Goal: Task Accomplishment & Management: Manage account settings

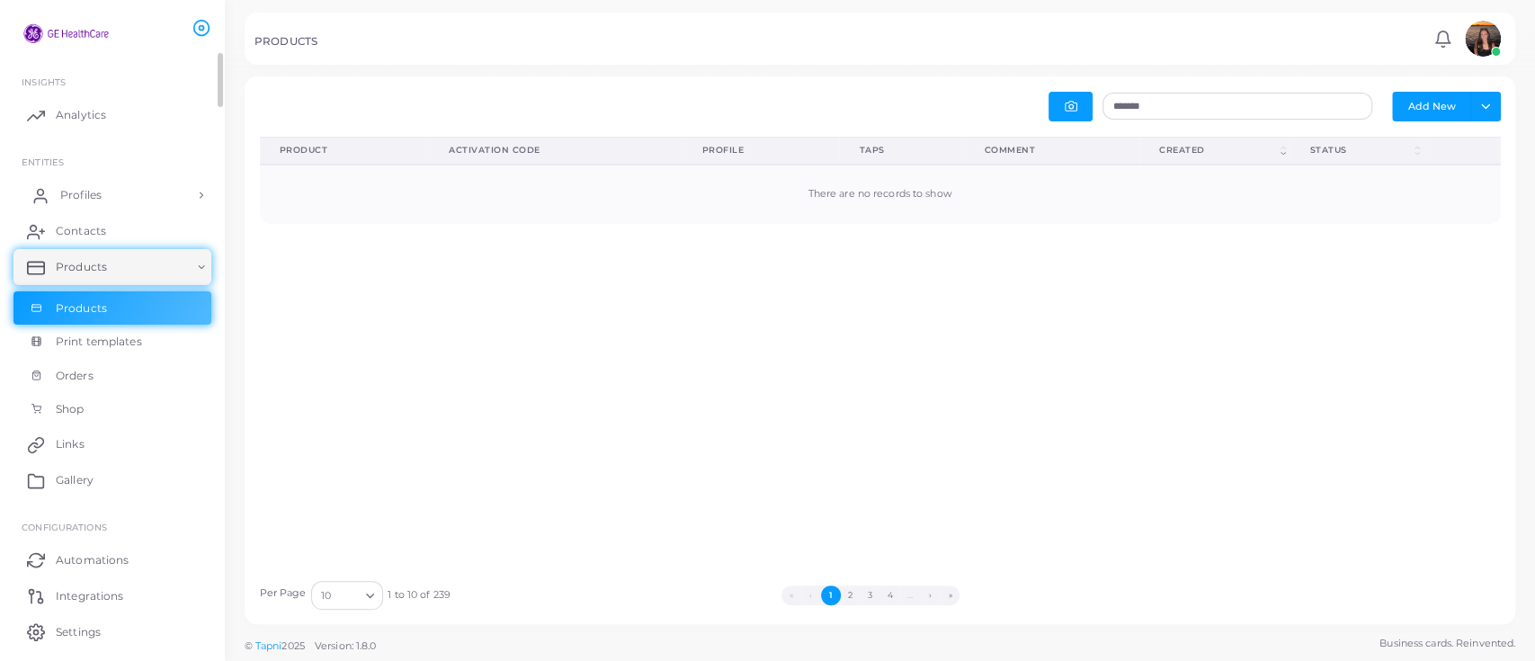
click at [104, 191] on link "Profiles" at bounding box center [112, 195] width 198 height 36
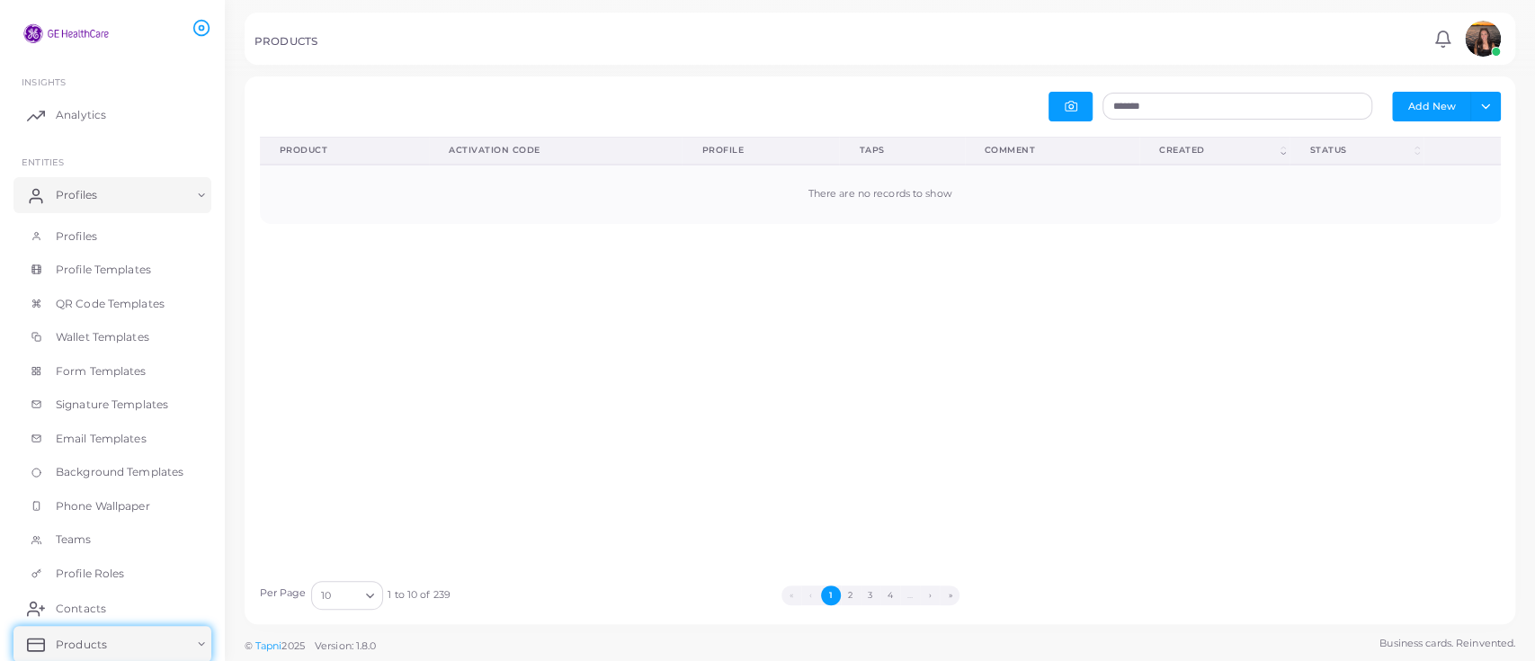
click at [1480, 52] on img at bounding box center [1483, 39] width 36 height 36
click at [92, 228] on span "Profiles" at bounding box center [80, 236] width 41 height 16
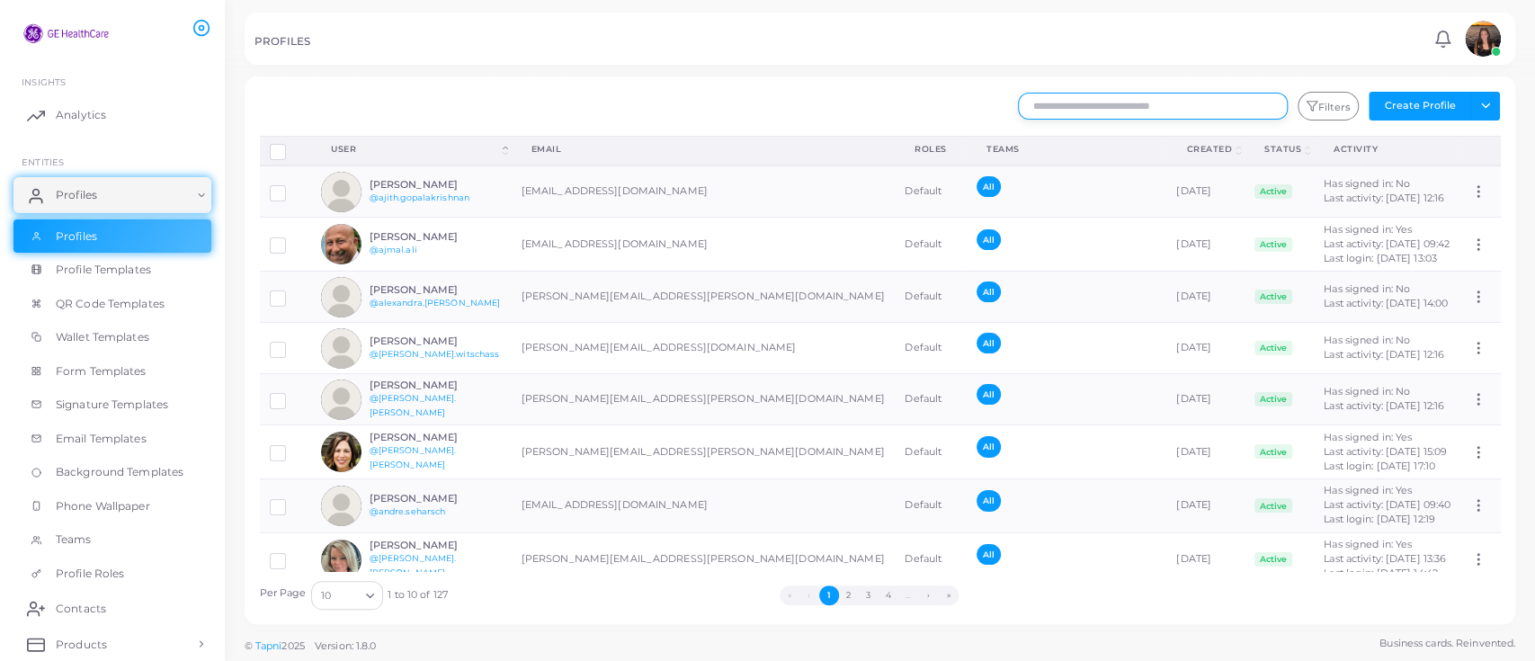
click at [1206, 101] on input "text" at bounding box center [1153, 106] width 270 height 27
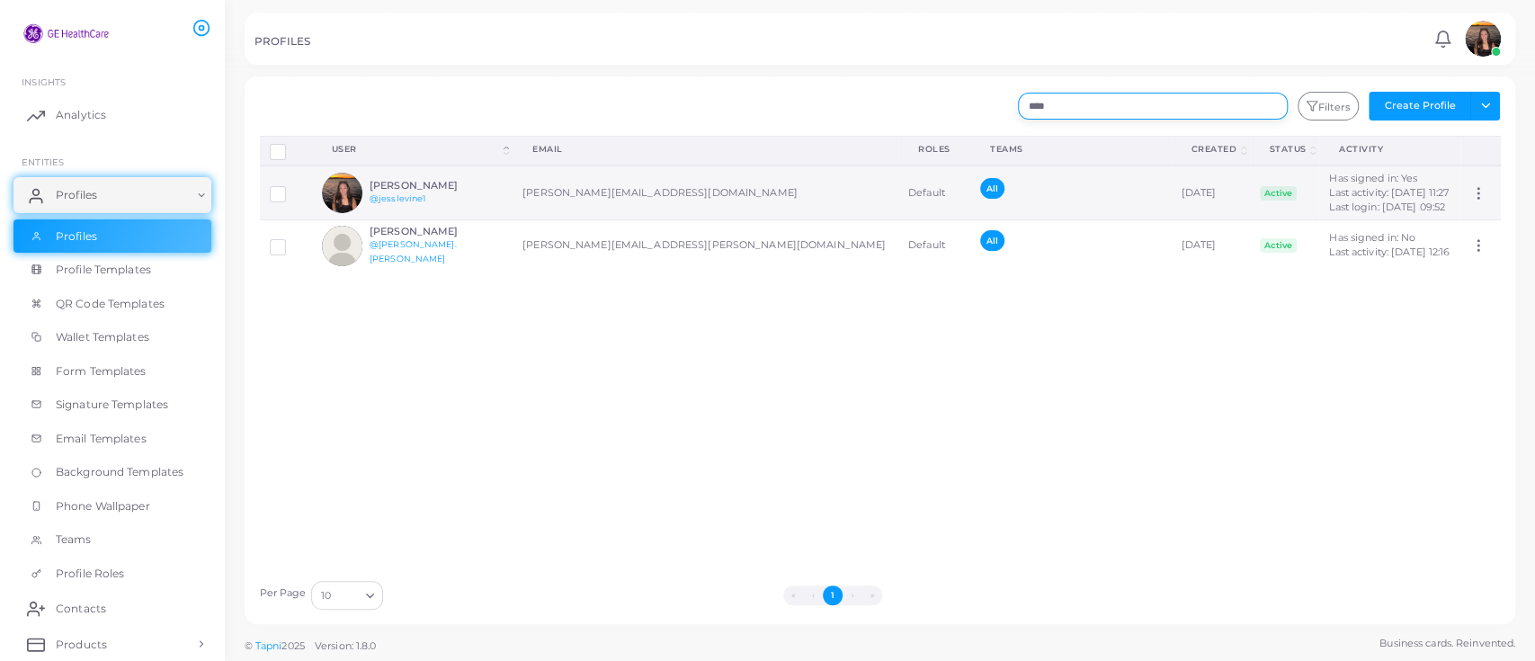
type input "****"
click at [389, 180] on h6 "[PERSON_NAME]" at bounding box center [436, 186] width 132 height 12
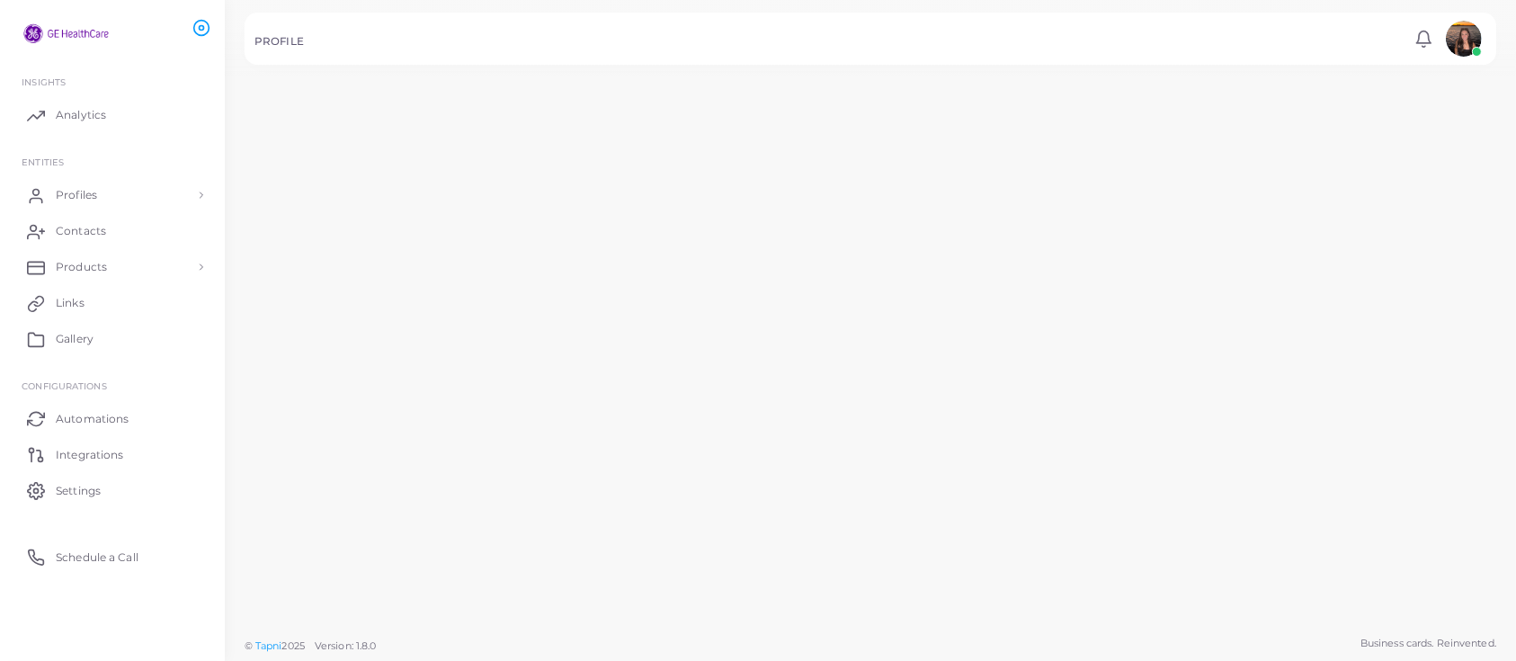
click at [391, 183] on h6 "[PERSON_NAME]" at bounding box center [422, 189] width 136 height 13
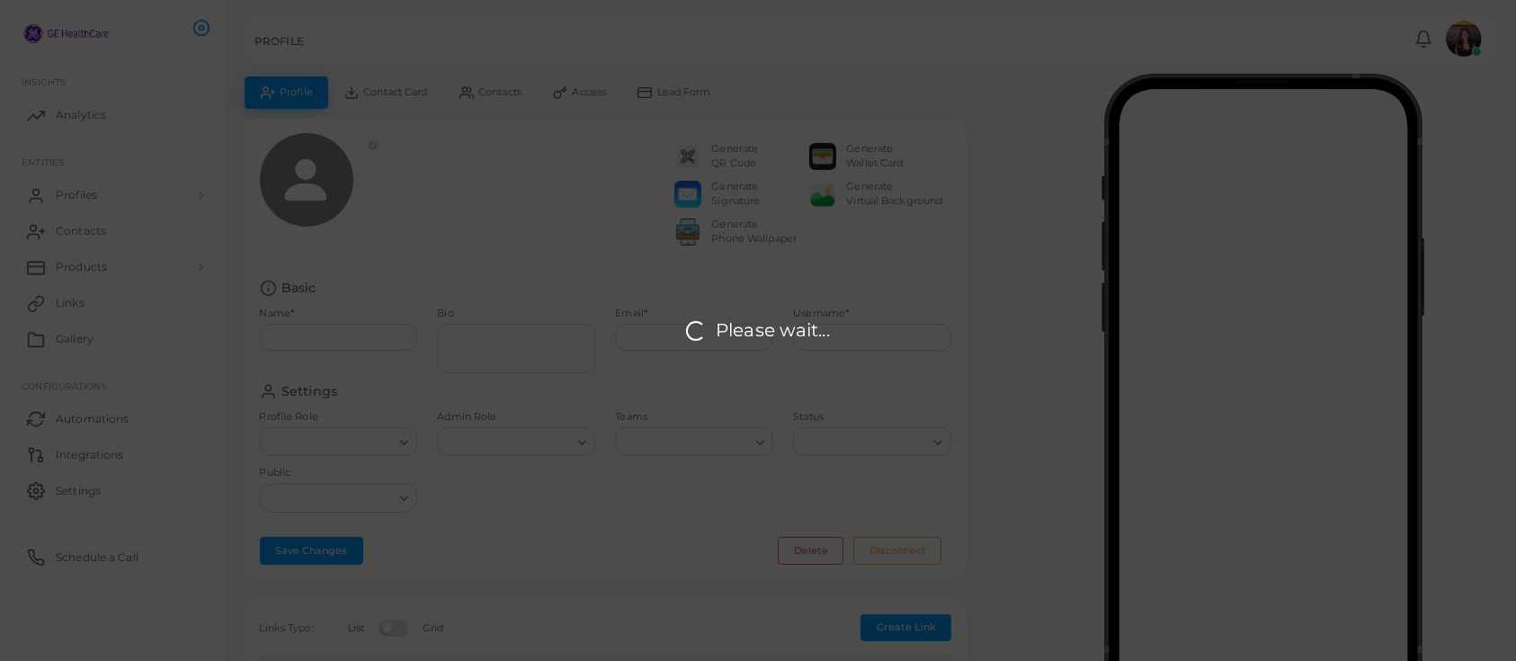
type input "**********"
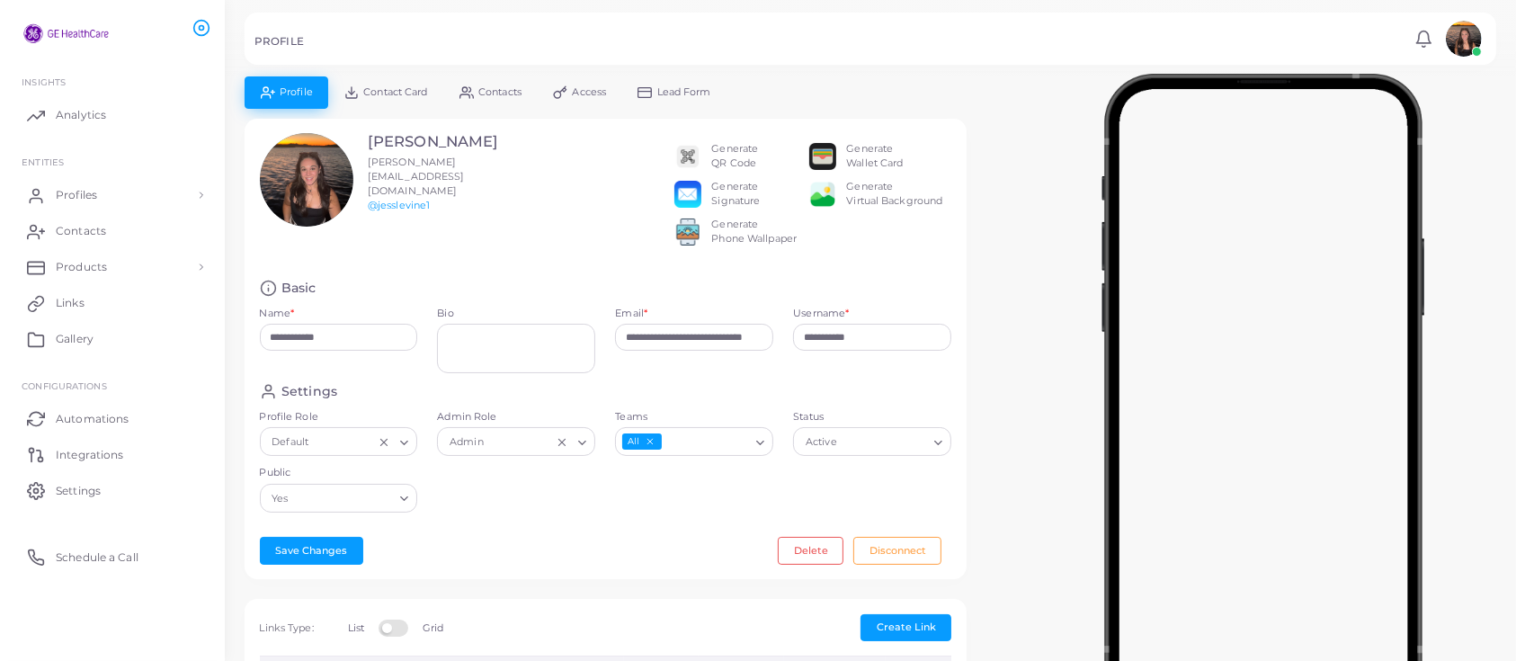
click at [579, 87] on span "Access" at bounding box center [590, 92] width 34 height 10
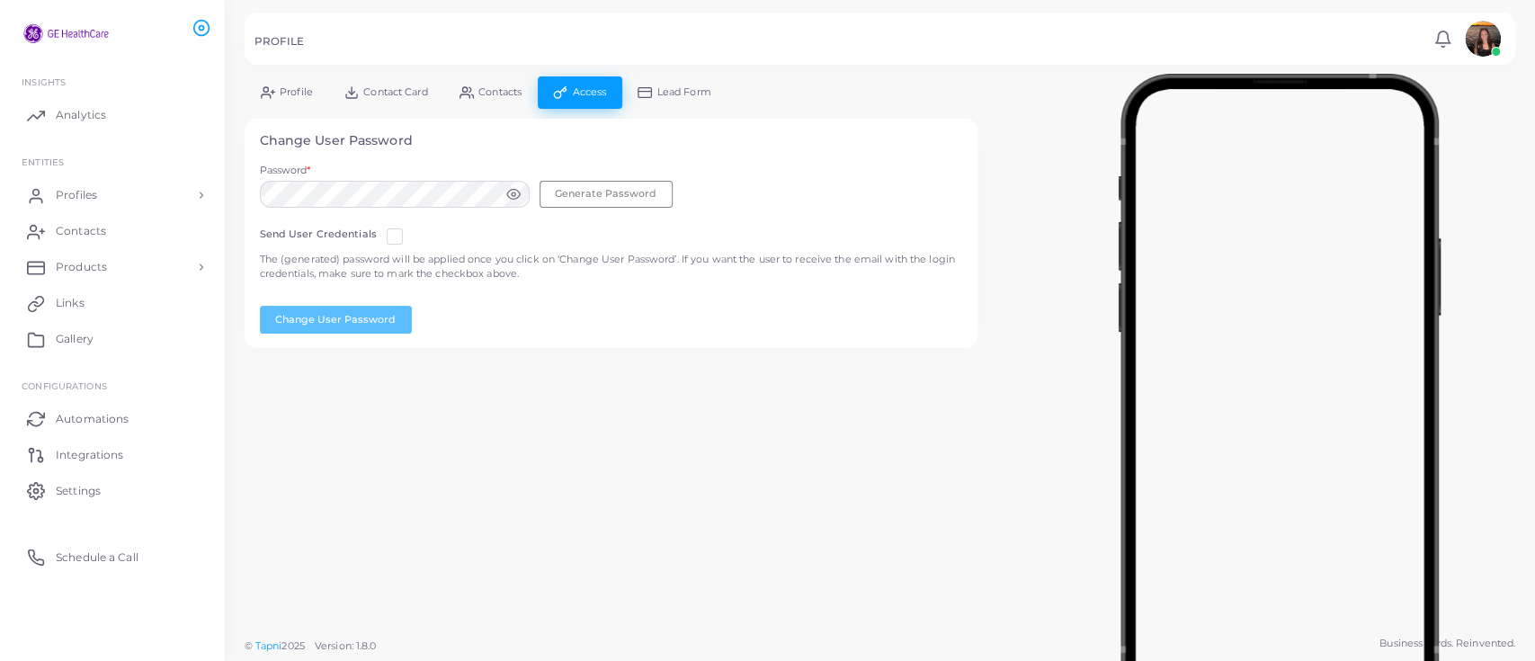
click at [330, 402] on div "**********" at bounding box center [880, 314] width 1310 height 628
click at [507, 195] on icon at bounding box center [513, 194] width 14 height 14
click at [580, 194] on button "Generate Password" at bounding box center [606, 194] width 133 height 27
click at [569, 184] on button "Generate Password" at bounding box center [606, 194] width 133 height 27
click at [380, 313] on button "Change User Password" at bounding box center [336, 319] width 152 height 27
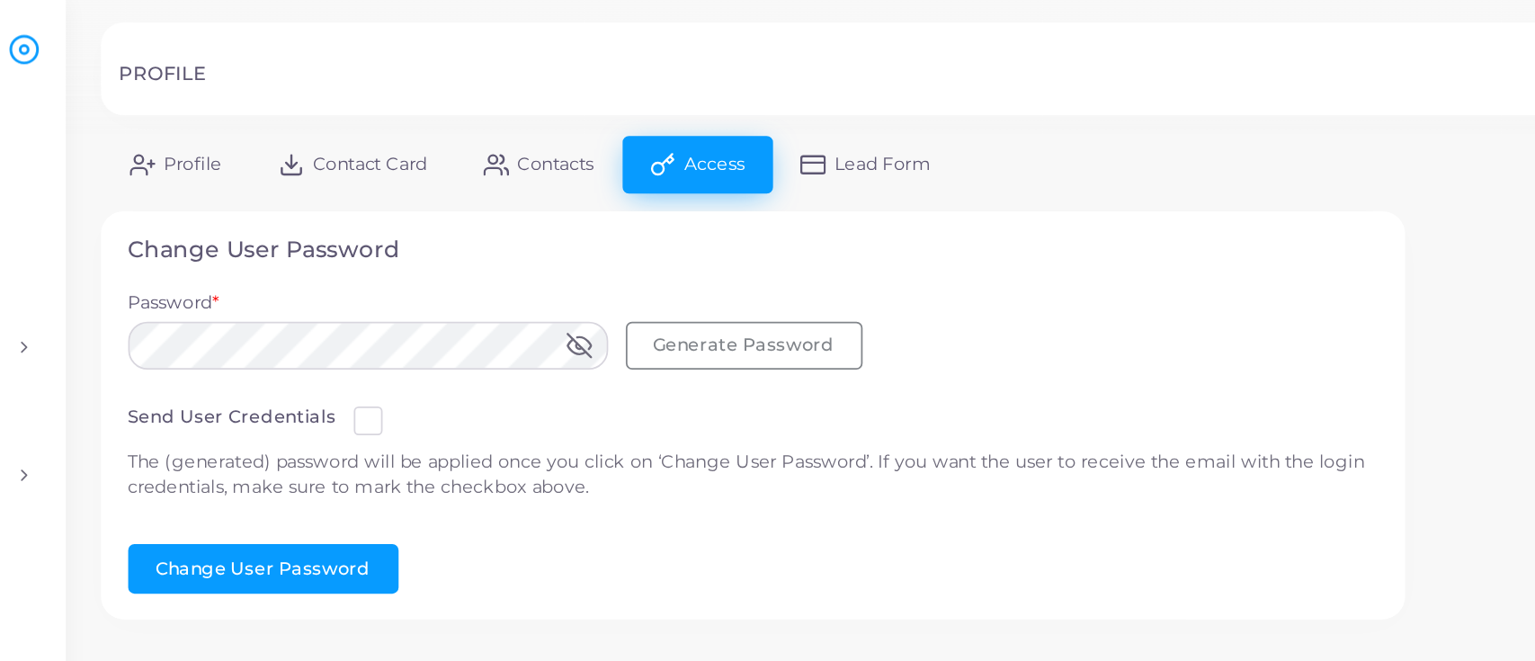
click at [490, 90] on span "Contacts" at bounding box center [499, 92] width 43 height 10
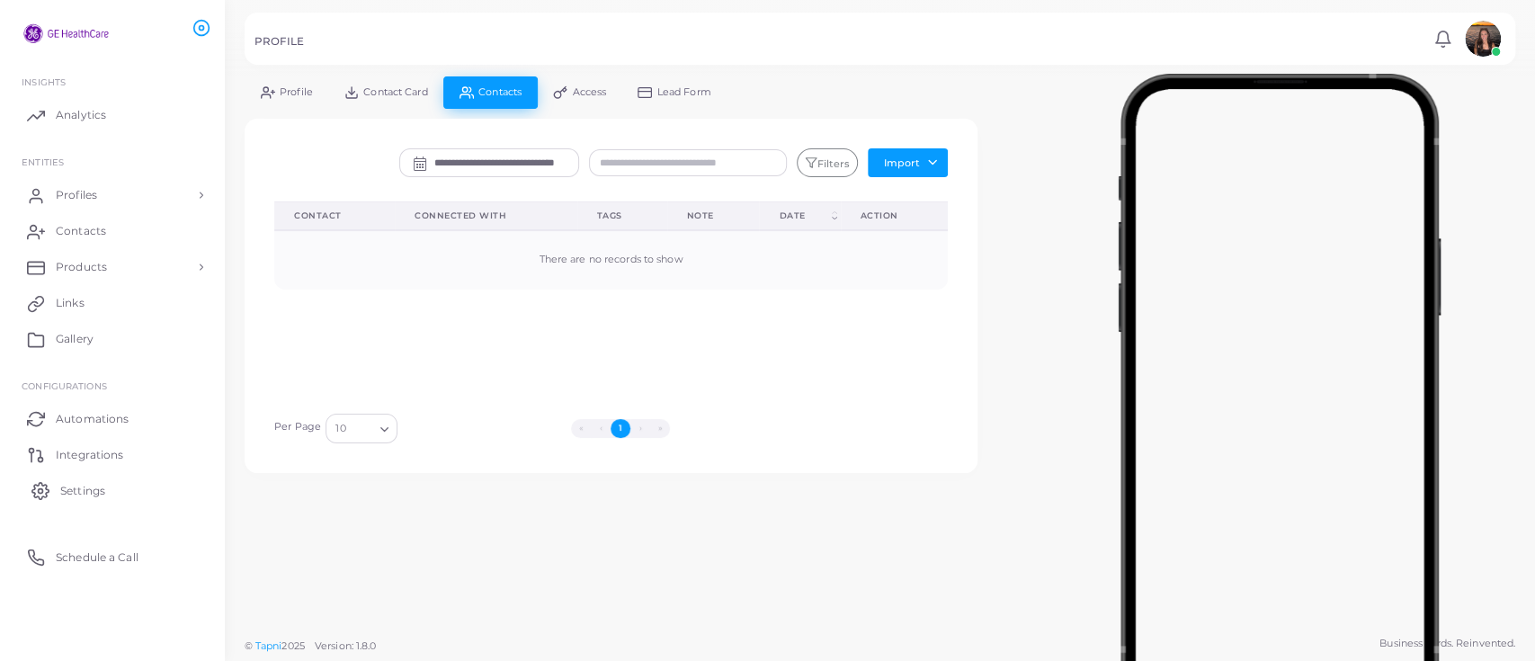
click at [89, 486] on span "Settings" at bounding box center [82, 491] width 45 height 16
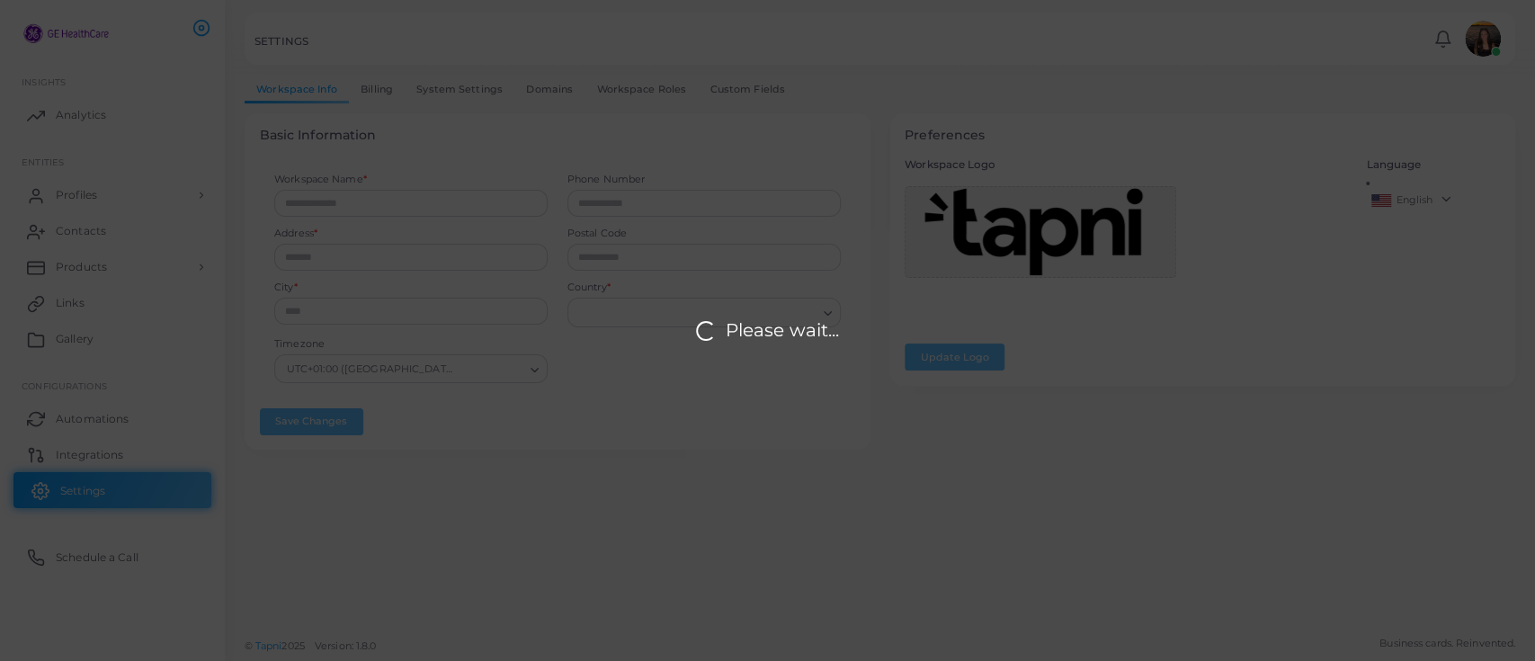
type input "**********"
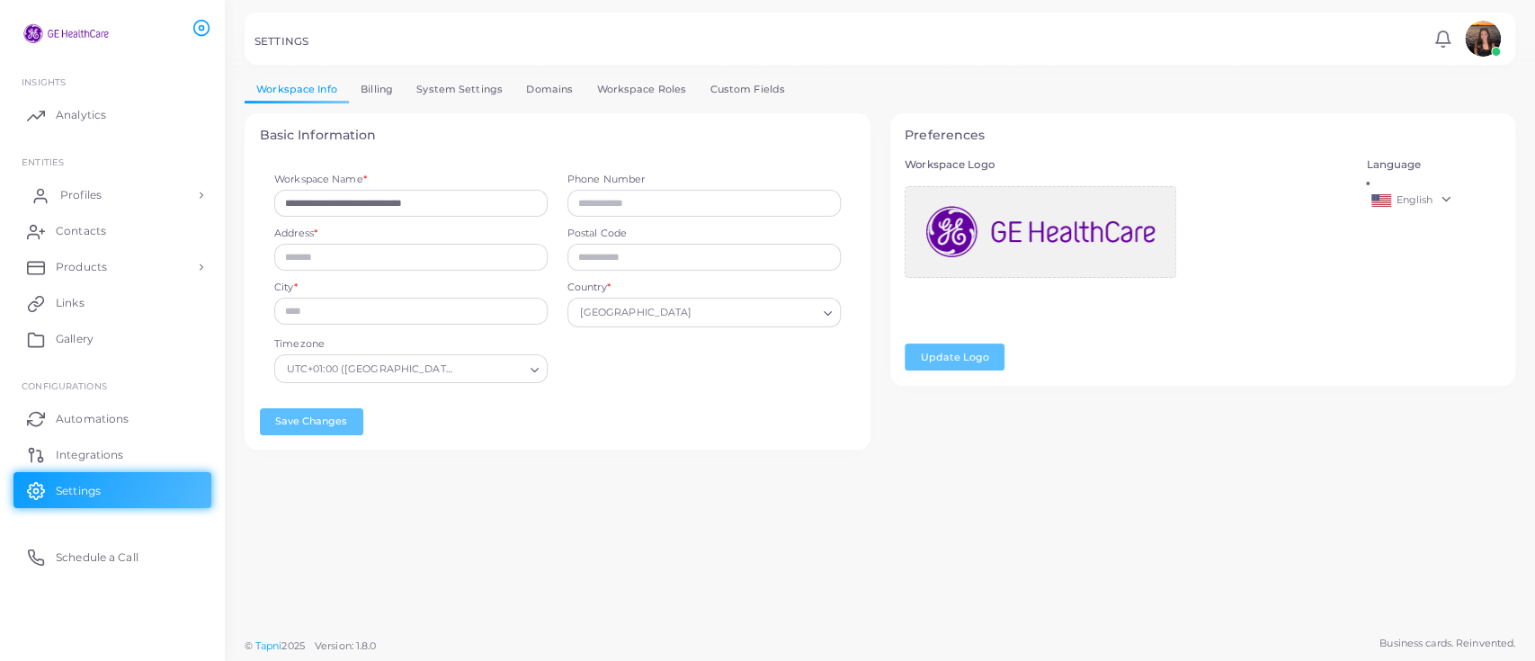
click at [94, 195] on span "Profiles" at bounding box center [80, 195] width 41 height 16
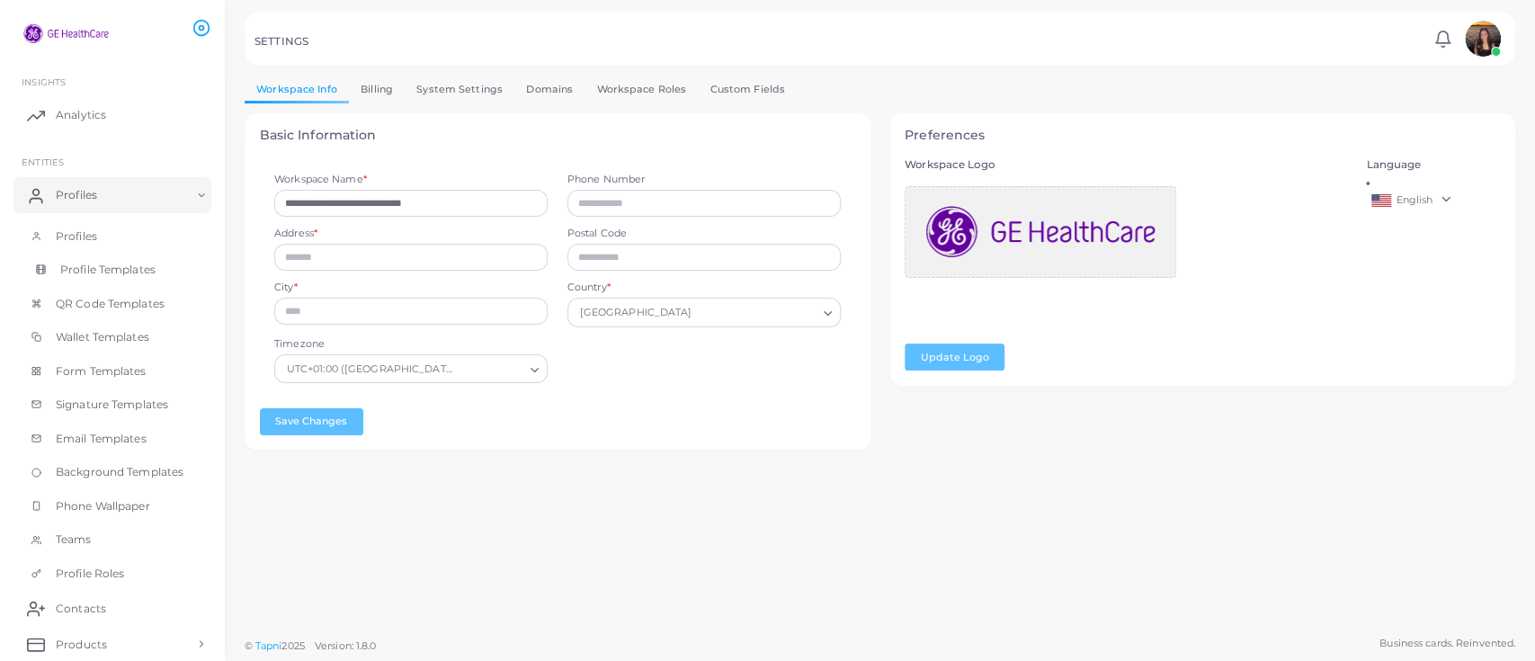
click at [84, 254] on link "Profile Templates" at bounding box center [112, 270] width 198 height 34
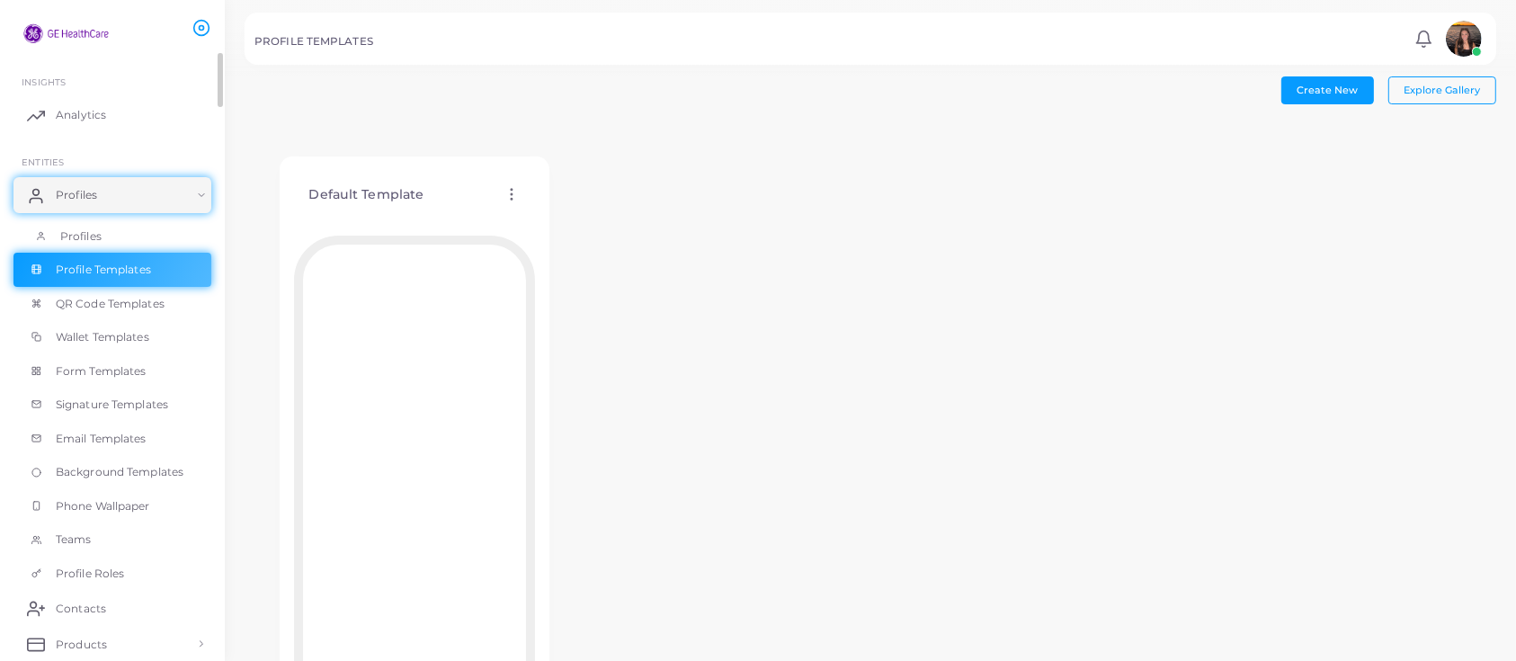
click at [176, 226] on link "Profiles" at bounding box center [112, 236] width 198 height 34
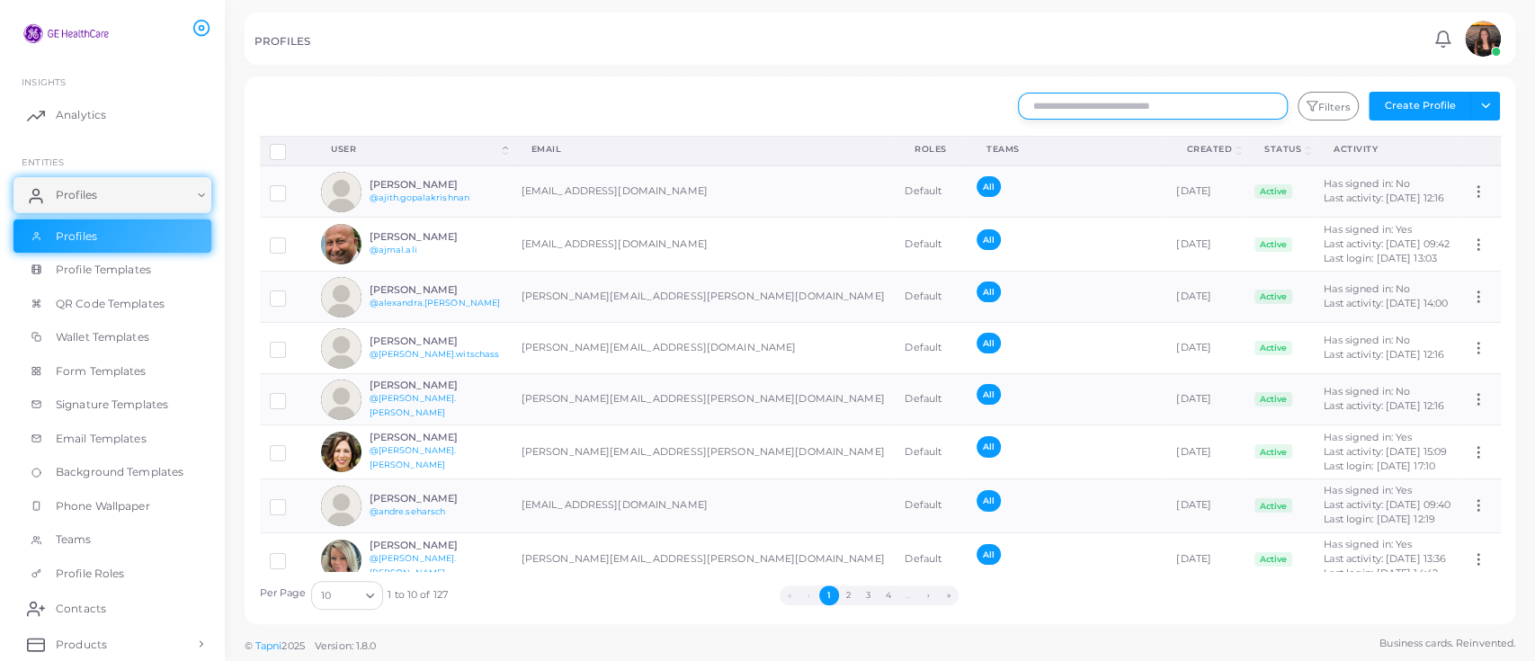
click at [1131, 106] on input "text" at bounding box center [1153, 106] width 270 height 27
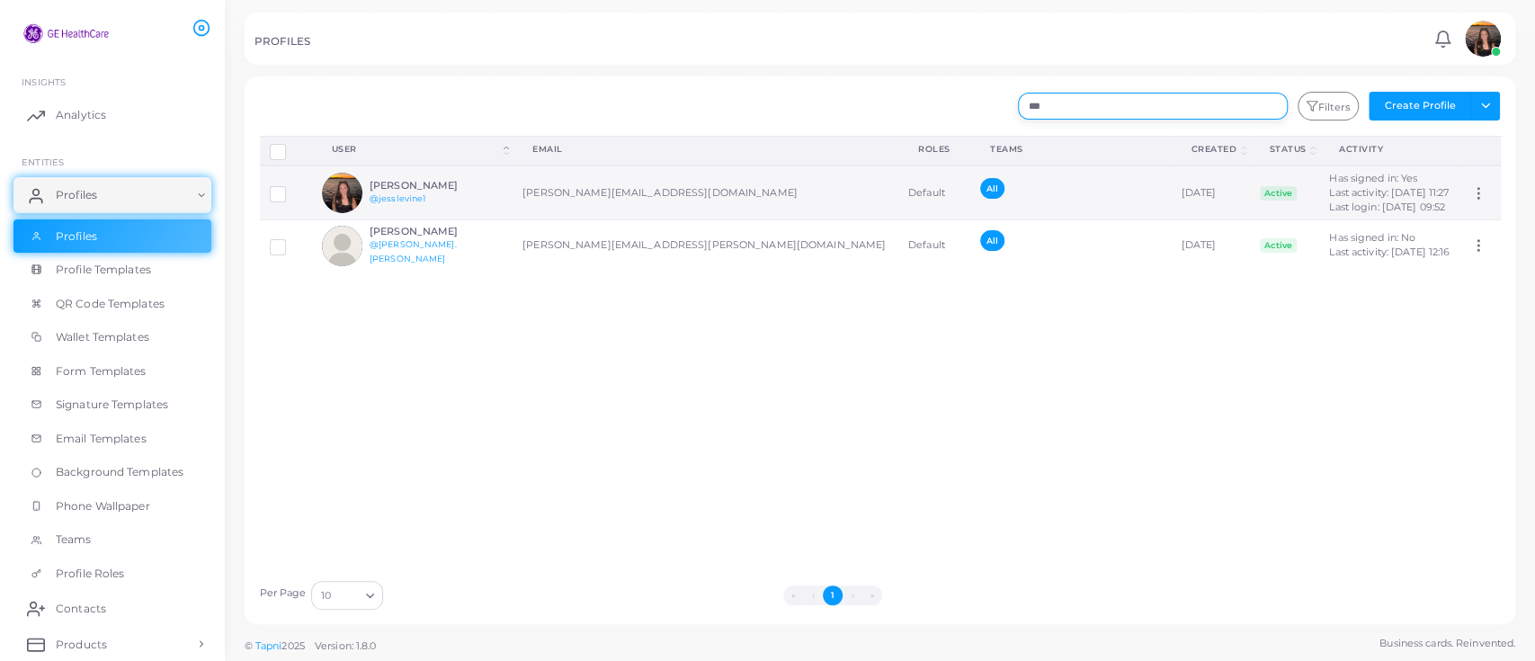
type input "***"
click at [412, 182] on h6 "[PERSON_NAME]" at bounding box center [436, 186] width 132 height 12
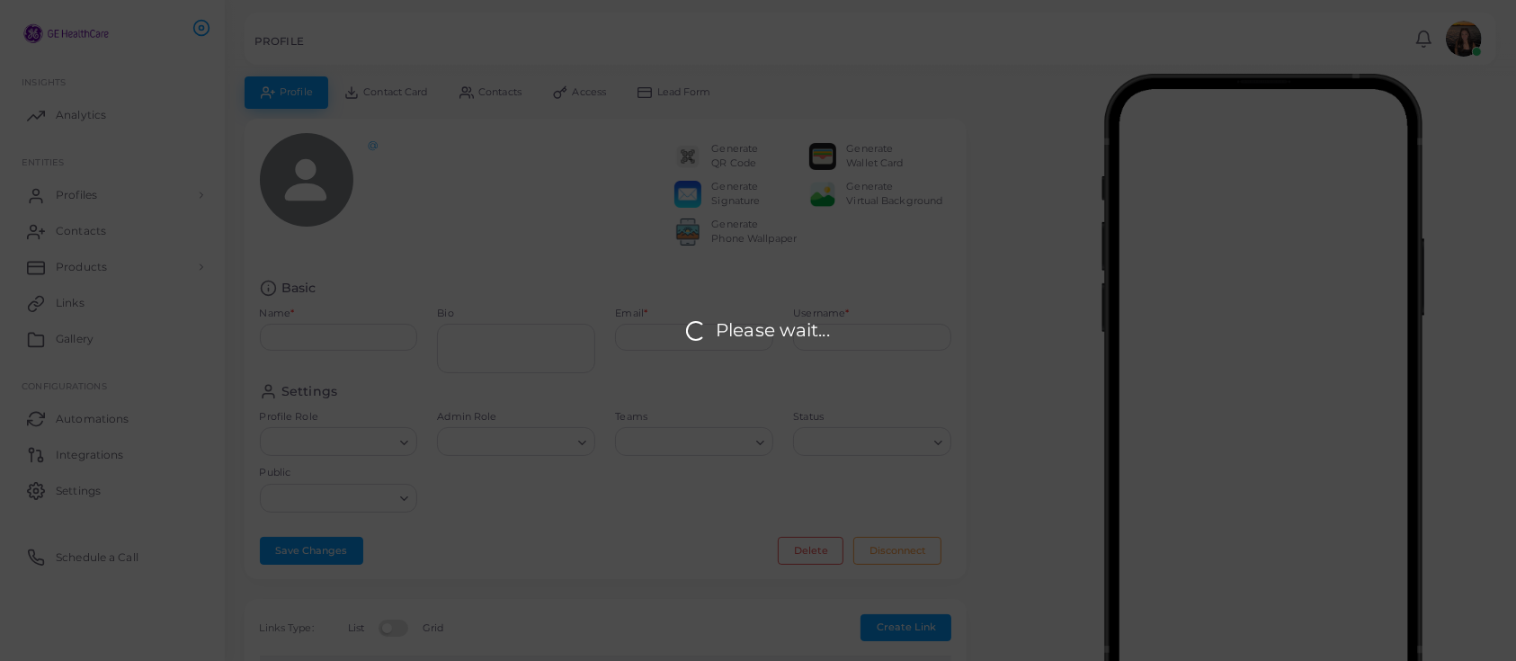
type input "**********"
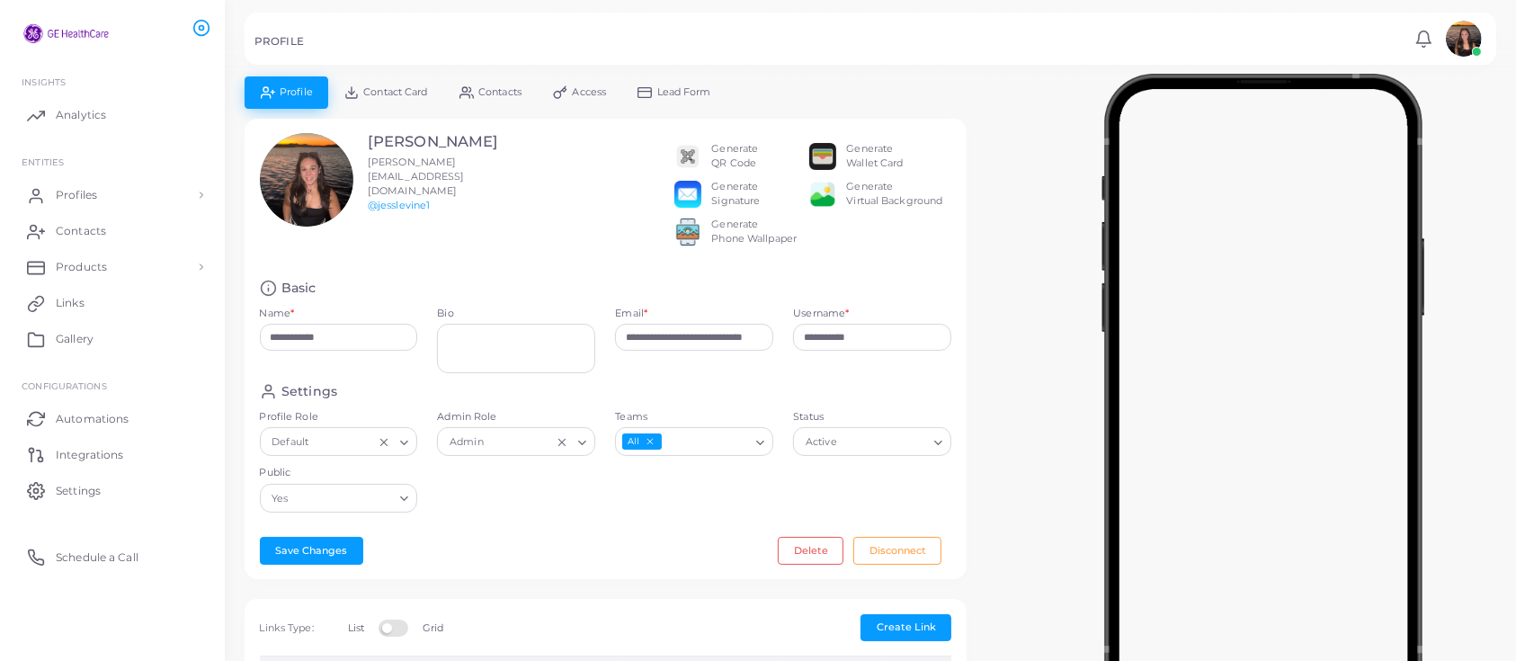
click at [662, 90] on span "Lead Form" at bounding box center [684, 92] width 54 height 10
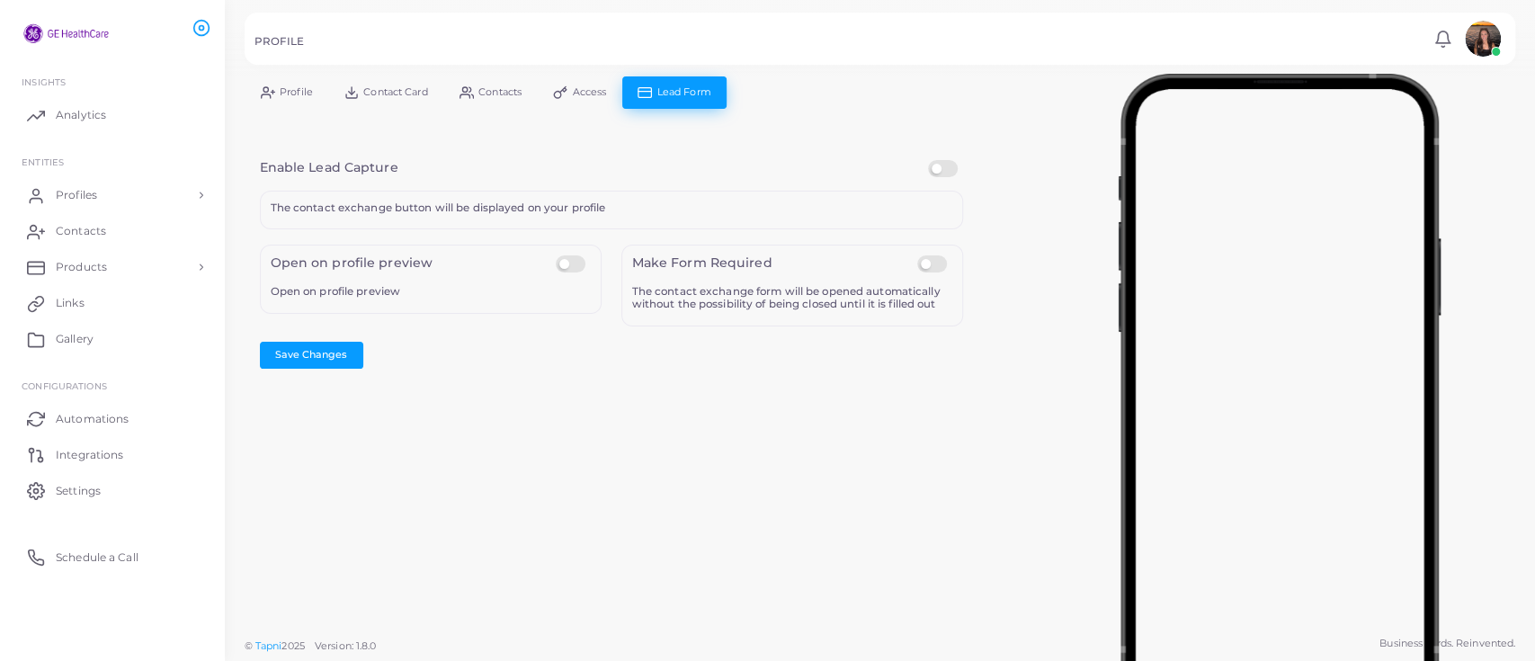
click at [605, 87] on span "Access" at bounding box center [590, 92] width 34 height 10
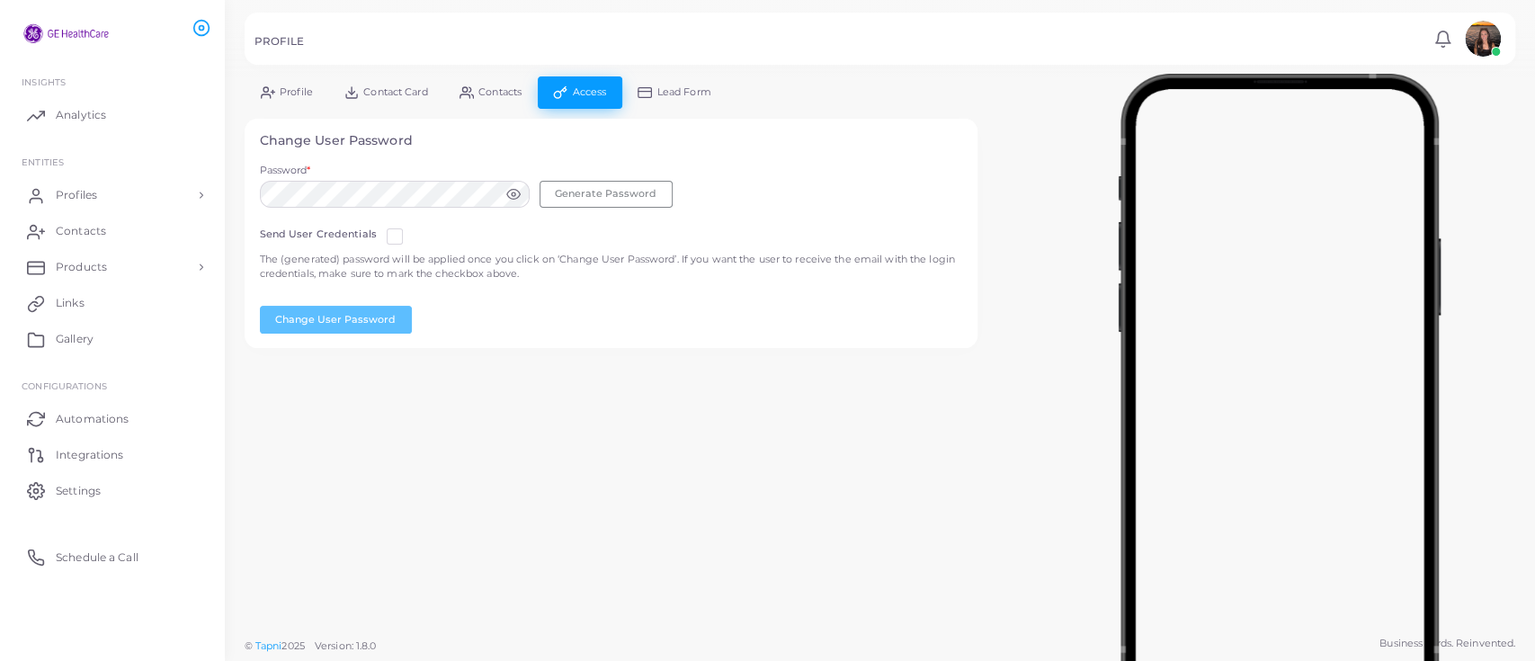
click at [506, 97] on link "Contacts" at bounding box center [490, 91] width 94 height 31
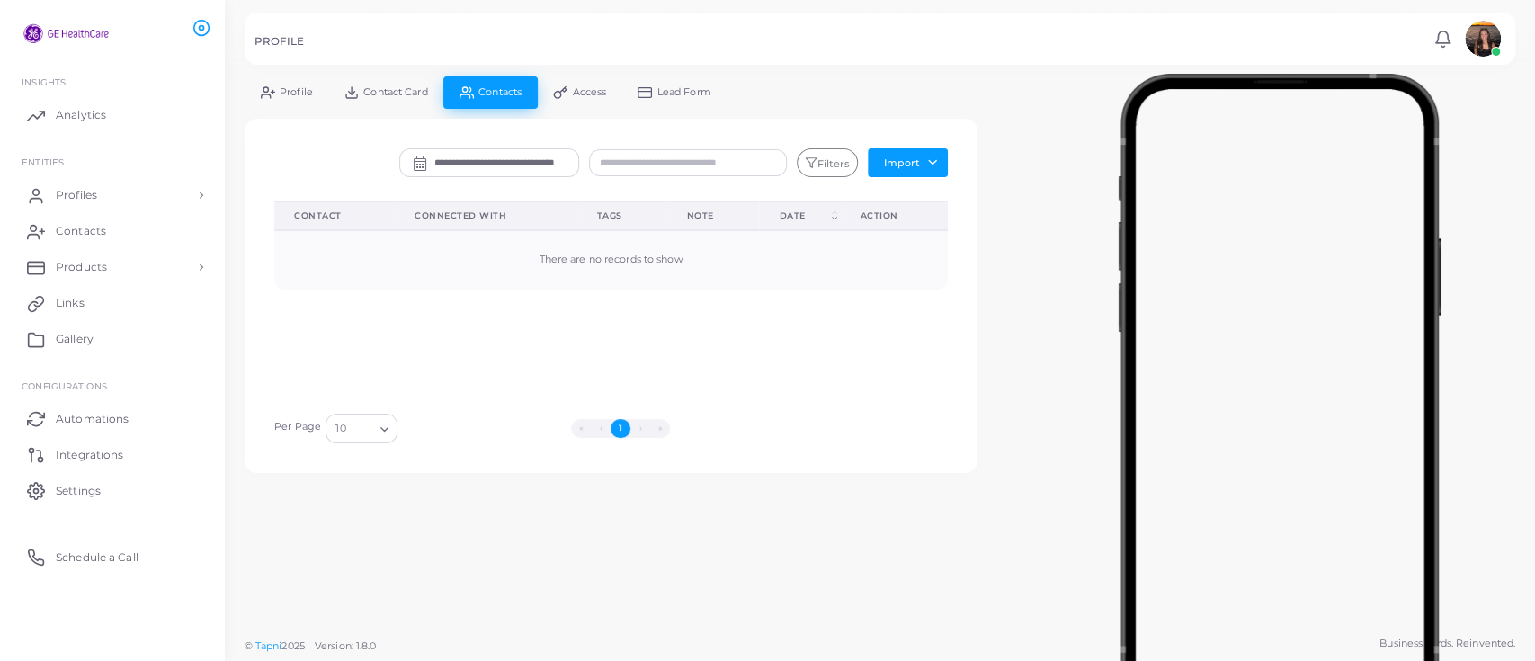
click at [409, 88] on span "Contact Card" at bounding box center [395, 92] width 64 height 10
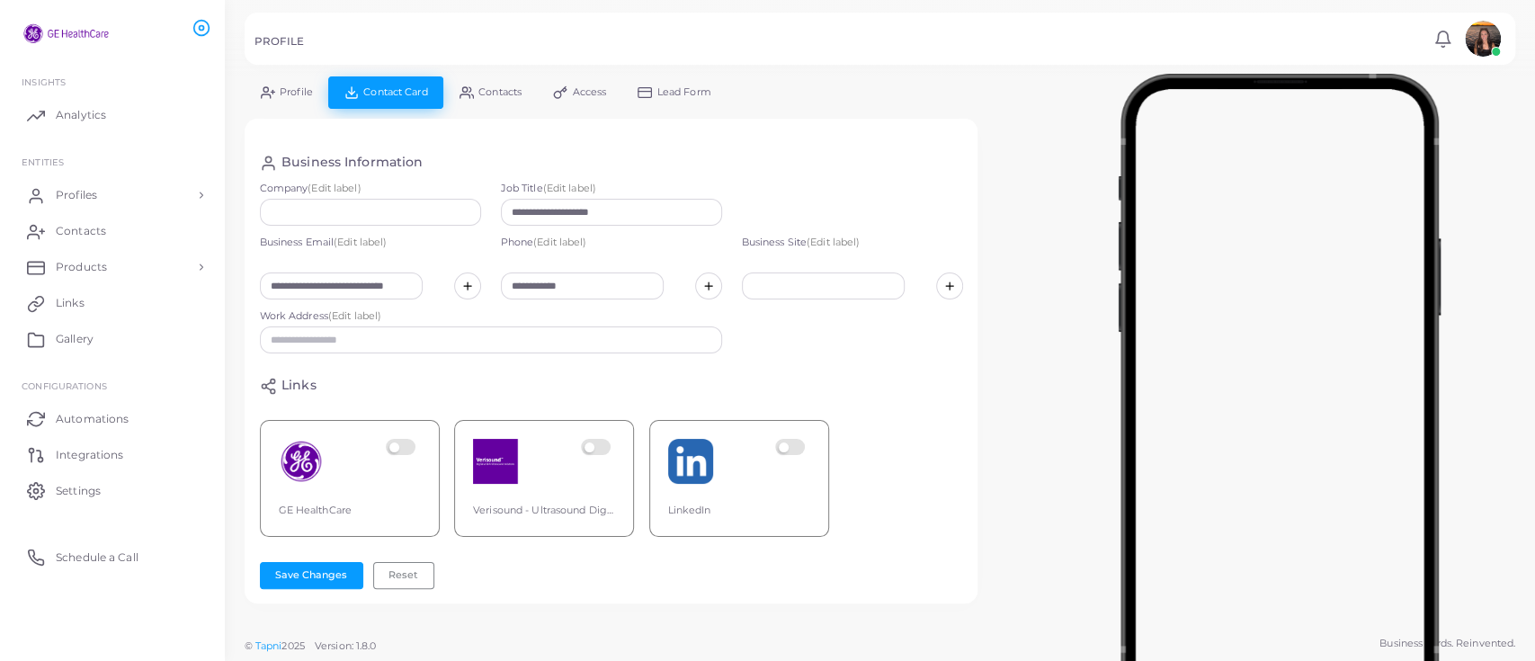
scroll to position [259, 0]
click at [406, 439] on label at bounding box center [403, 461] width 35 height 45
click at [598, 439] on label at bounding box center [598, 461] width 35 height 45
click at [791, 439] on label at bounding box center [792, 461] width 35 height 45
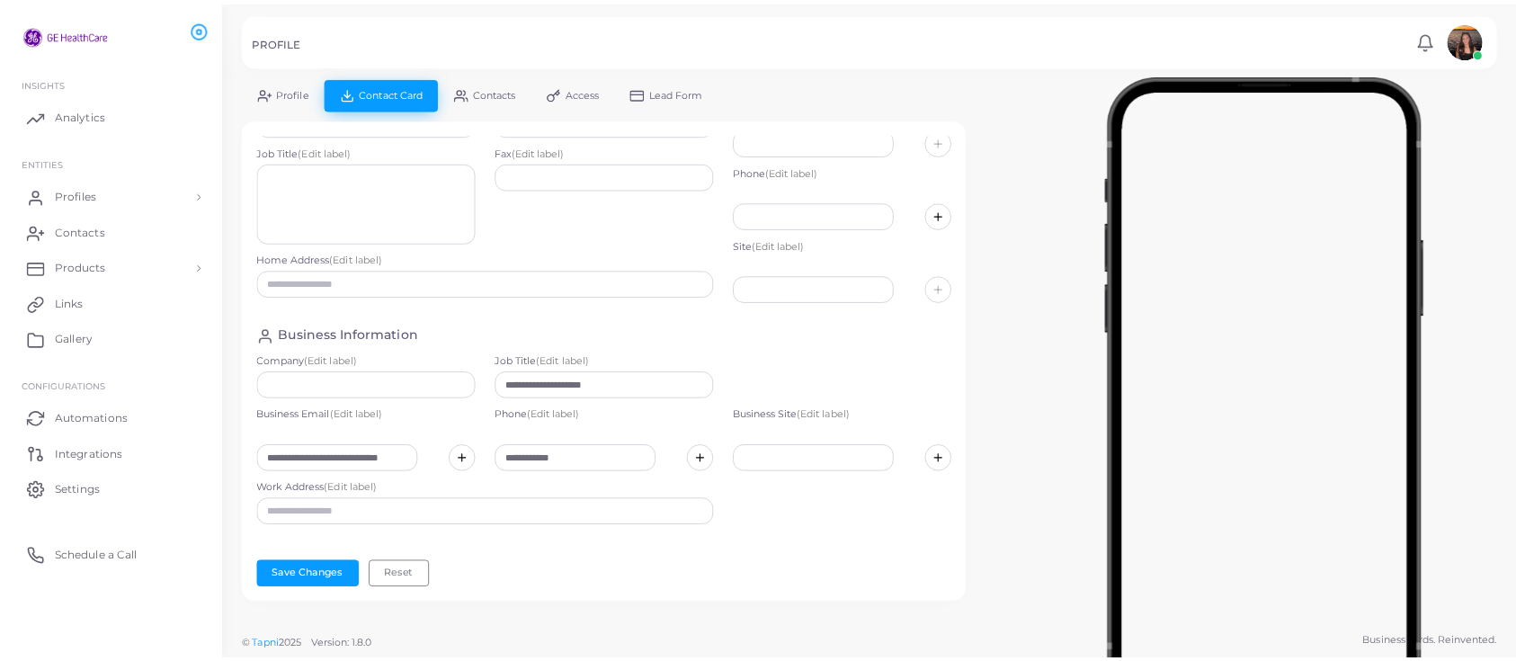
scroll to position [0, 0]
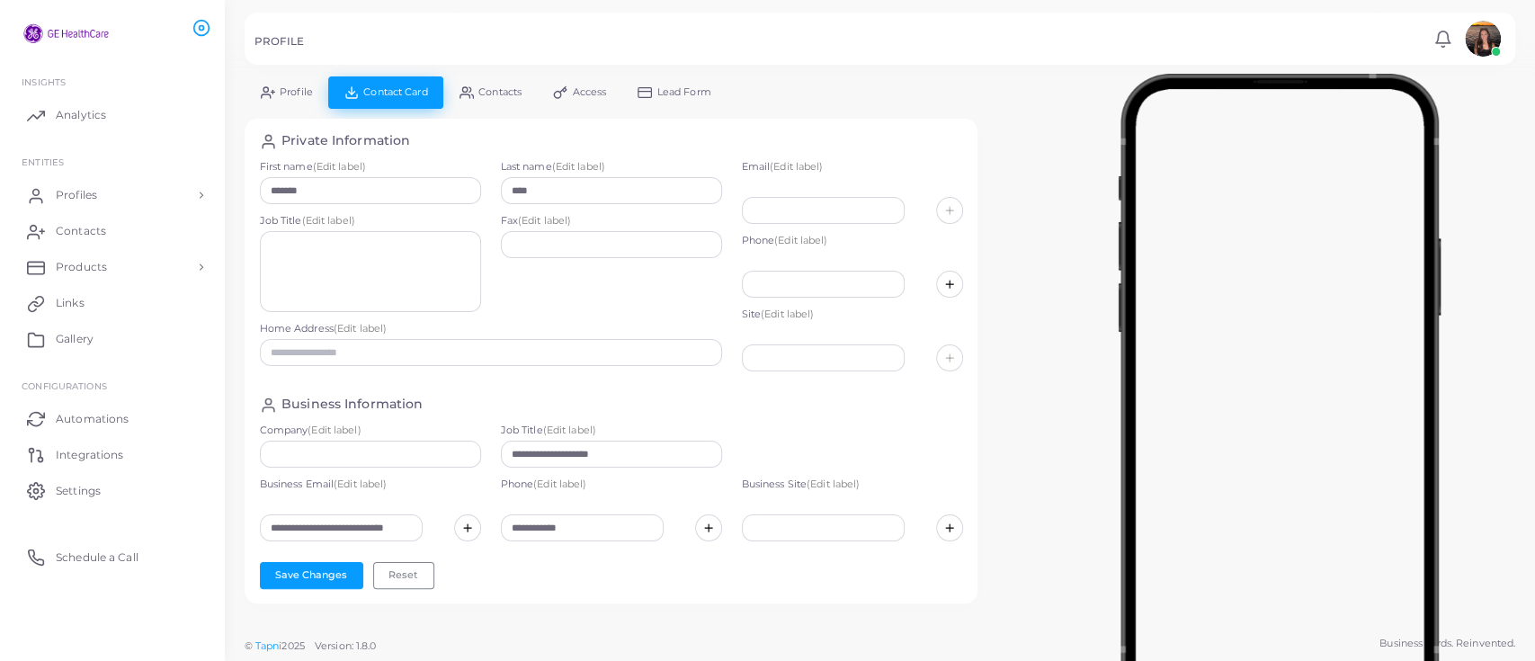
click at [280, 94] on span "Profile" at bounding box center [296, 92] width 33 height 10
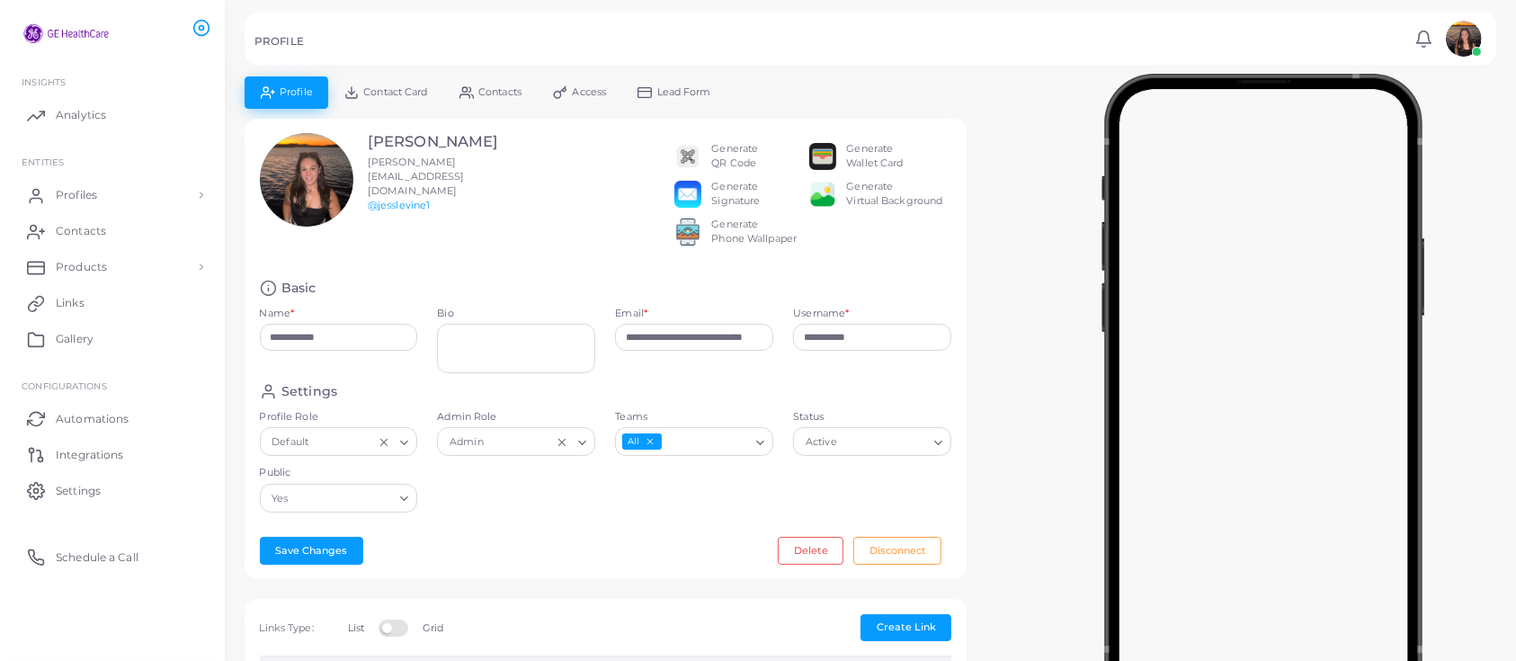
click at [1461, 45] on img at bounding box center [1464, 39] width 36 height 36
click at [1420, 105] on li "[PERSON_NAME] ([PERSON_NAME][EMAIL_ADDRESS][DOMAIN_NAME])" at bounding box center [1412, 115] width 147 height 72
click at [914, 497] on div "Settings Profile Role Default Loading... Admin Role Admin Loading... Teams All …" at bounding box center [606, 452] width 712 height 139
click at [899, 445] on input "Status" at bounding box center [864, 442] width 126 height 20
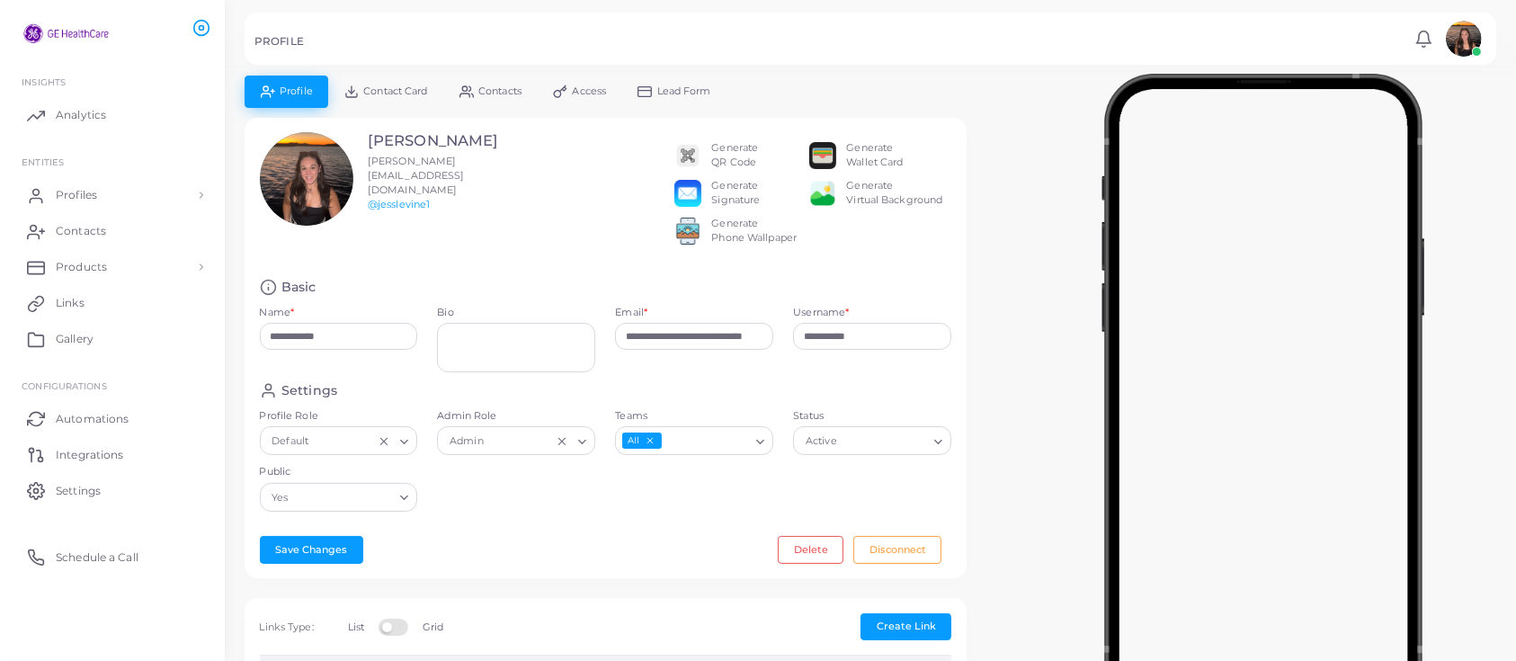
click at [668, 517] on div "Settings Profile Role Default Loading... Admin Role Admin Loading... Teams All …" at bounding box center [606, 451] width 712 height 139
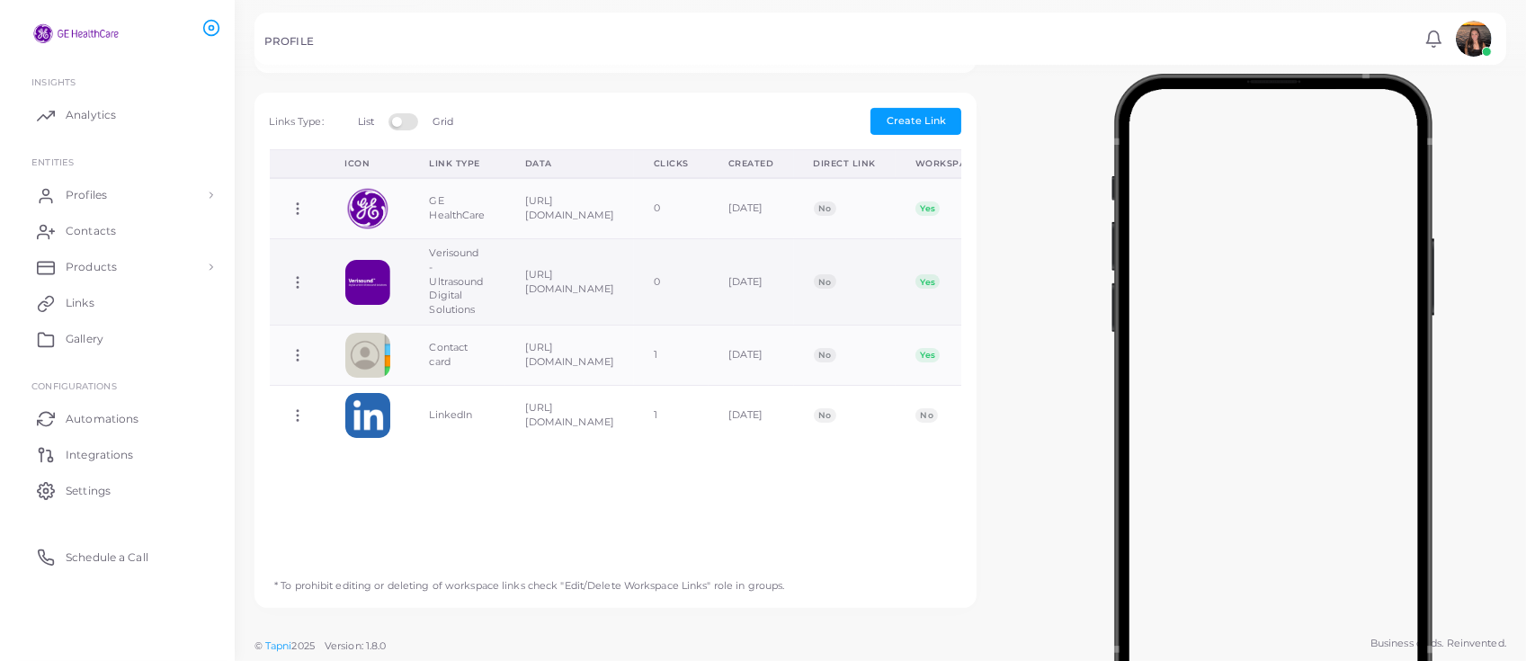
scroll to position [0, 0]
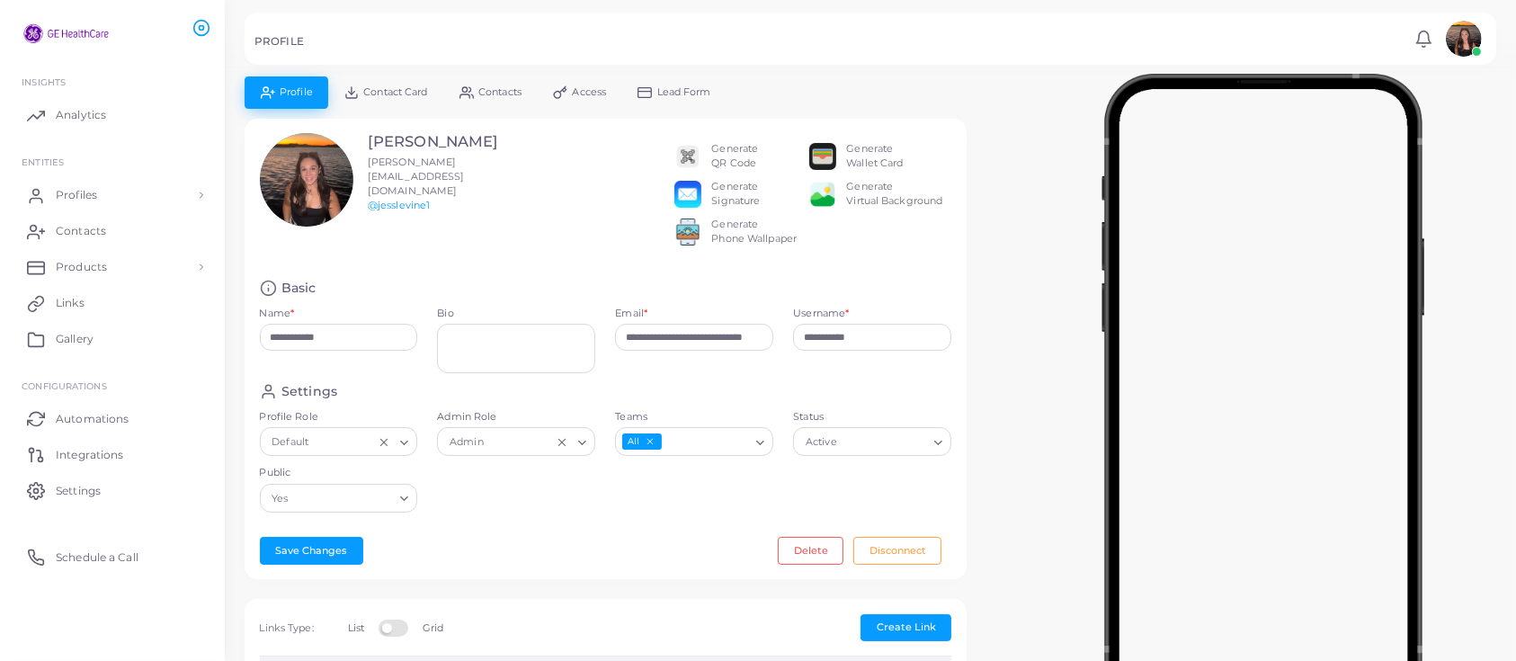
click at [723, 154] on div "Generate QR Code" at bounding box center [734, 156] width 47 height 29
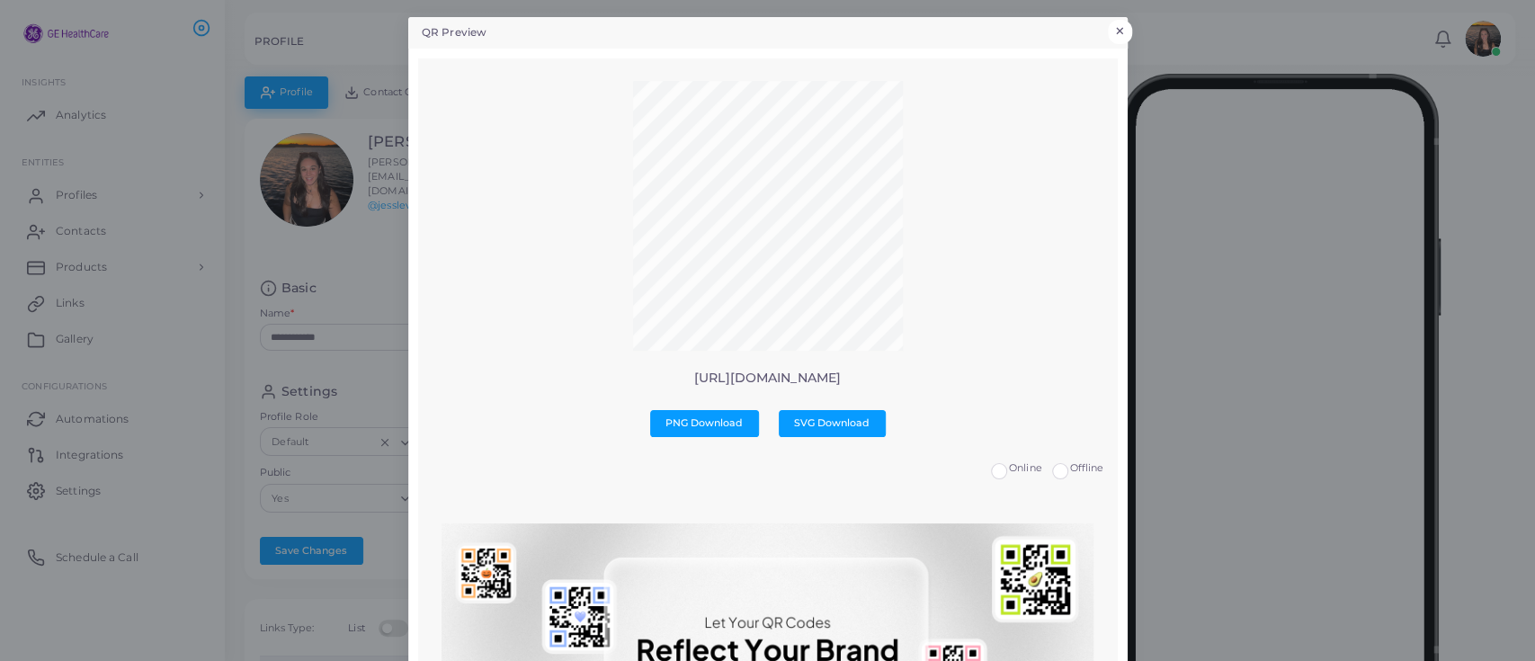
click at [1110, 20] on button "×" at bounding box center [1120, 31] width 24 height 23
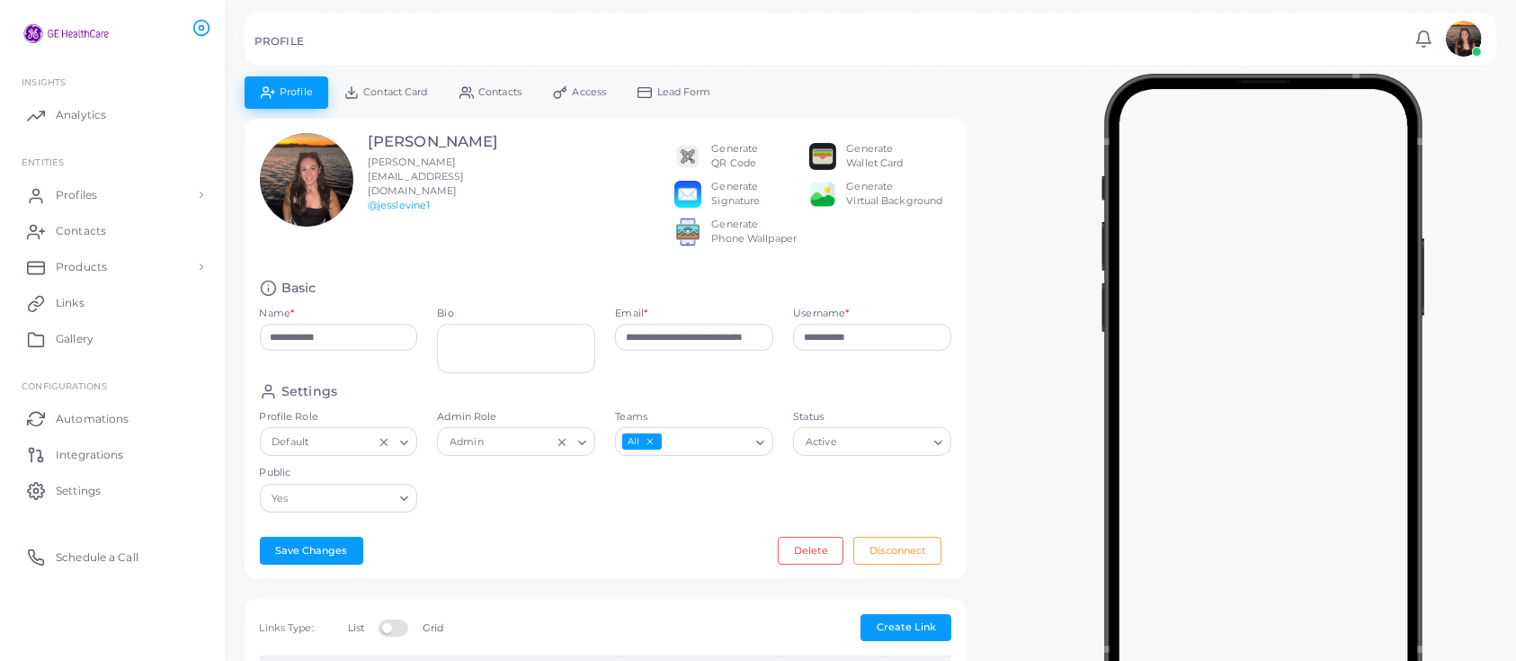
click at [764, 246] on div "Generate Phone Wallpaper" at bounding box center [753, 232] width 85 height 29
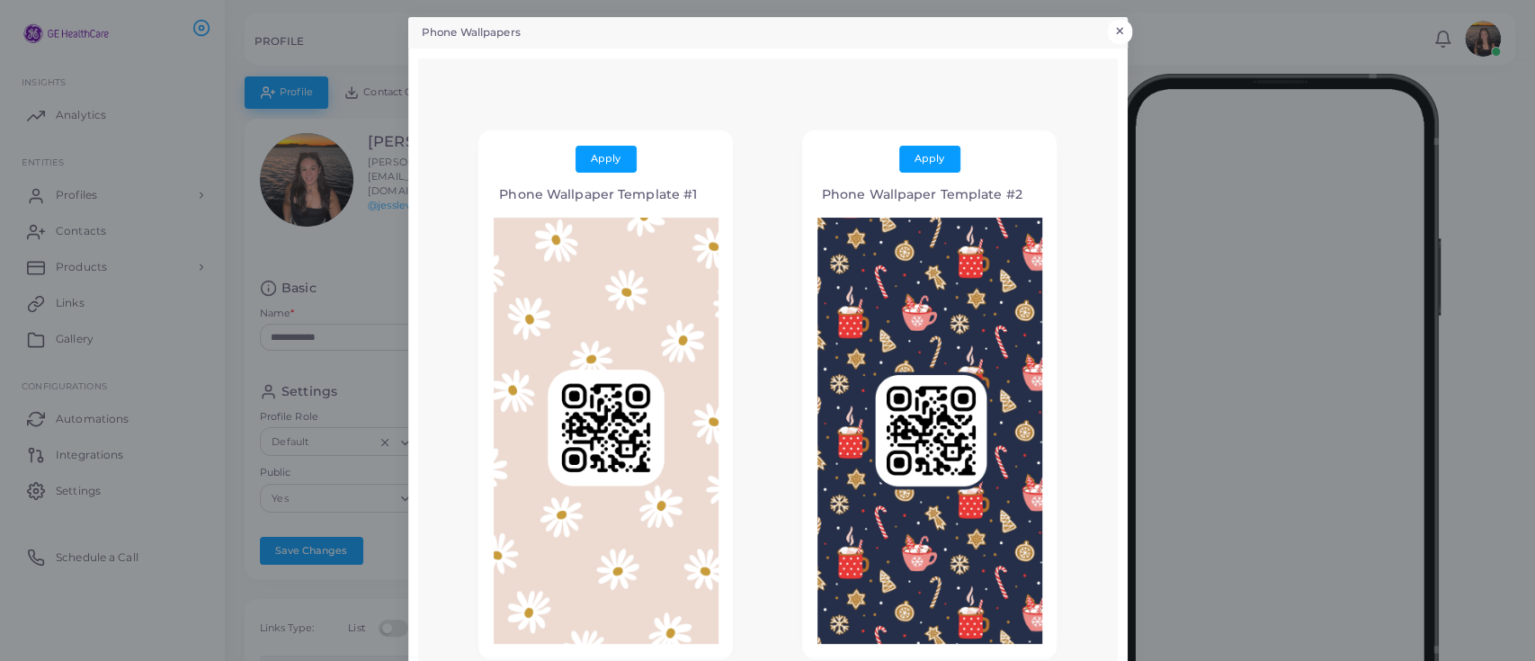
click at [1116, 25] on button "×" at bounding box center [1120, 31] width 24 height 23
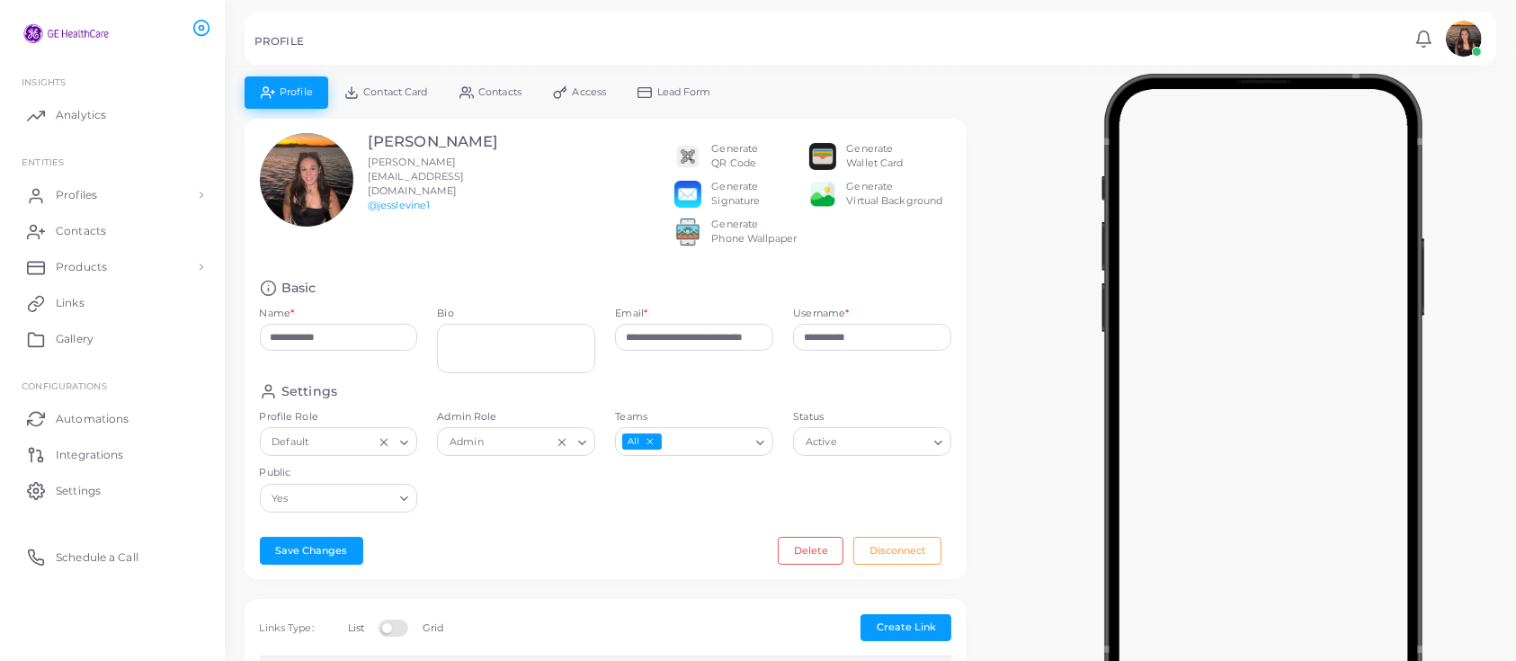
click at [1474, 28] on img at bounding box center [1464, 39] width 36 height 36
click at [1420, 43] on icon at bounding box center [1424, 39] width 19 height 19
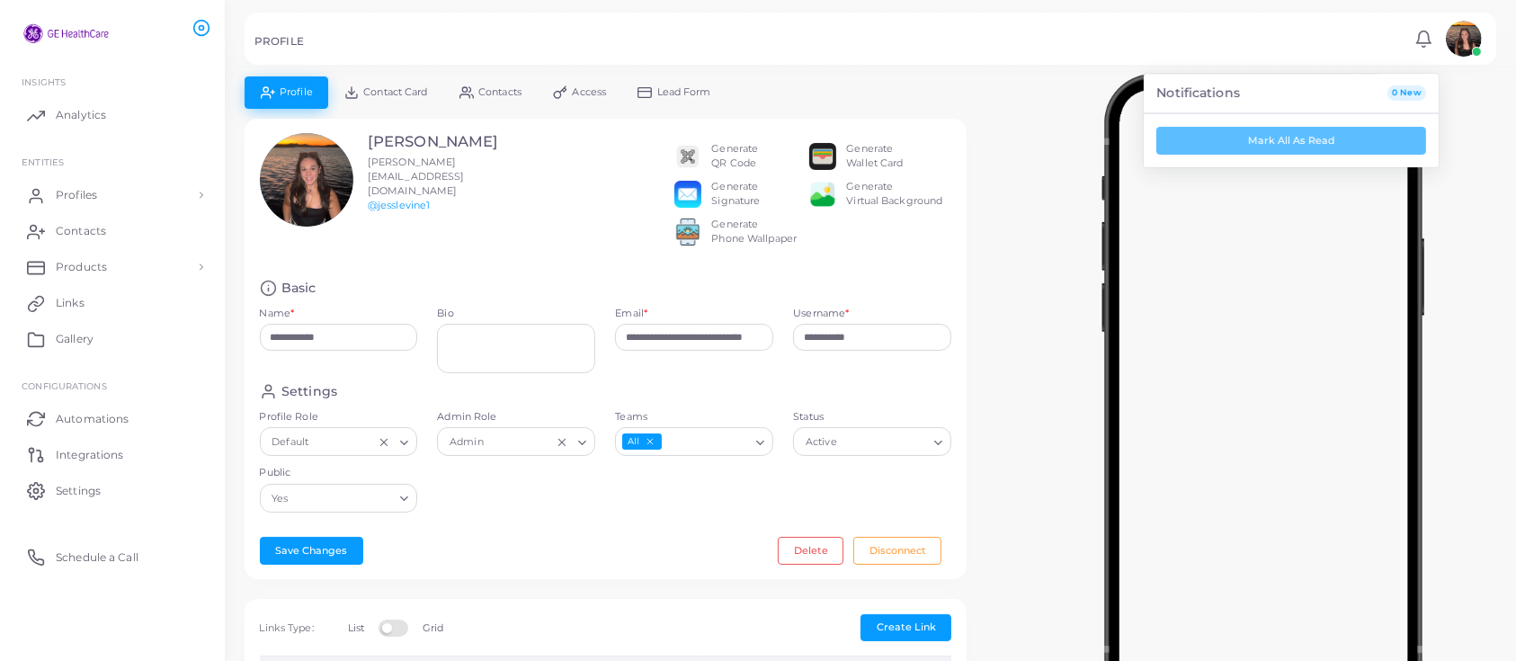
click at [1114, 35] on div "PROFILE" at bounding box center [831, 44] width 1155 height 18
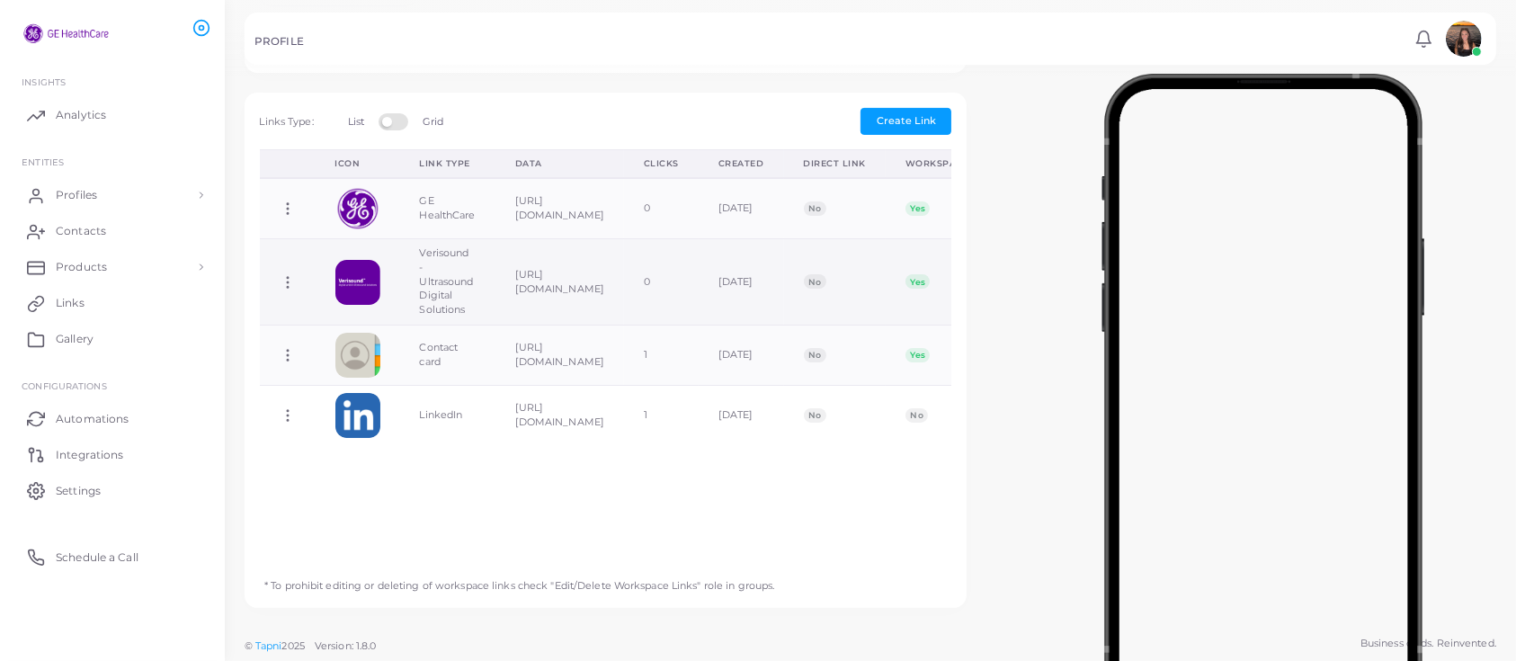
scroll to position [518, 0]
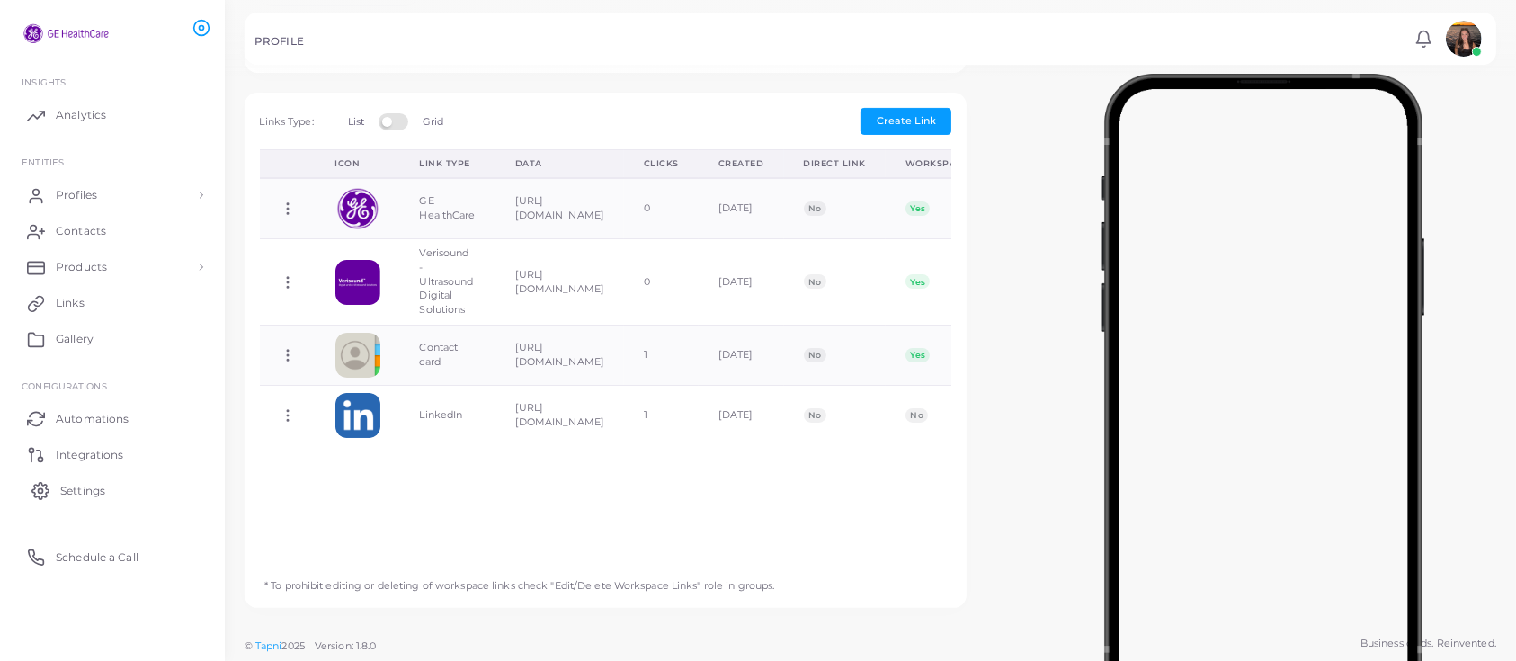
click at [129, 486] on link "Settings" at bounding box center [112, 490] width 198 height 36
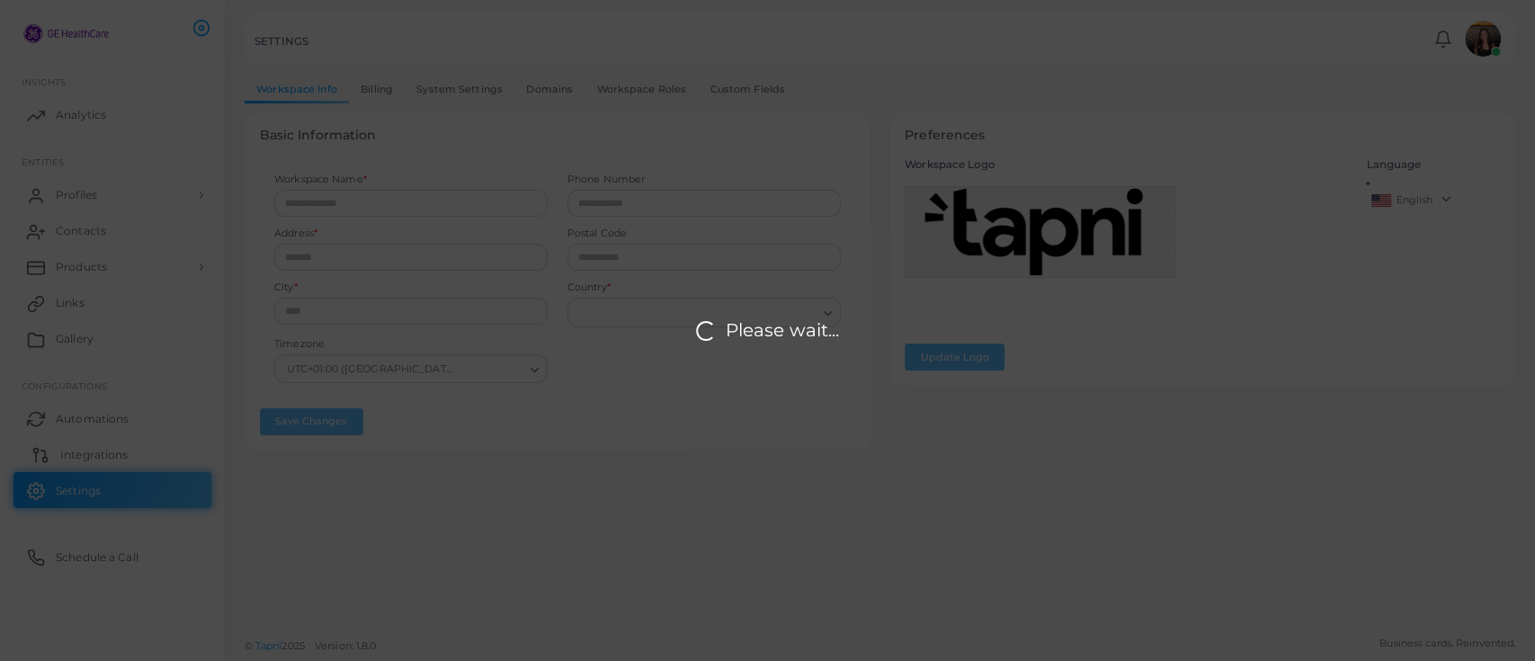
type input "**********"
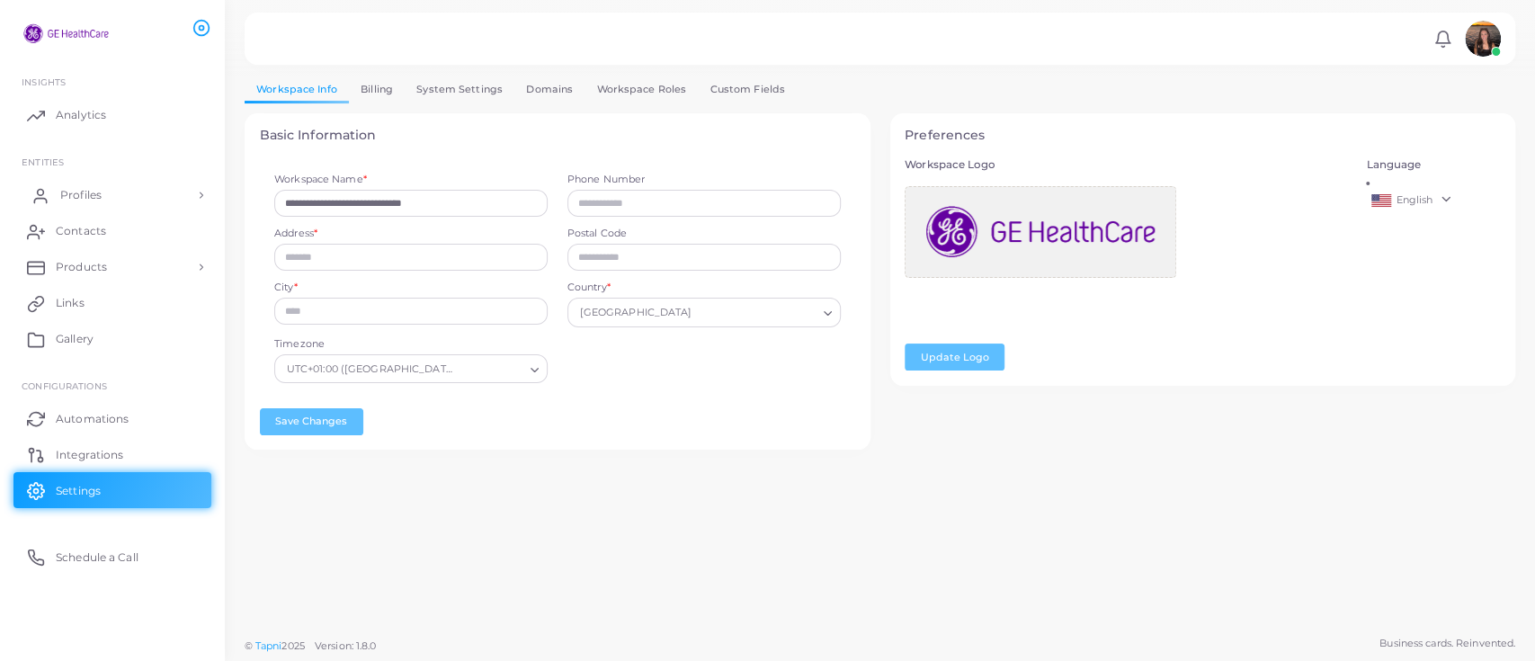
click at [97, 202] on link "Profiles" at bounding box center [112, 195] width 198 height 36
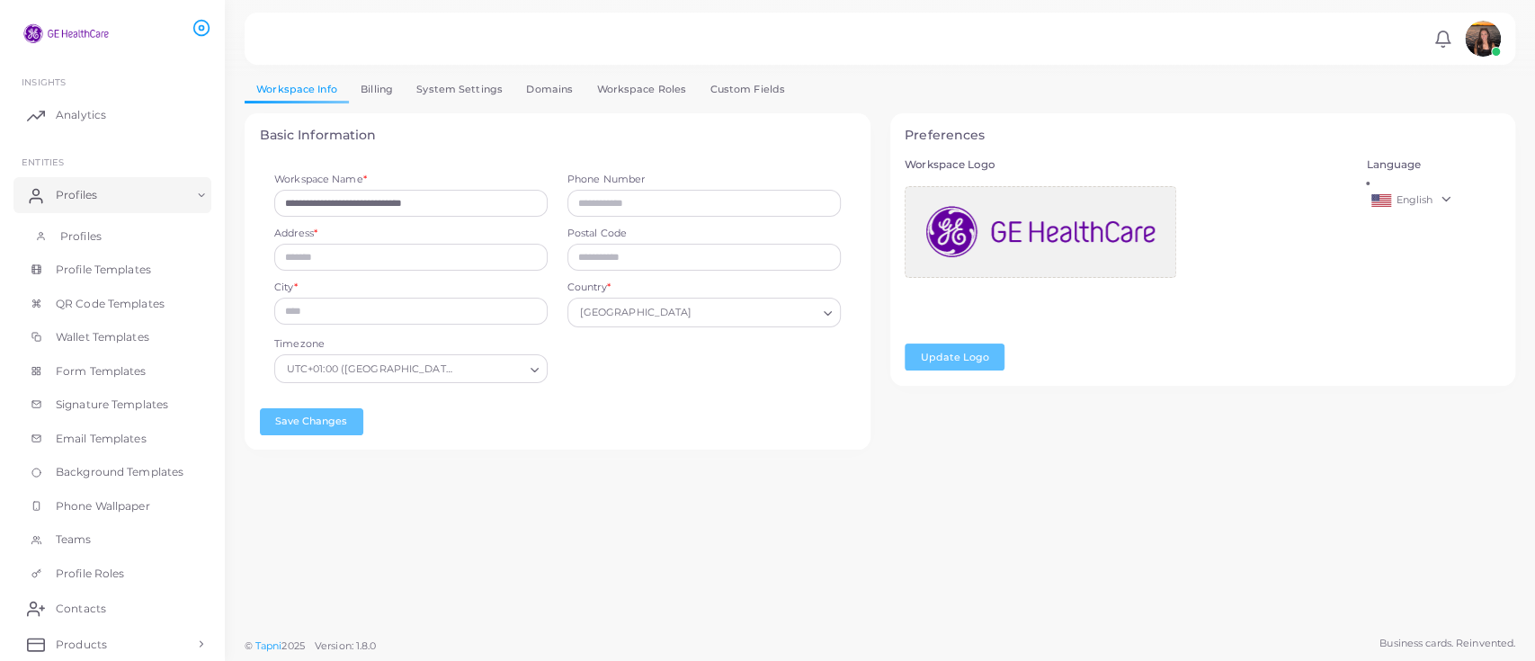
click at [98, 245] on link "Profiles" at bounding box center [112, 236] width 198 height 34
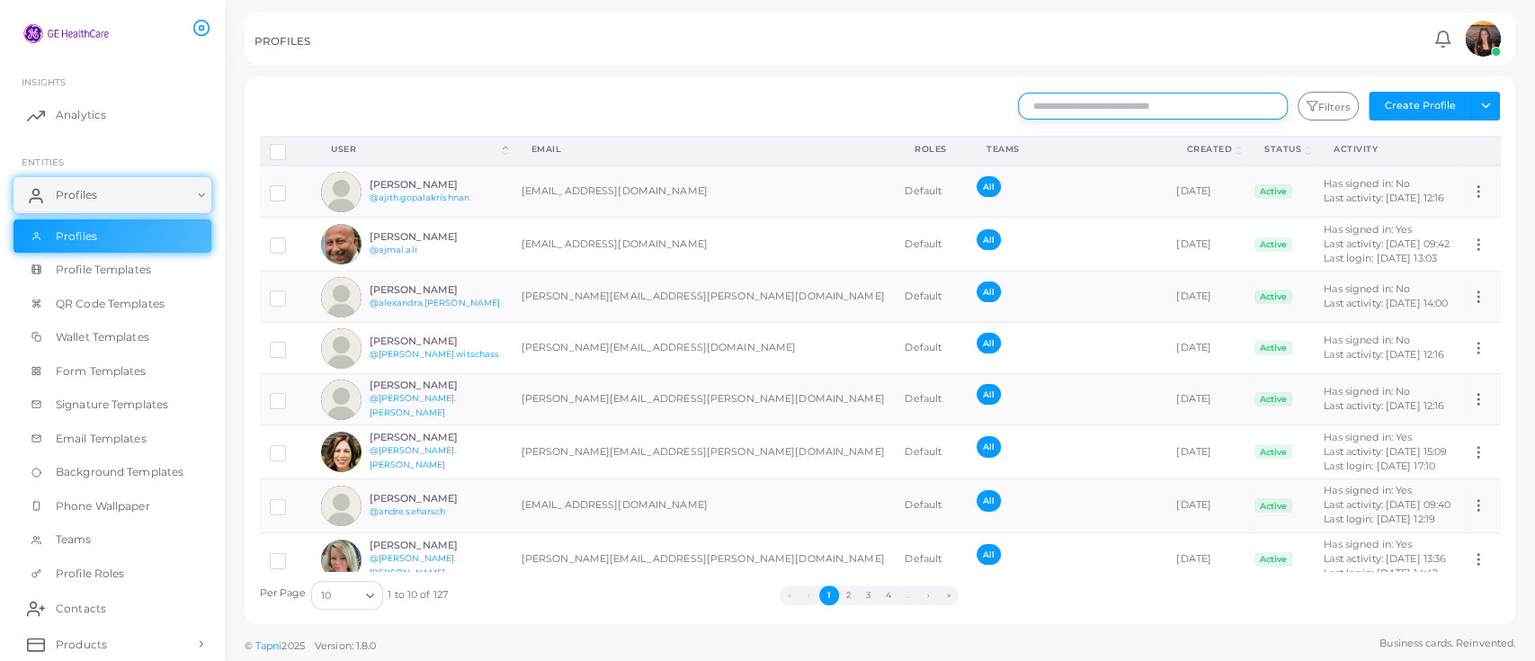
click at [1165, 103] on input "text" at bounding box center [1153, 106] width 270 height 27
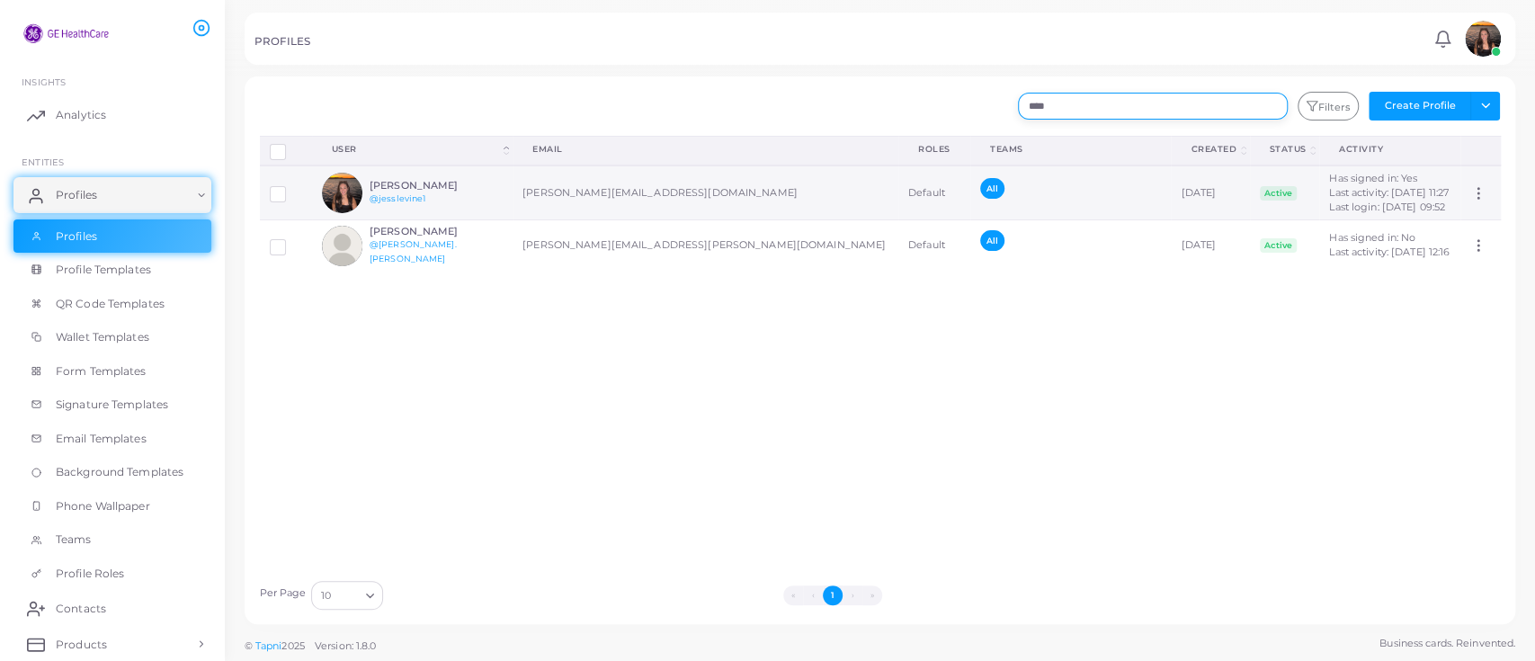
type input "****"
click at [408, 183] on h6 "[PERSON_NAME]" at bounding box center [436, 186] width 132 height 12
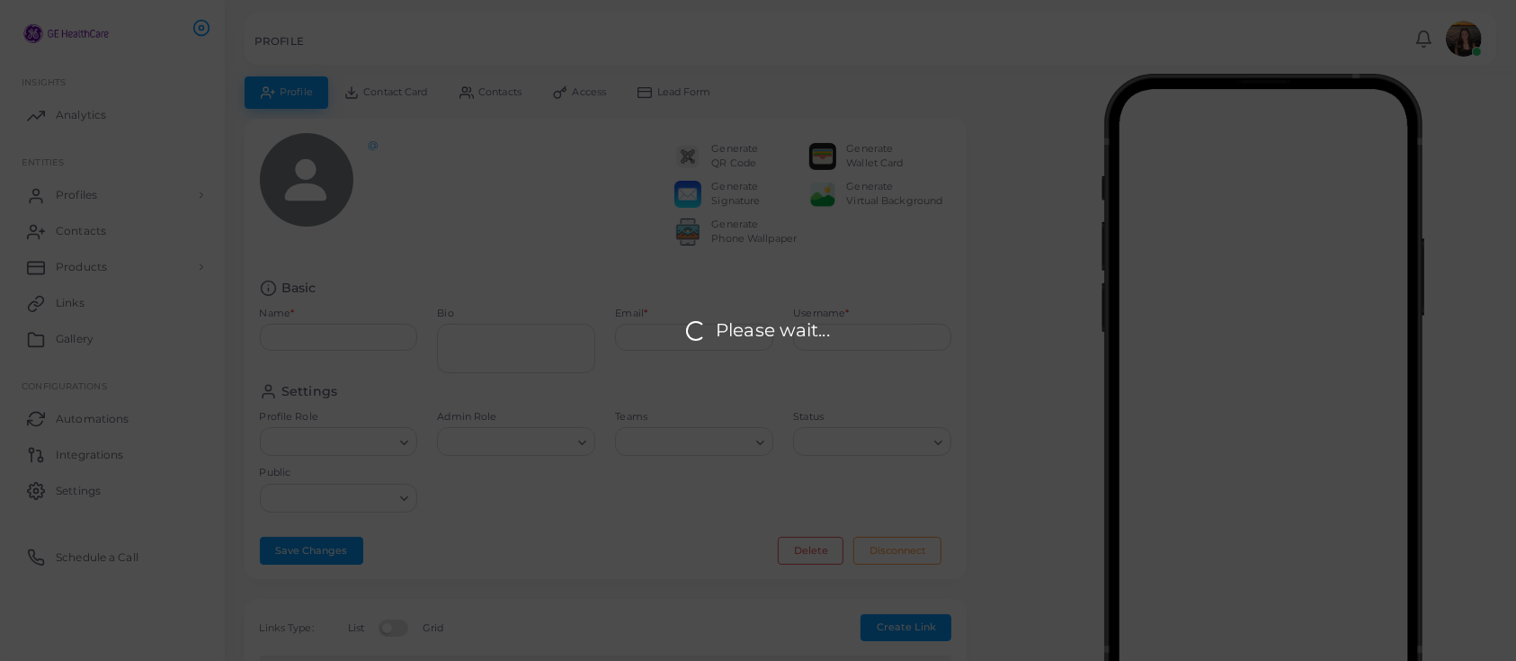
type input "**********"
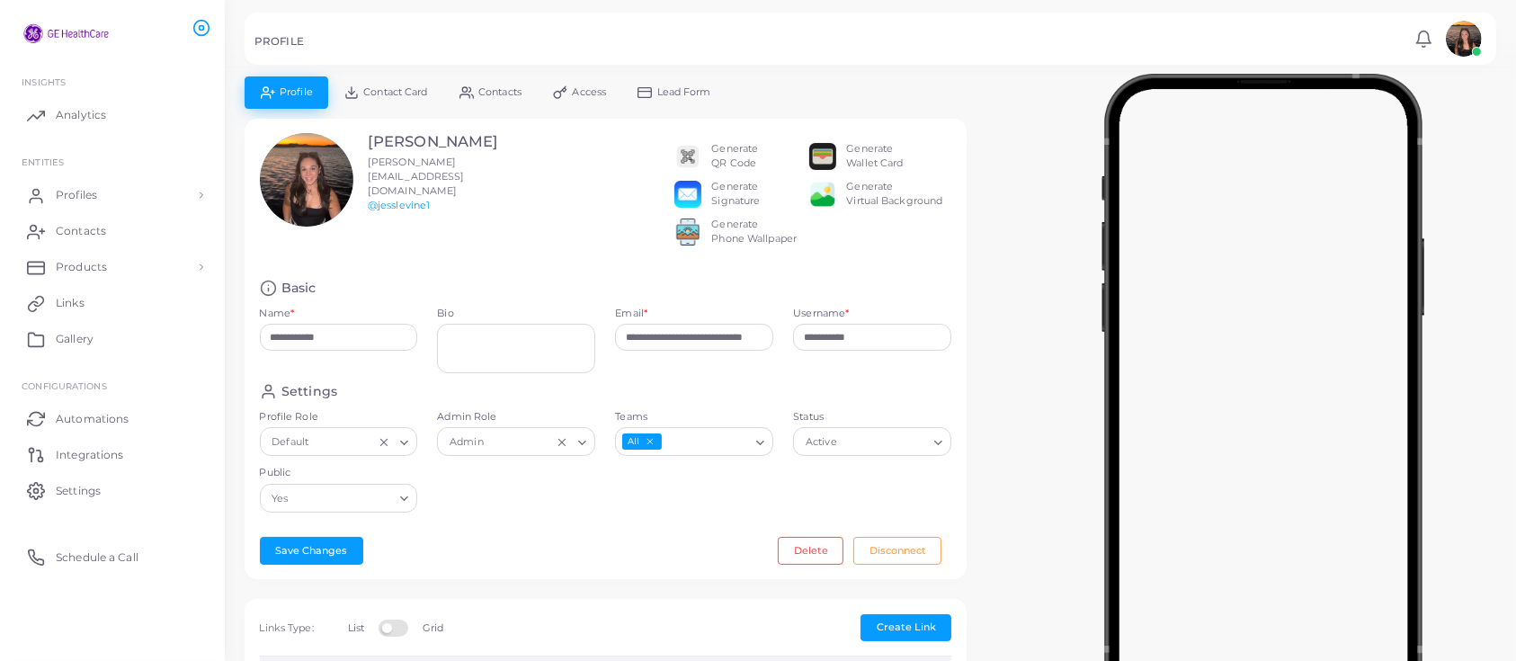
click at [397, 94] on span "Contact Card" at bounding box center [395, 92] width 64 height 10
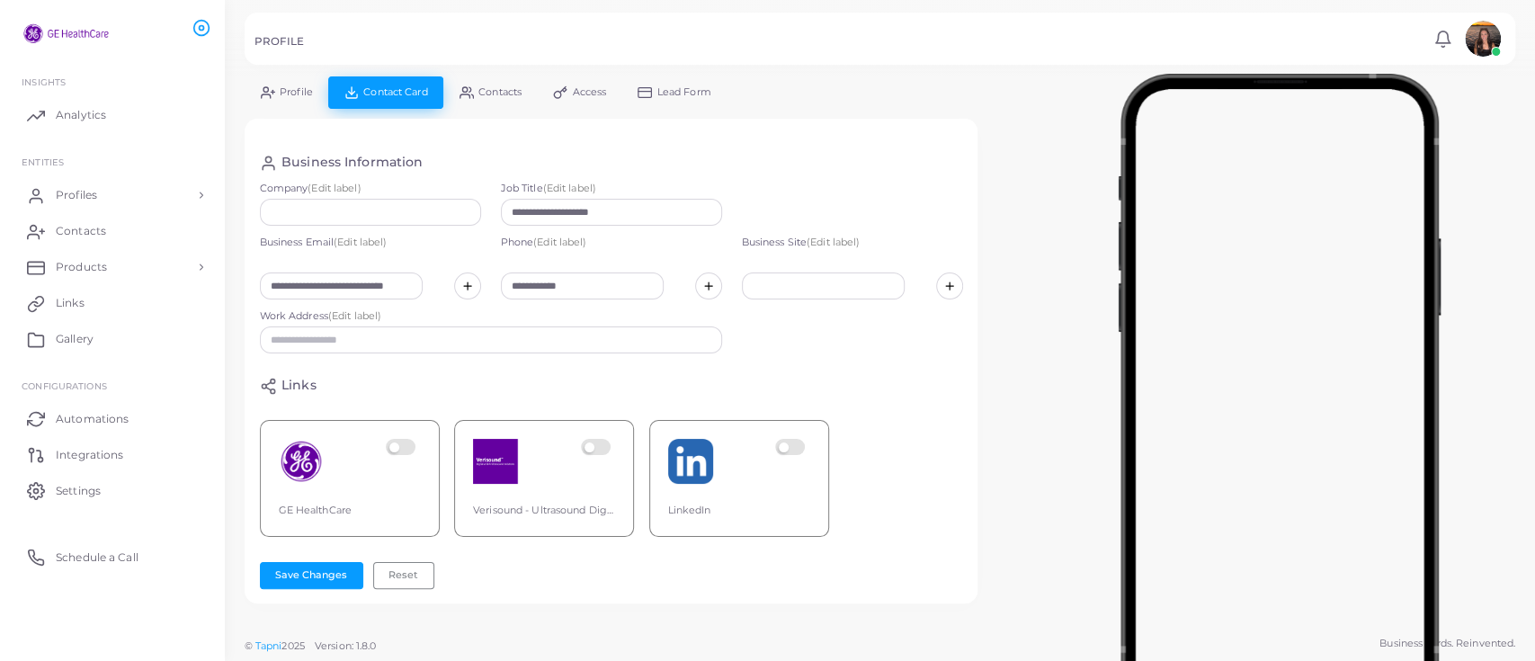
scroll to position [257, 0]
click at [496, 88] on span "Contacts" at bounding box center [499, 92] width 43 height 10
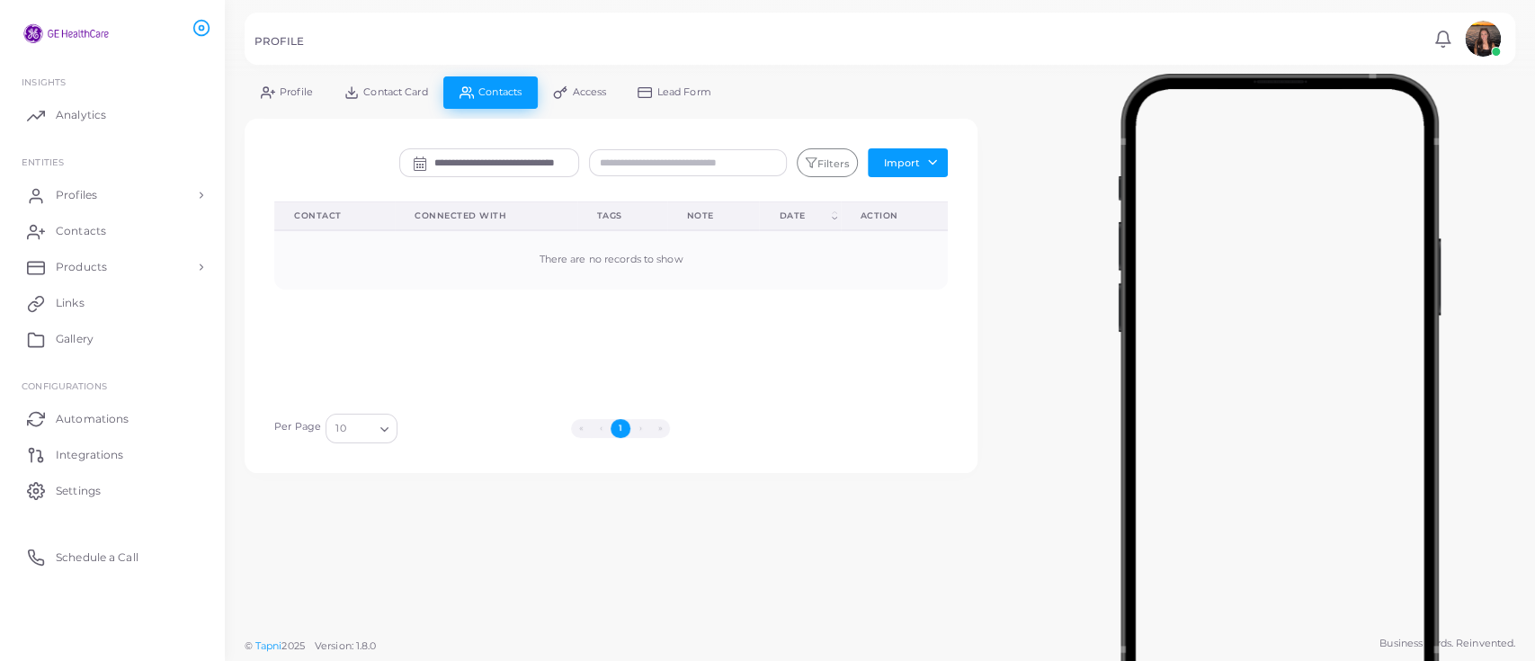
click at [555, 87] on icon at bounding box center [560, 92] width 14 height 14
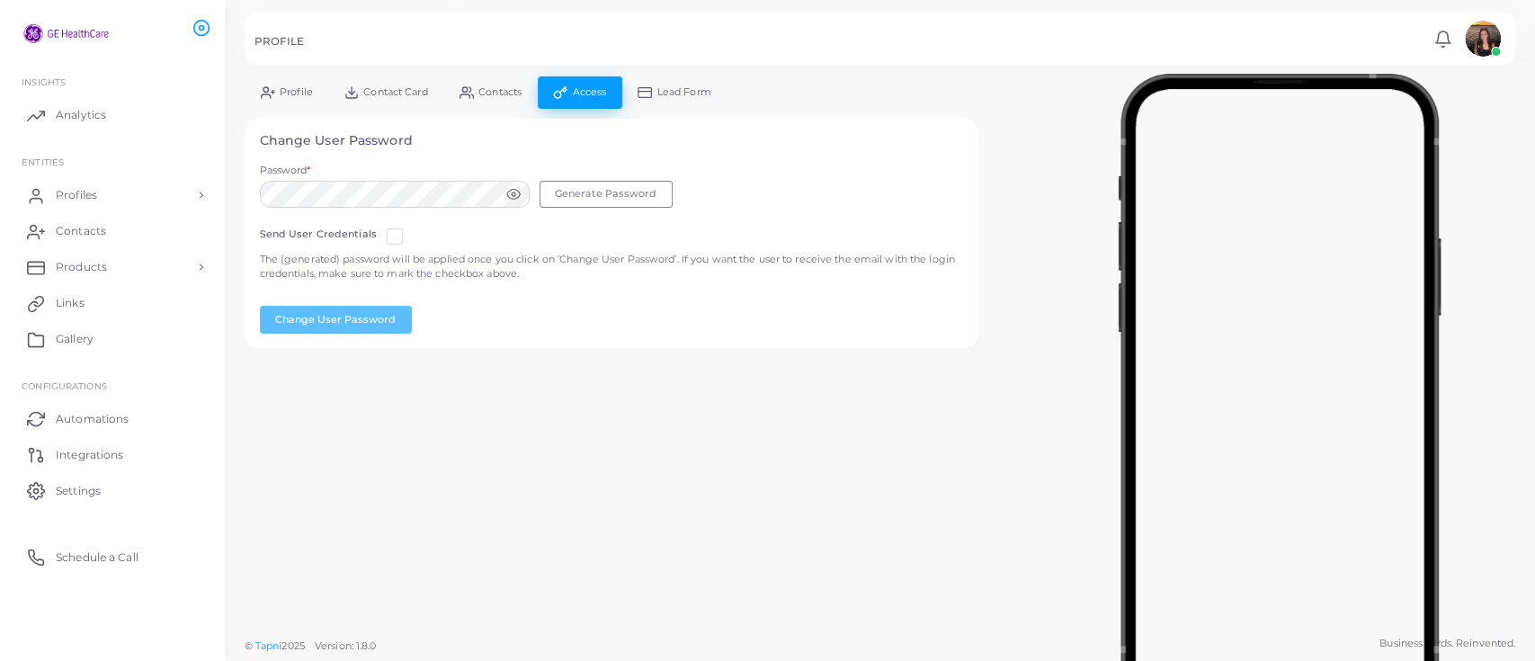
click at [427, 176] on div "Password * Generate Password" at bounding box center [611, 186] width 703 height 44
click at [409, 229] on label at bounding box center [409, 229] width 0 height 0
click at [559, 190] on button "Generate Password" at bounding box center [606, 194] width 133 height 27
click at [512, 192] on circle at bounding box center [514, 194] width 4 height 4
click at [569, 195] on button "Generate Password" at bounding box center [606, 194] width 133 height 27
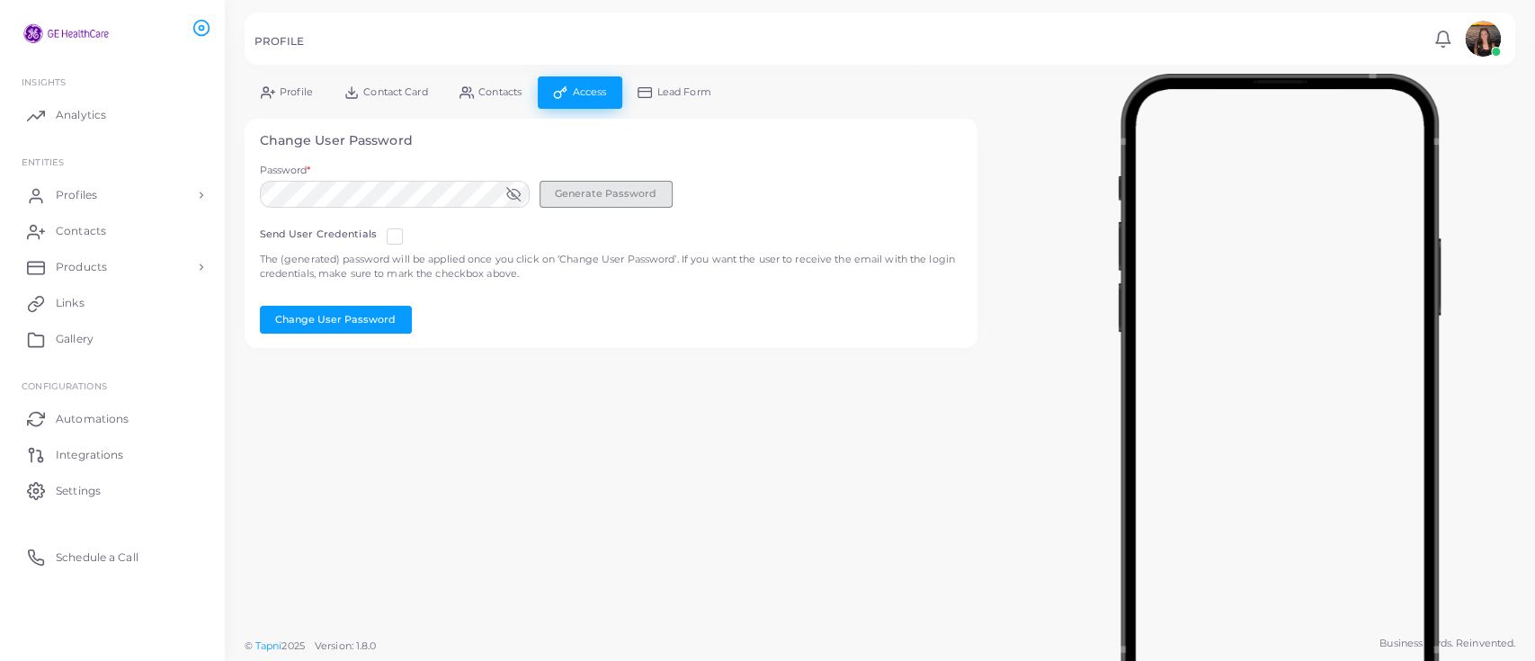
click at [568, 195] on button "Generate Password" at bounding box center [606, 194] width 133 height 27
click at [570, 195] on button "Generate Password" at bounding box center [606, 194] width 133 height 27
click at [569, 195] on button "Generate Password" at bounding box center [606, 194] width 133 height 27
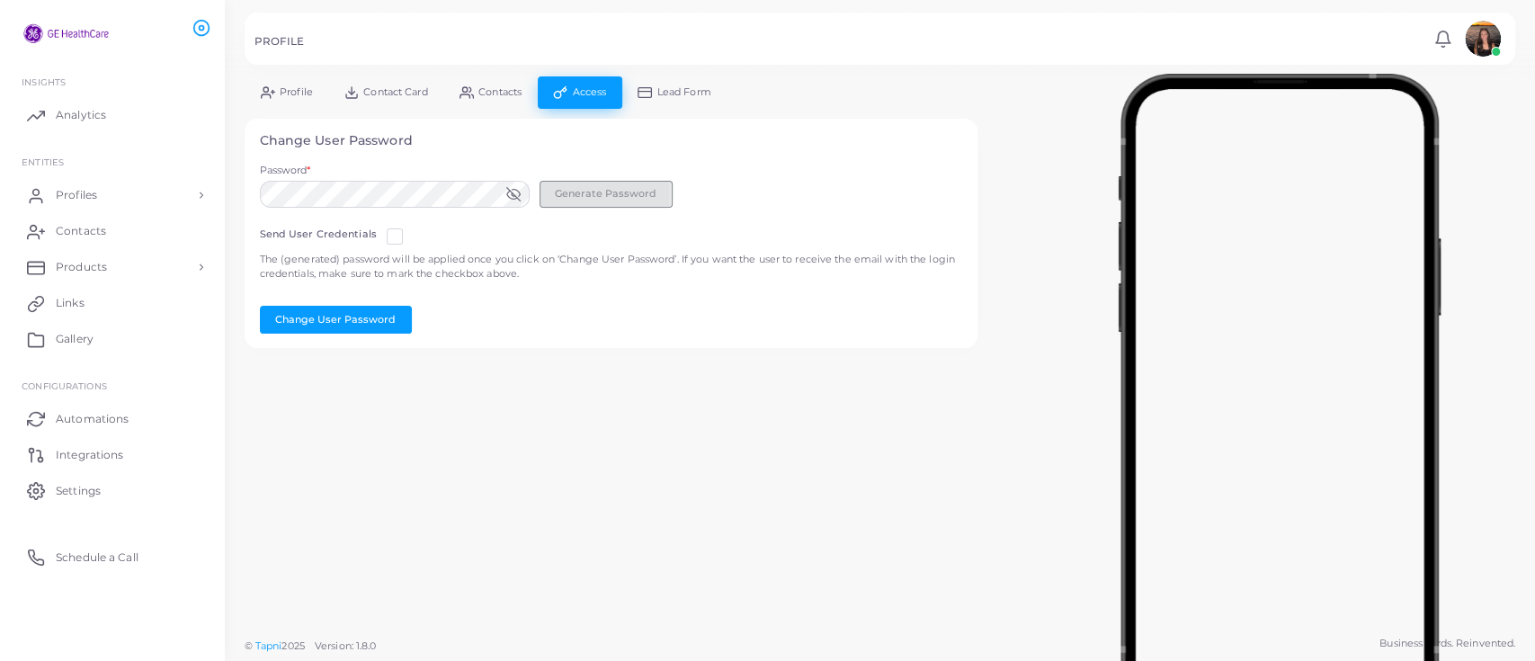
click at [568, 195] on button "Generate Password" at bounding box center [606, 194] width 133 height 27
click at [569, 195] on button "Generate Password" at bounding box center [606, 194] width 133 height 27
click at [217, 181] on div "**********" at bounding box center [767, 330] width 1535 height 661
click at [313, 326] on button "Change User Password" at bounding box center [336, 319] width 152 height 27
click at [92, 565] on link "Schedule a Call" at bounding box center [112, 557] width 198 height 36
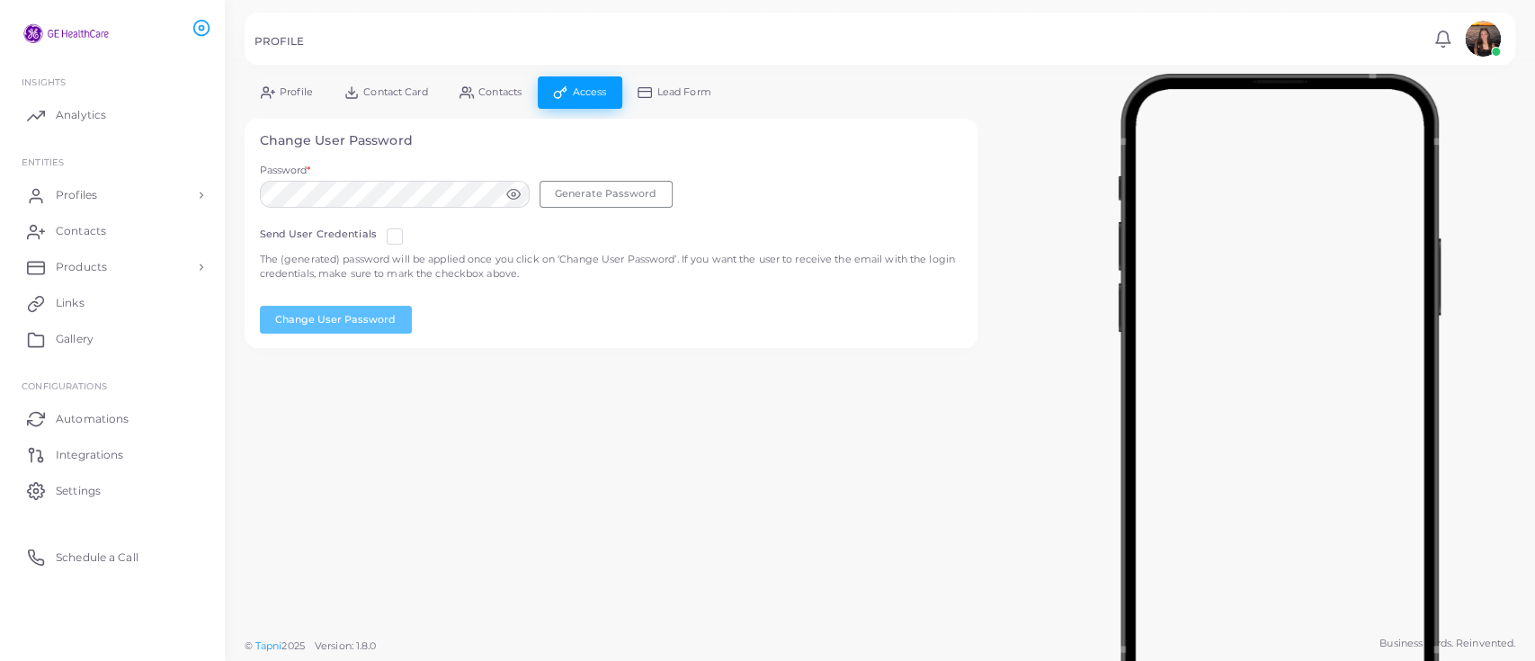
click at [667, 95] on span "Lead Form" at bounding box center [684, 92] width 54 height 10
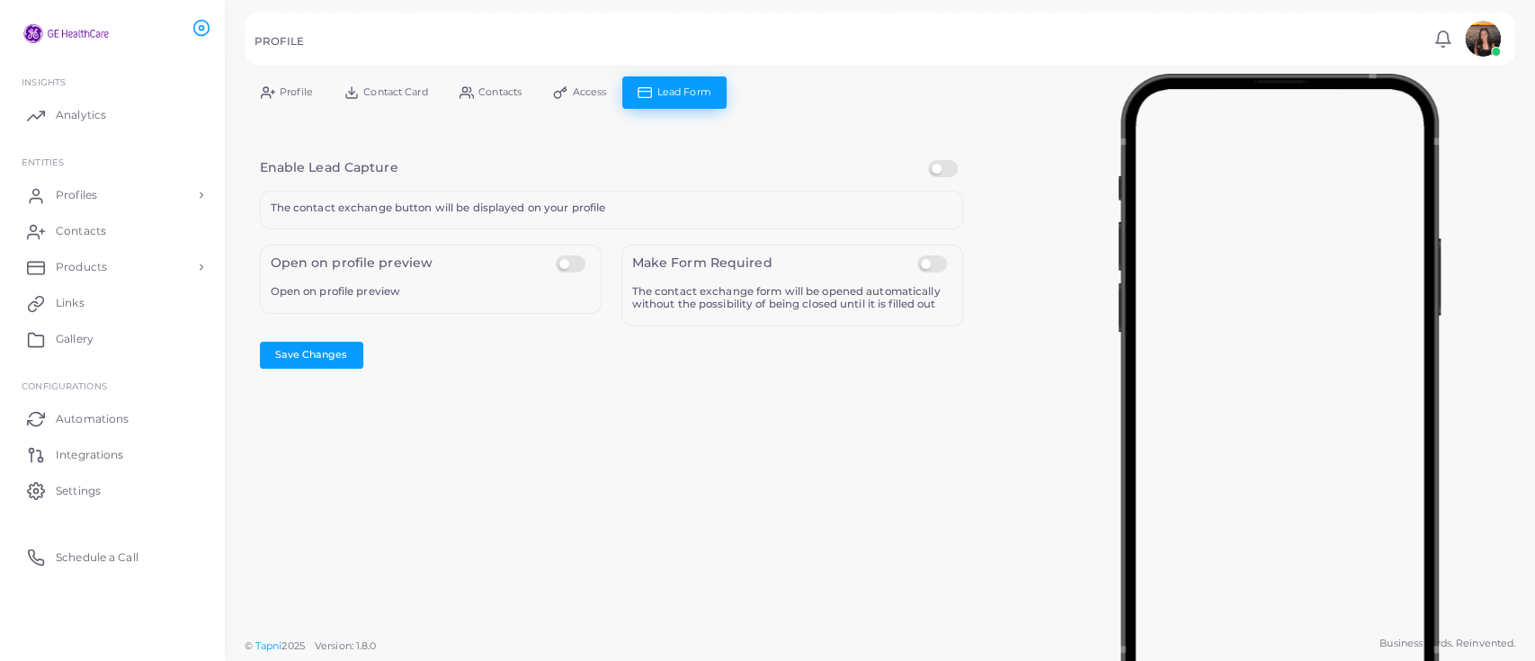
click at [61, 25] on img at bounding box center [66, 33] width 100 height 33
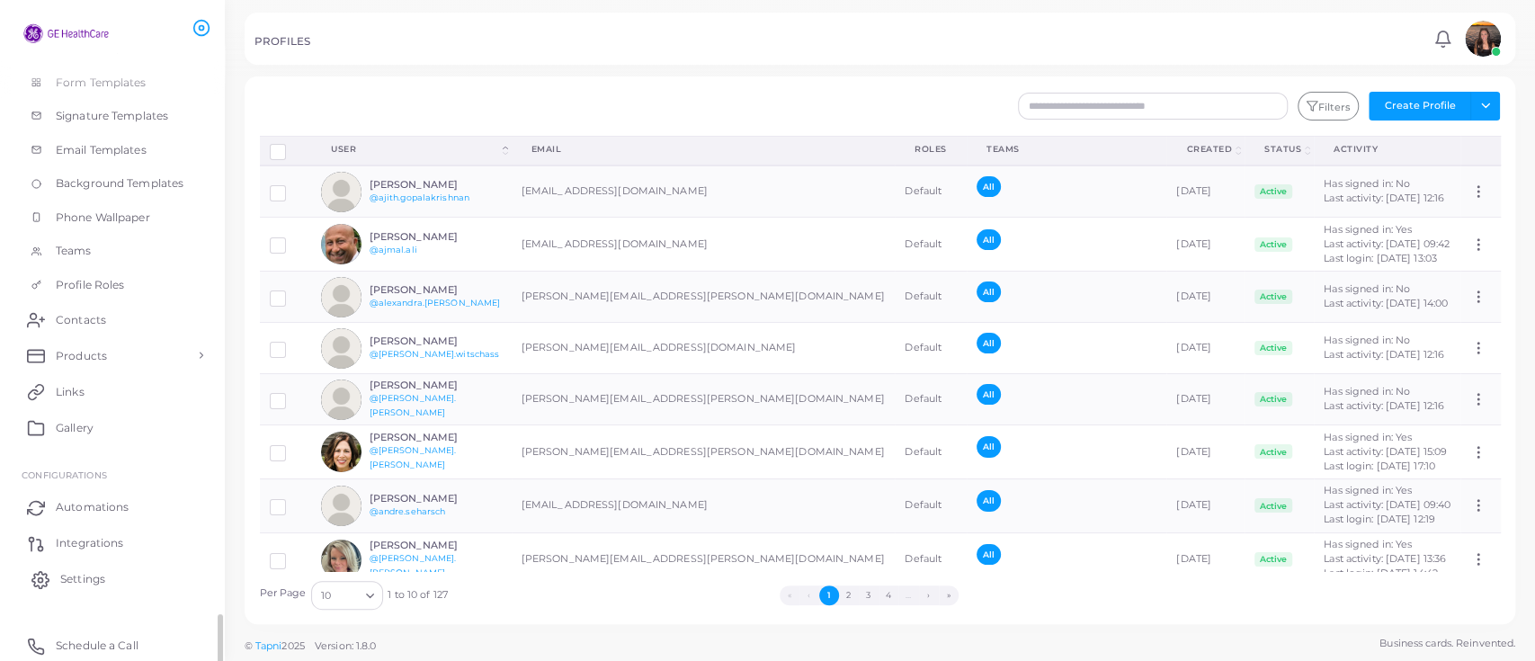
click at [73, 585] on span "Settings" at bounding box center [82, 579] width 45 height 16
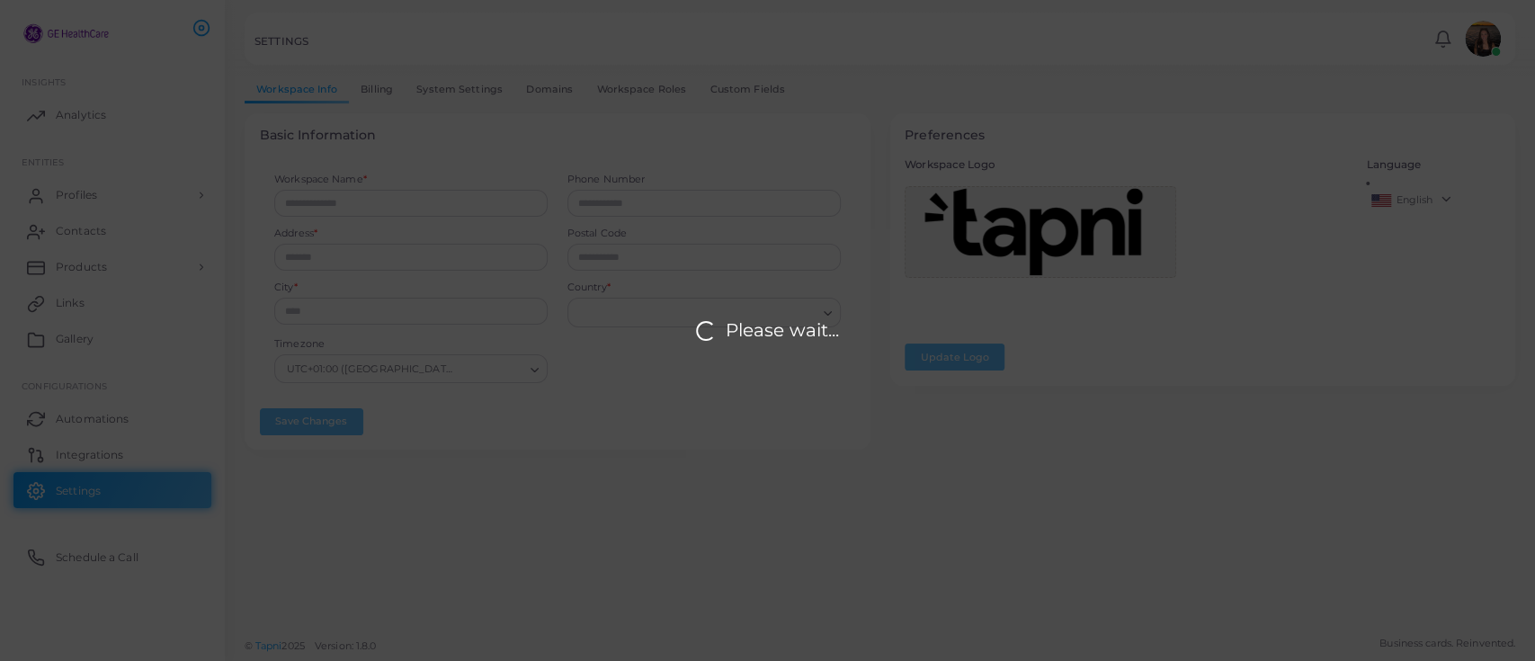
type input "**********"
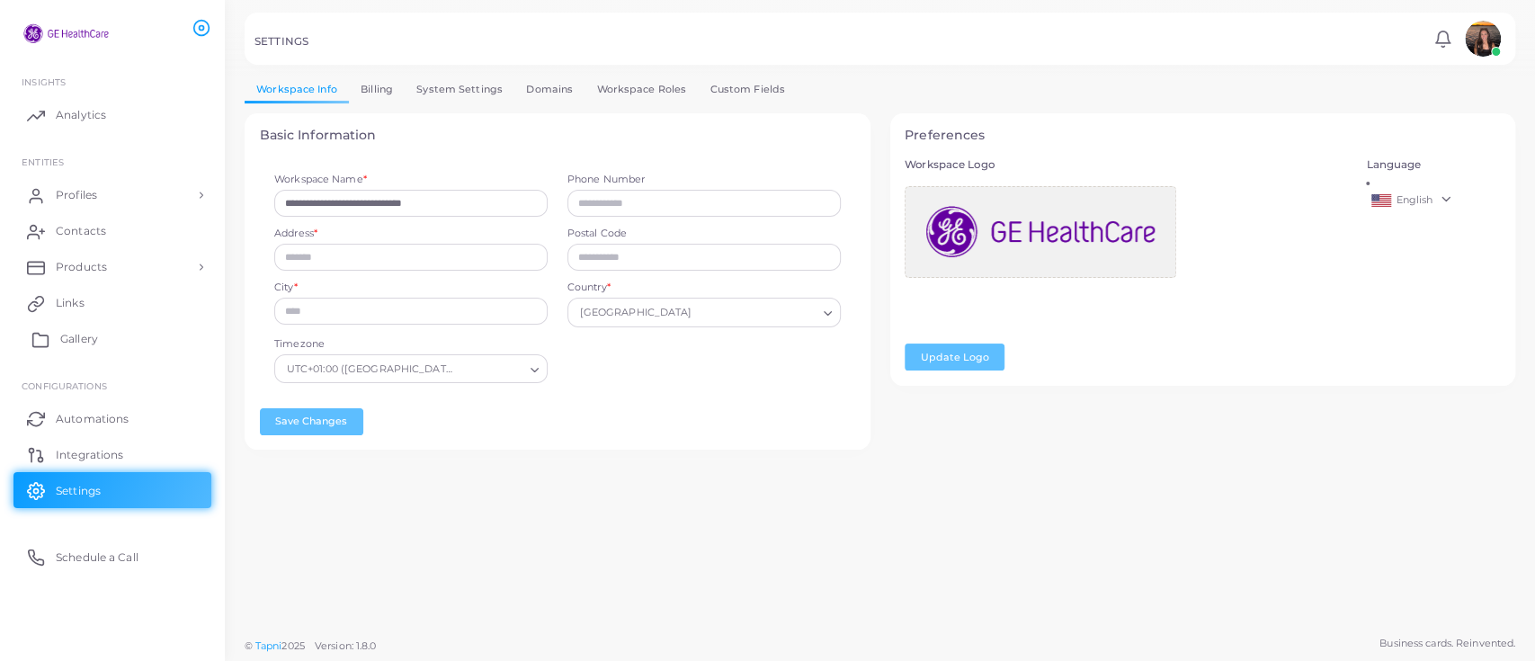
click at [101, 341] on link "Gallery" at bounding box center [112, 339] width 198 height 36
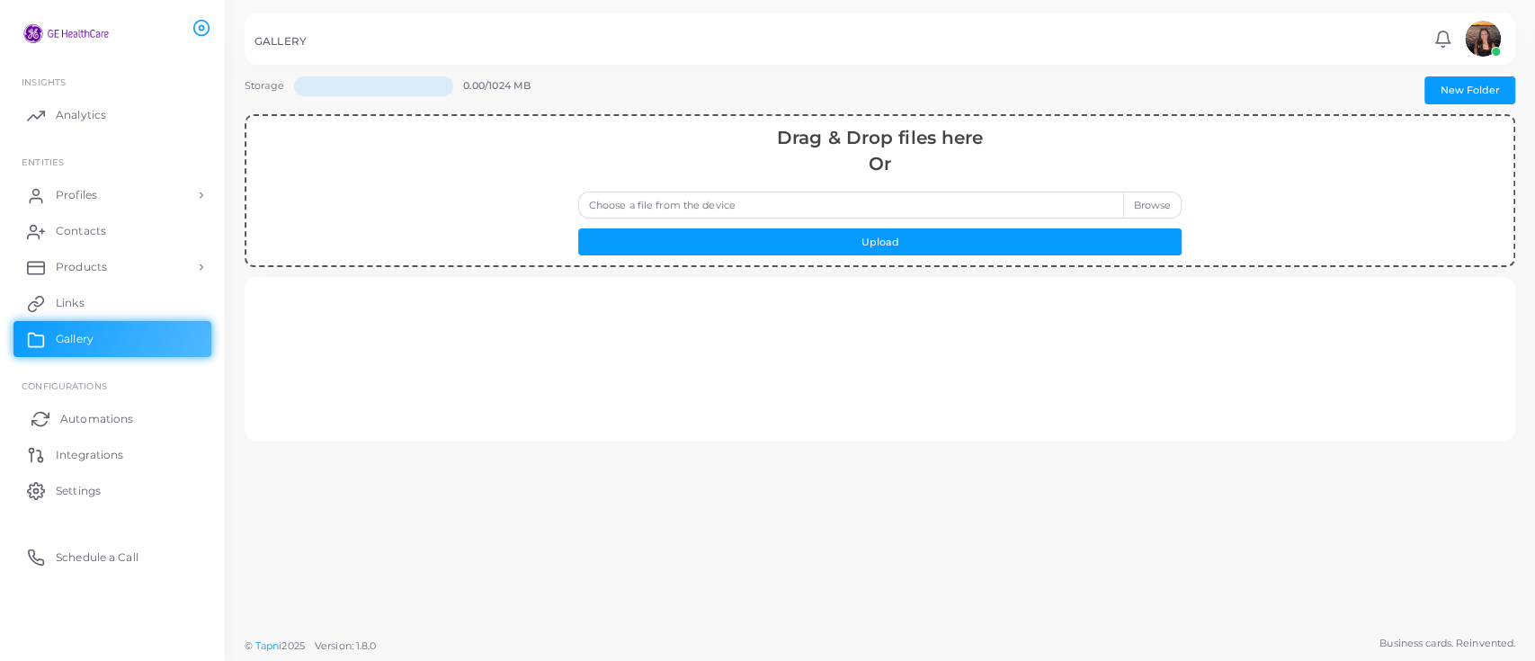
click at [115, 415] on span "Automations" at bounding box center [96, 419] width 73 height 16
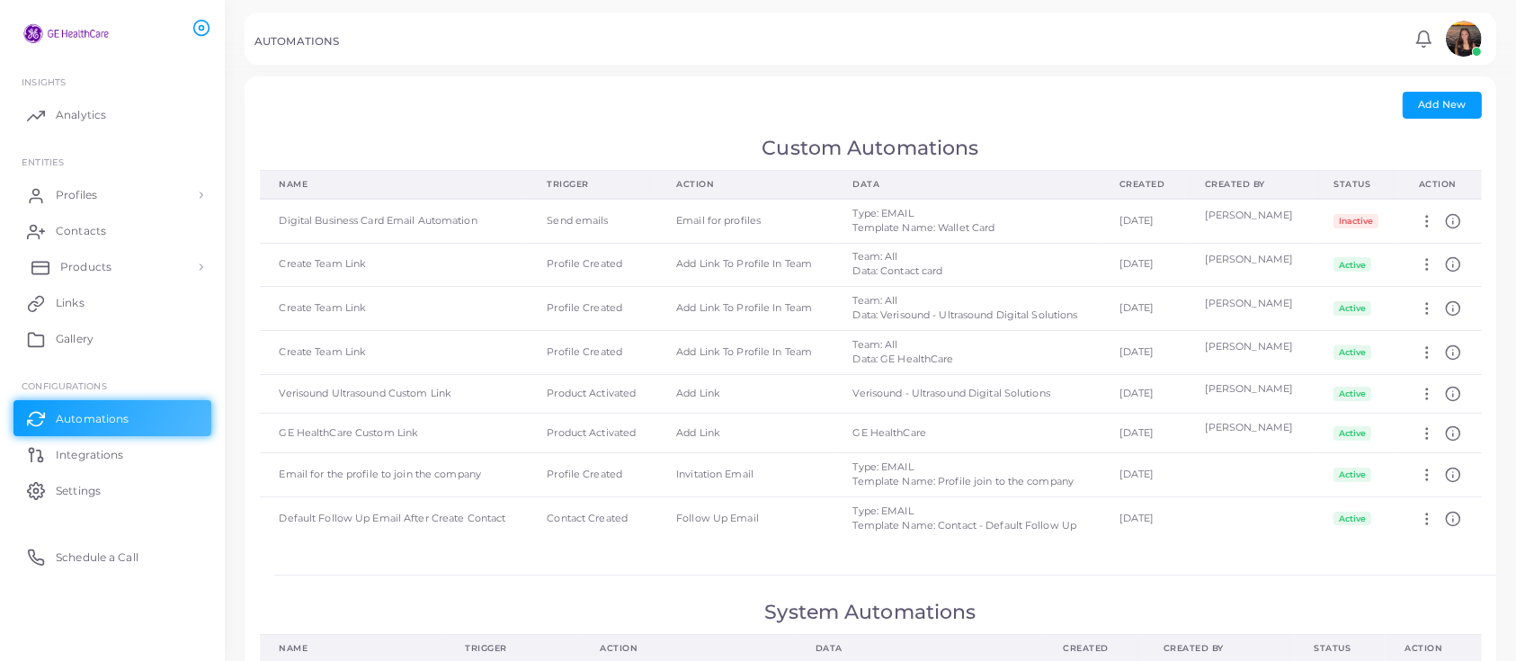
click at [87, 275] on link "Products" at bounding box center [112, 267] width 198 height 36
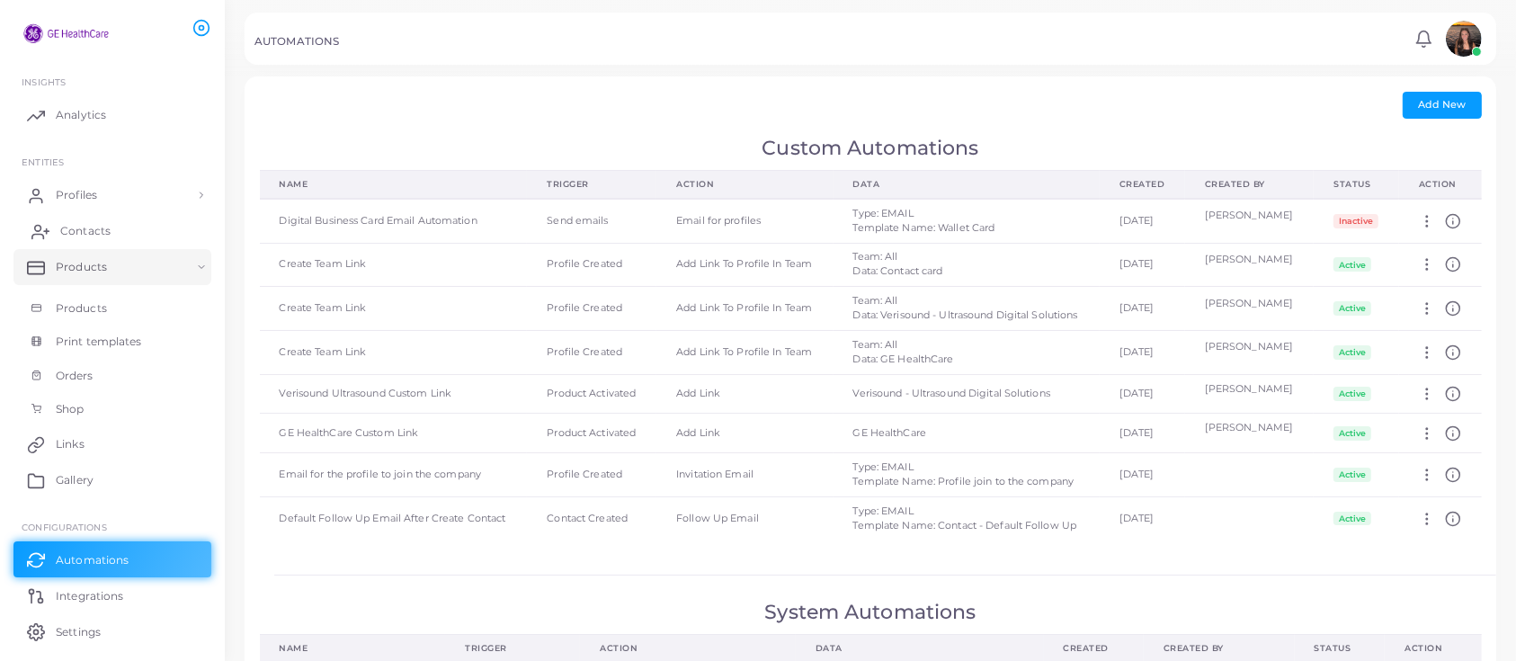
click at [81, 237] on span "Contacts" at bounding box center [85, 231] width 50 height 16
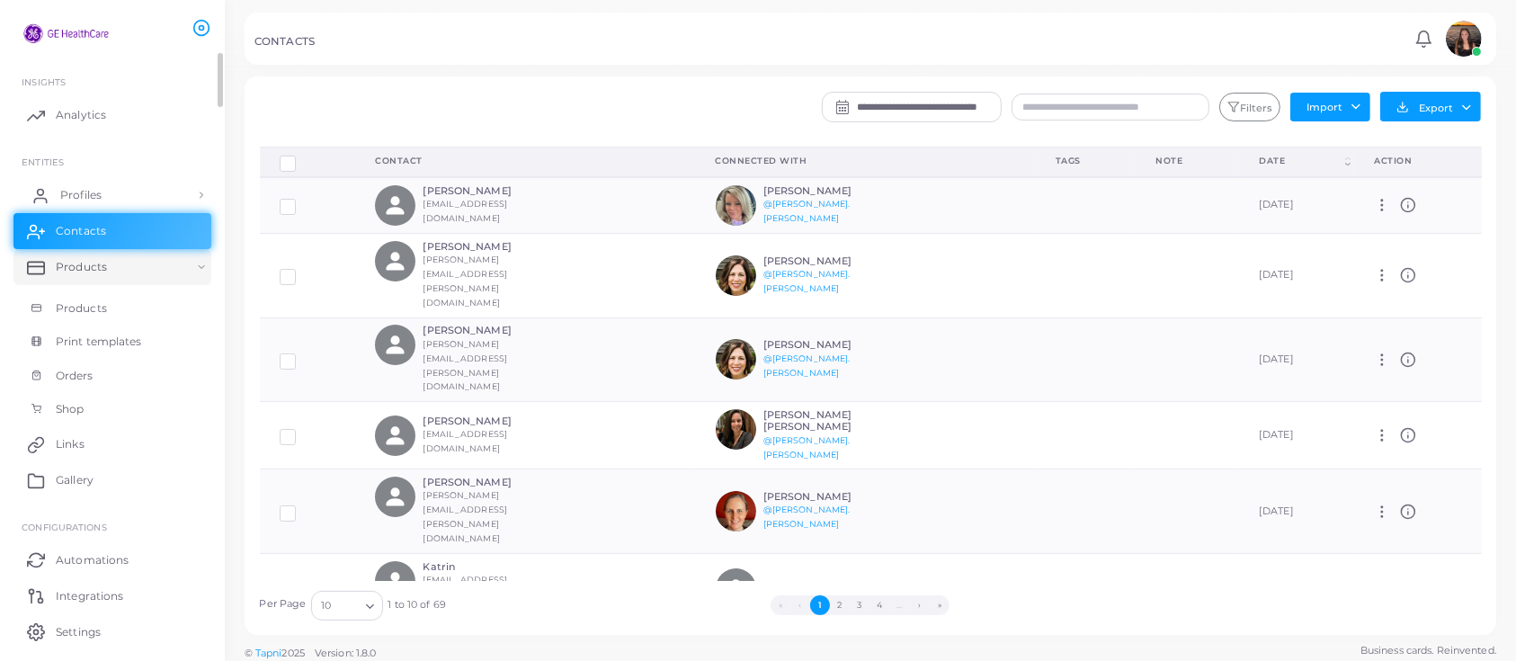
click at [87, 206] on link "Profiles" at bounding box center [112, 195] width 198 height 36
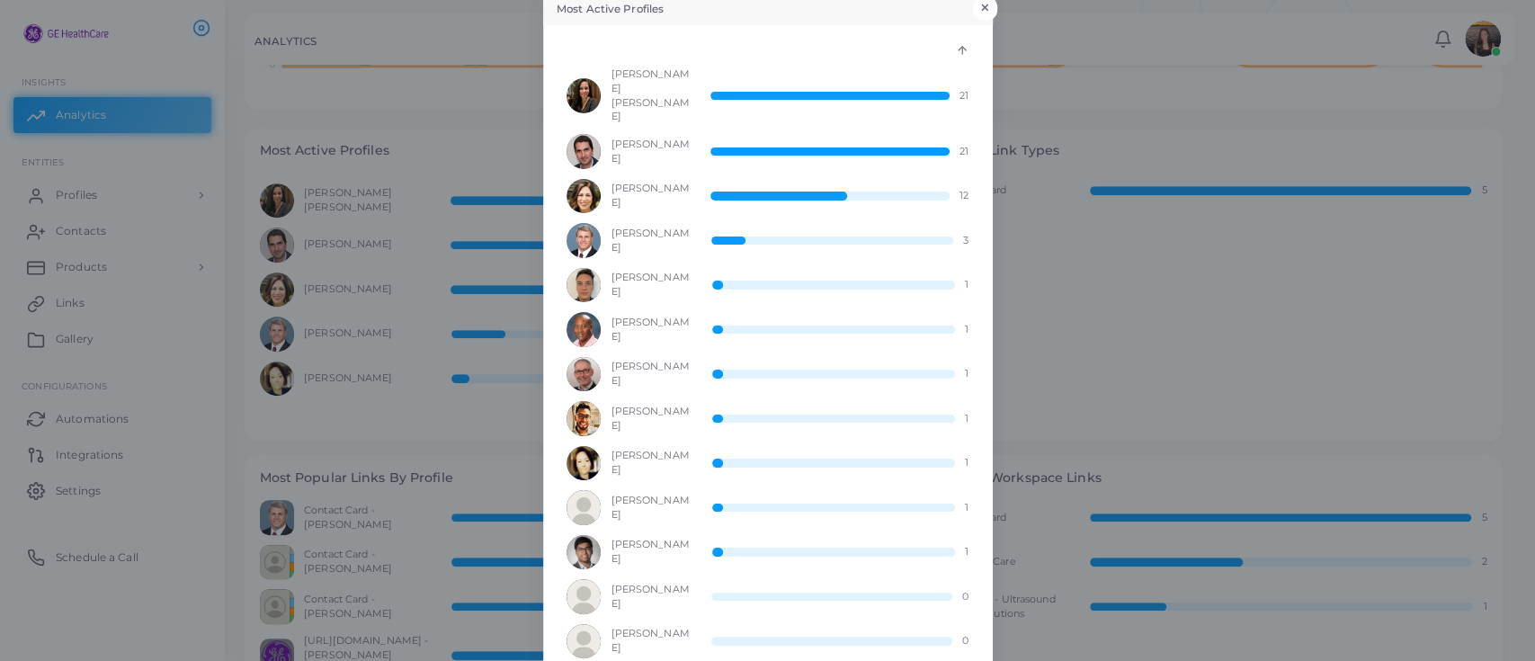
click at [977, 11] on button "×" at bounding box center [985, 7] width 24 height 23
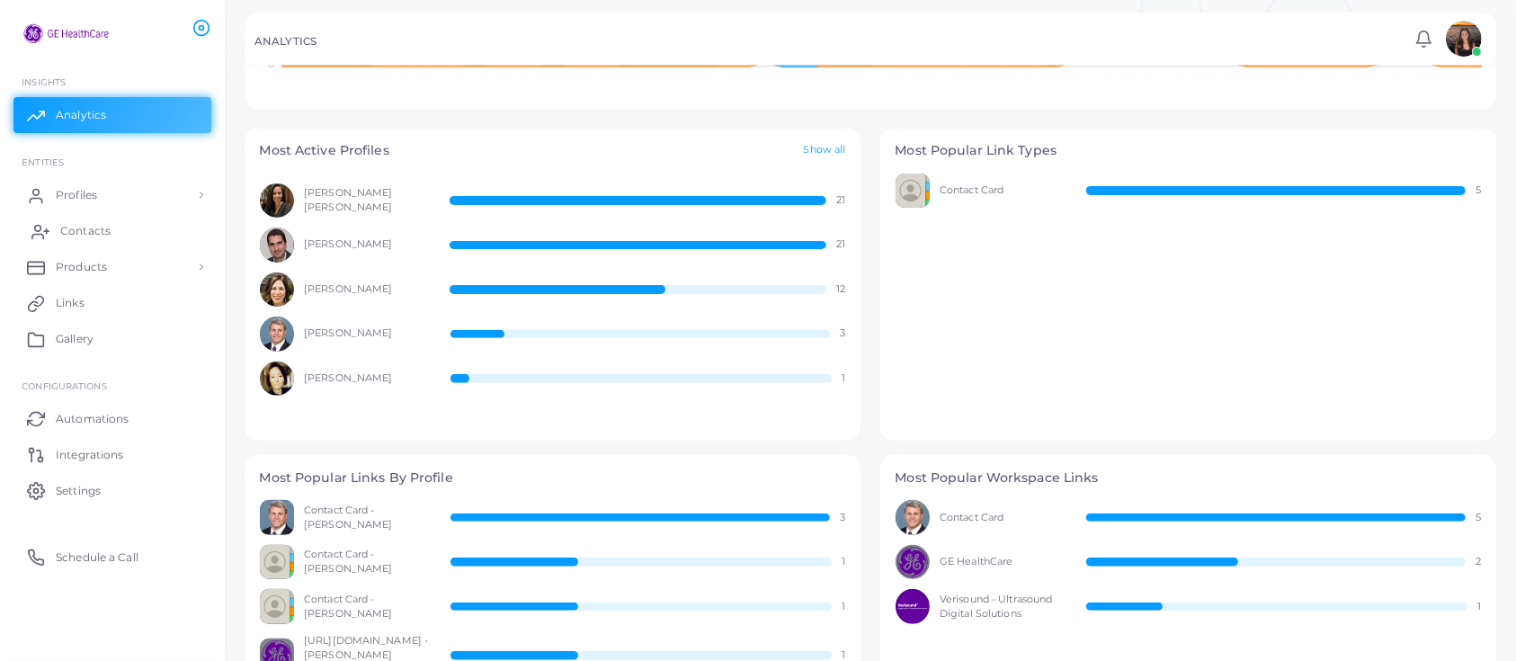
click at [112, 237] on link "Contacts" at bounding box center [112, 231] width 198 height 36
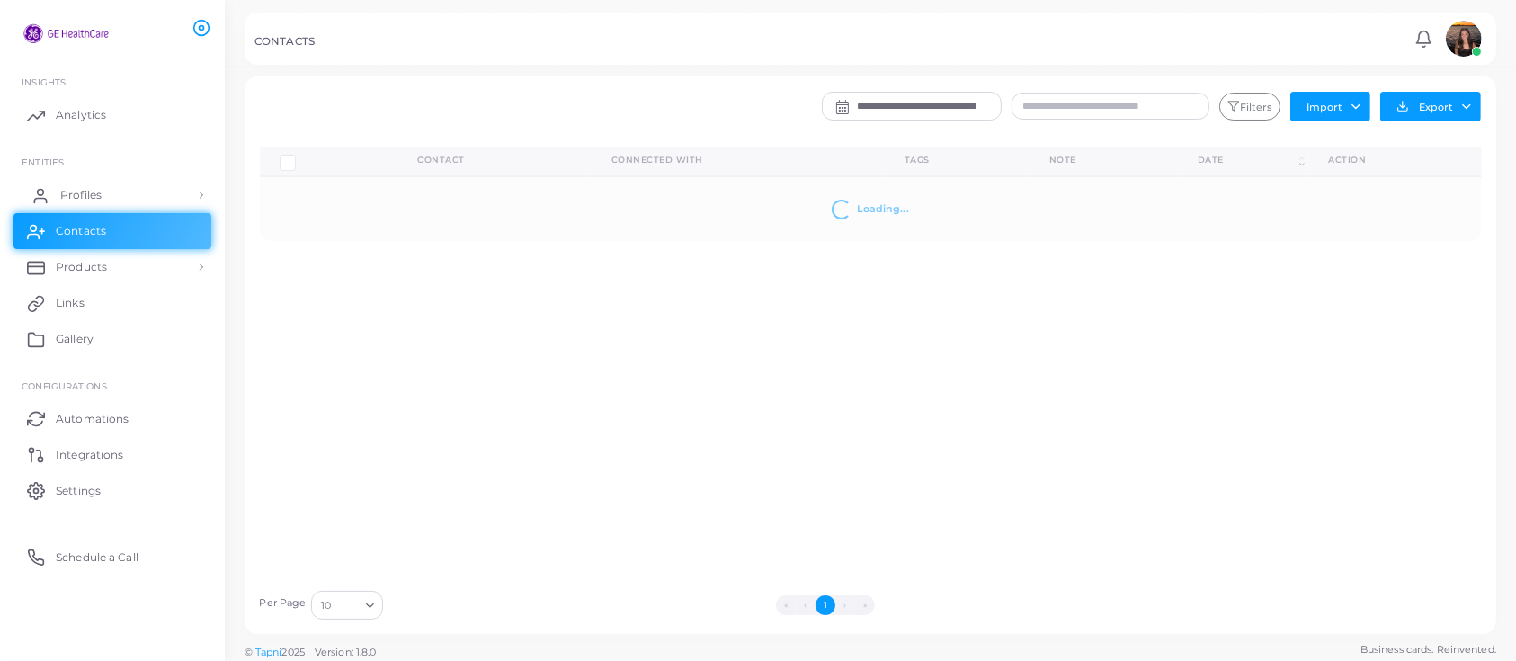
click at [94, 196] on span "Profiles" at bounding box center [80, 195] width 41 height 16
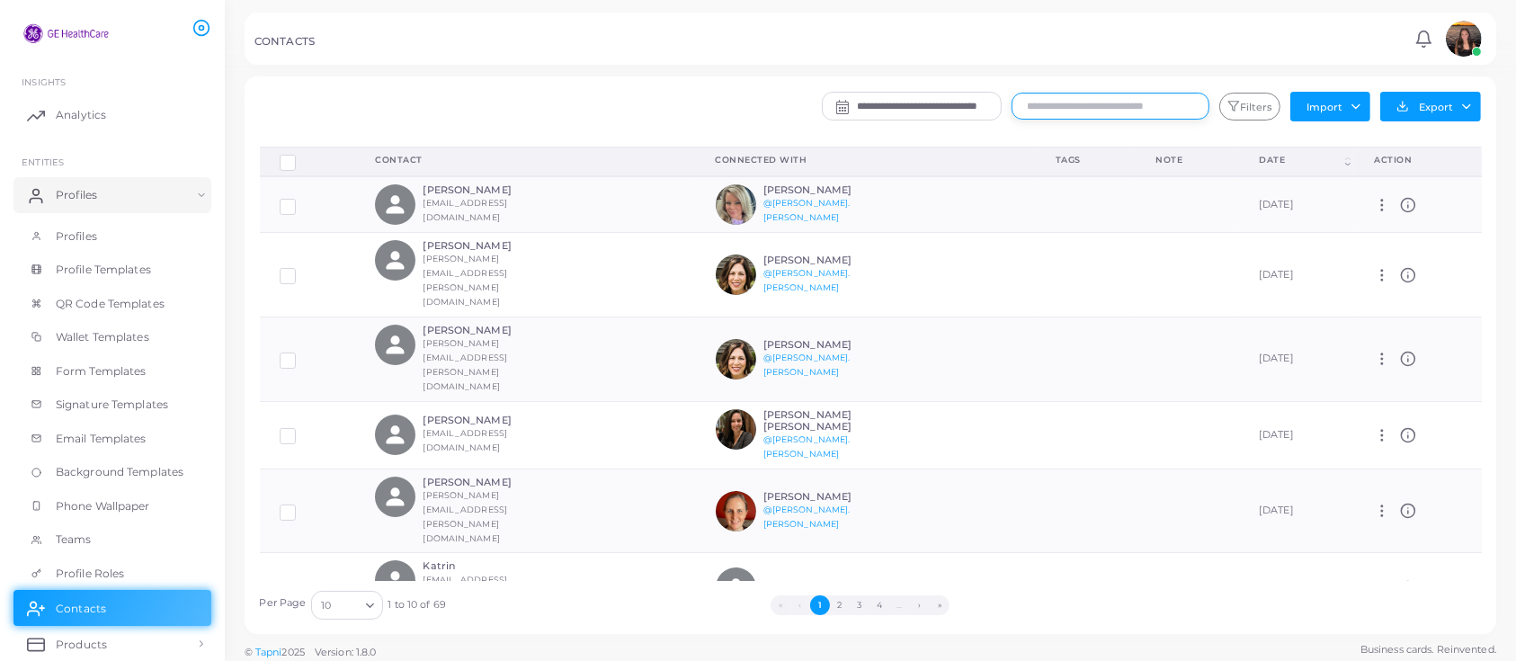
click at [1023, 98] on input "text" at bounding box center [1111, 106] width 198 height 27
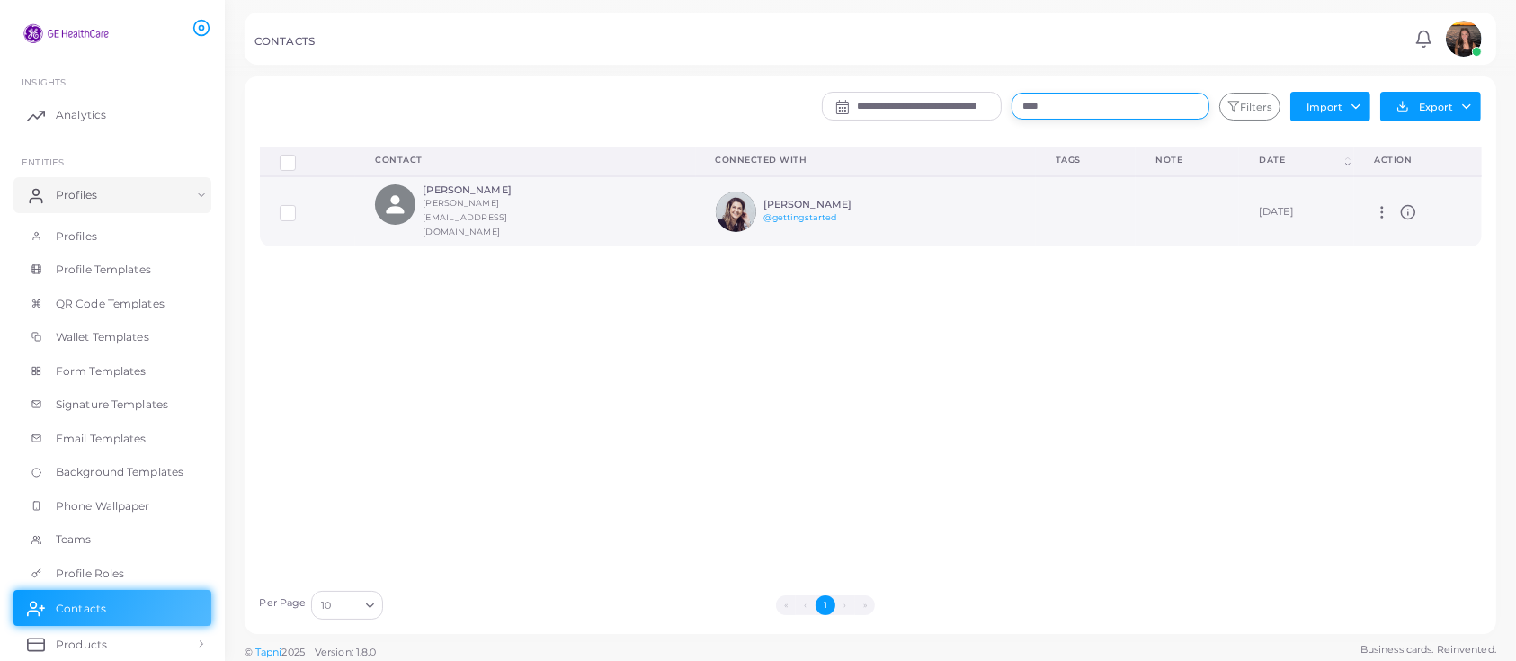
type input "****"
click at [1374, 204] on icon at bounding box center [1382, 212] width 16 height 16
click at [1051, 450] on div "Delete Connections Manage Connections Show Selections Contact Connected With Ta…" at bounding box center [871, 364] width 1242 height 434
click at [124, 230] on link "Profiles" at bounding box center [112, 236] width 198 height 34
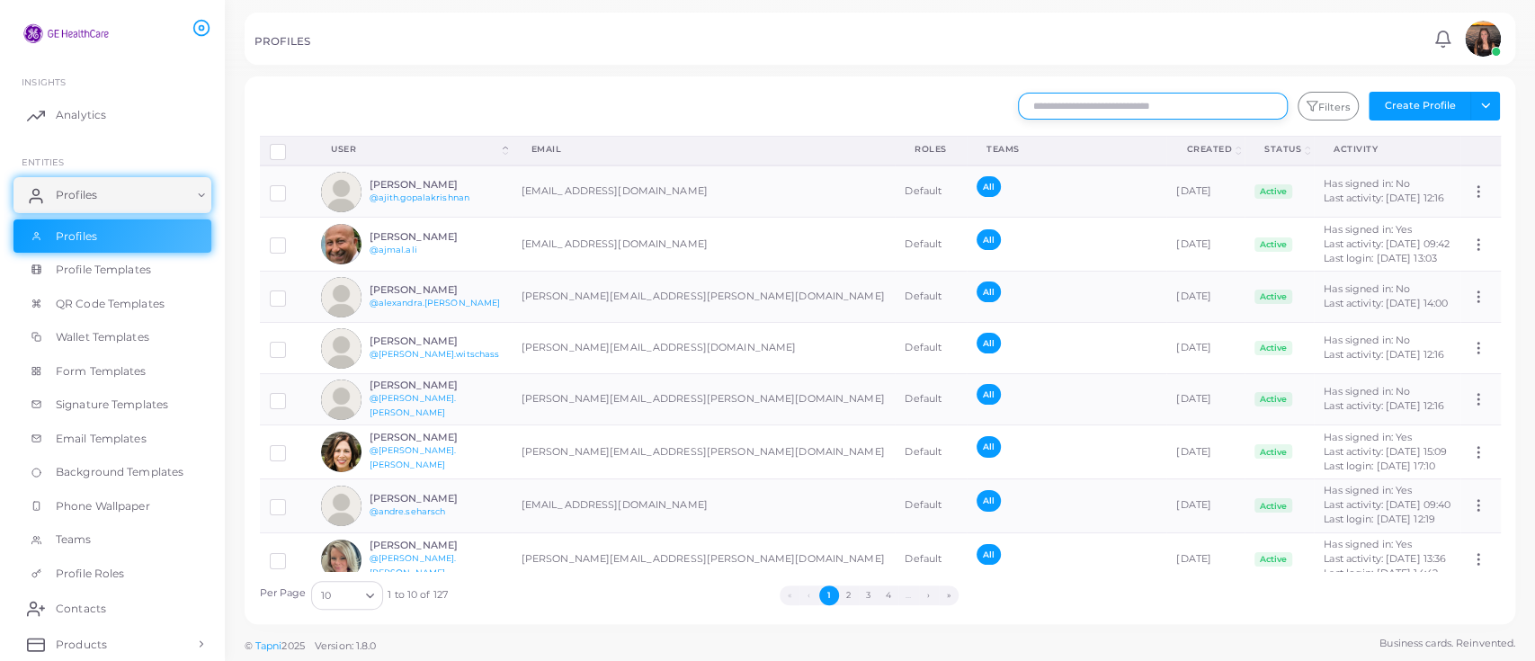
click at [1088, 114] on input "text" at bounding box center [1153, 106] width 270 height 27
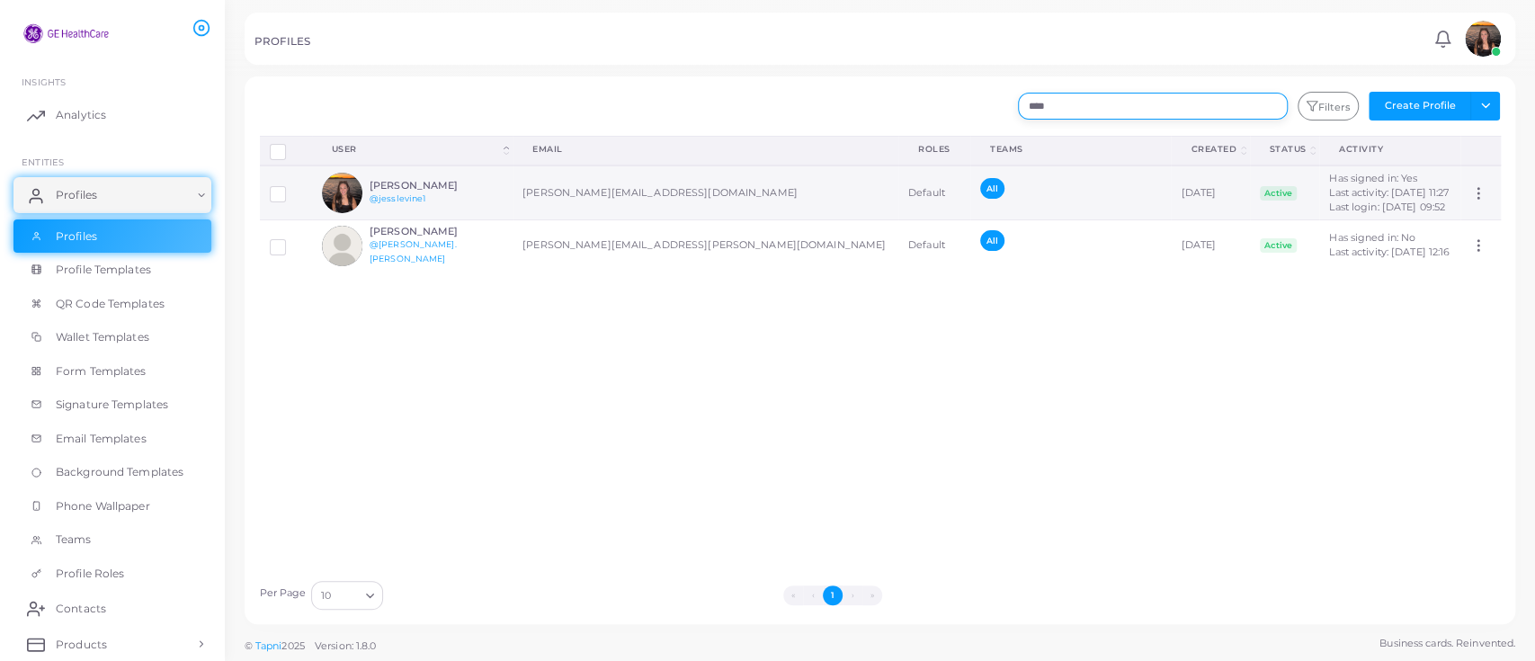
type input "****"
click at [1470, 189] on icon at bounding box center [1478, 193] width 16 height 16
click at [291, 188] on label at bounding box center [291, 188] width 0 height 0
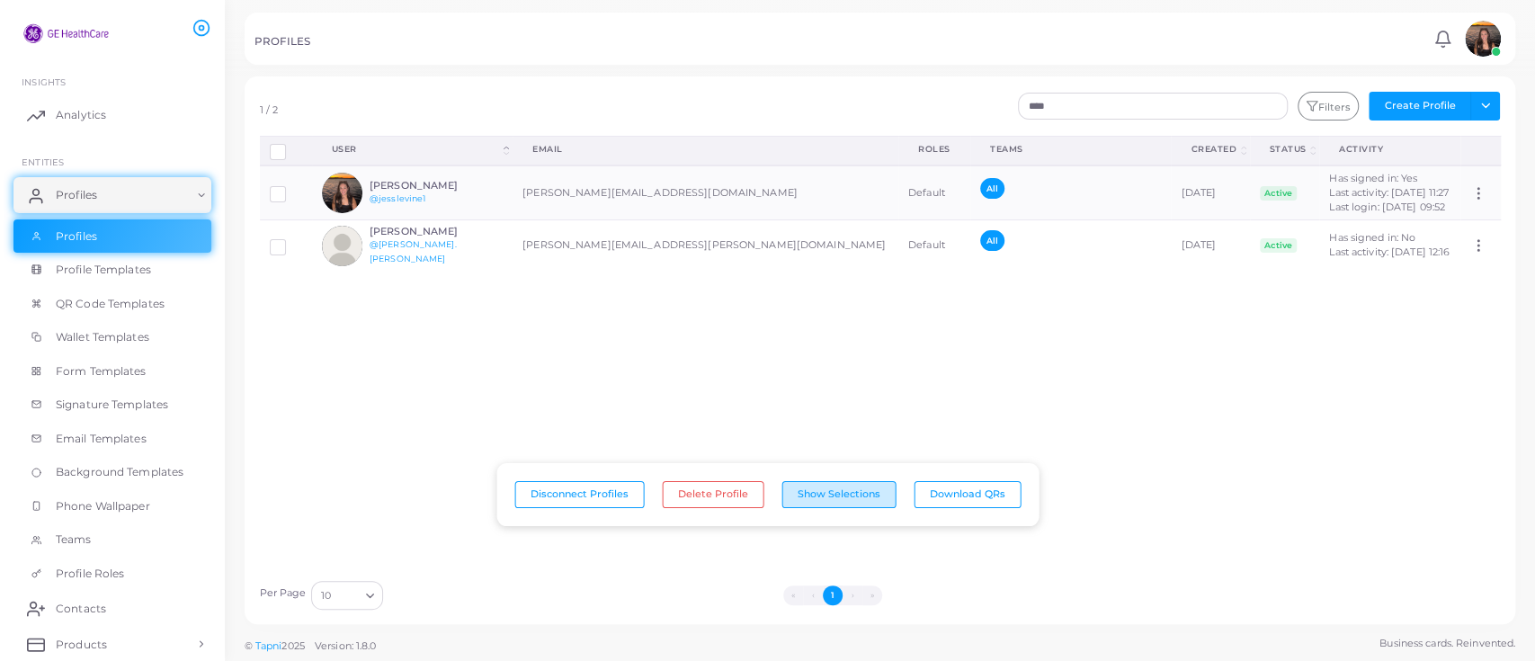
click at [845, 495] on button "Show Selections" at bounding box center [838, 494] width 114 height 27
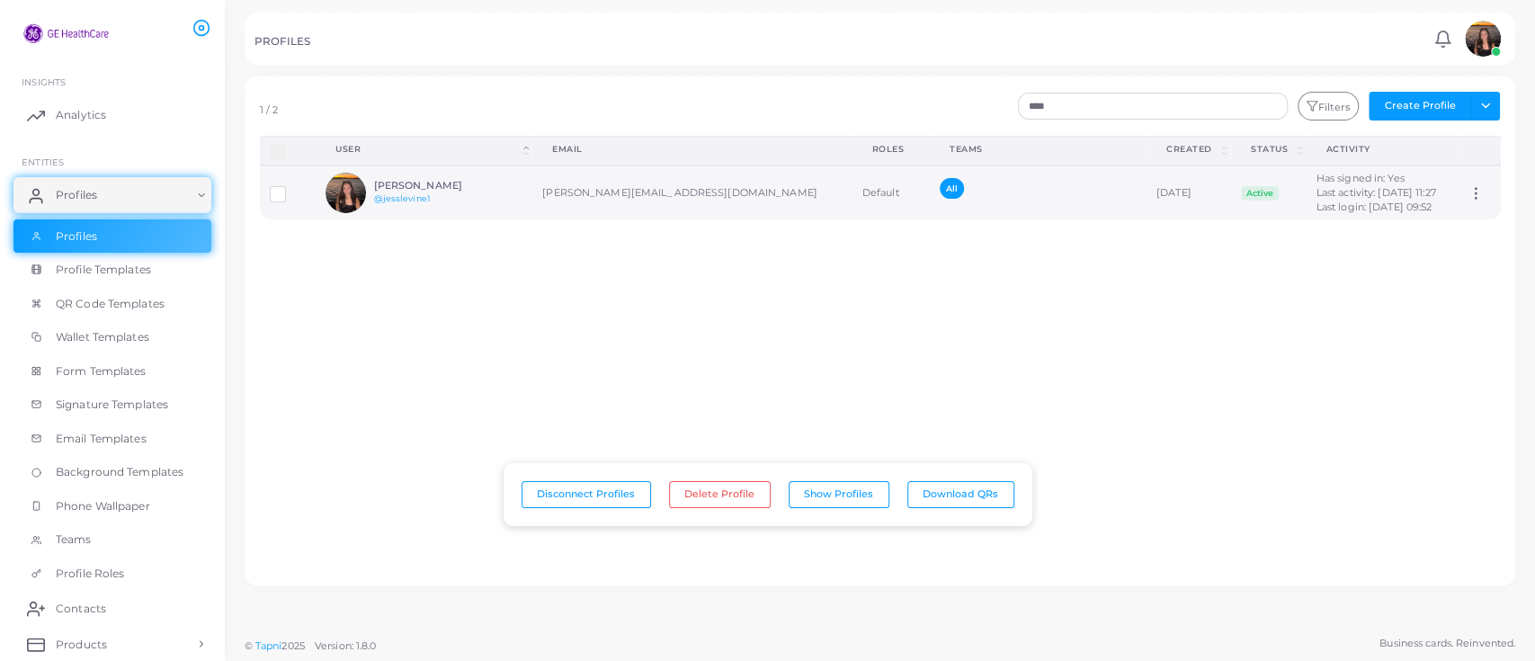
click at [1241, 192] on span "Active" at bounding box center [1260, 193] width 38 height 14
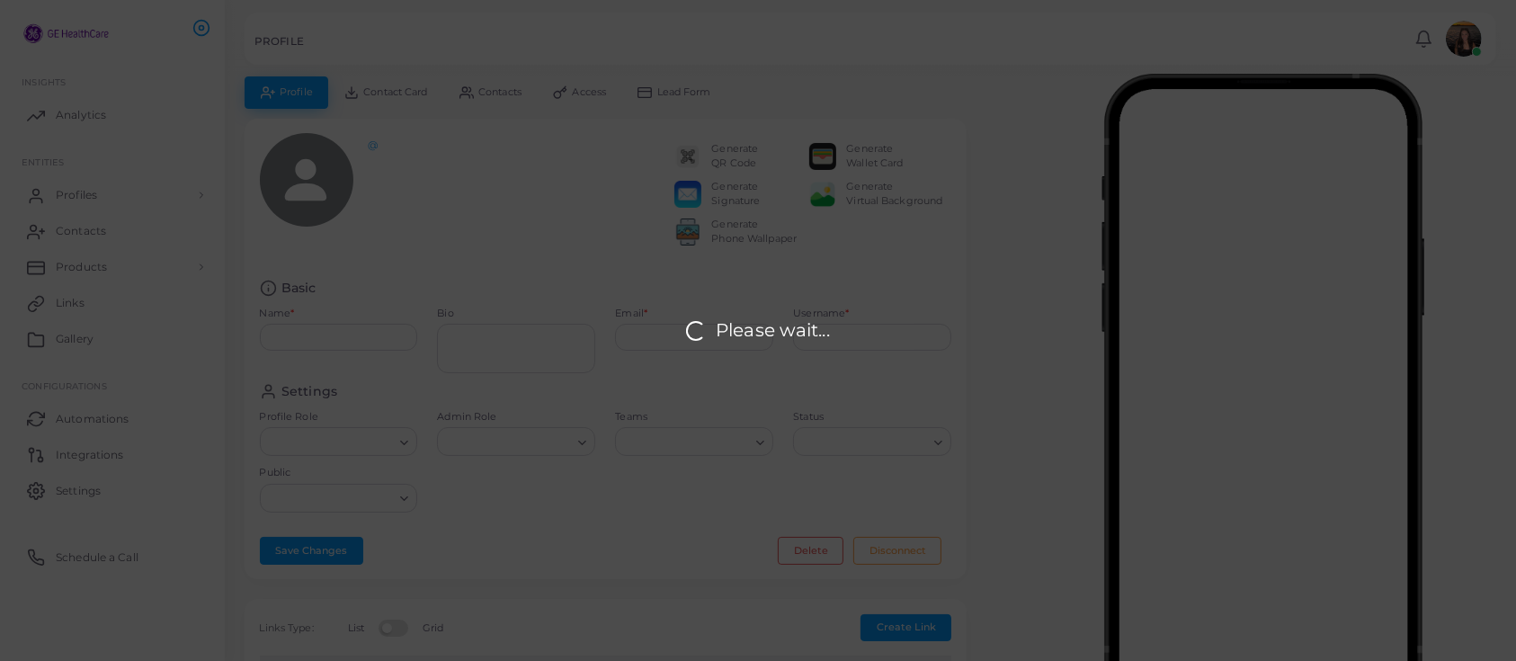
type input "**********"
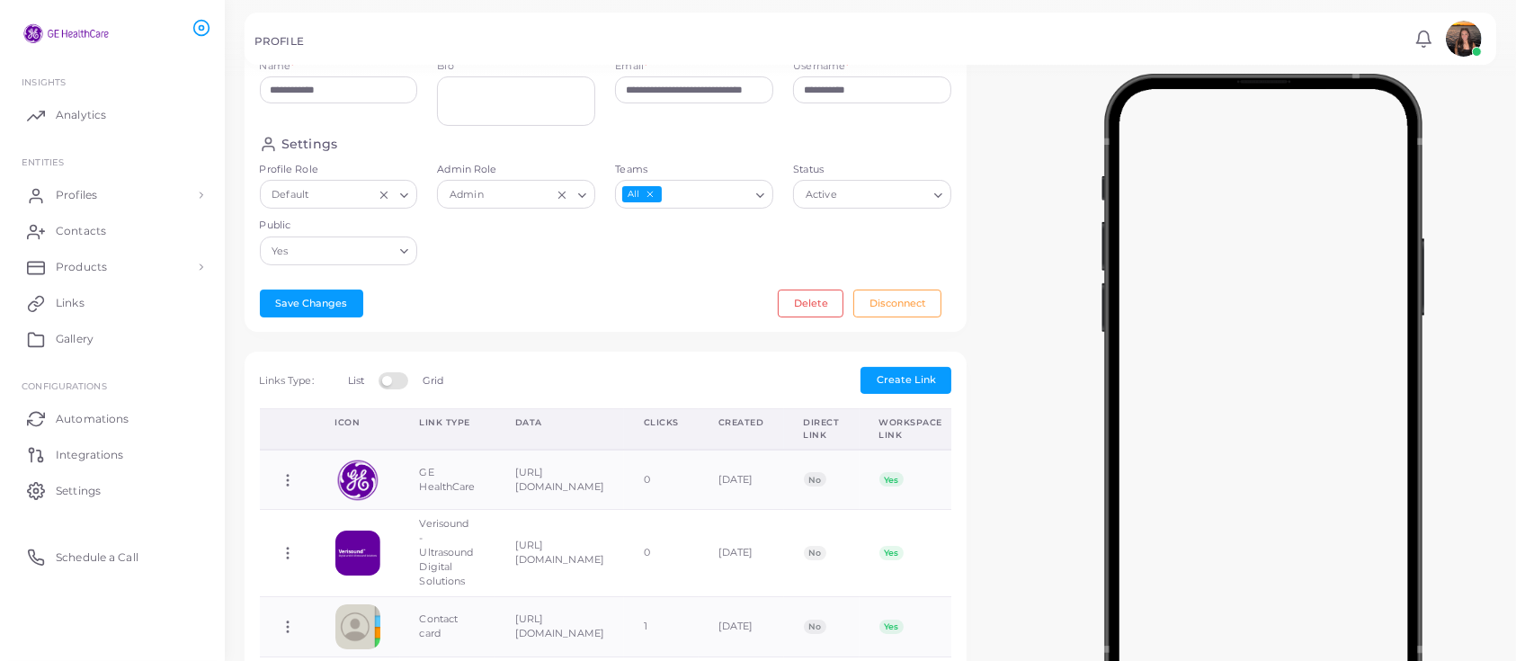
scroll to position [242, 0]
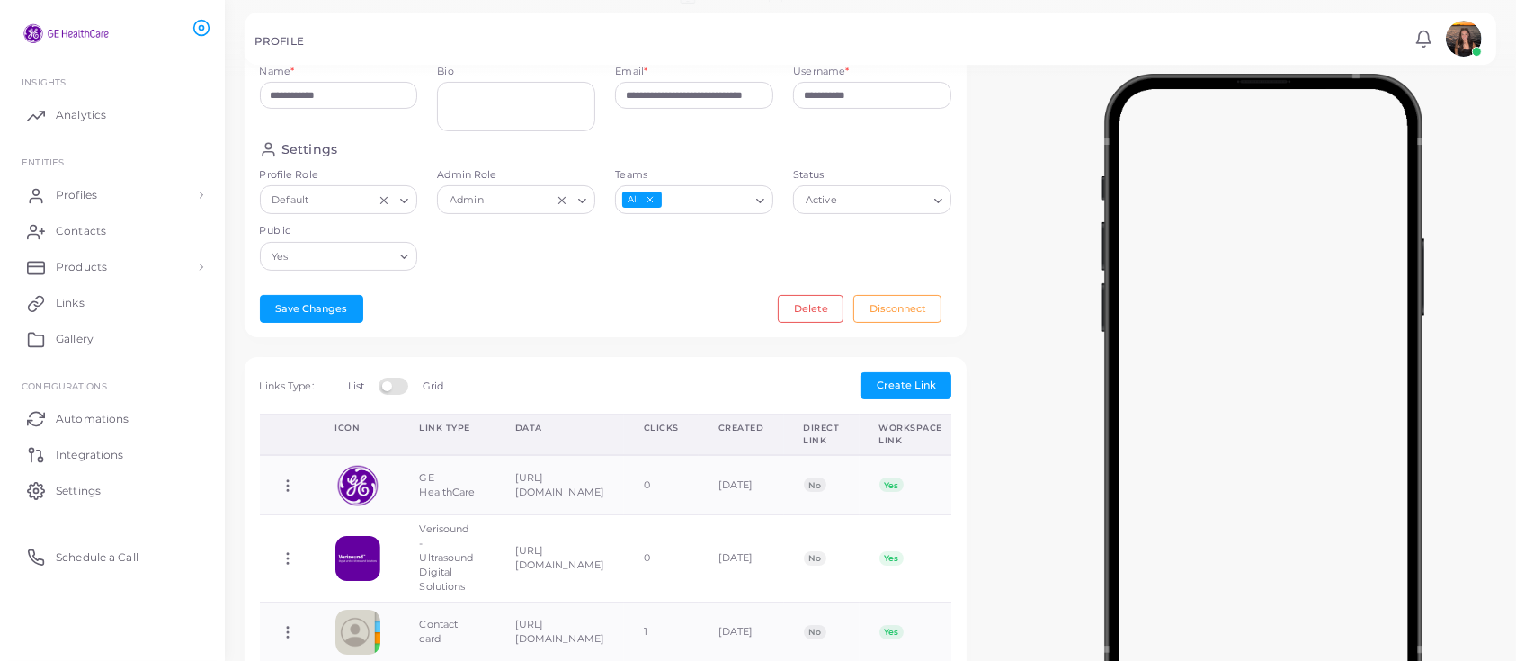
click at [397, 392] on label at bounding box center [396, 385] width 35 height 14
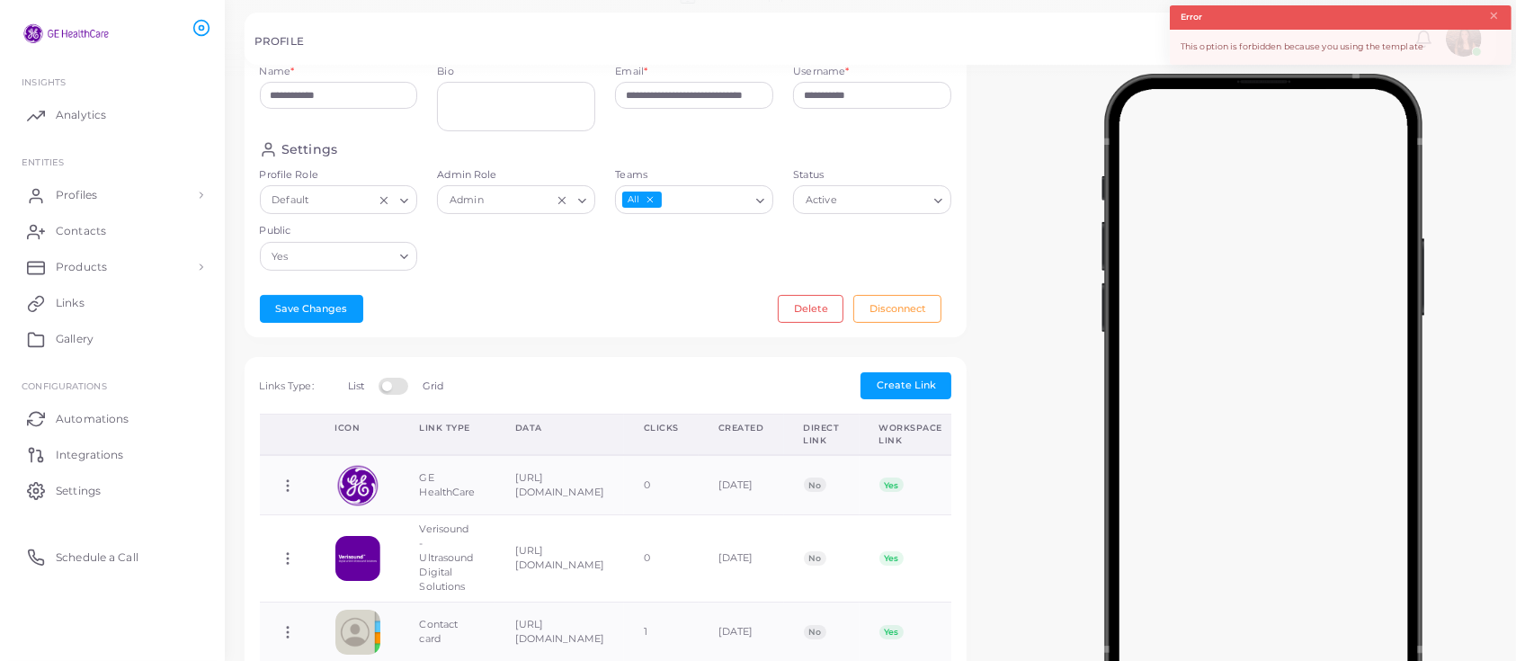
click at [402, 392] on label at bounding box center [396, 385] width 35 height 14
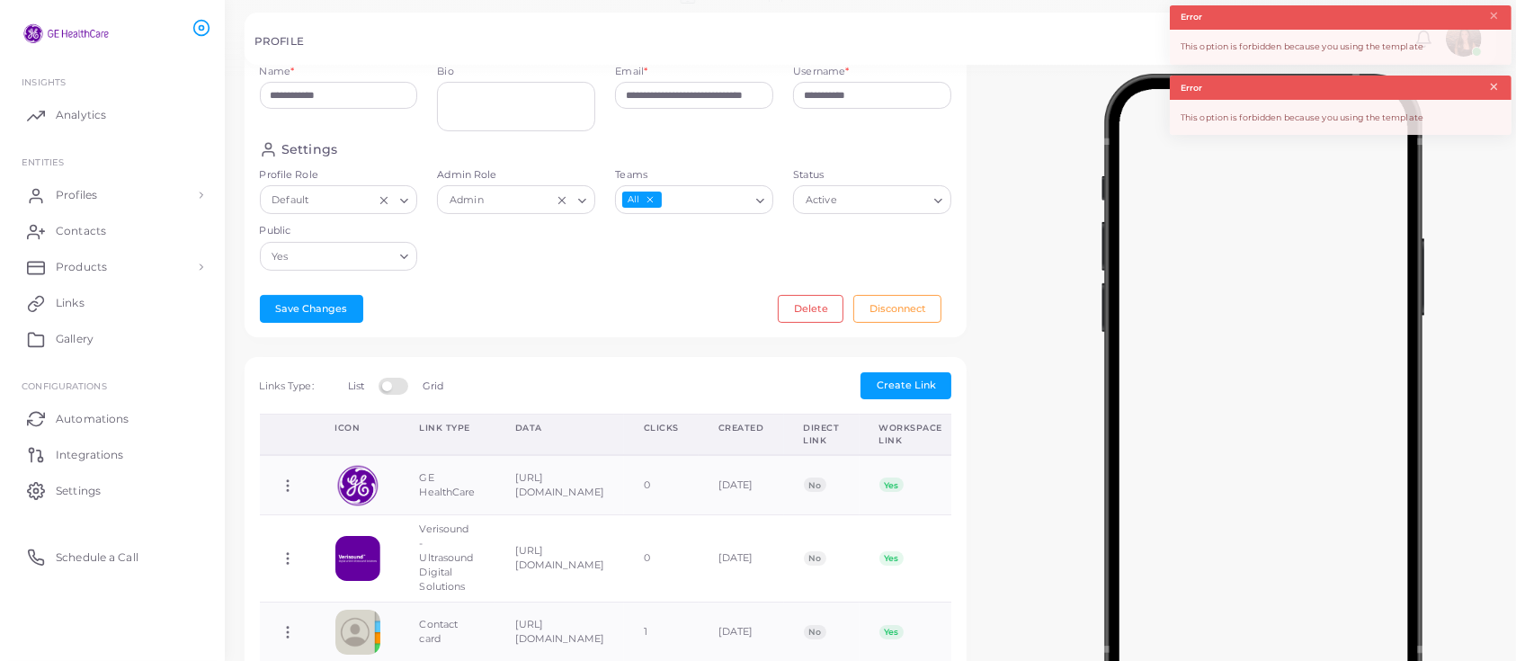
click at [1499, 85] on header "Error ×" at bounding box center [1341, 88] width 342 height 24
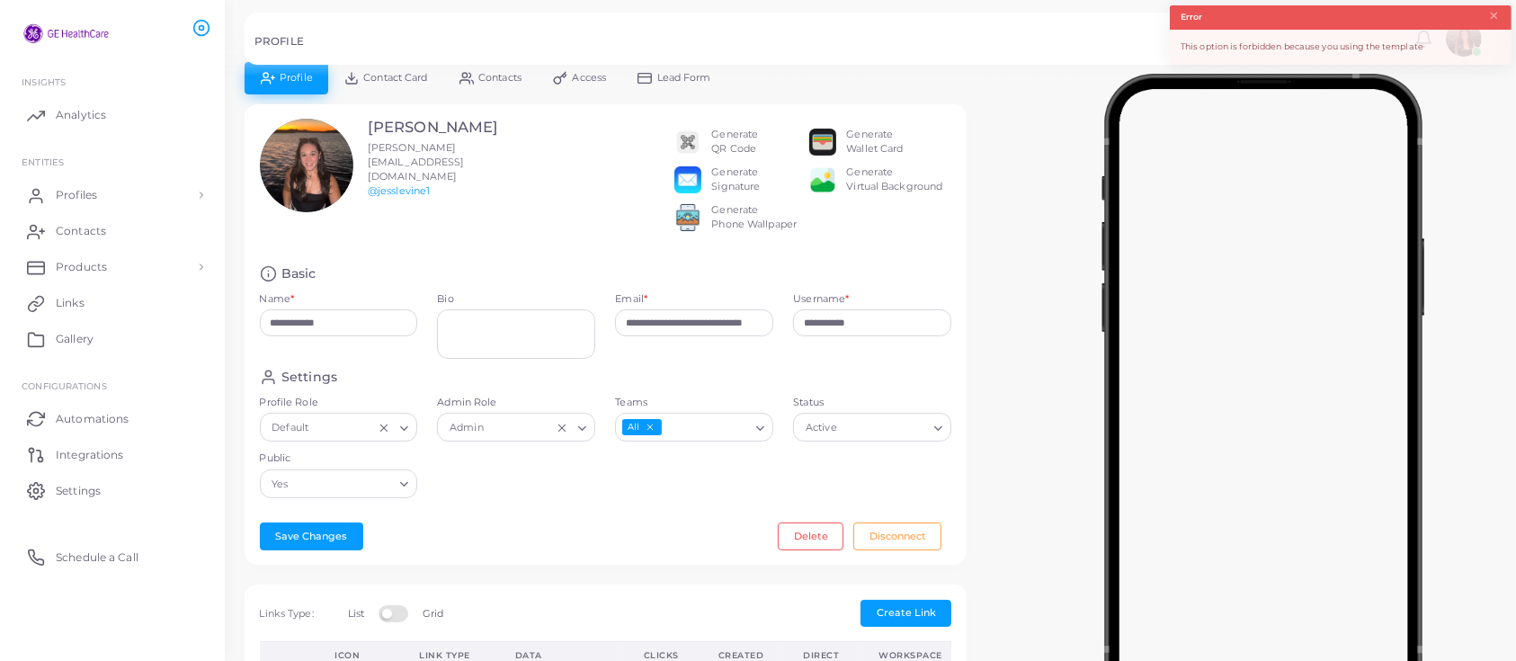
scroll to position [0, 0]
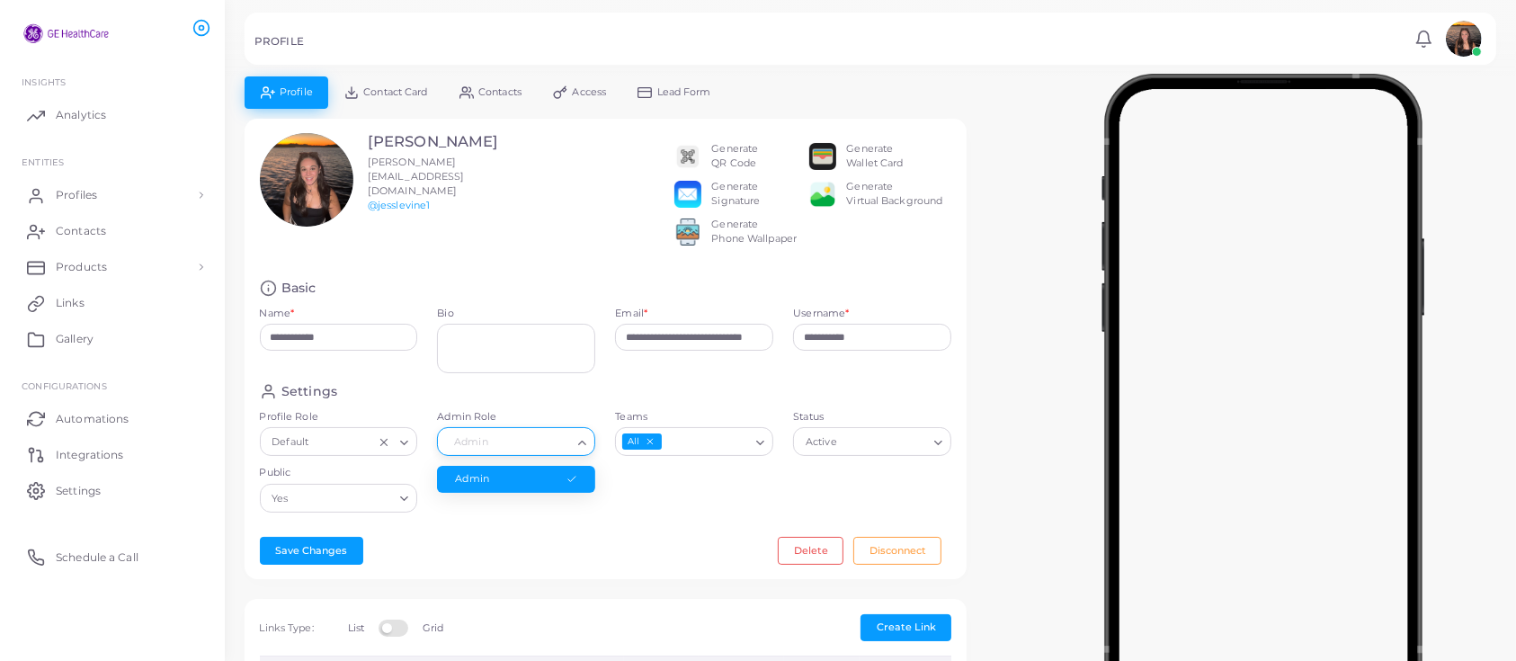
click at [588, 450] on icon "Search for option" at bounding box center [582, 442] width 13 height 13
click at [655, 548] on div "**********" at bounding box center [606, 349] width 722 height 461
click at [575, 87] on span "Access" at bounding box center [590, 92] width 34 height 10
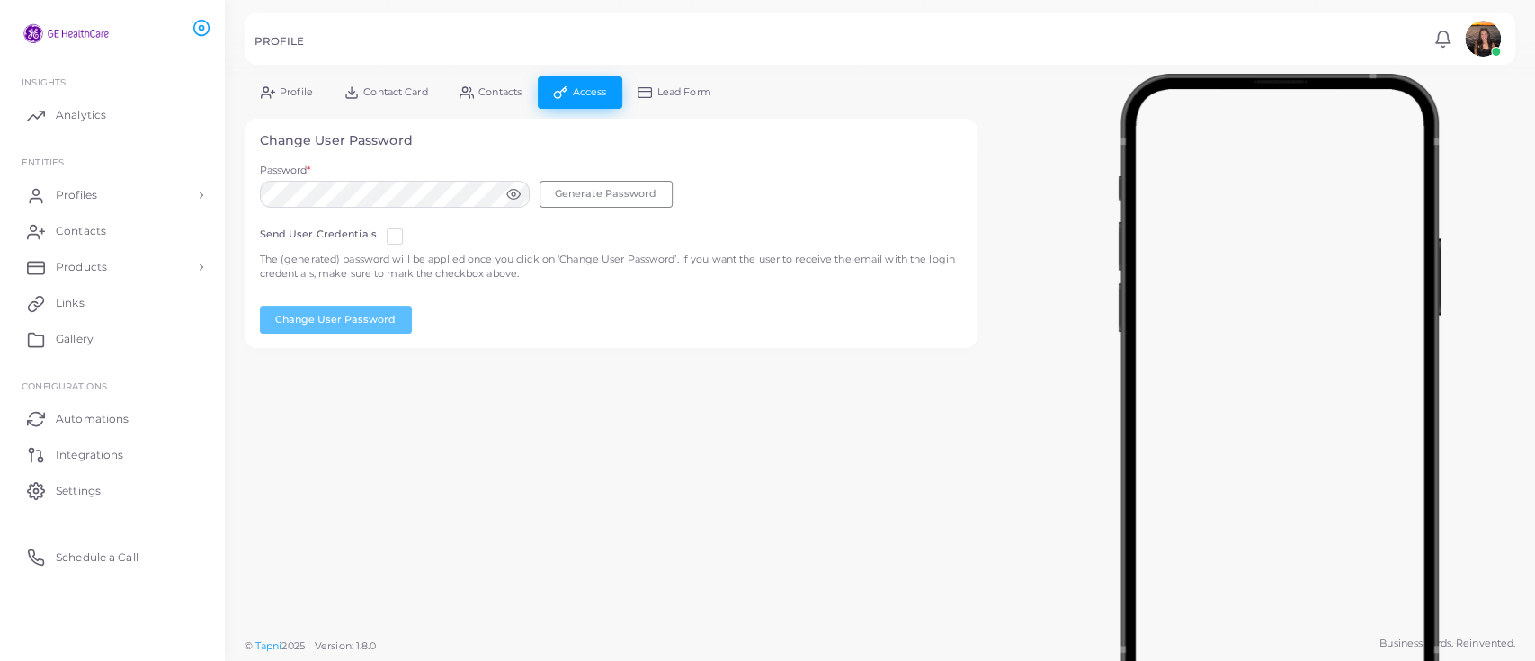
click at [673, 89] on span "Lead Form" at bounding box center [684, 92] width 54 height 10
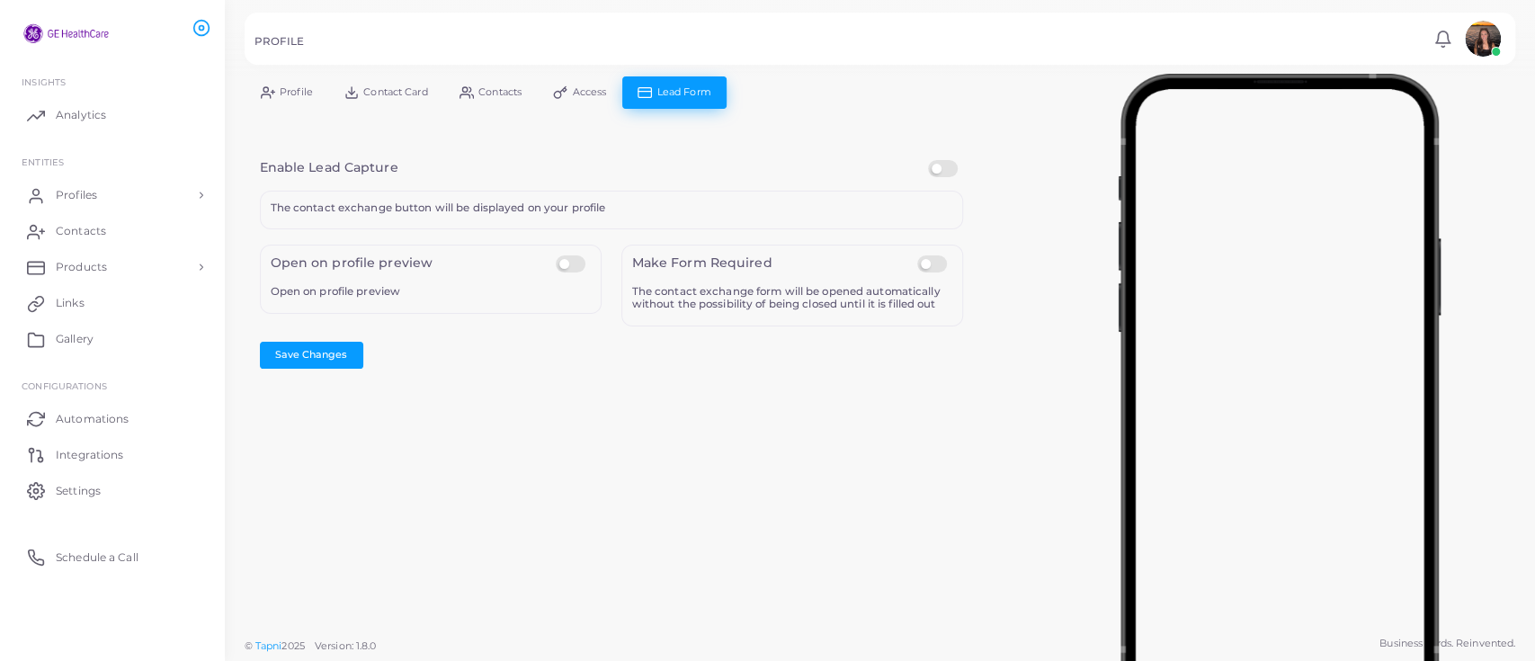
click at [565, 83] on link "Access" at bounding box center [580, 91] width 85 height 31
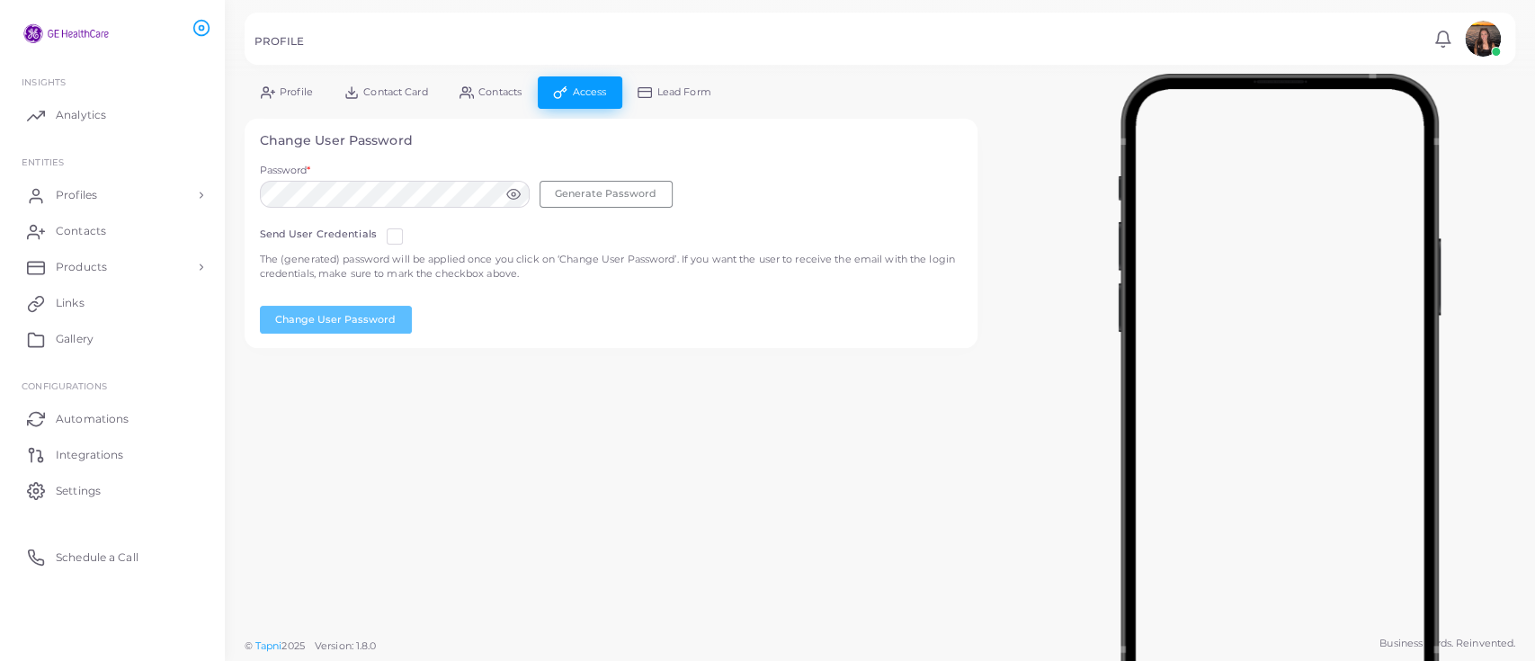
click at [519, 92] on span "Contacts" at bounding box center [499, 92] width 43 height 10
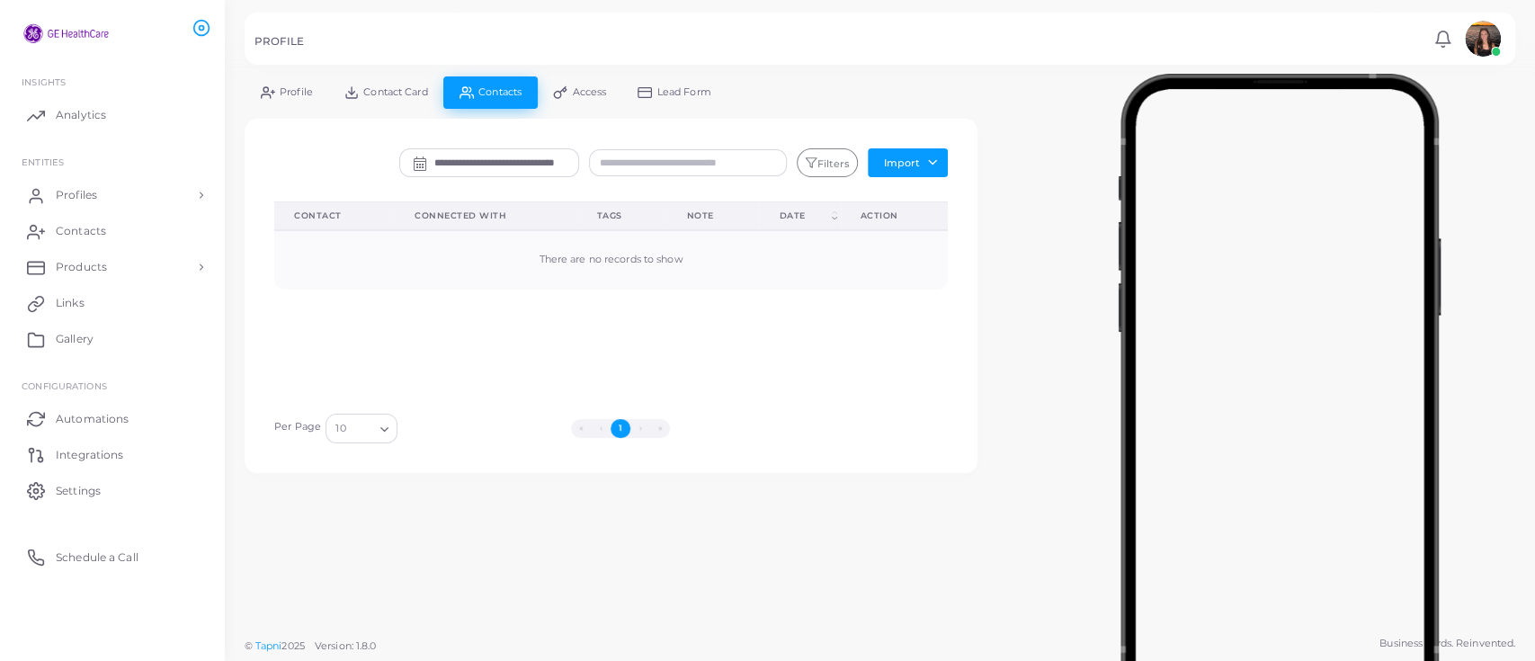
click at [400, 98] on link "Contact Card" at bounding box center [385, 91] width 115 height 31
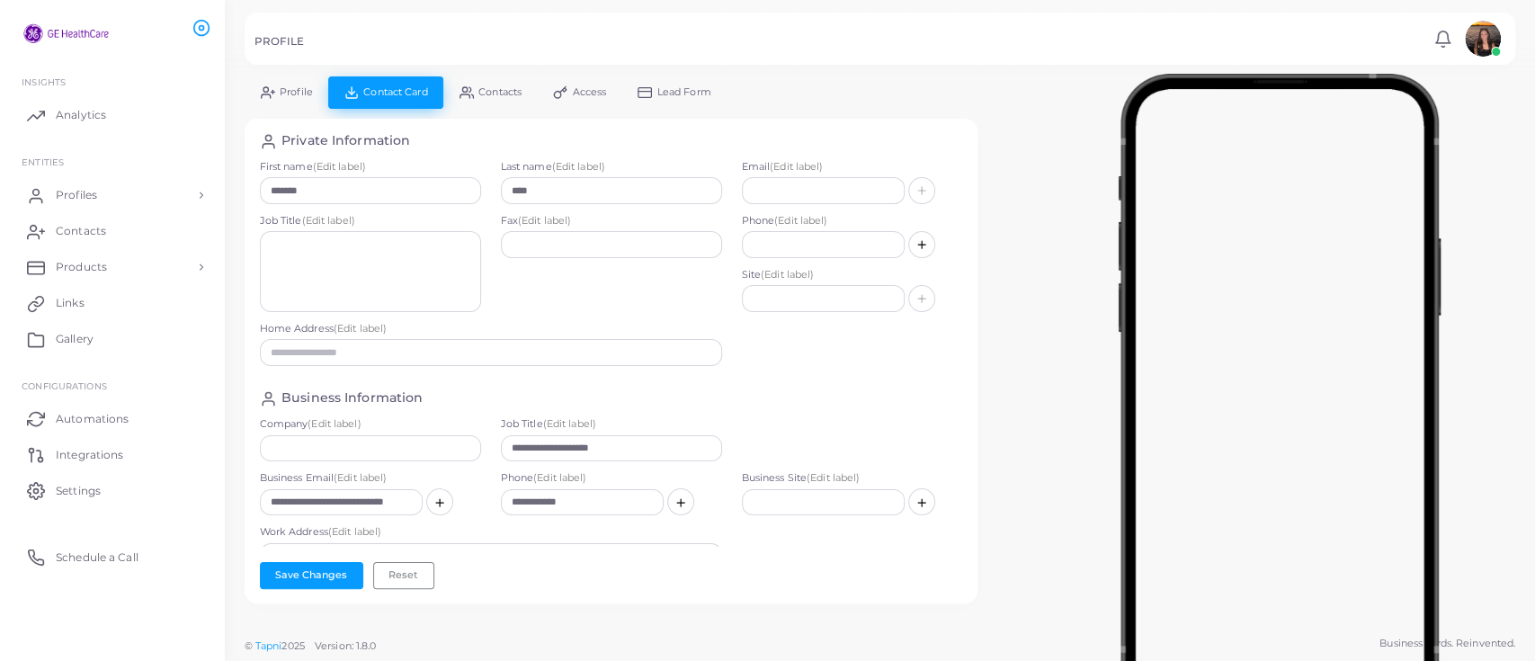
click at [281, 79] on link "Profile" at bounding box center [287, 91] width 84 height 31
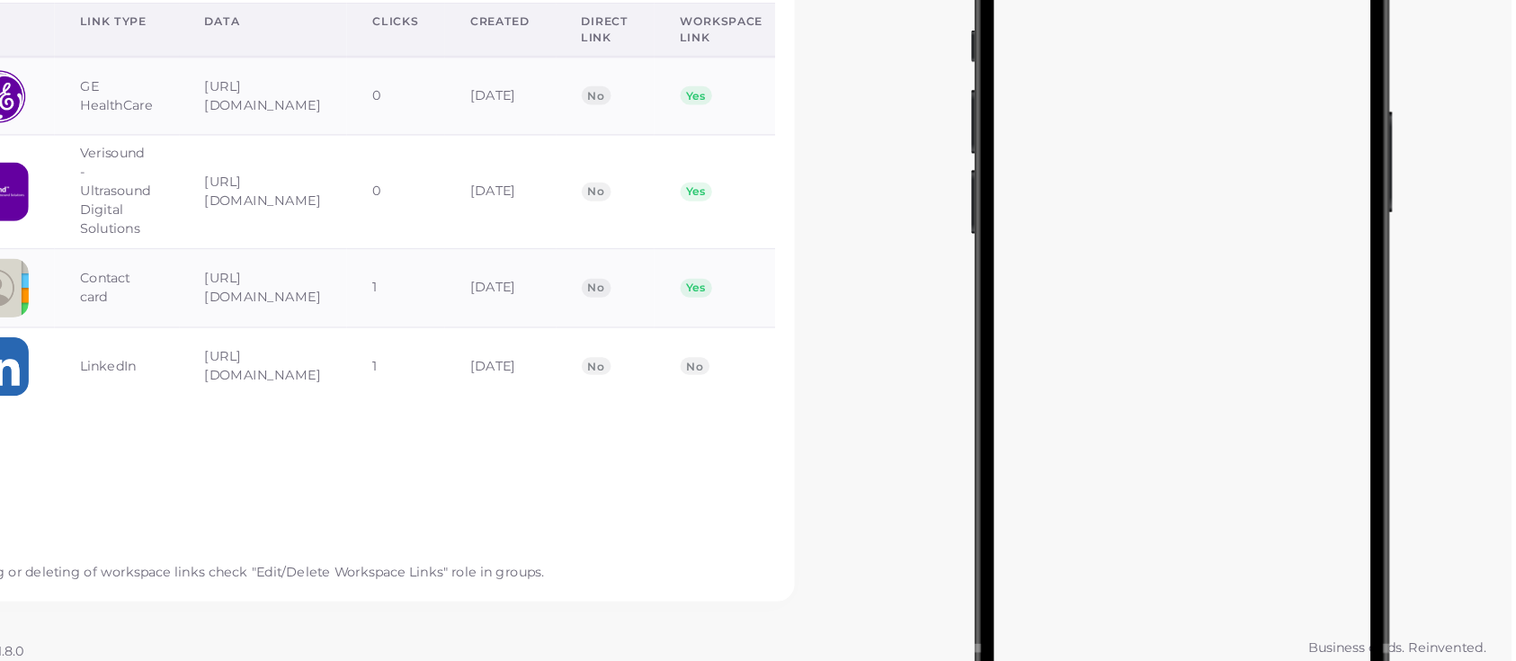
scroll to position [518, 0]
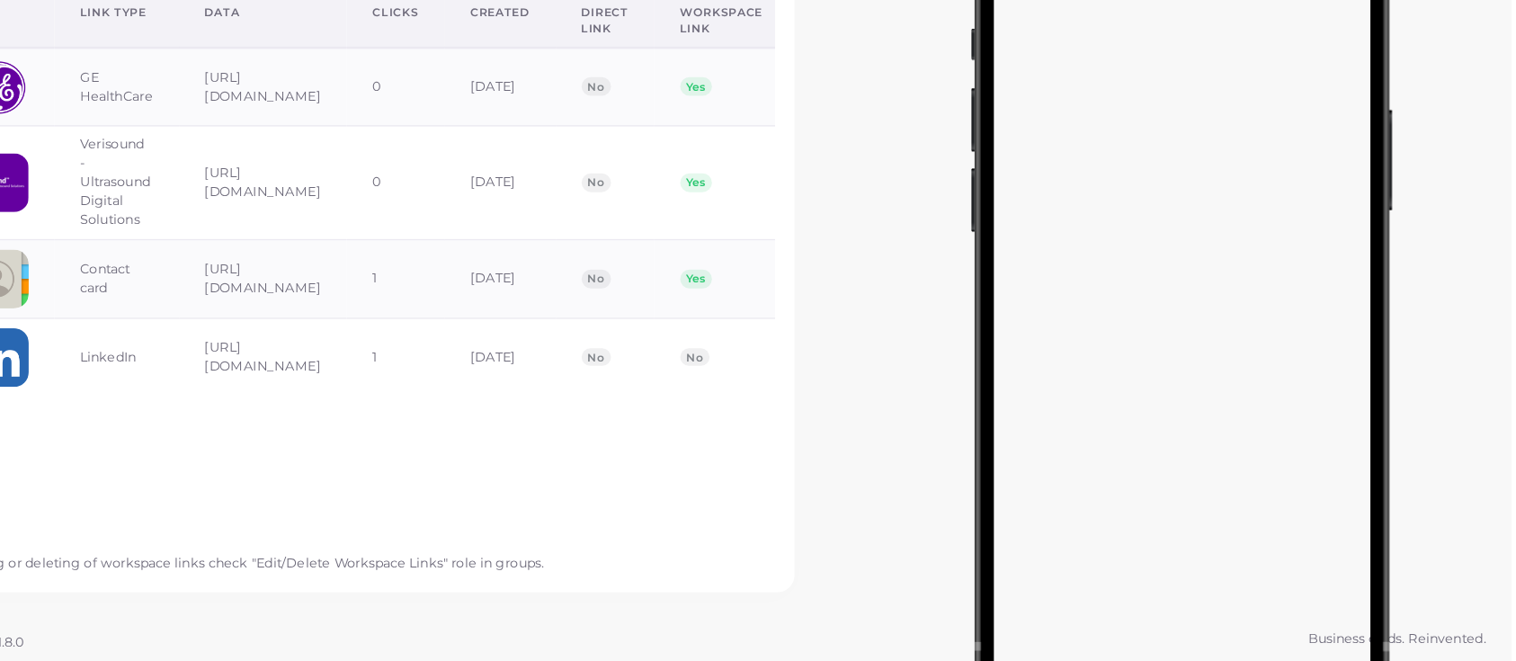
click at [1078, 507] on div at bounding box center [1263, 390] width 505 height 629
click at [1057, 503] on div at bounding box center [1263, 390] width 505 height 629
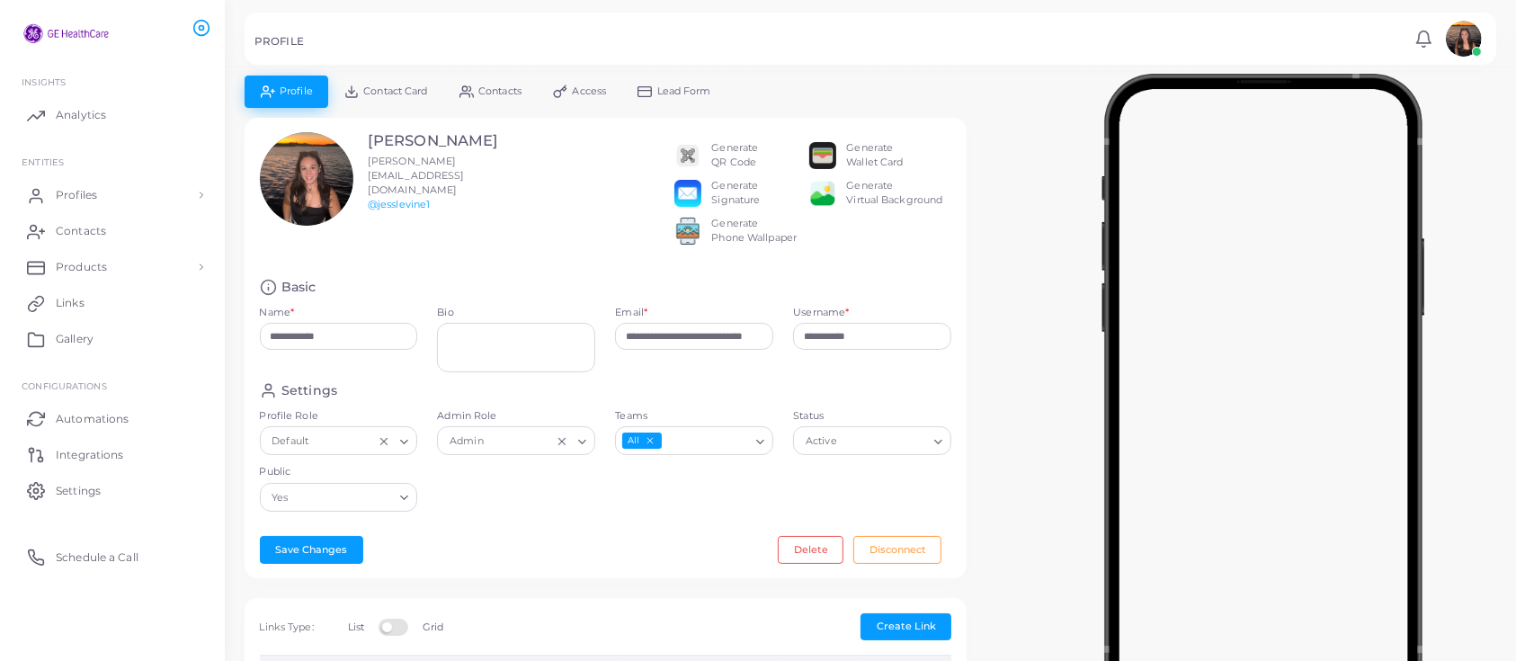
scroll to position [2, 0]
click at [65, 492] on span "Settings" at bounding box center [82, 491] width 45 height 16
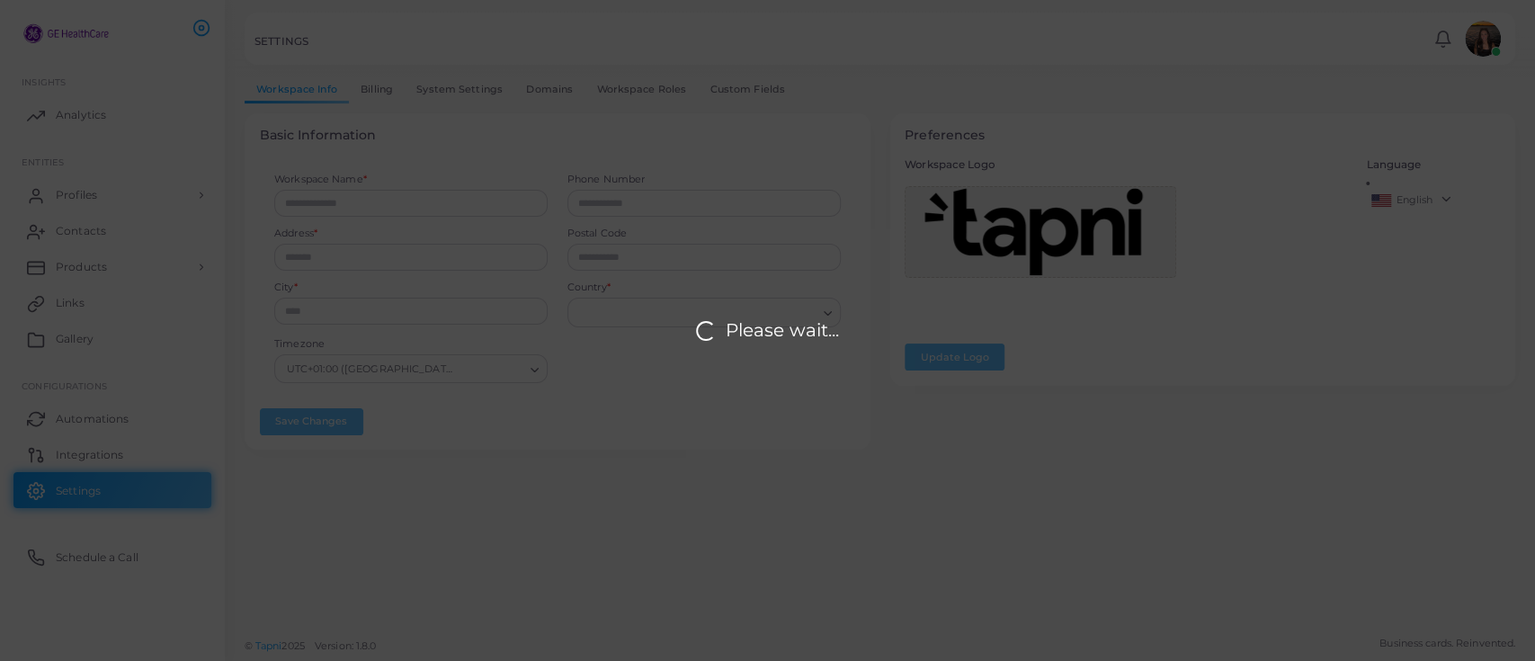
type input "**********"
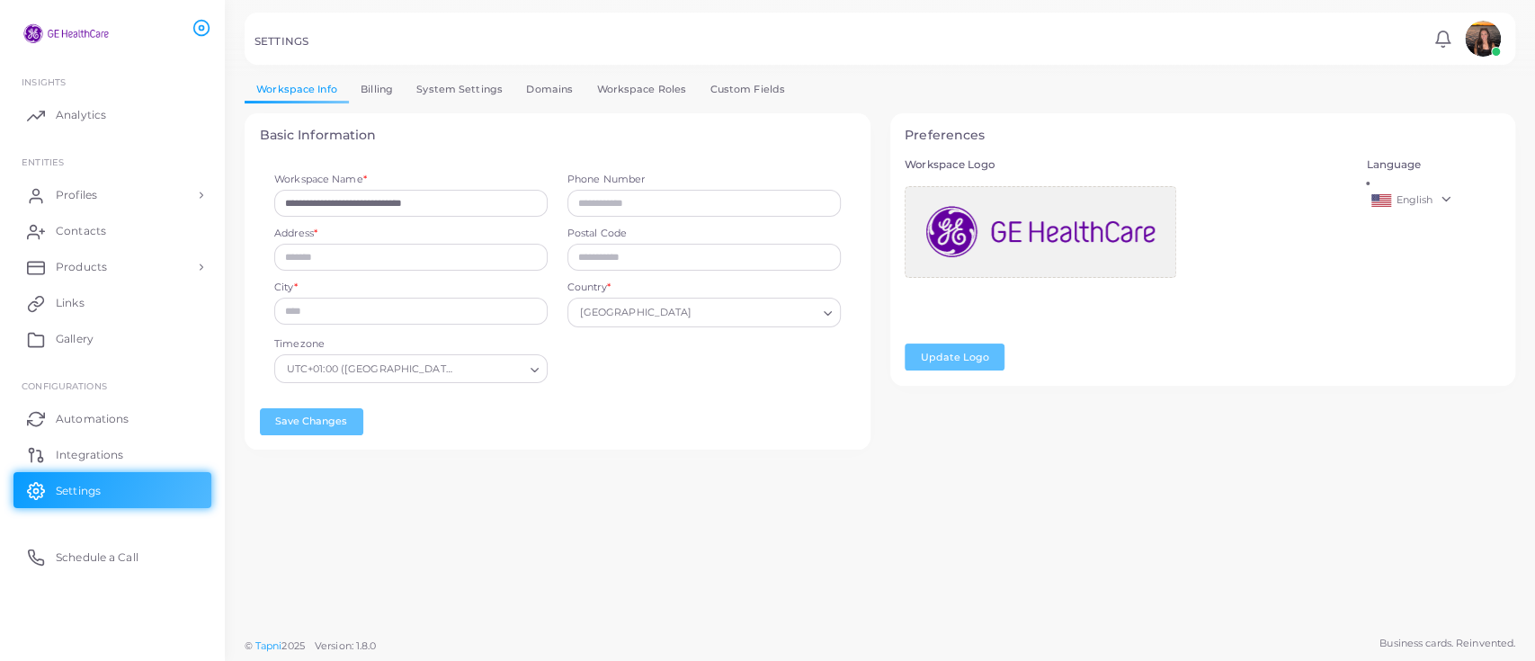
click at [567, 96] on link "Domains" at bounding box center [549, 89] width 70 height 26
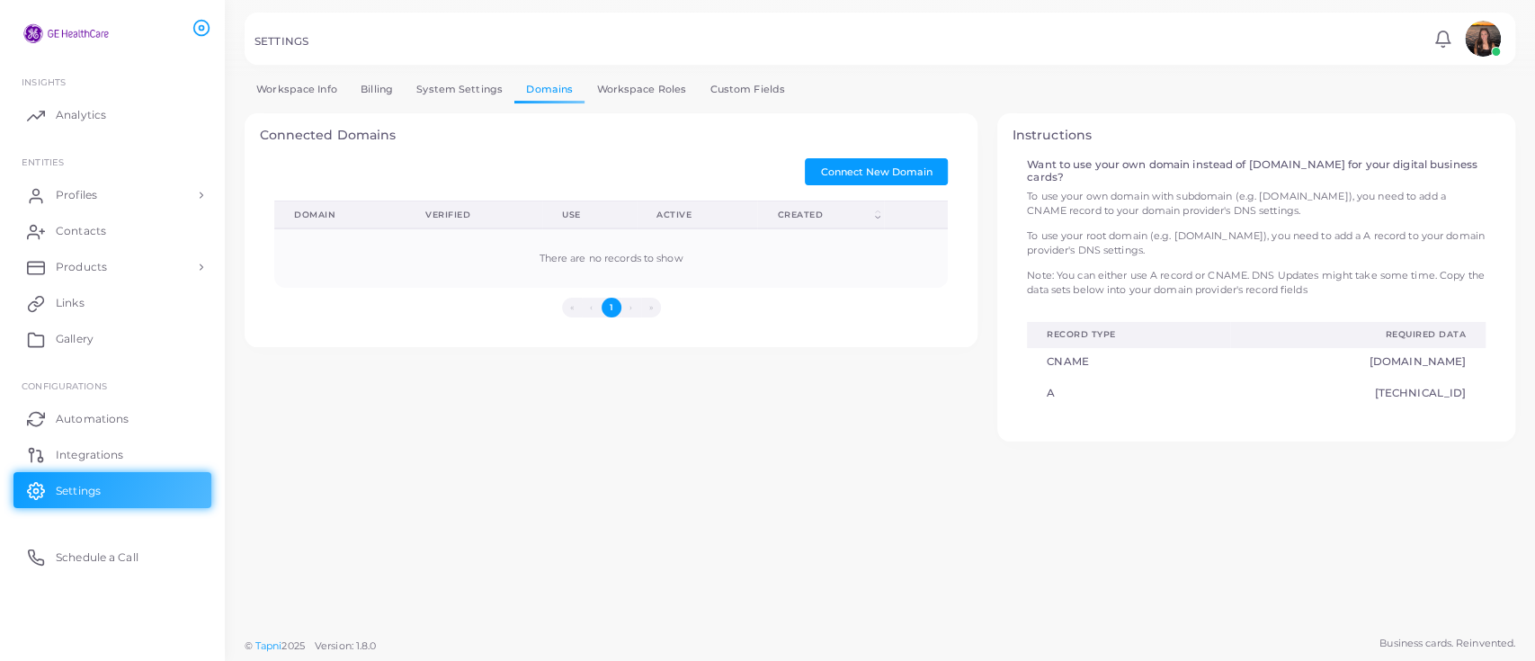
click at [605, 90] on link "Workspace Roles" at bounding box center [641, 89] width 113 height 26
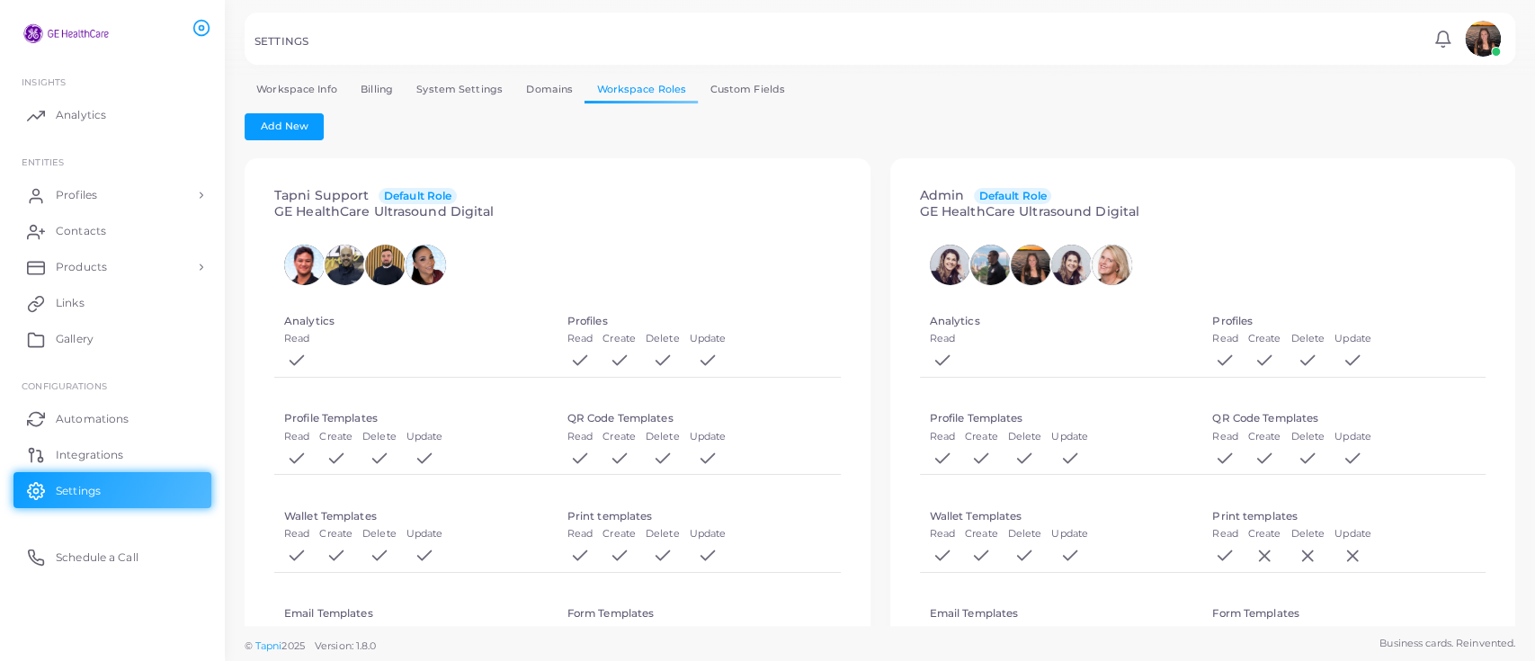
click at [742, 87] on link "Custom Fields" at bounding box center [747, 89] width 99 height 26
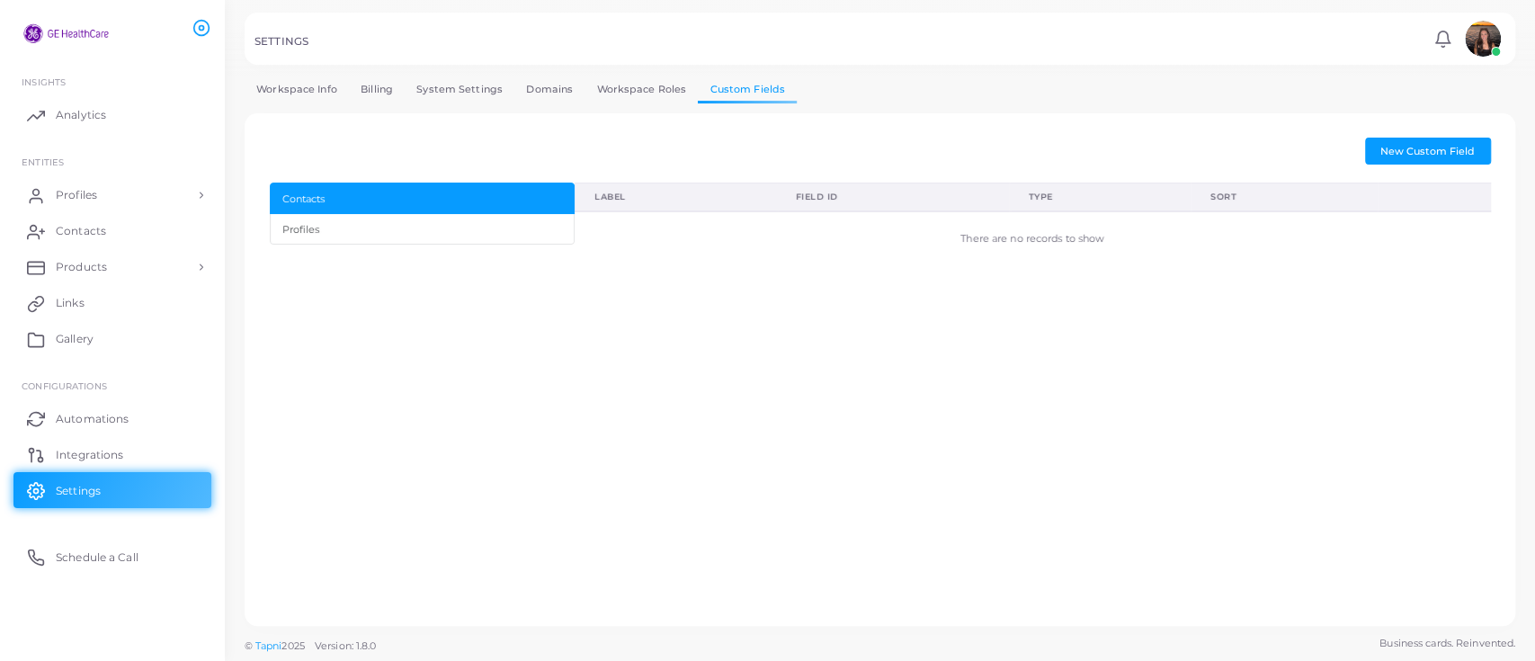
click at [447, 77] on link "System Settings" at bounding box center [460, 89] width 110 height 26
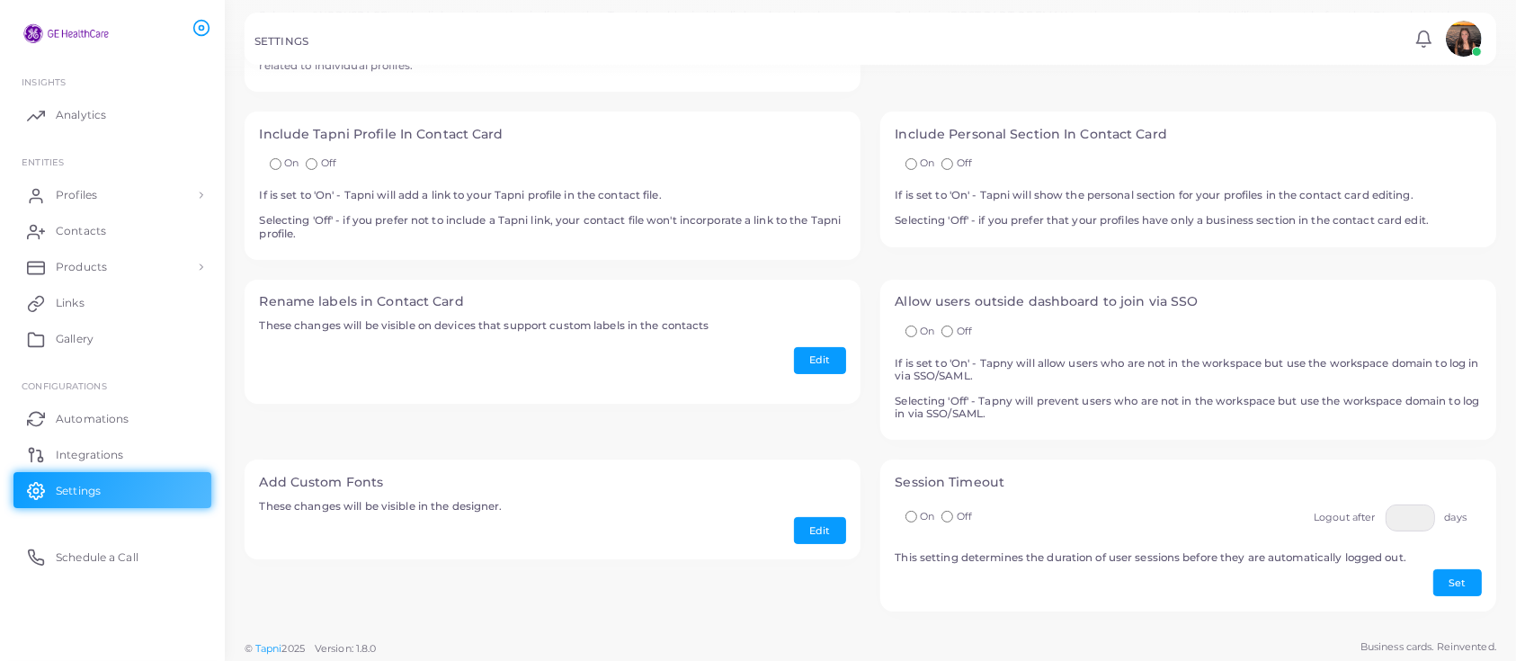
scroll to position [220, 0]
click at [127, 469] on link "Integrations" at bounding box center [112, 454] width 198 height 36
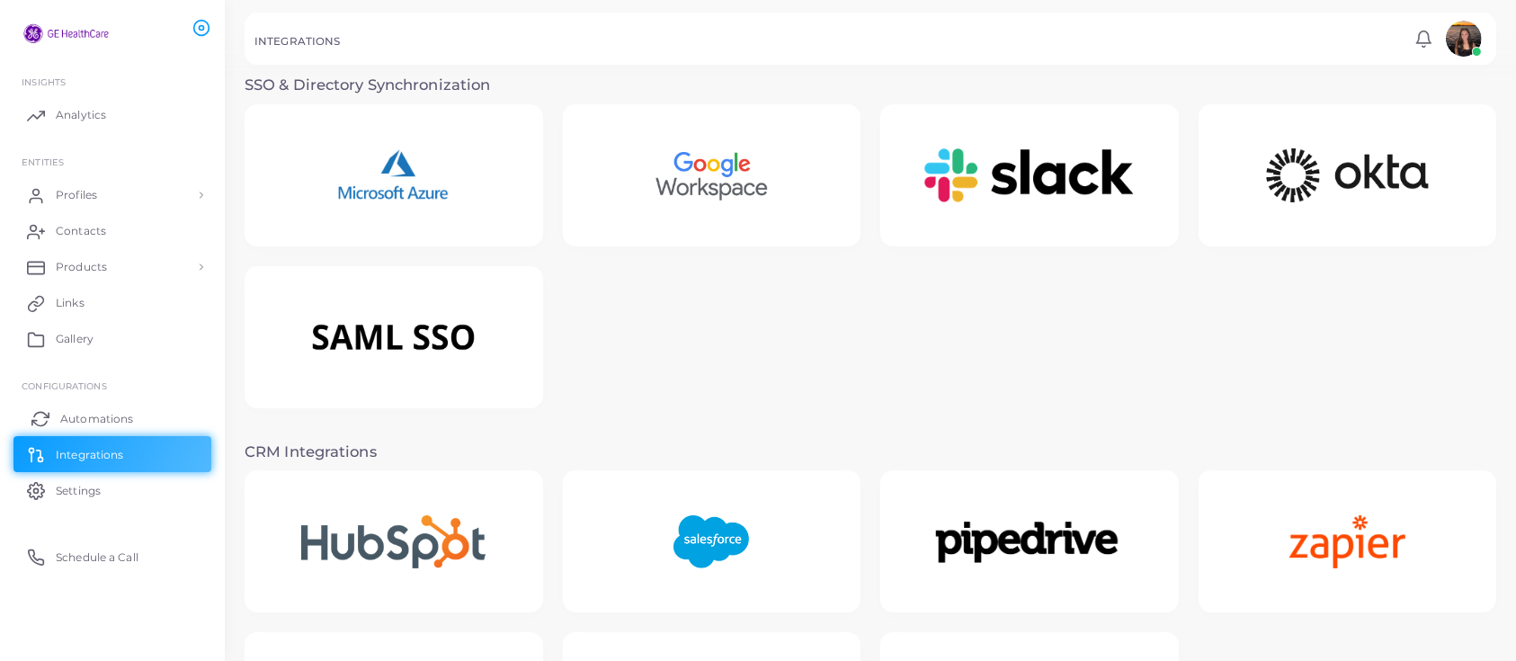
click at [110, 424] on span "Automations" at bounding box center [96, 419] width 73 height 16
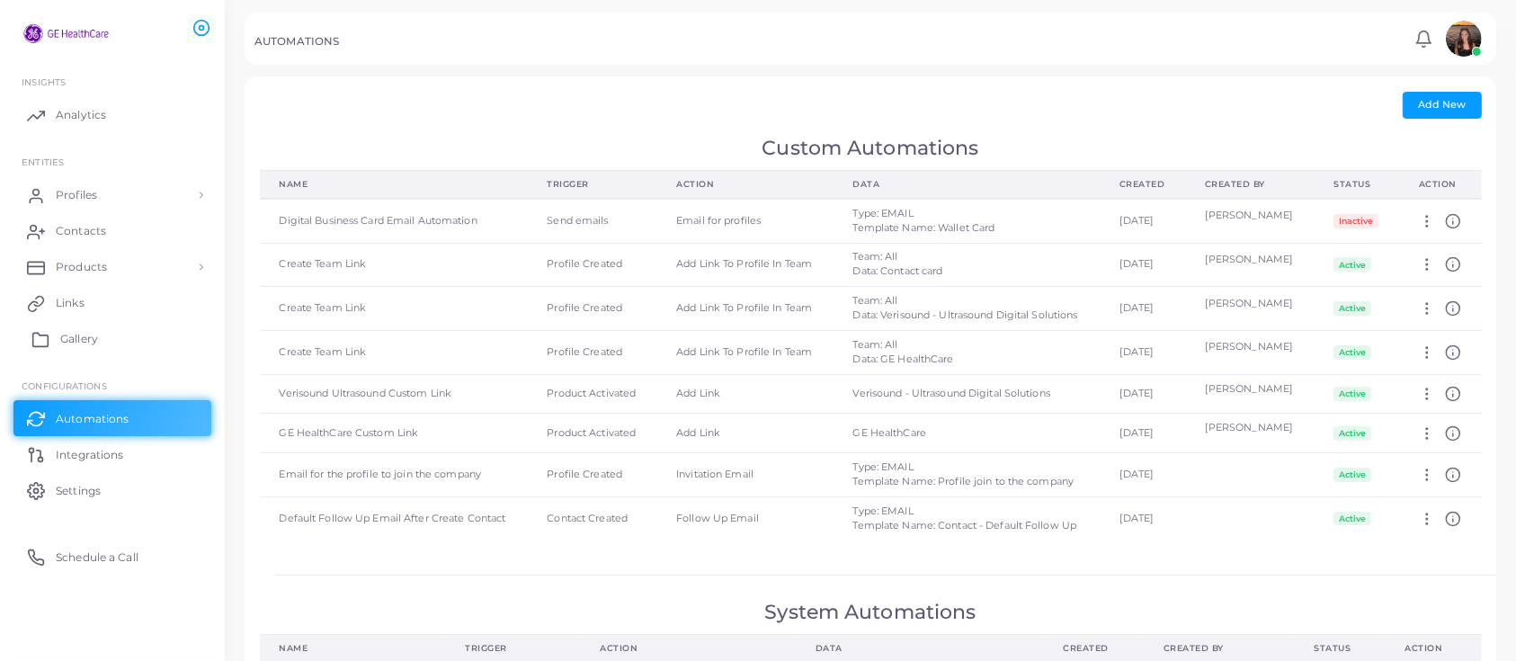
click at [107, 345] on link "Gallery" at bounding box center [112, 339] width 198 height 36
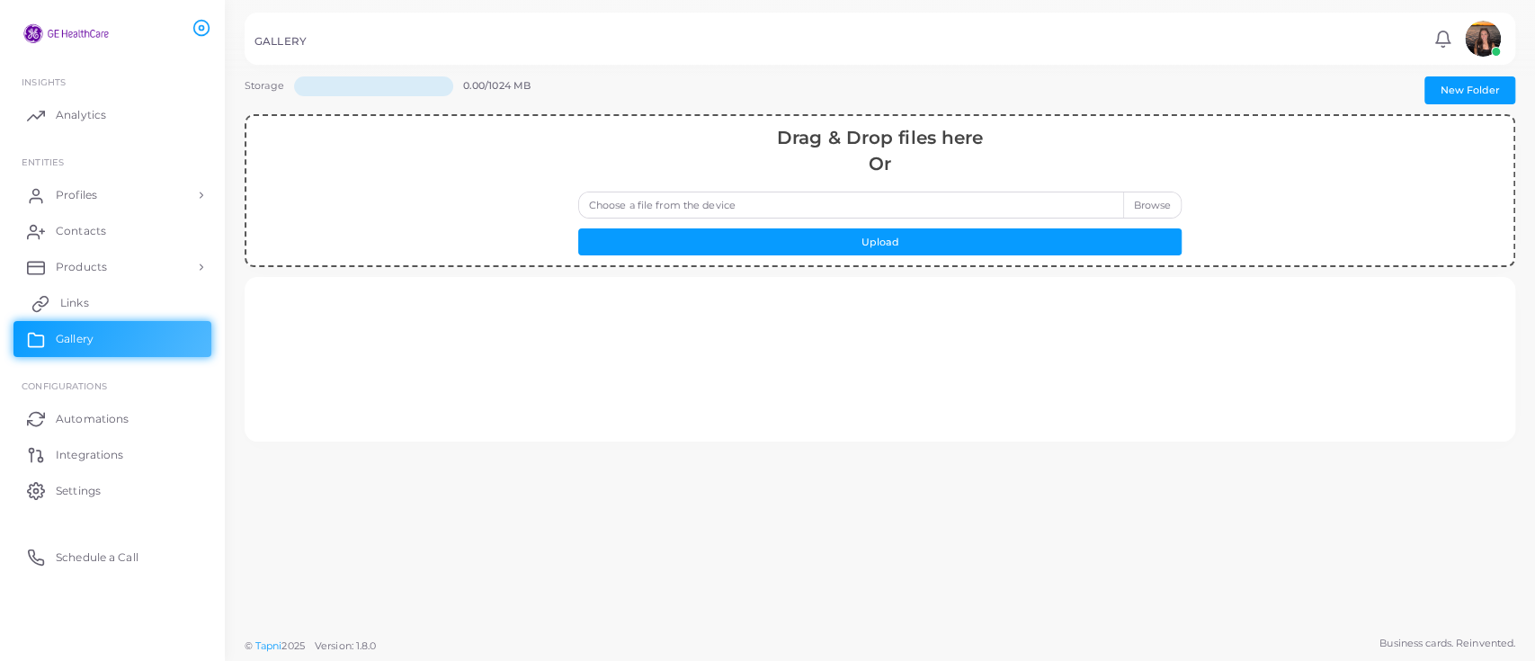
click at [107, 288] on link "Links" at bounding box center [112, 303] width 198 height 36
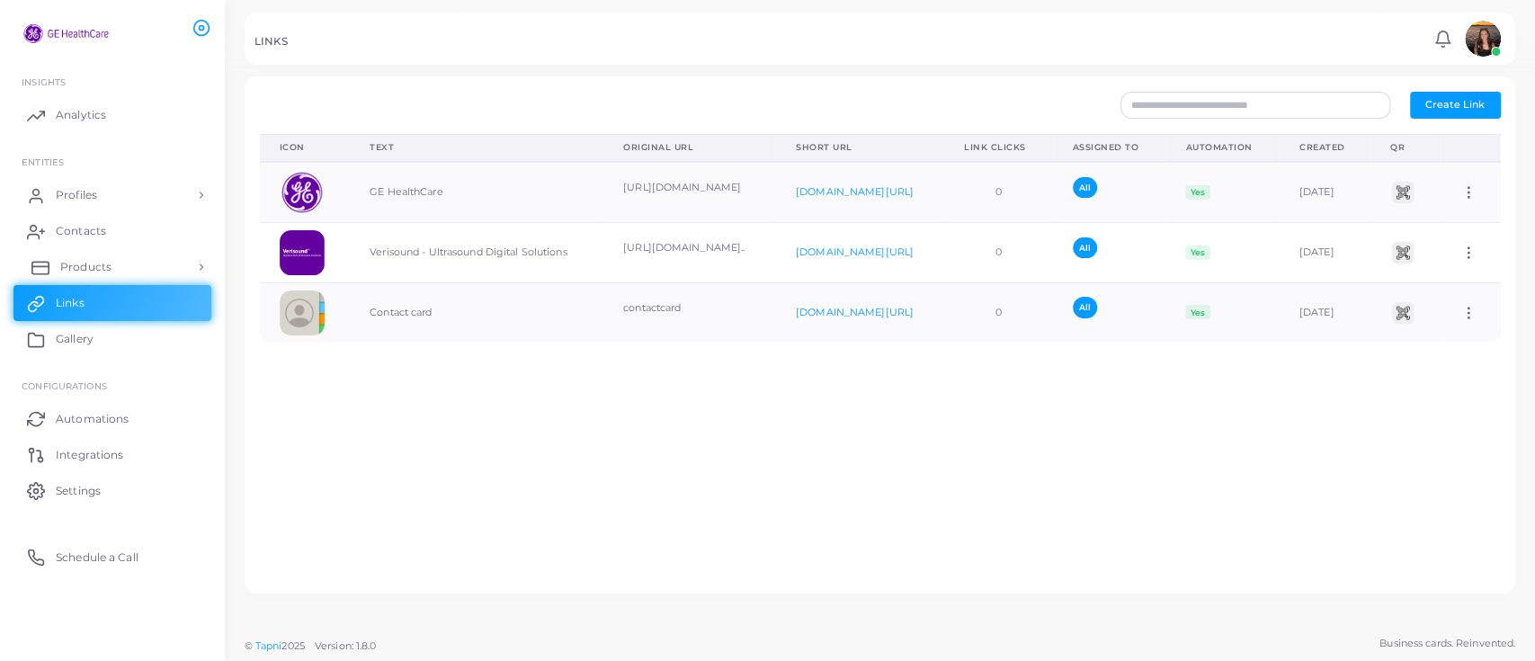
click at [105, 261] on span "Products" at bounding box center [85, 267] width 51 height 16
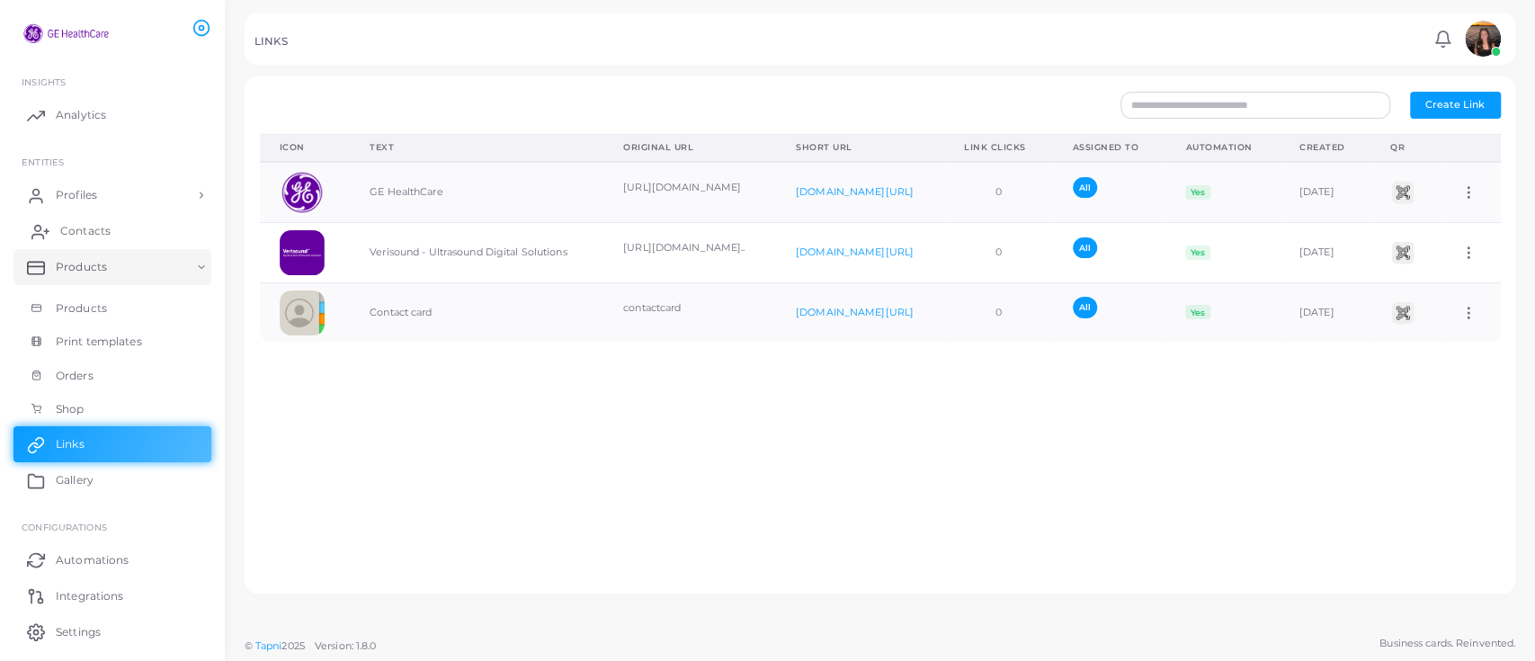
click at [112, 237] on link "Contacts" at bounding box center [112, 231] width 198 height 36
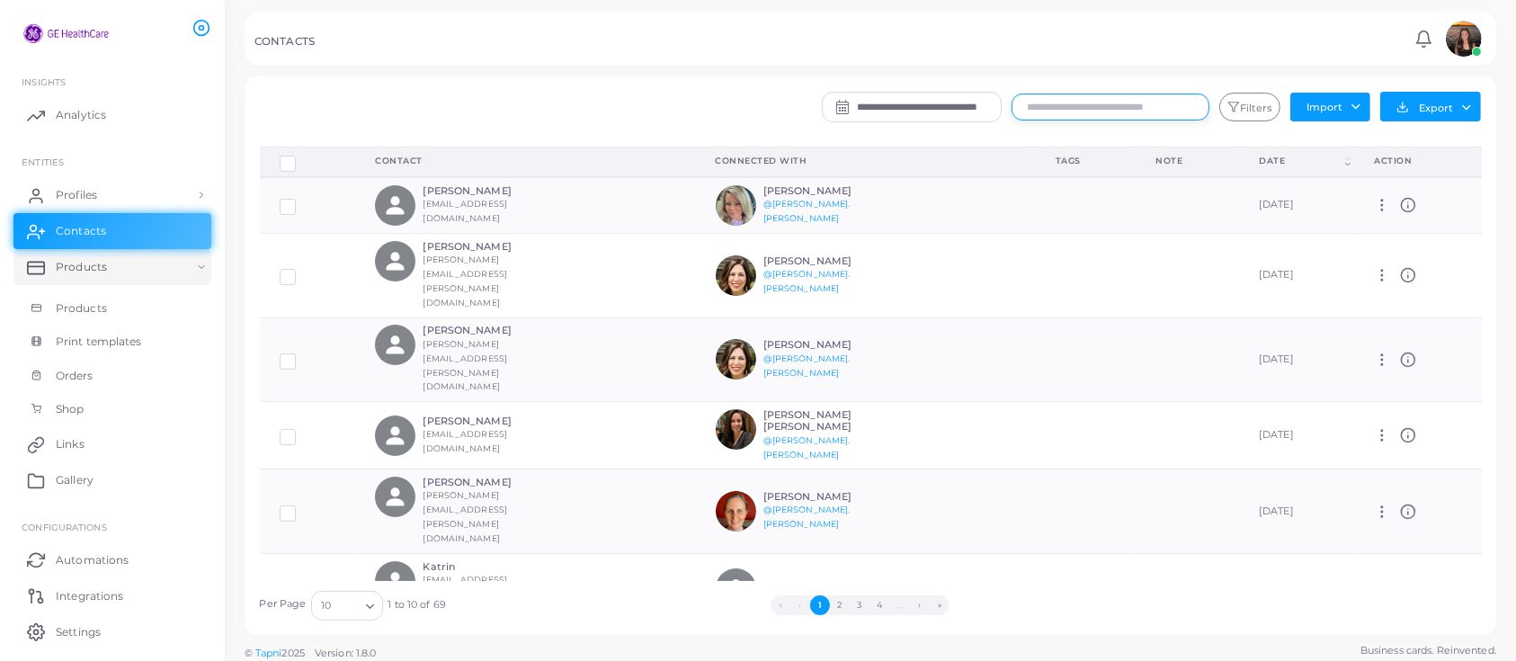
click at [1102, 95] on input "text" at bounding box center [1111, 107] width 198 height 27
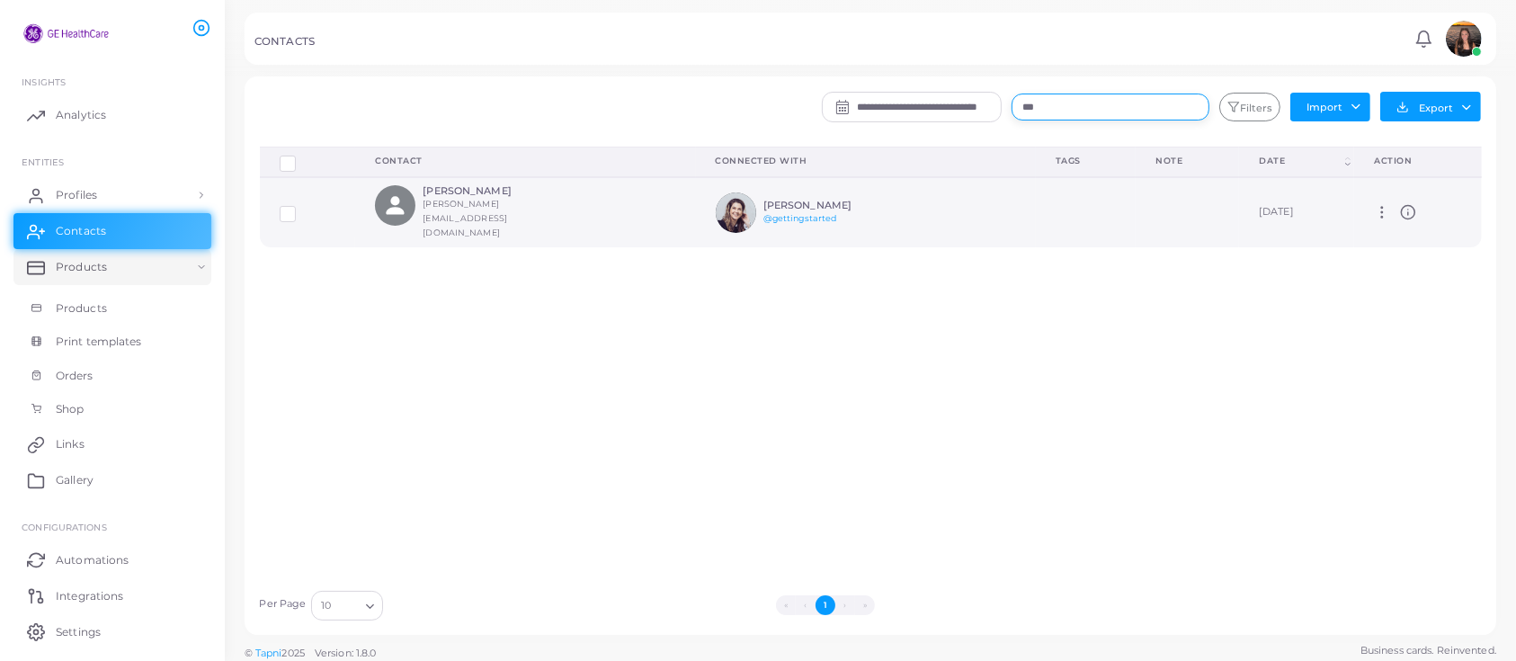
type input "***"
click at [301, 207] on label at bounding box center [301, 207] width 0 height 0
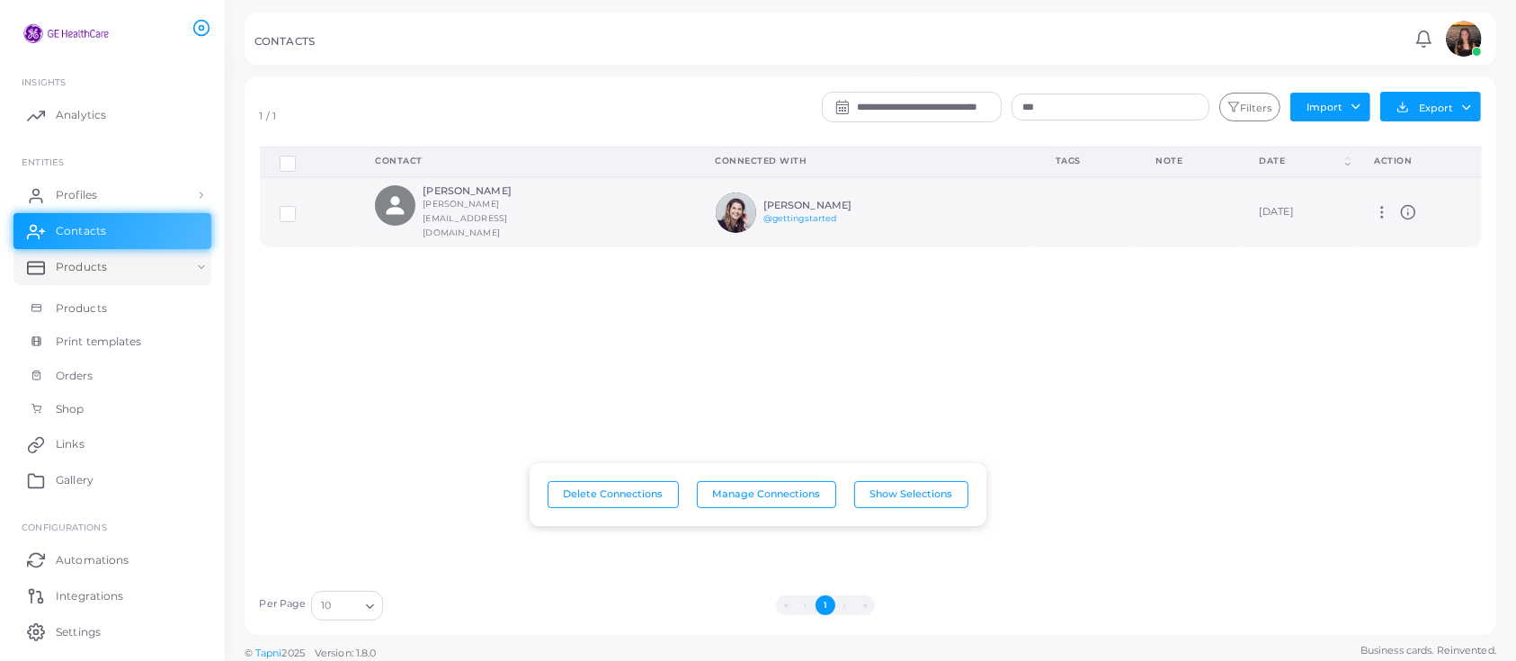
click at [1415, 204] on div "Manage Delete" at bounding box center [1417, 212] width 87 height 16
click at [1400, 204] on icon at bounding box center [1408, 212] width 16 height 16
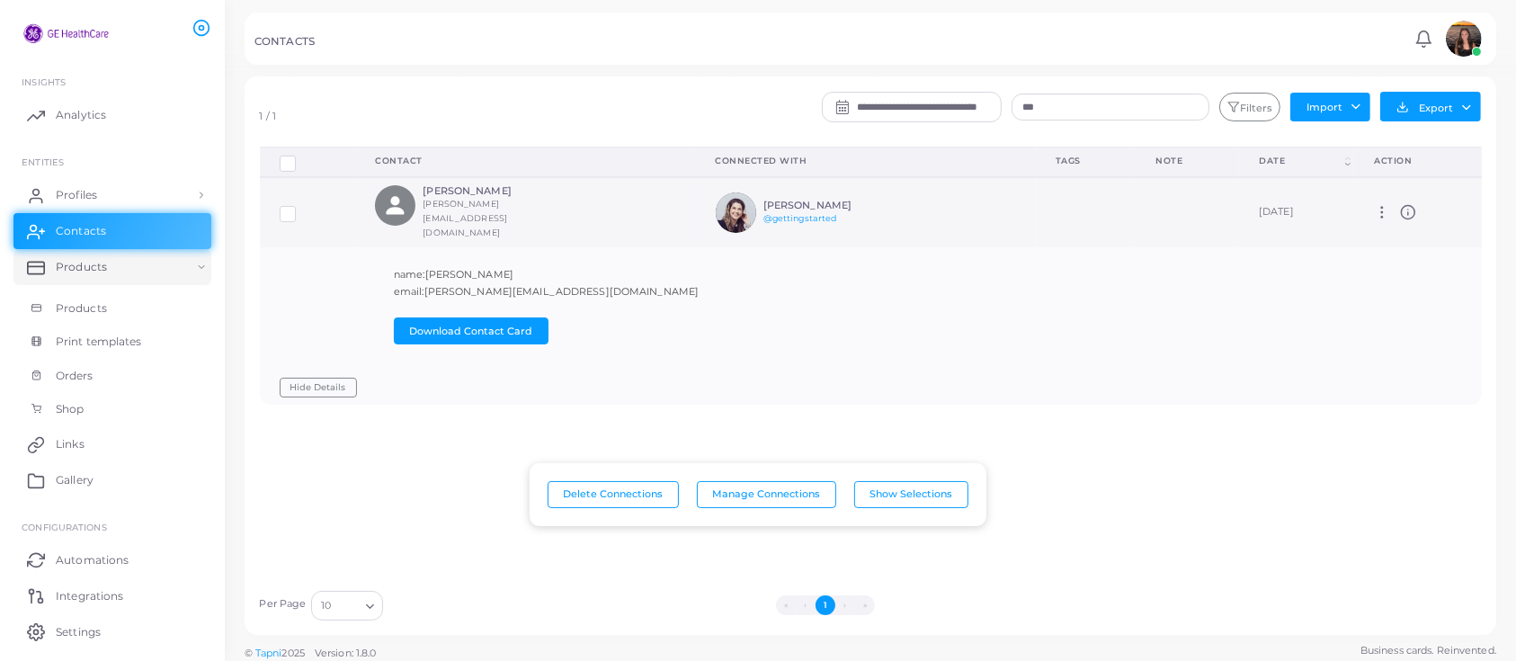
click at [1366, 201] on td "Manage Delete" at bounding box center [1417, 212] width 127 height 70
click at [106, 193] on link "Profiles" at bounding box center [112, 195] width 198 height 36
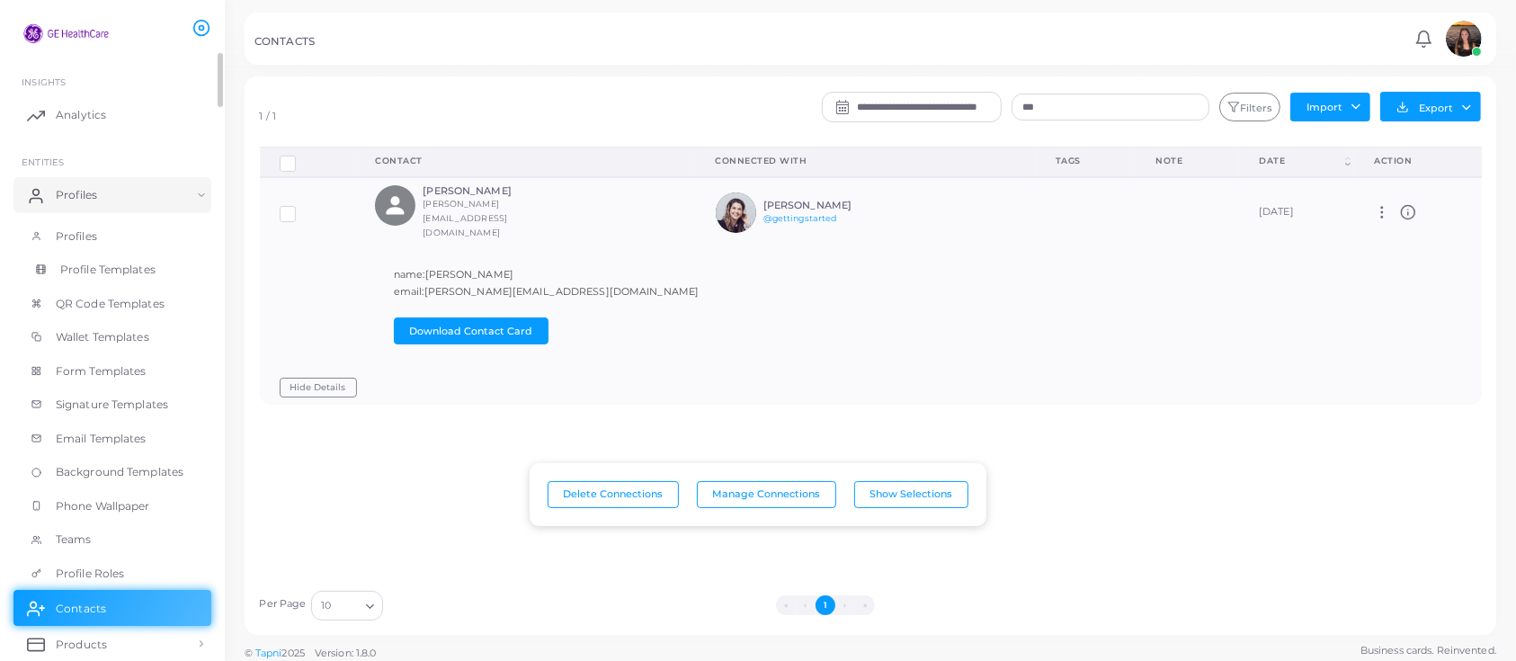
click at [116, 256] on link "Profile Templates" at bounding box center [112, 270] width 198 height 34
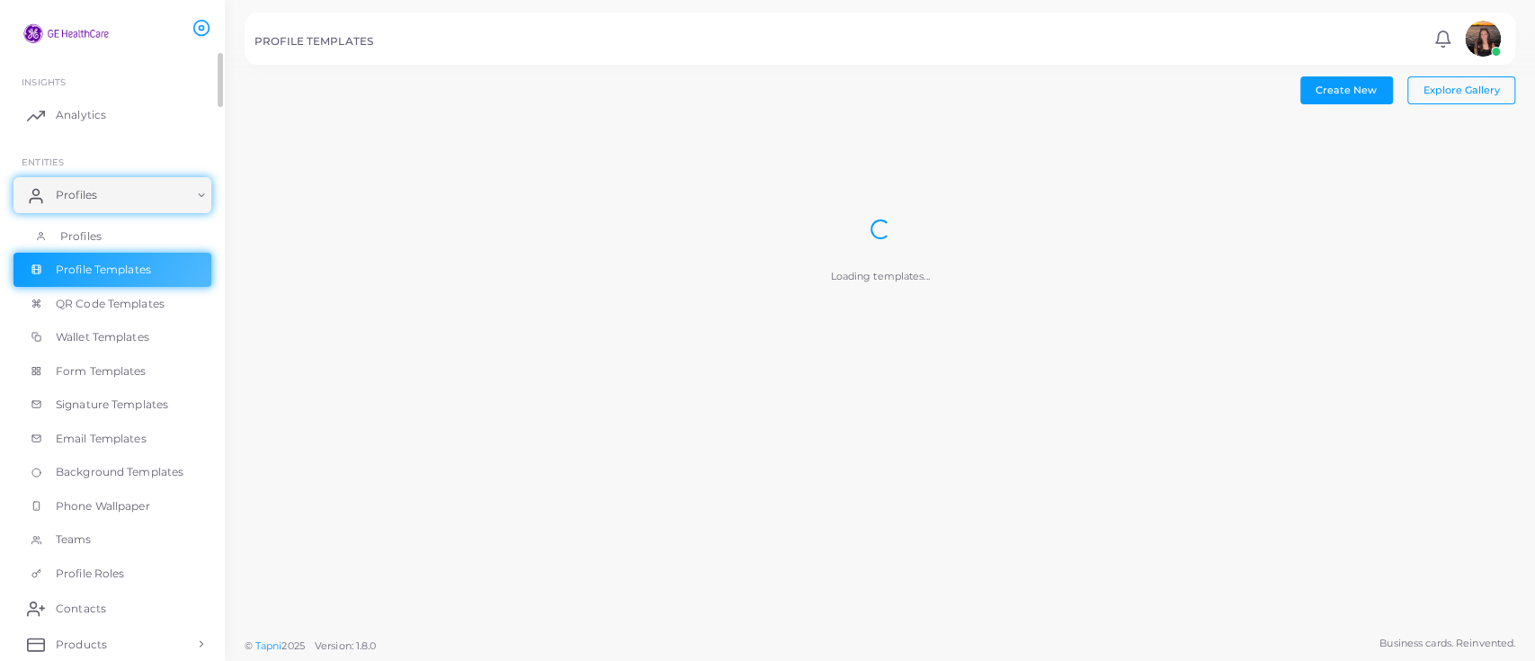
click at [91, 228] on span "Profiles" at bounding box center [80, 236] width 41 height 16
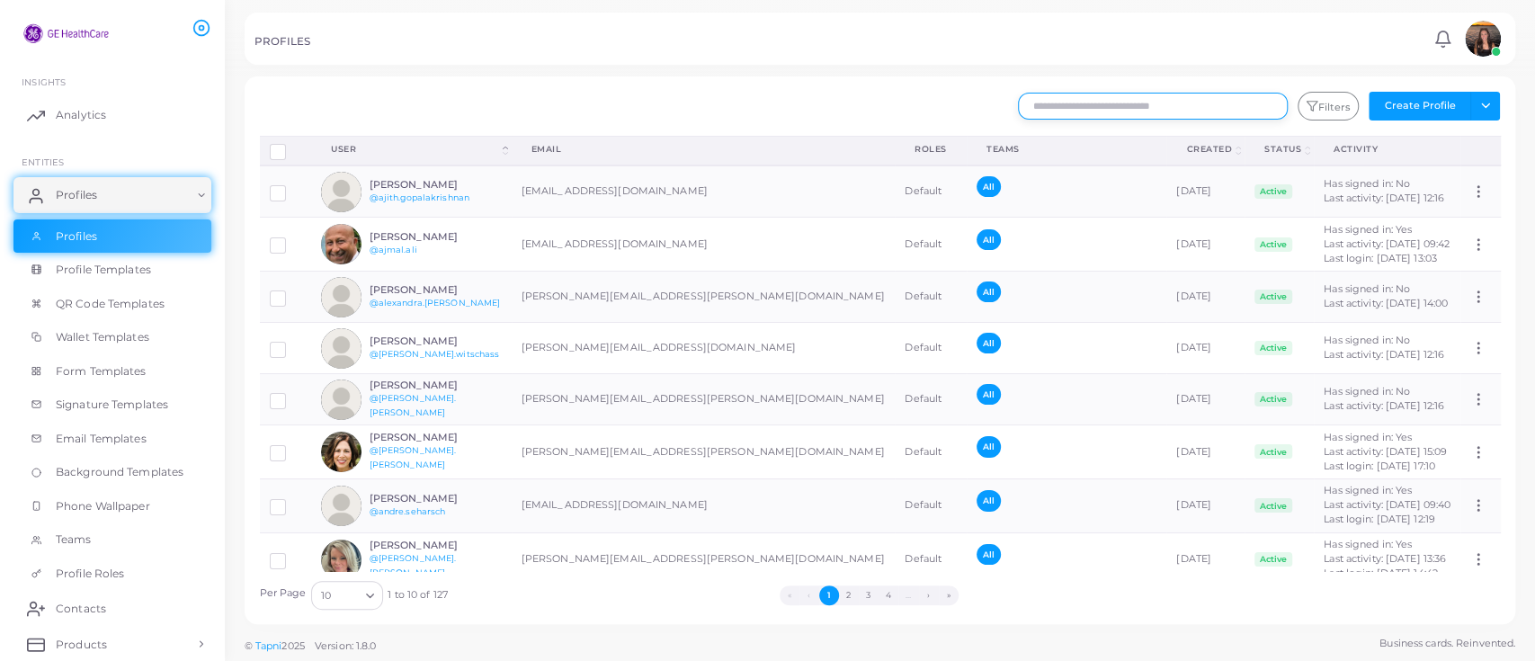
click at [1151, 106] on input "text" at bounding box center [1153, 106] width 270 height 27
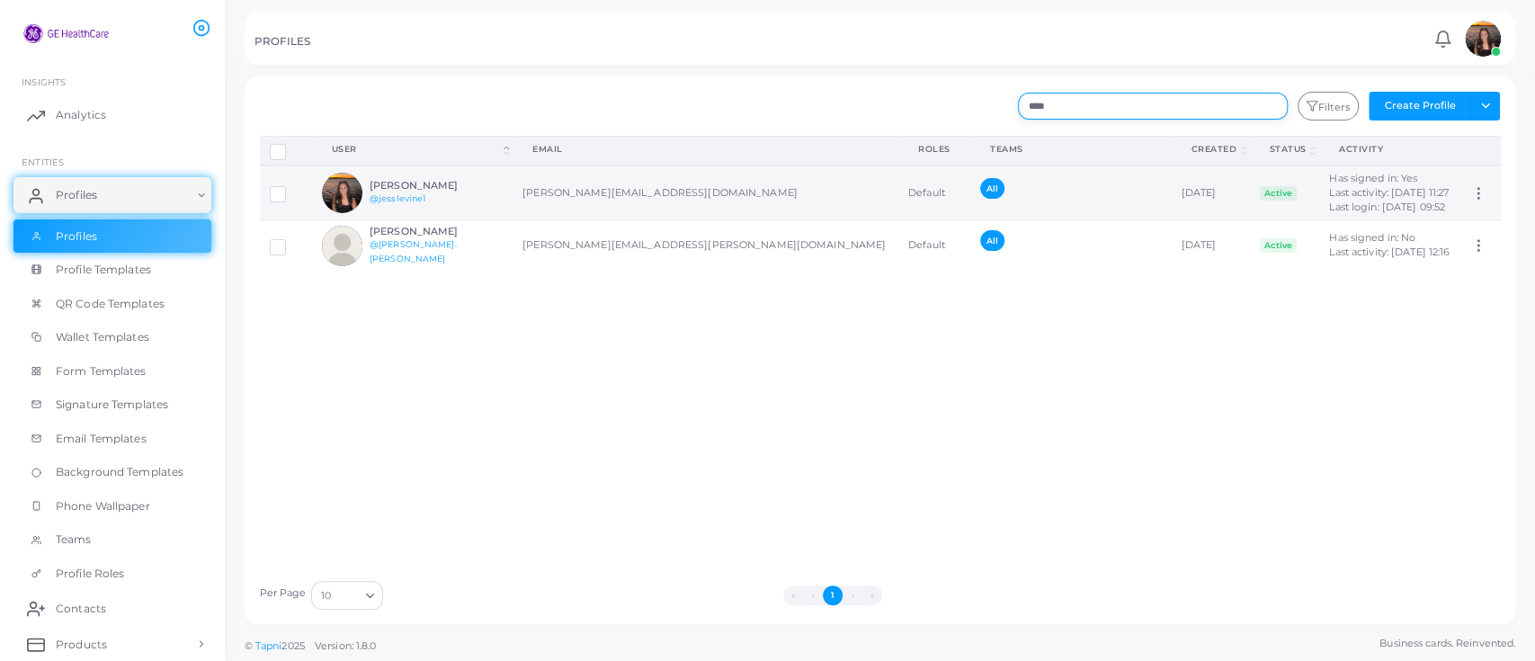
type input "****"
click at [423, 183] on h6 "[PERSON_NAME]" at bounding box center [436, 186] width 132 height 12
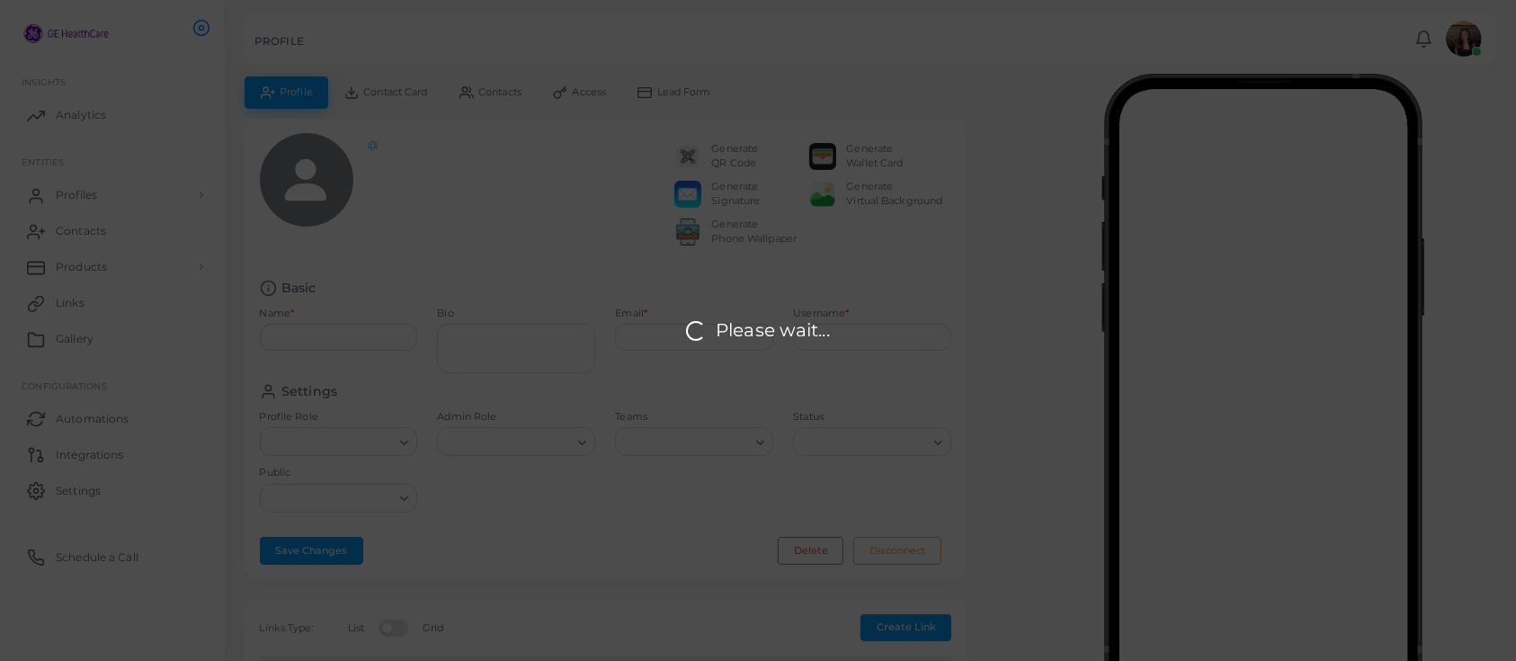
type input "**********"
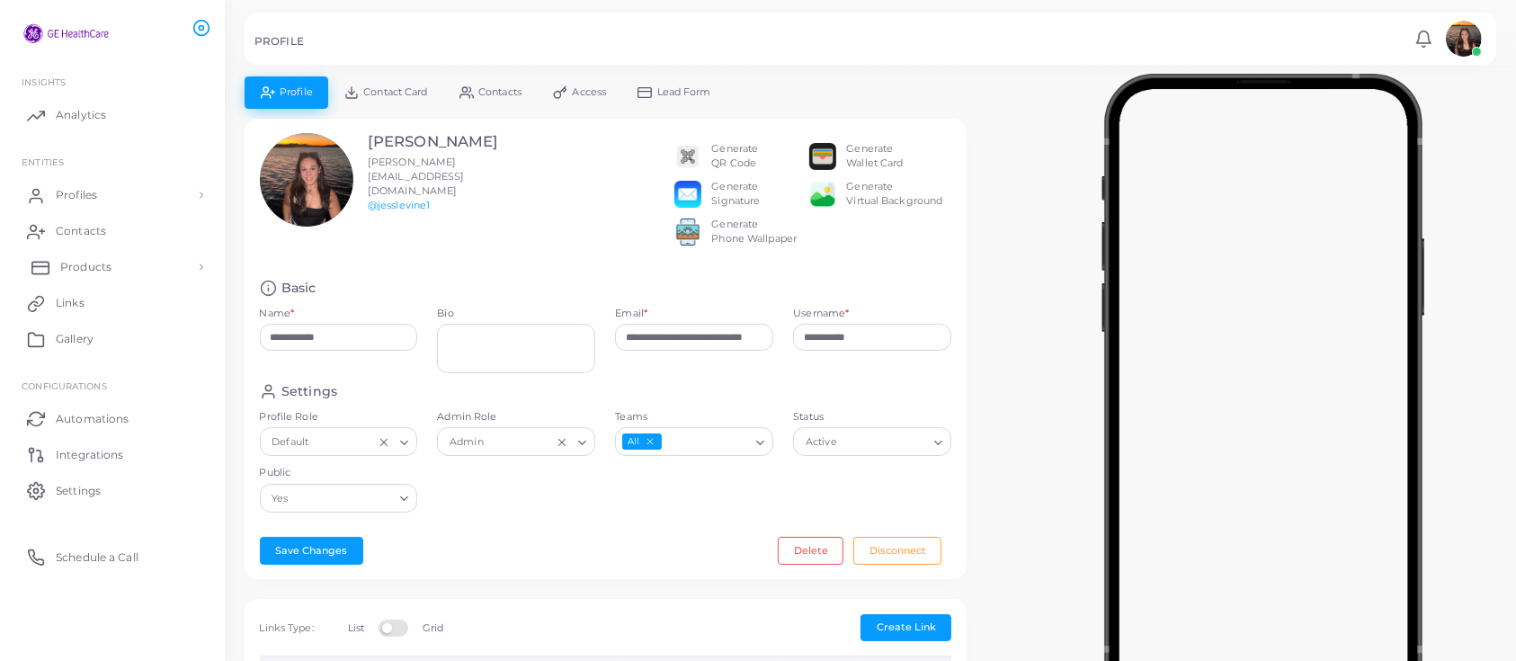
click at [70, 273] on span "Products" at bounding box center [85, 267] width 51 height 16
click at [95, 197] on span "Profiles" at bounding box center [80, 195] width 41 height 16
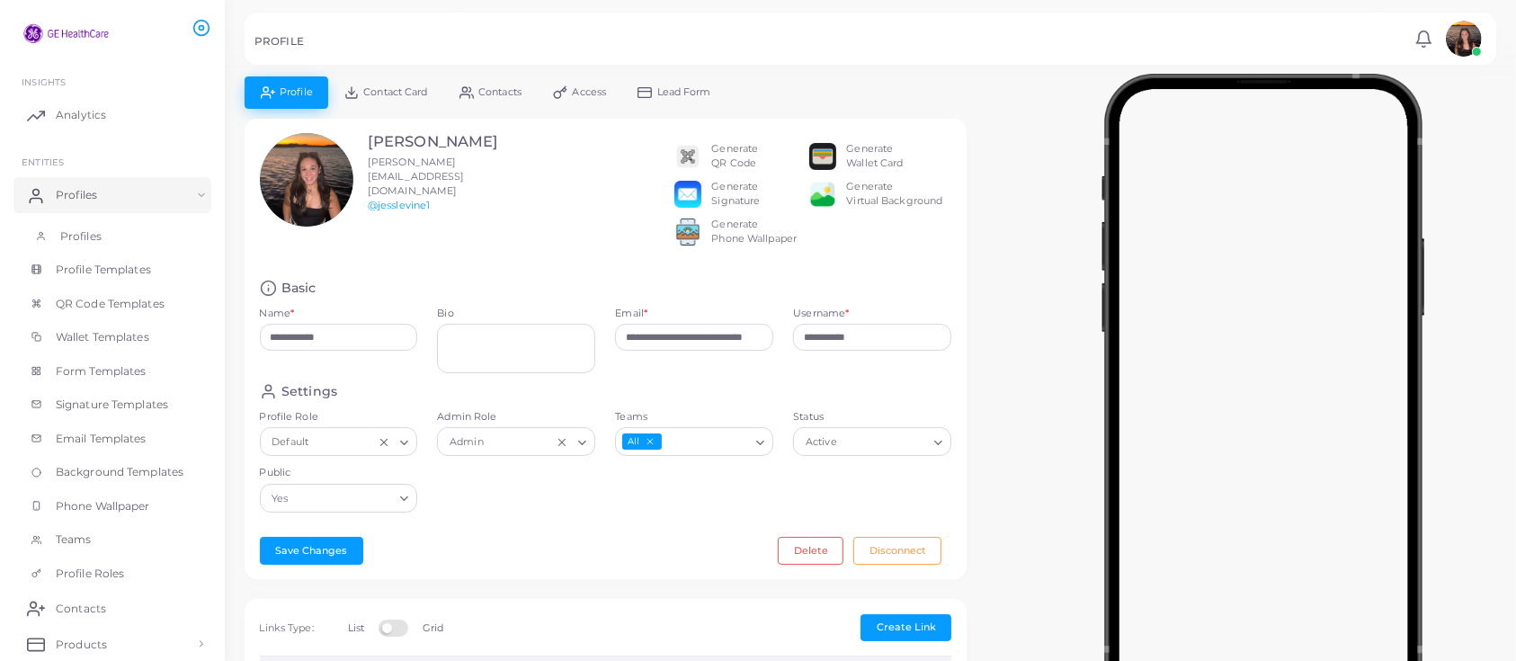
click at [87, 234] on span "Profiles" at bounding box center [80, 236] width 41 height 16
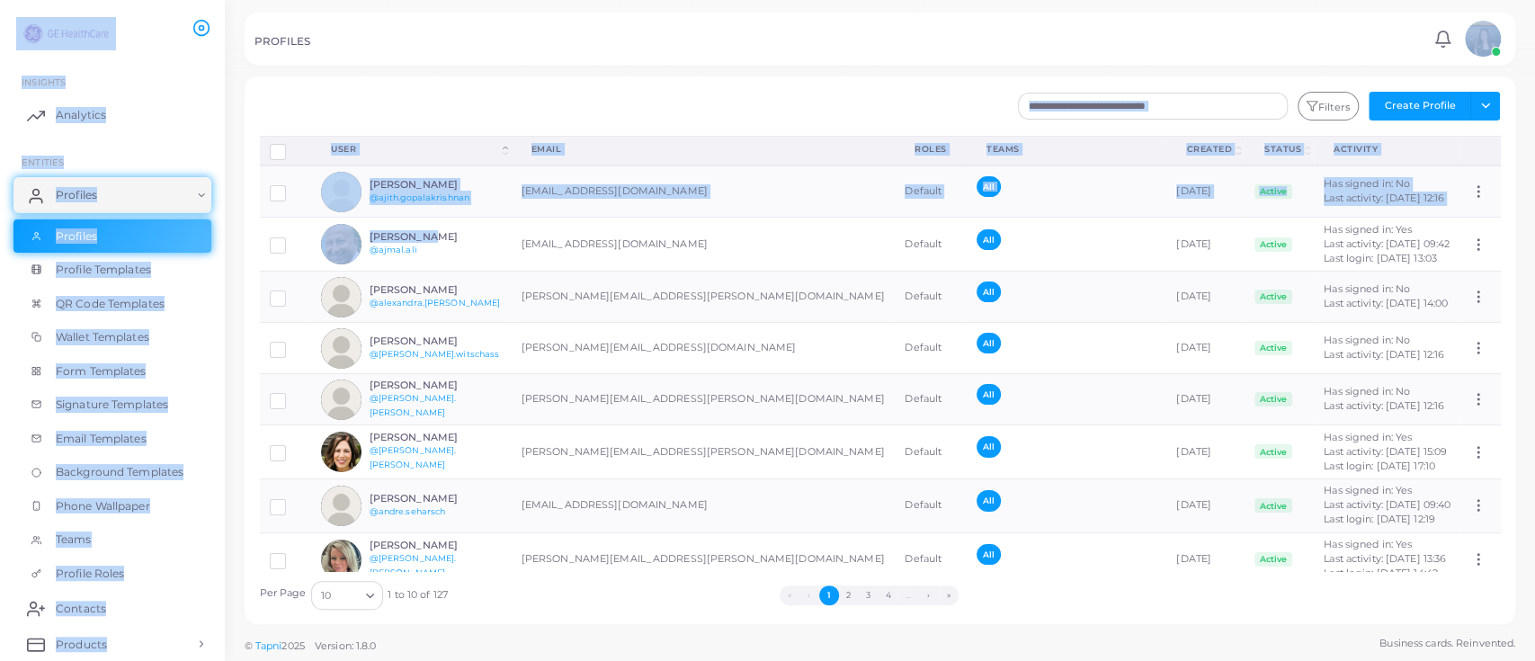
drag, startPoint x: 460, startPoint y: 227, endPoint x: 944, endPoint y: 26, distance: 524.5
click at [944, 26] on div "PROFILES Notifications 0 New Mark All As Read [PERSON_NAME] ([PERSON_NAME][EMAI…" at bounding box center [767, 330] width 1535 height 661
click at [1037, 40] on div "PROFILES" at bounding box center [841, 44] width 1174 height 18
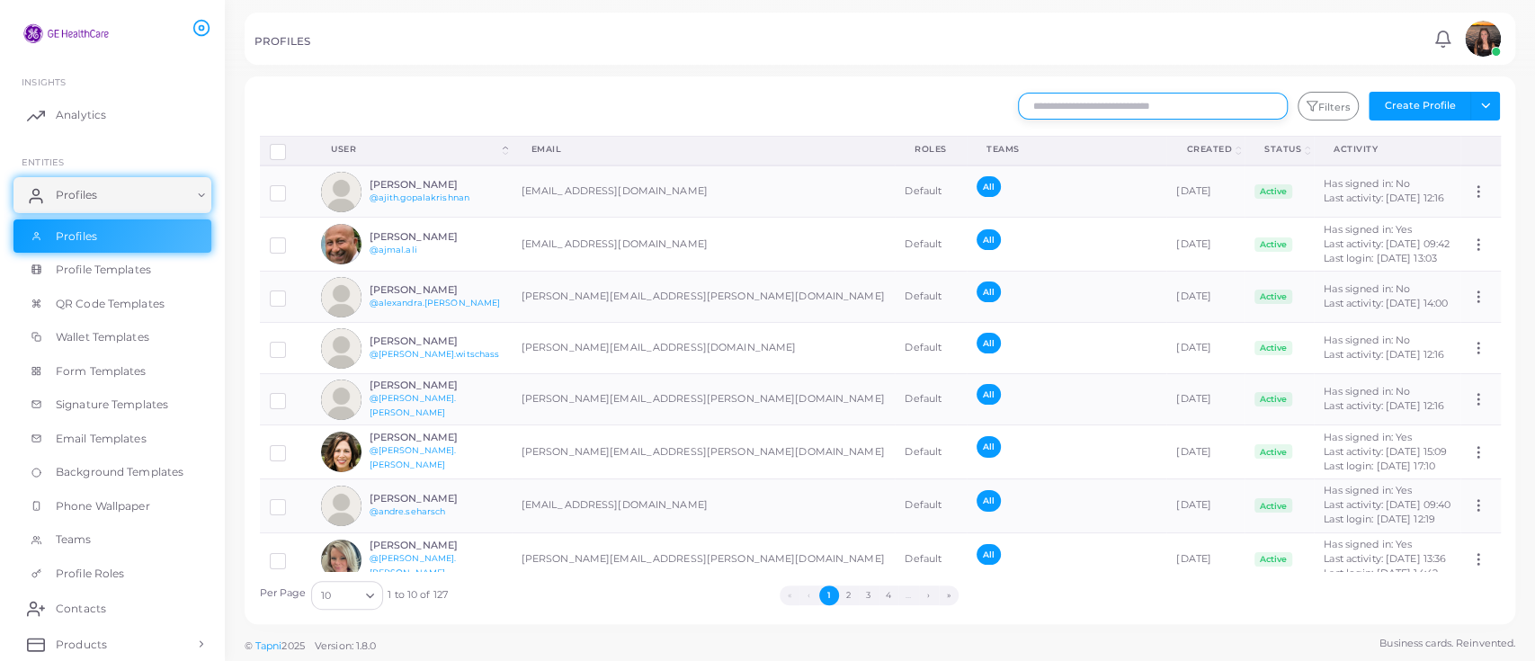
click at [1061, 104] on input "text" at bounding box center [1153, 106] width 270 height 27
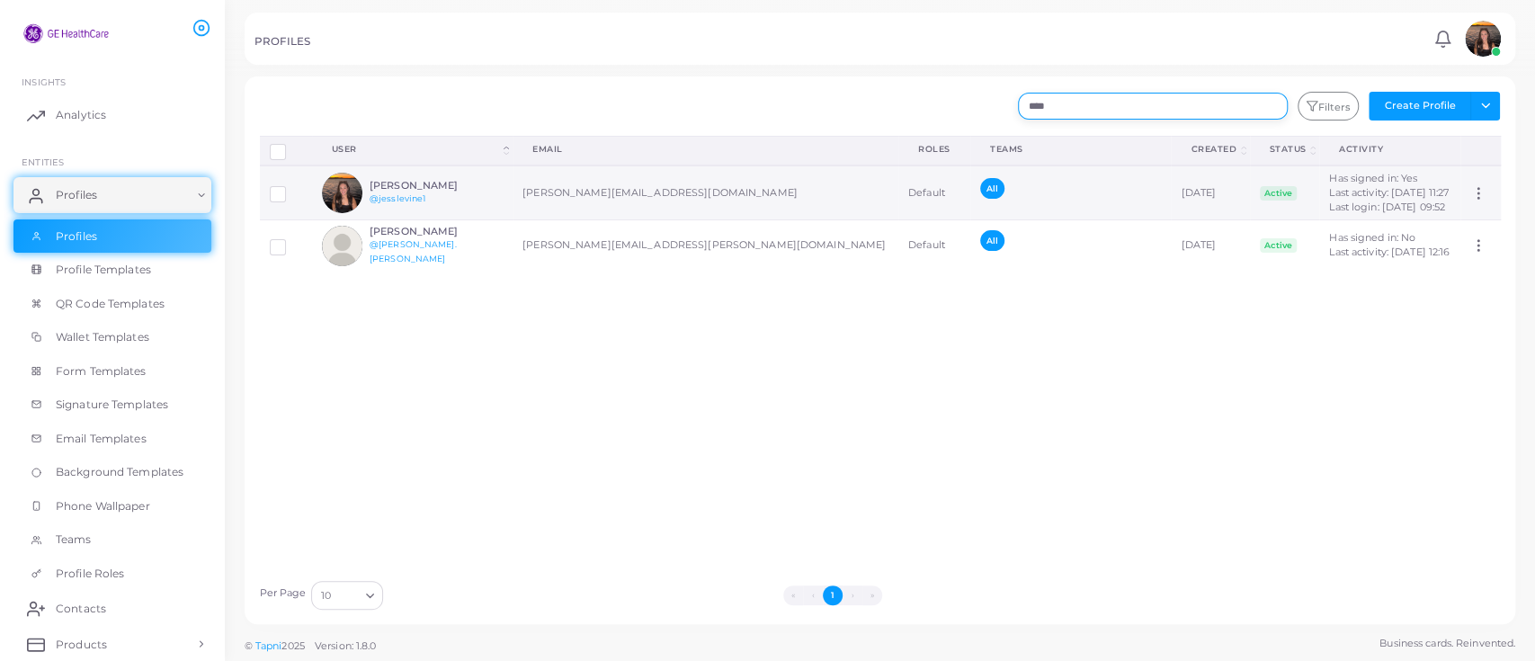
type input "****"
click at [291, 188] on label at bounding box center [291, 188] width 0 height 0
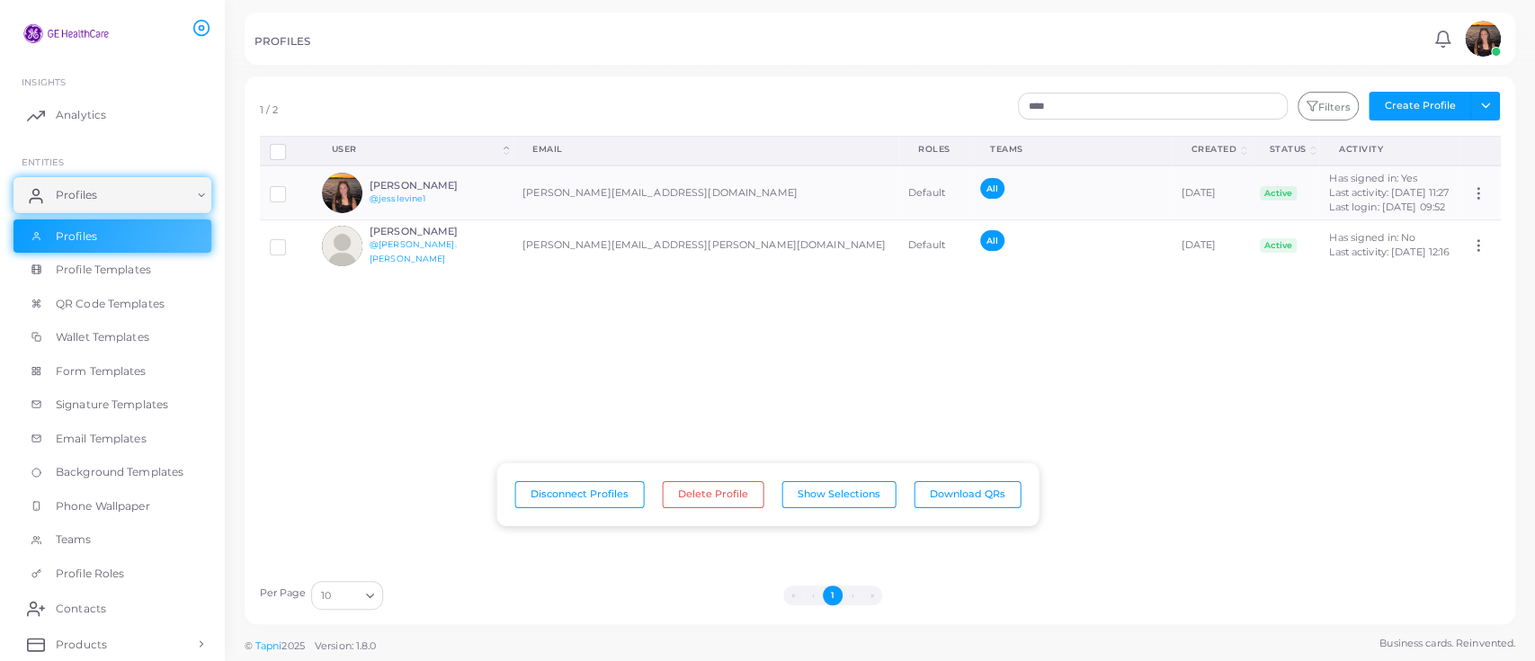
click at [601, 349] on div "Disconnect Profiles Delete Profile Show Selections Download QRs User (Click to …" at bounding box center [880, 353] width 1261 height 435
click at [1348, 53] on div "PROFILES Notifications 0 New Mark All As Read [PERSON_NAME] ([PERSON_NAME][EMAI…" at bounding box center [880, 39] width 1271 height 52
click at [421, 176] on div "[PERSON_NAME] @jesslevine1" at bounding box center [412, 193] width 180 height 40
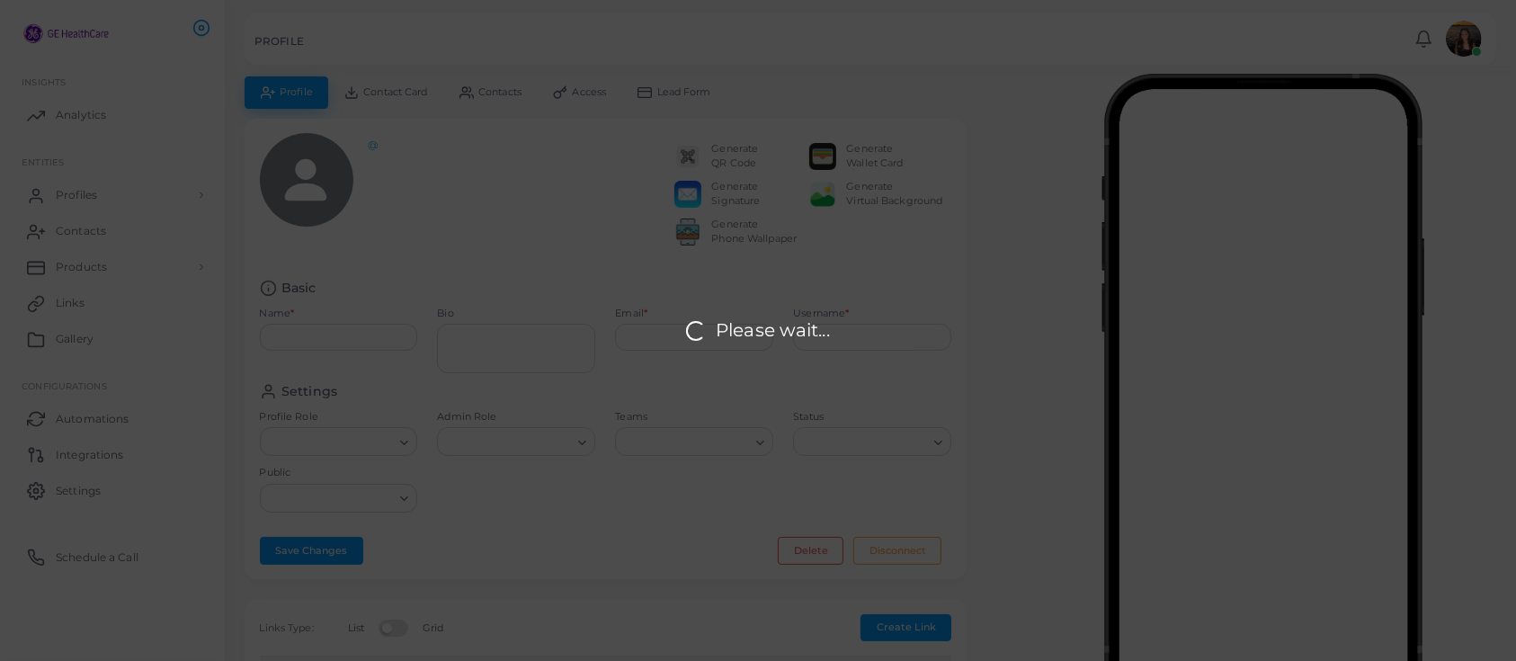
type input "**********"
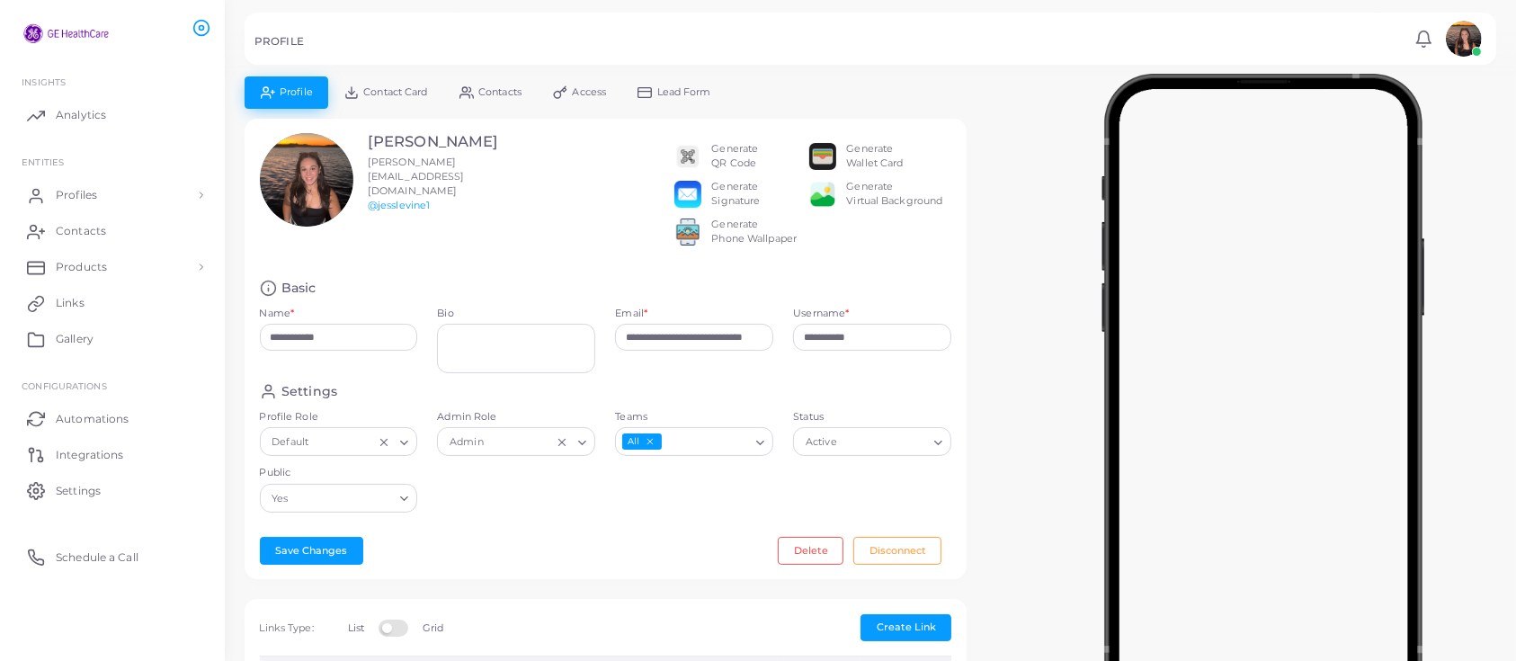
click at [1460, 61] on div "PROFILE Notifications 0 New Mark All As Read [PERSON_NAME] ([PERSON_NAME][EMAIL…" at bounding box center [871, 39] width 1252 height 52
click at [1456, 53] on img at bounding box center [1464, 39] width 36 height 36
click at [1419, 49] on ul "Notifications 0 New Mark All As Read [PERSON_NAME] ([PERSON_NAME][EMAIL_ADDRESS…" at bounding box center [1447, 39] width 77 height 36
click at [1424, 36] on icon at bounding box center [1424, 39] width 19 height 19
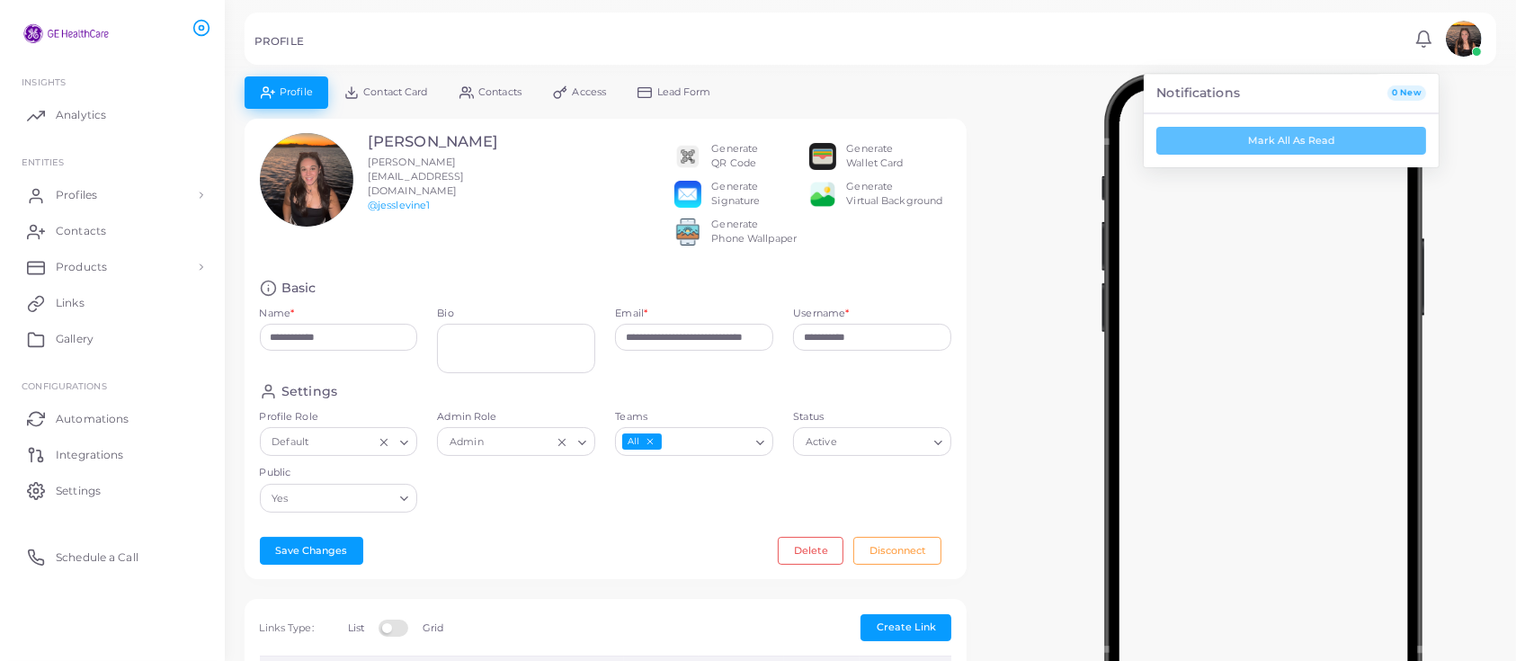
click at [1467, 136] on div at bounding box center [1263, 390] width 505 height 629
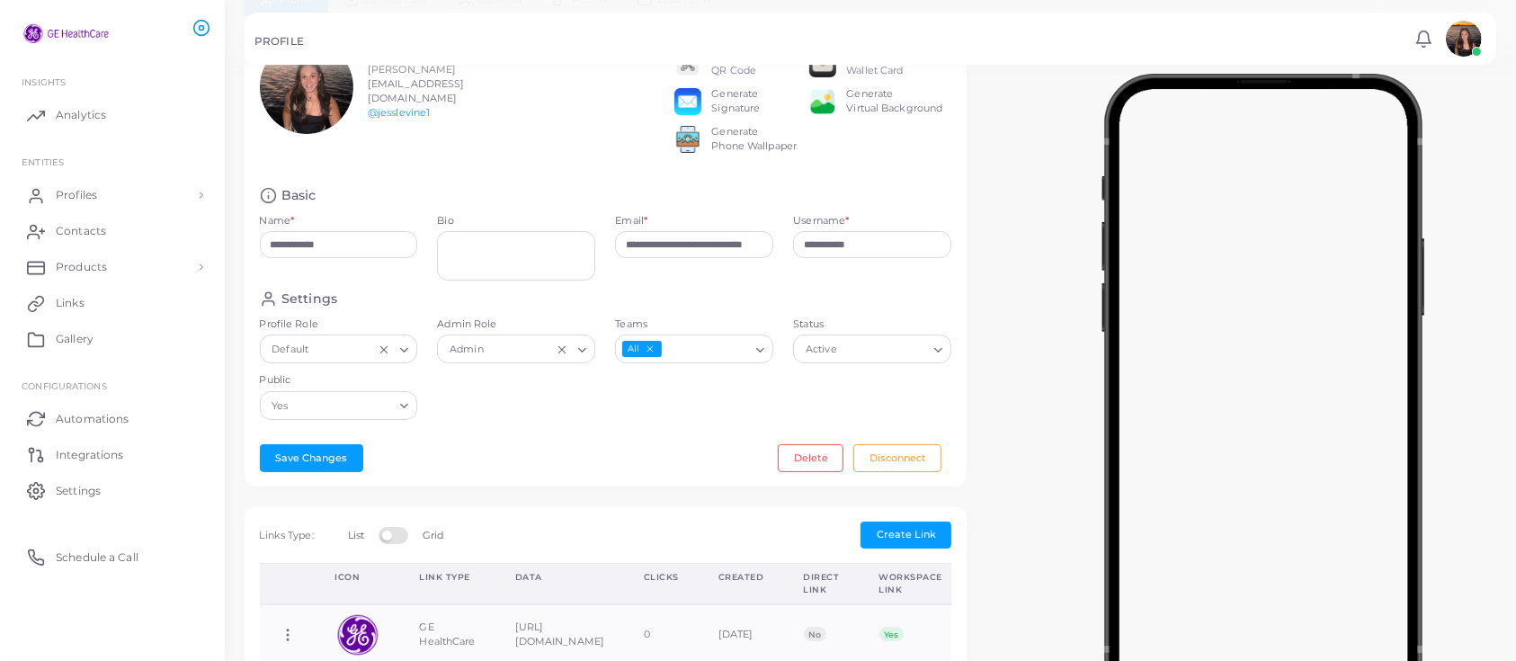
scroll to position [97, 0]
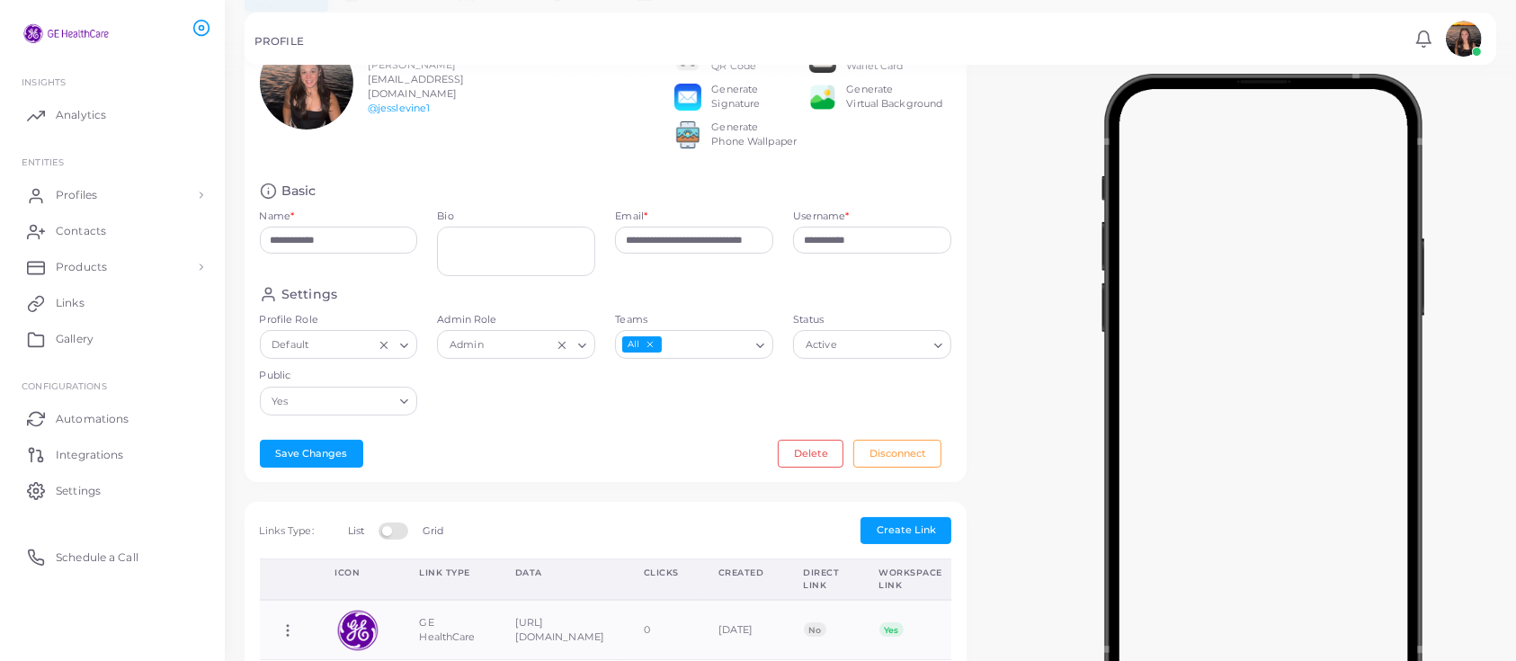
click at [1451, 31] on img at bounding box center [1464, 39] width 36 height 36
click at [1420, 36] on icon at bounding box center [1424, 39] width 19 height 19
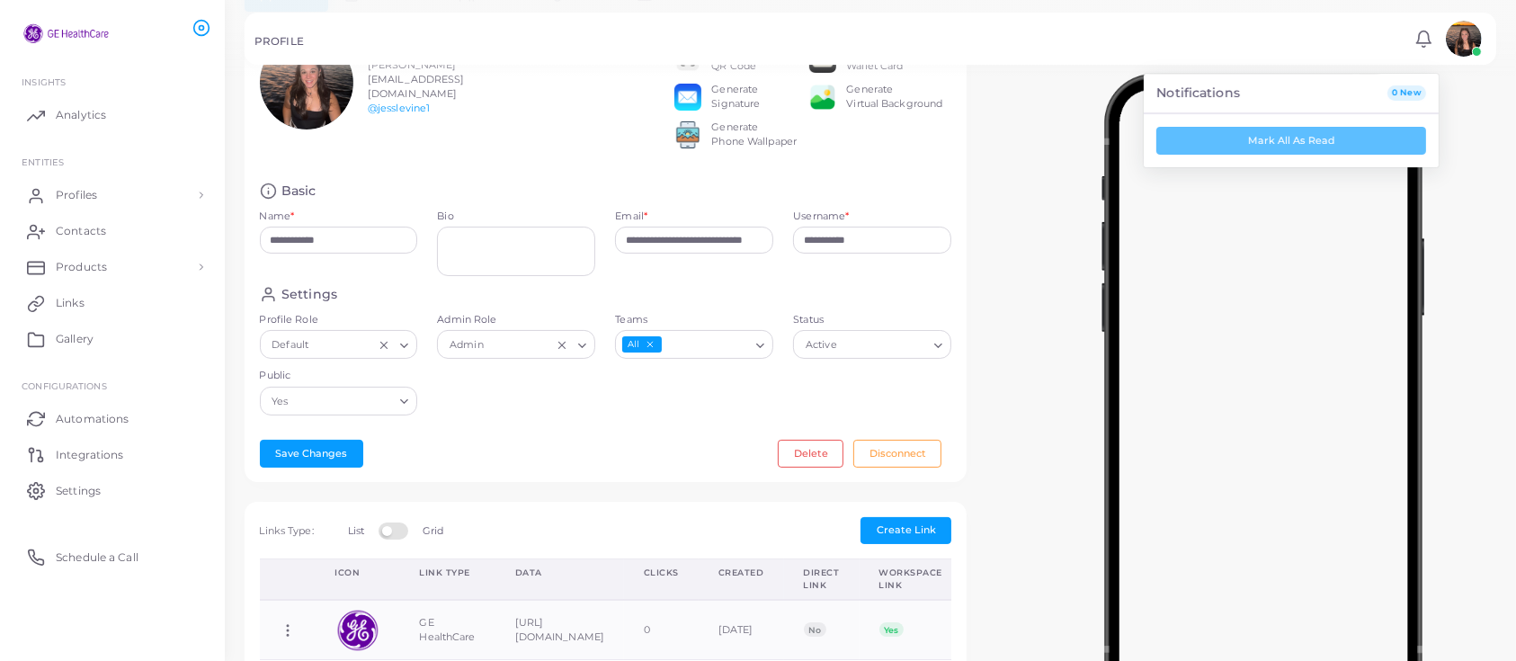
click at [1314, 39] on div "PROFILE" at bounding box center [831, 44] width 1155 height 18
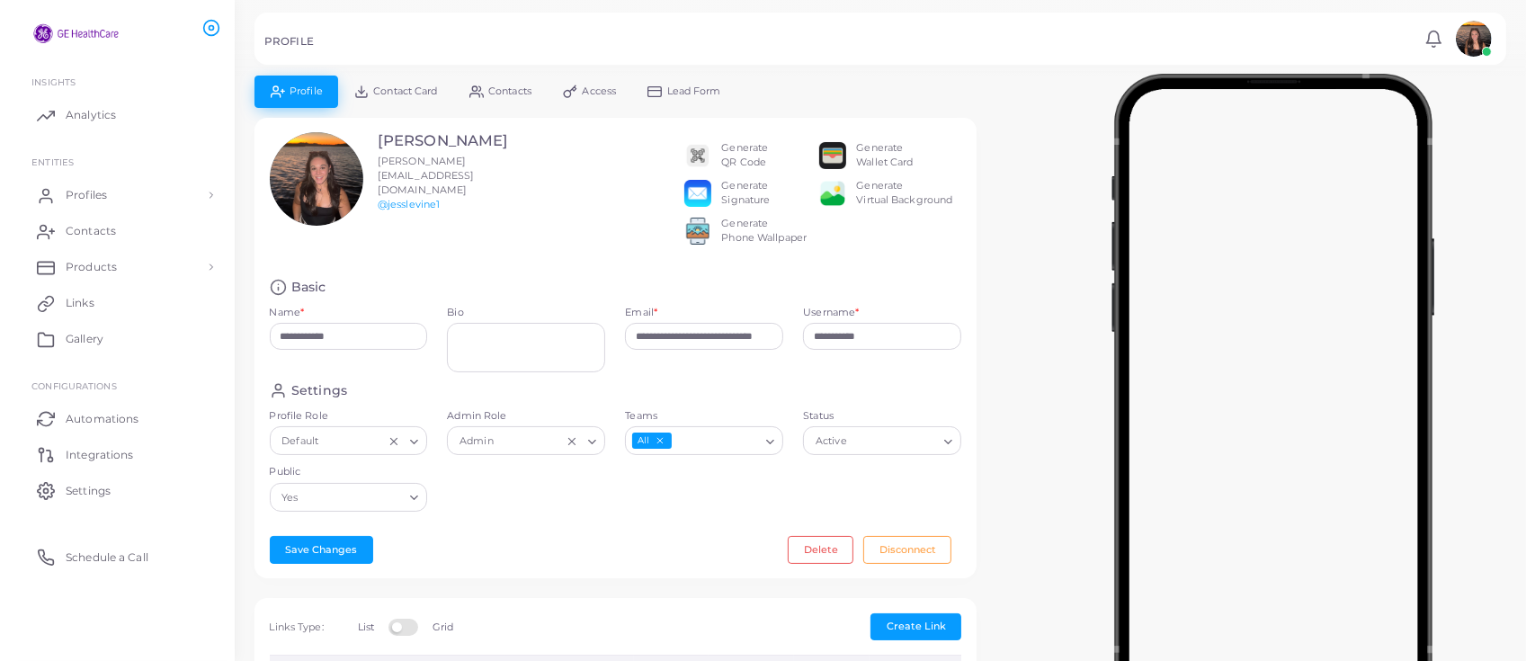
scroll to position [0, 0]
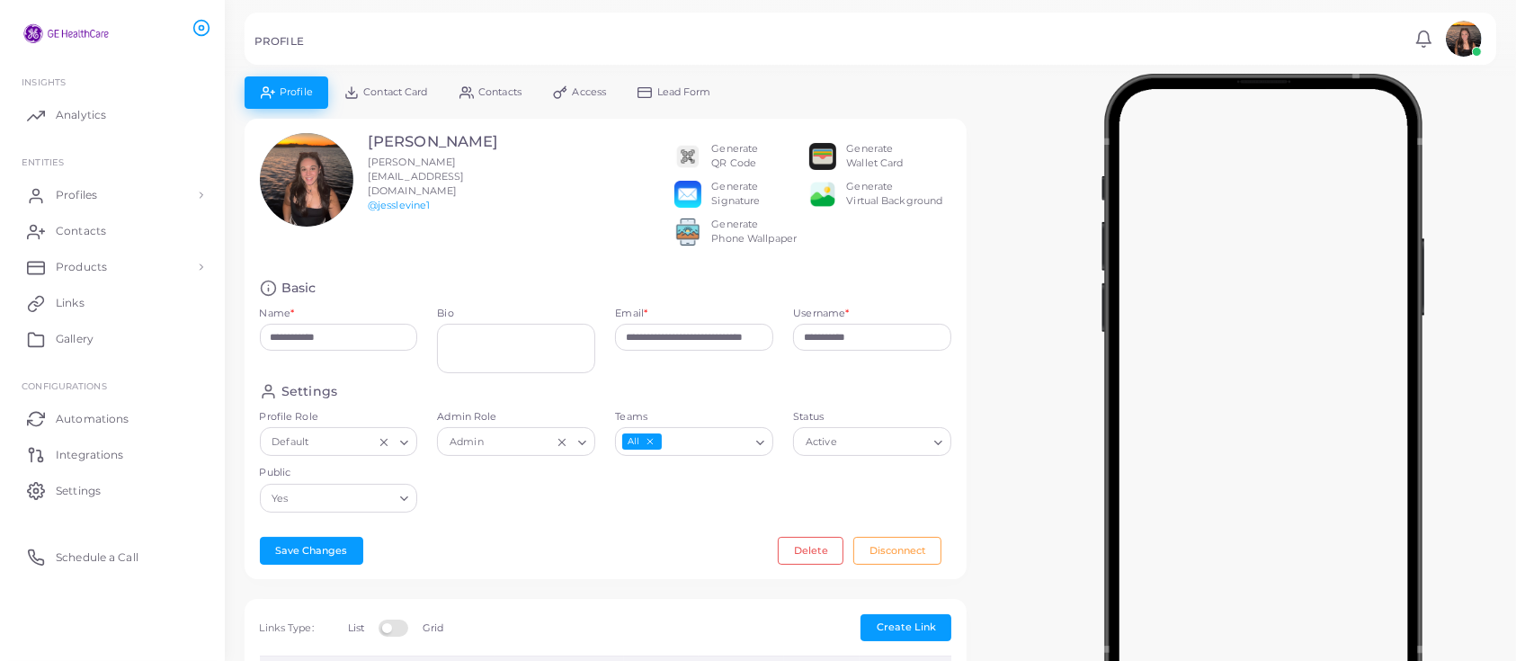
click at [558, 83] on link "Access" at bounding box center [580, 91] width 85 height 31
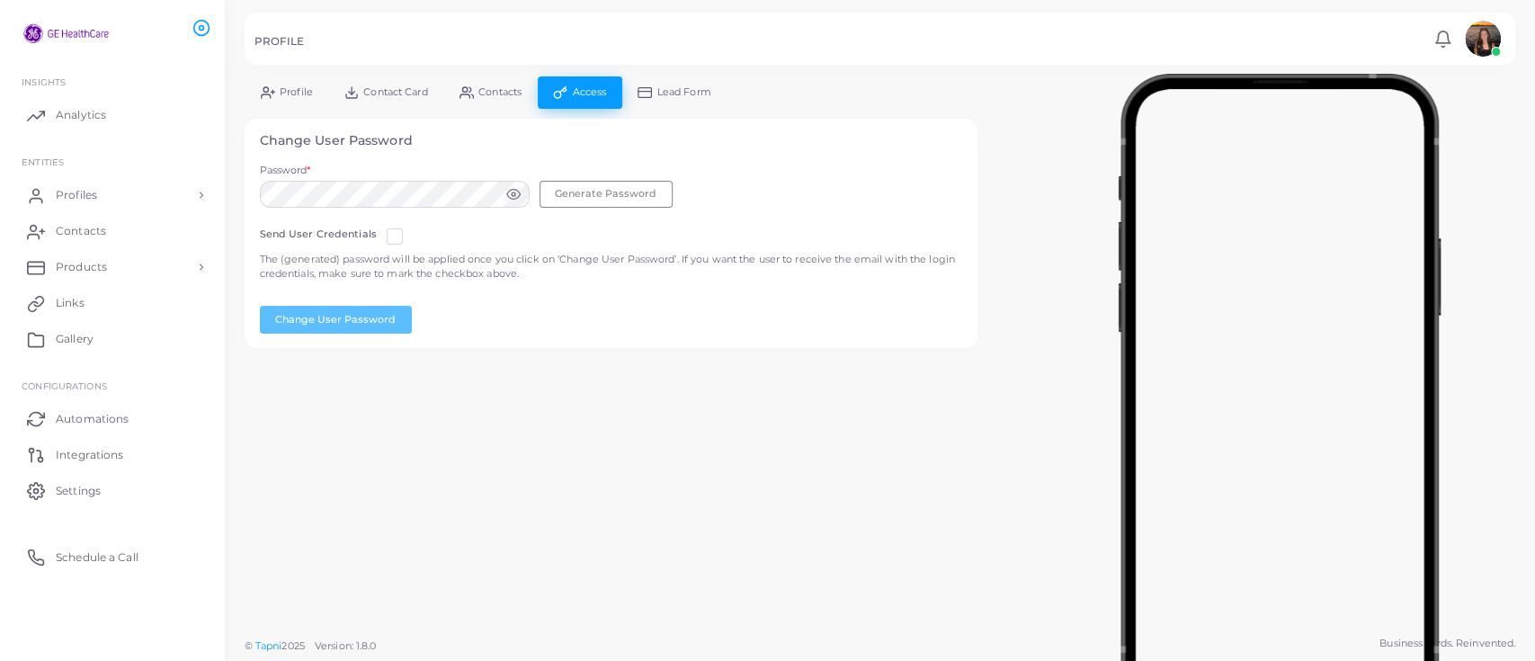
click at [496, 98] on link "Contacts" at bounding box center [490, 91] width 94 height 31
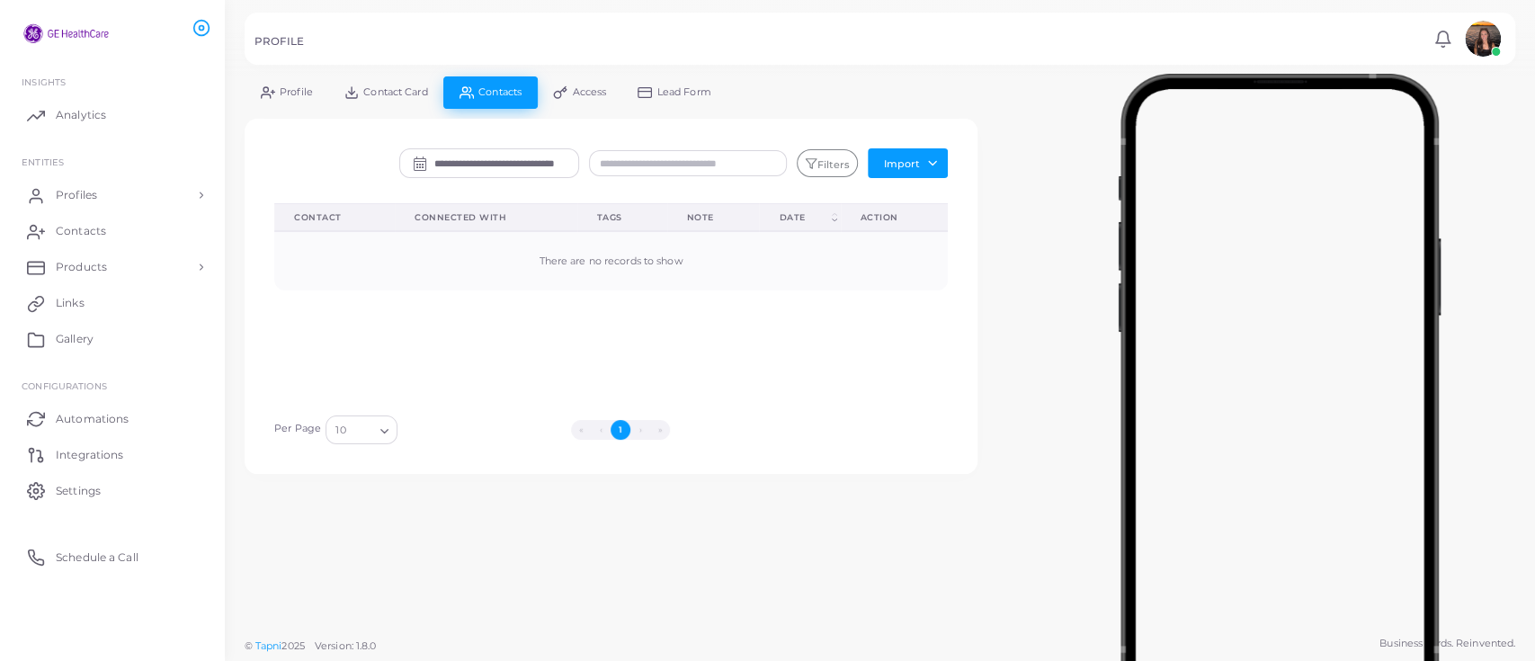
click at [581, 94] on span "Access" at bounding box center [590, 92] width 34 height 10
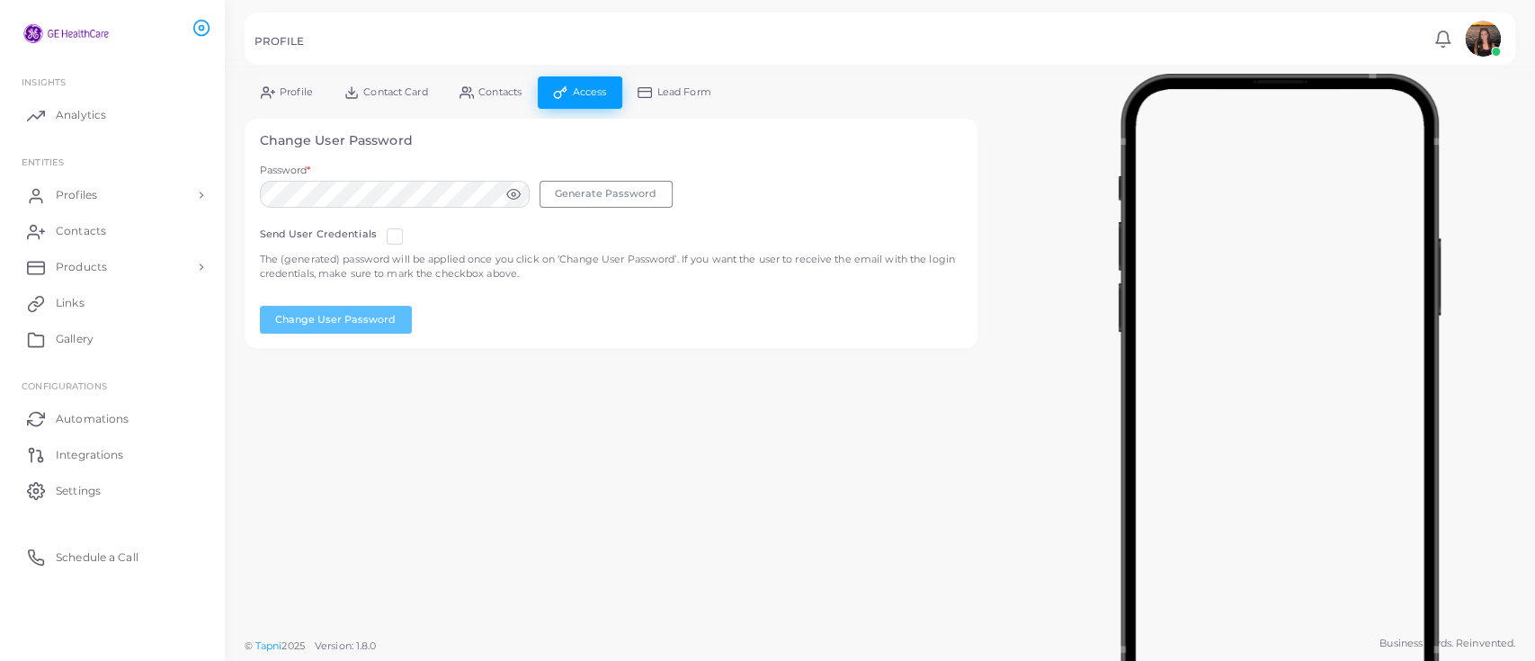
click at [504, 84] on link "Contacts" at bounding box center [490, 91] width 94 height 31
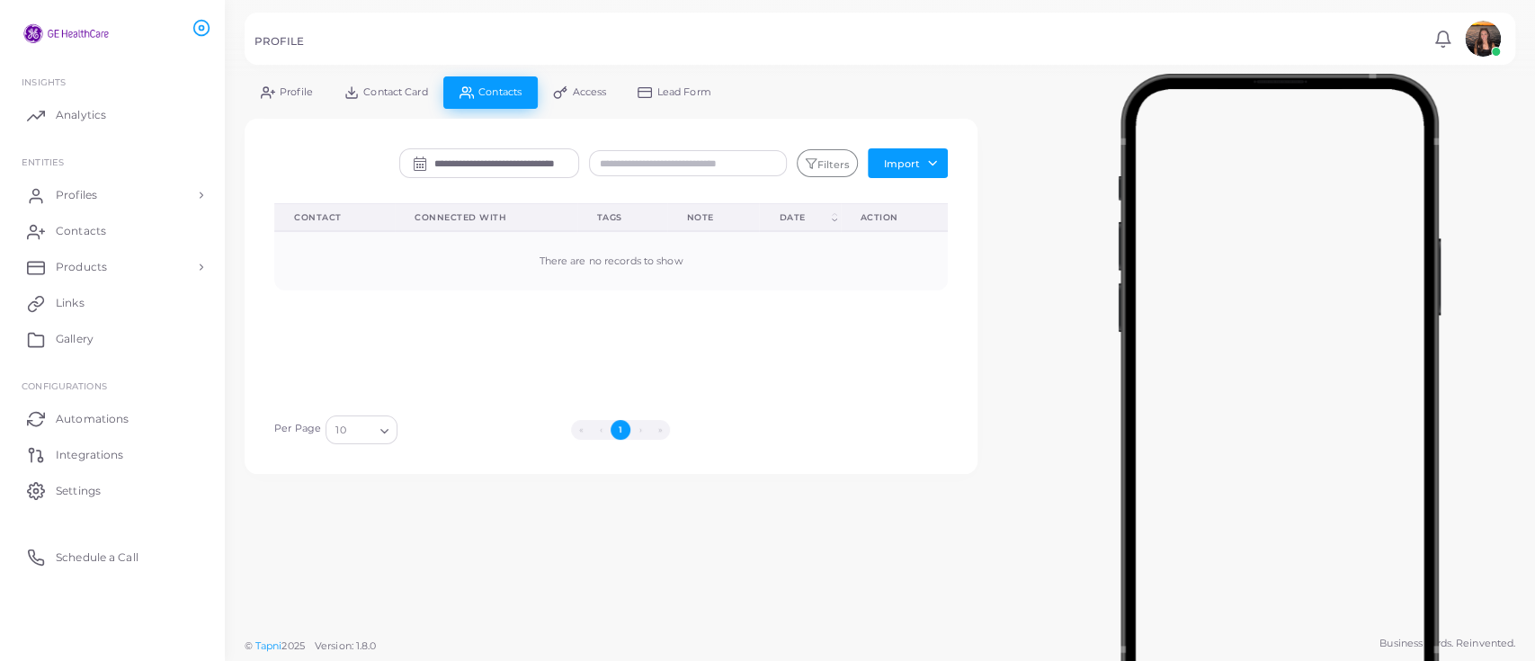
click at [574, 90] on link "Access" at bounding box center [580, 91] width 85 height 31
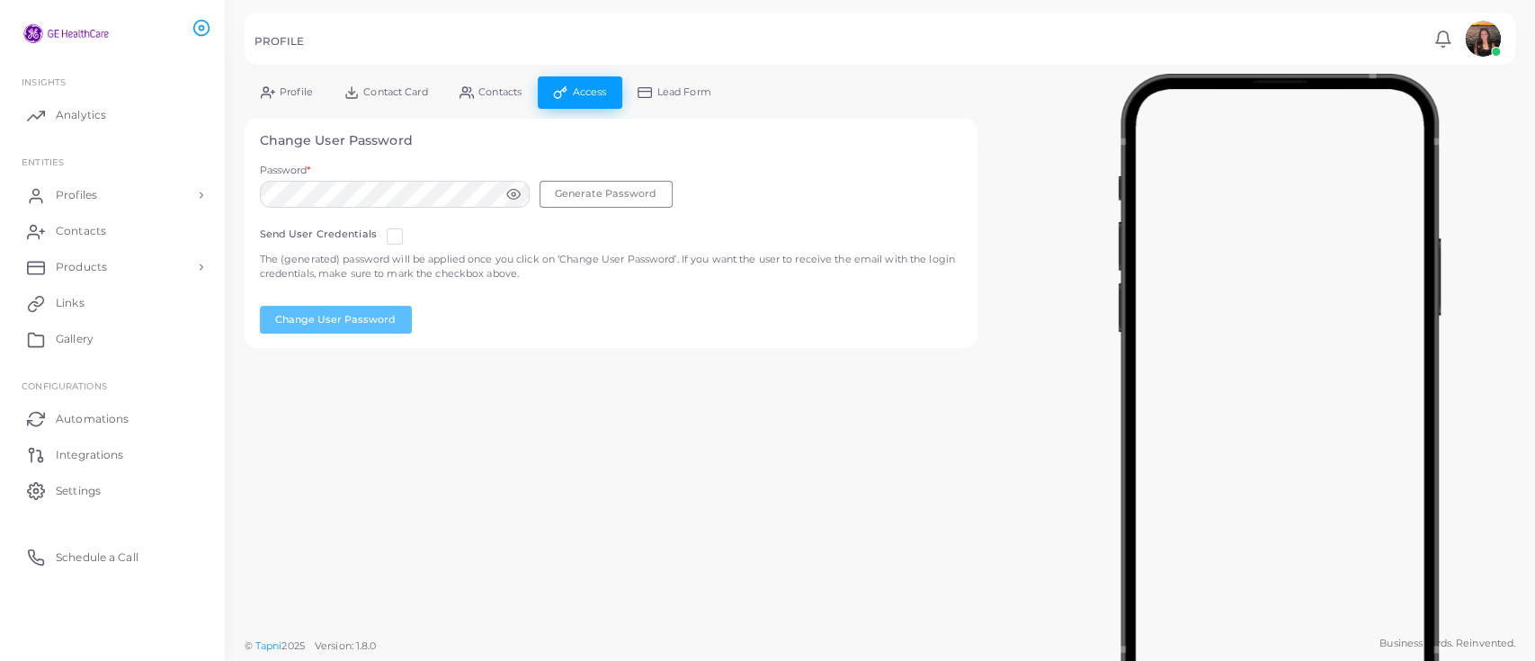
click at [473, 94] on icon at bounding box center [467, 92] width 14 height 14
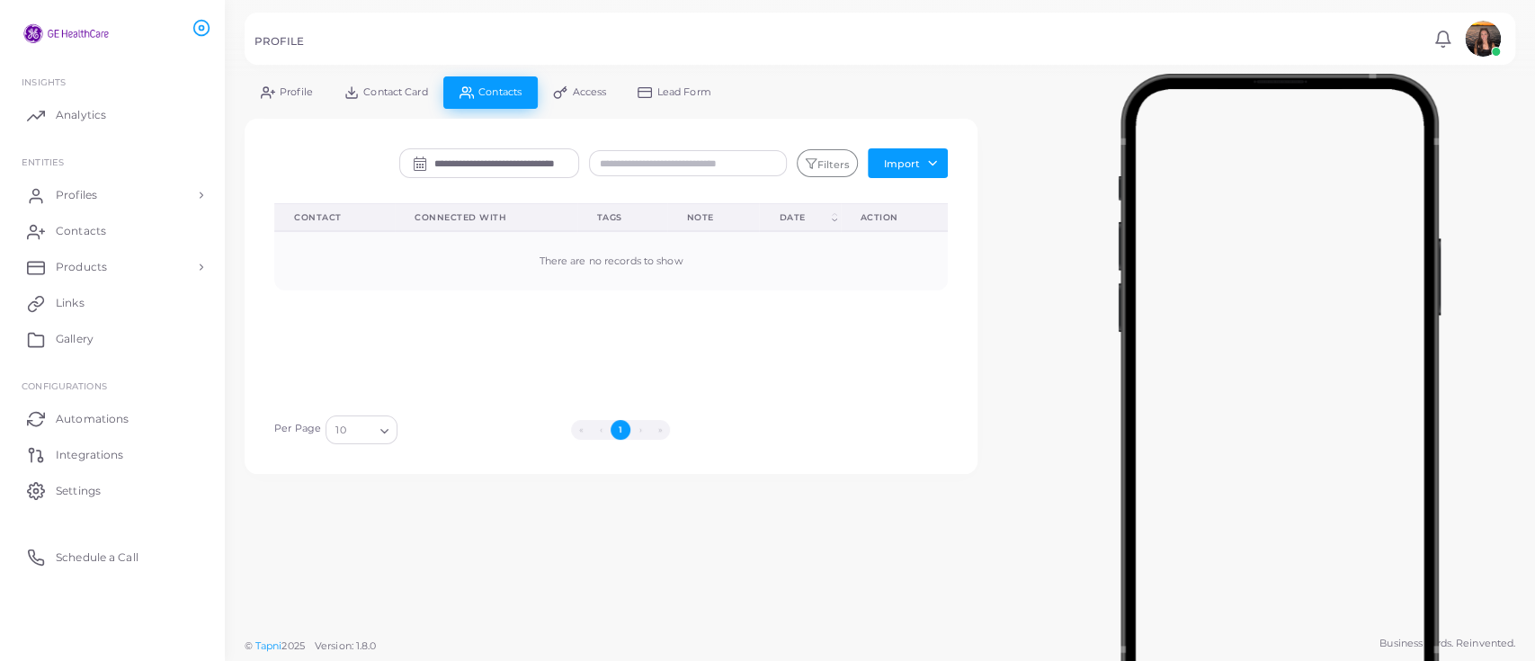
click at [683, 80] on link "Lead Form" at bounding box center [674, 91] width 105 height 31
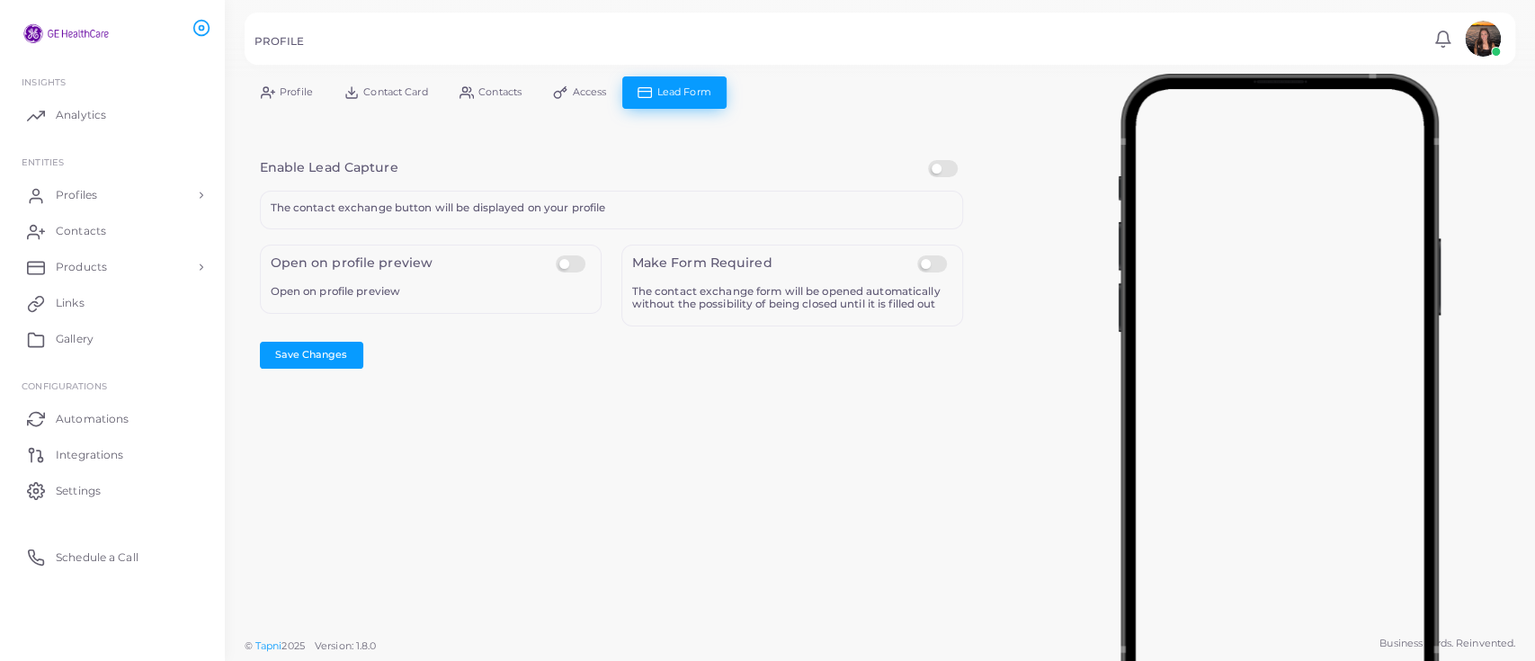
click at [571, 85] on link "Access" at bounding box center [580, 91] width 85 height 31
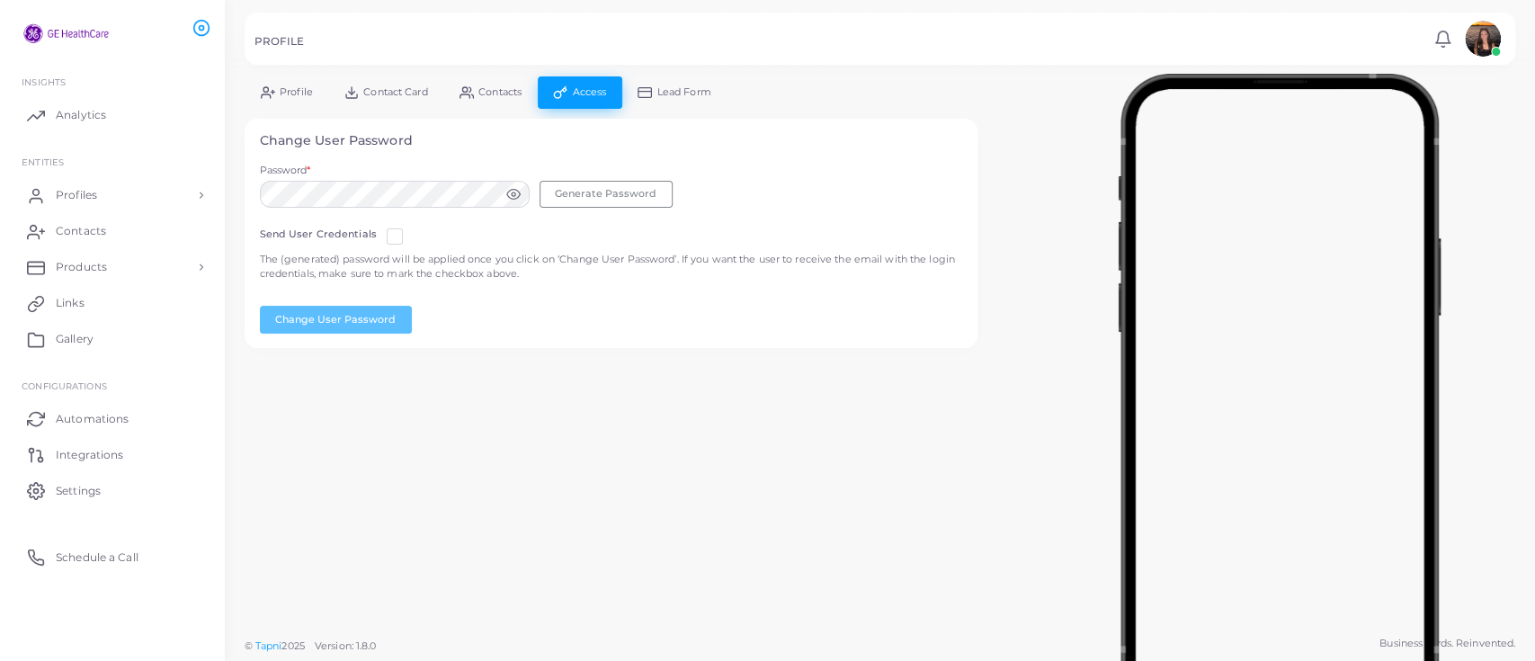
click at [486, 87] on span "Contacts" at bounding box center [499, 92] width 43 height 10
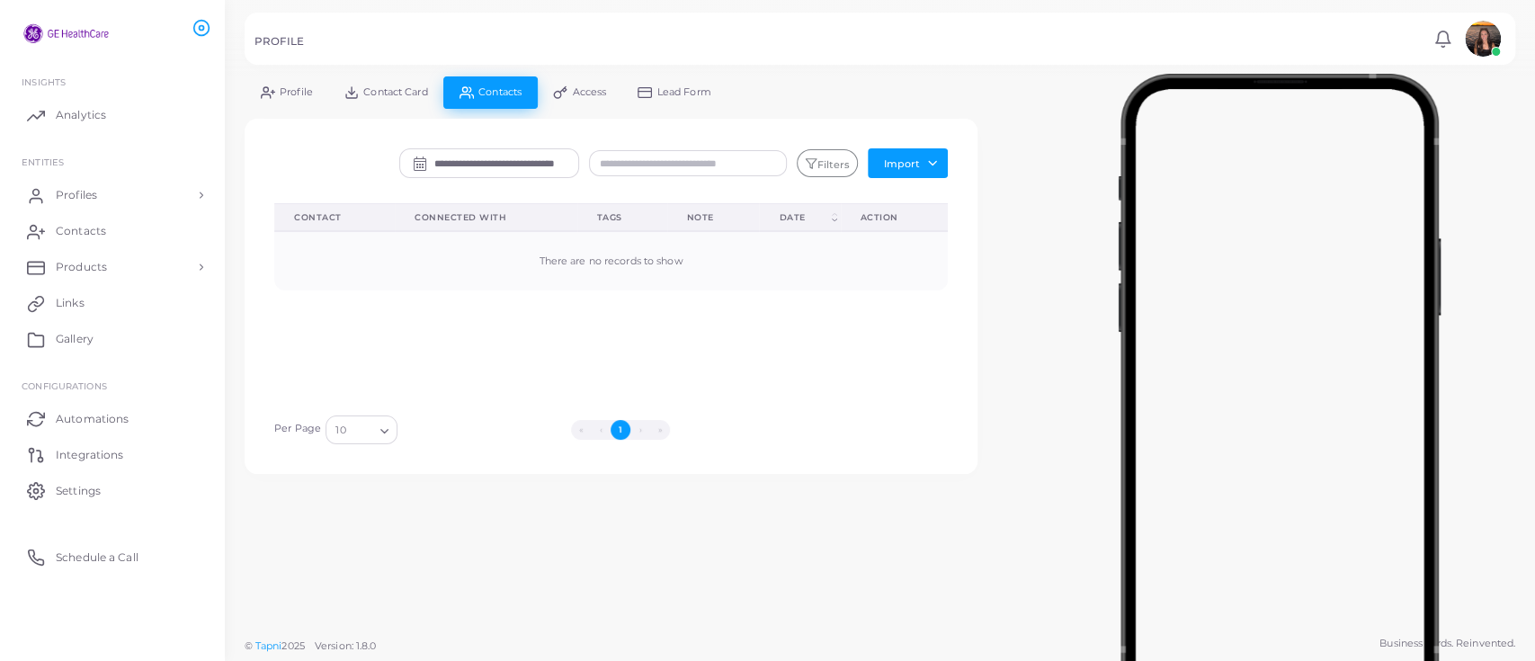
click at [391, 84] on link "Contact Card" at bounding box center [385, 91] width 115 height 31
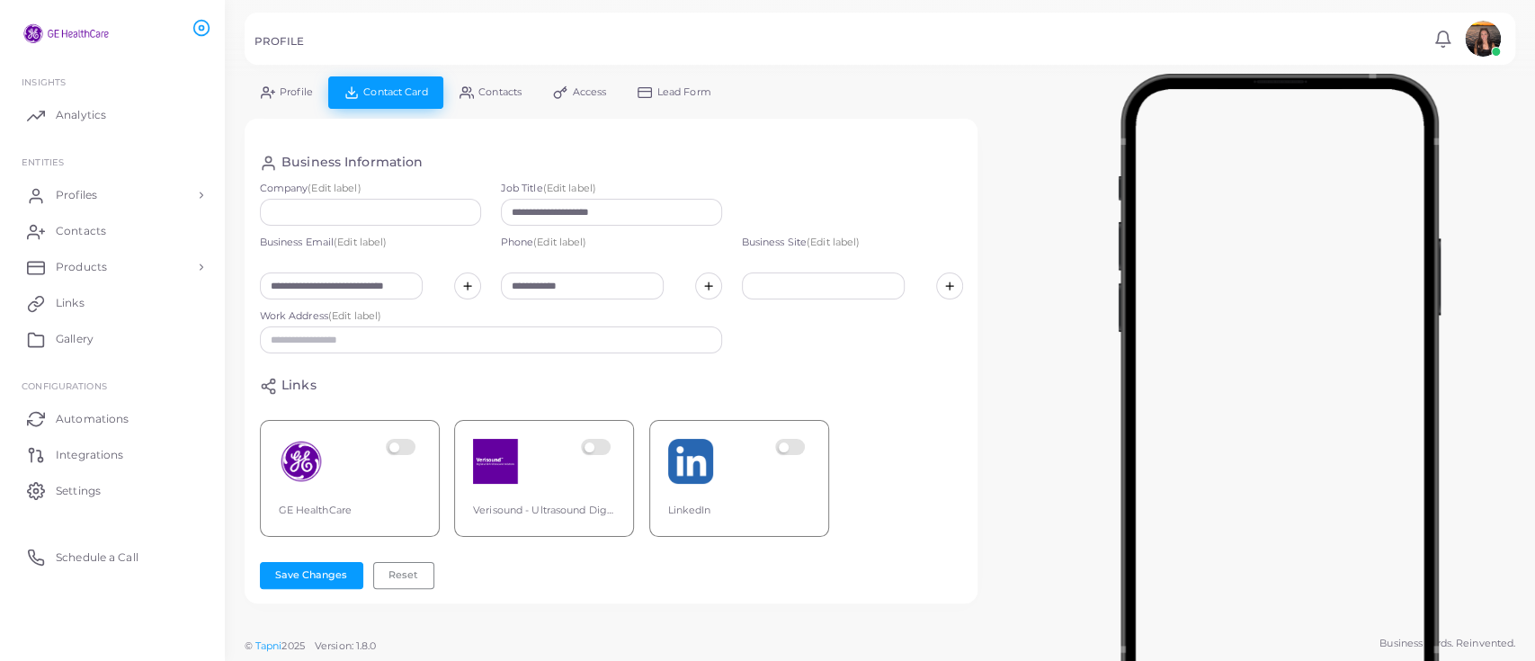
scroll to position [250, 2]
click at [405, 439] on label at bounding box center [401, 461] width 35 height 45
click at [592, 443] on label at bounding box center [596, 461] width 35 height 45
click at [799, 427] on div "LinkedIn" at bounding box center [739, 478] width 180 height 117
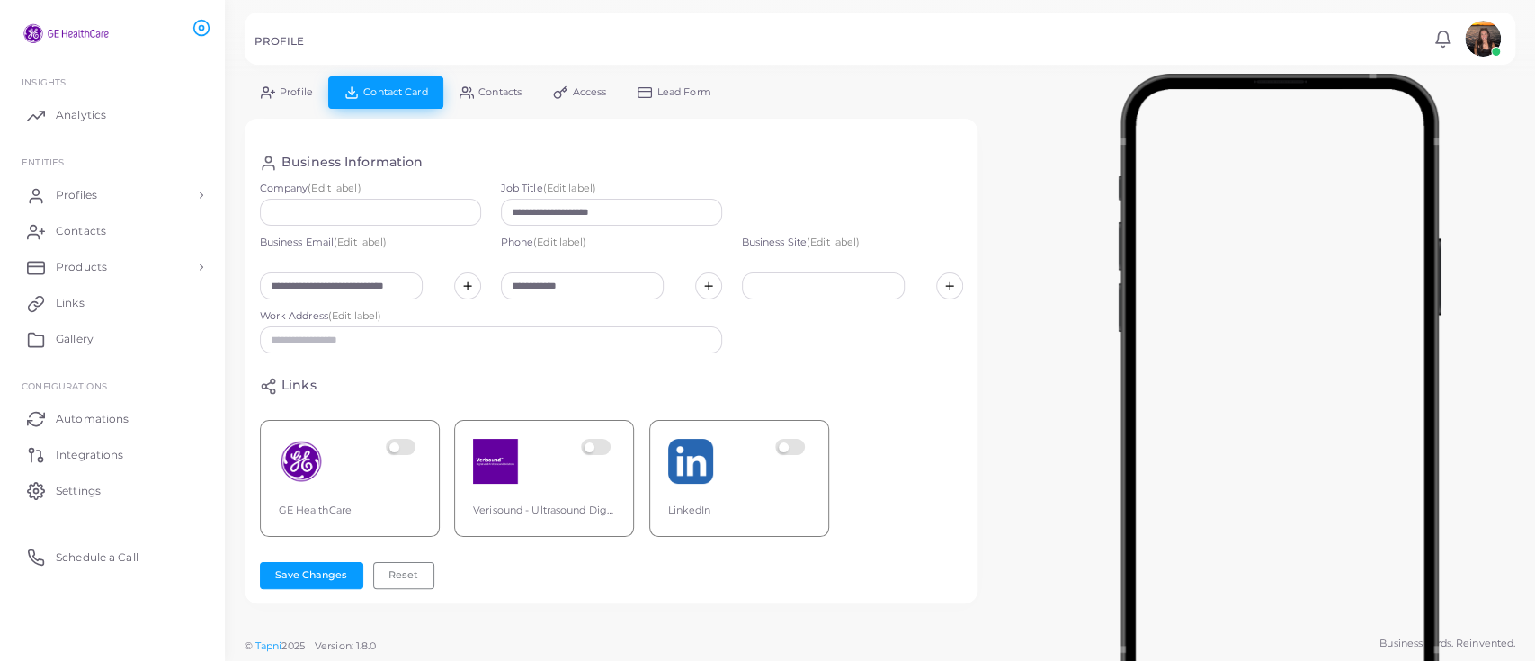
click at [800, 439] on label at bounding box center [792, 461] width 35 height 45
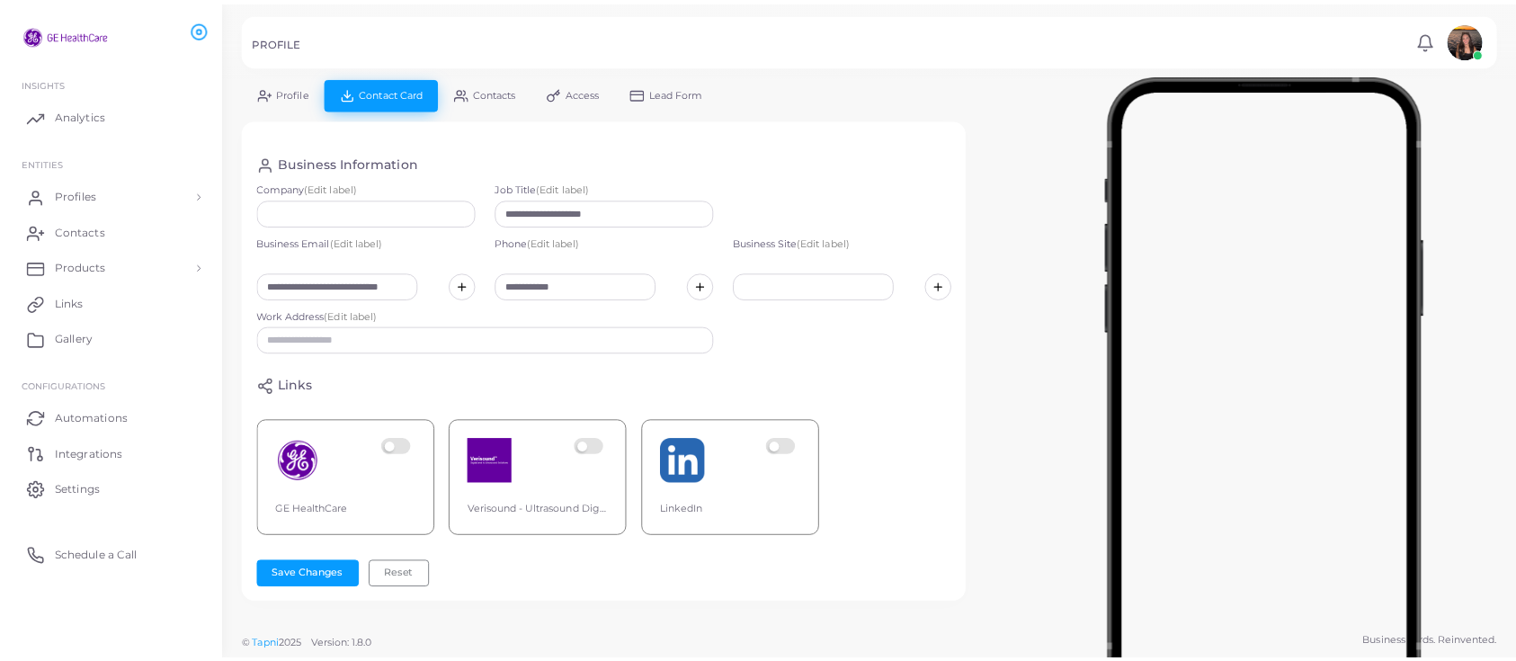
scroll to position [259, 0]
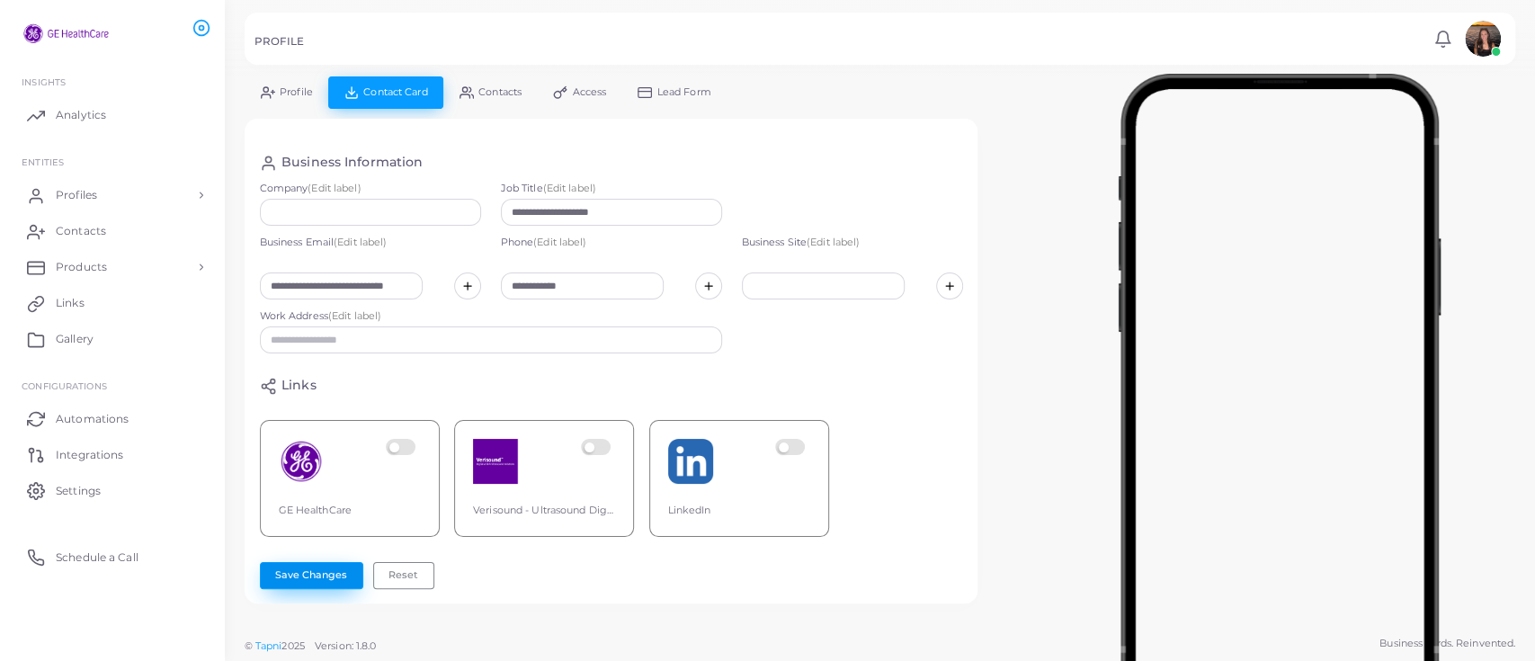
click at [309, 572] on button "Save Changes" at bounding box center [311, 575] width 103 height 27
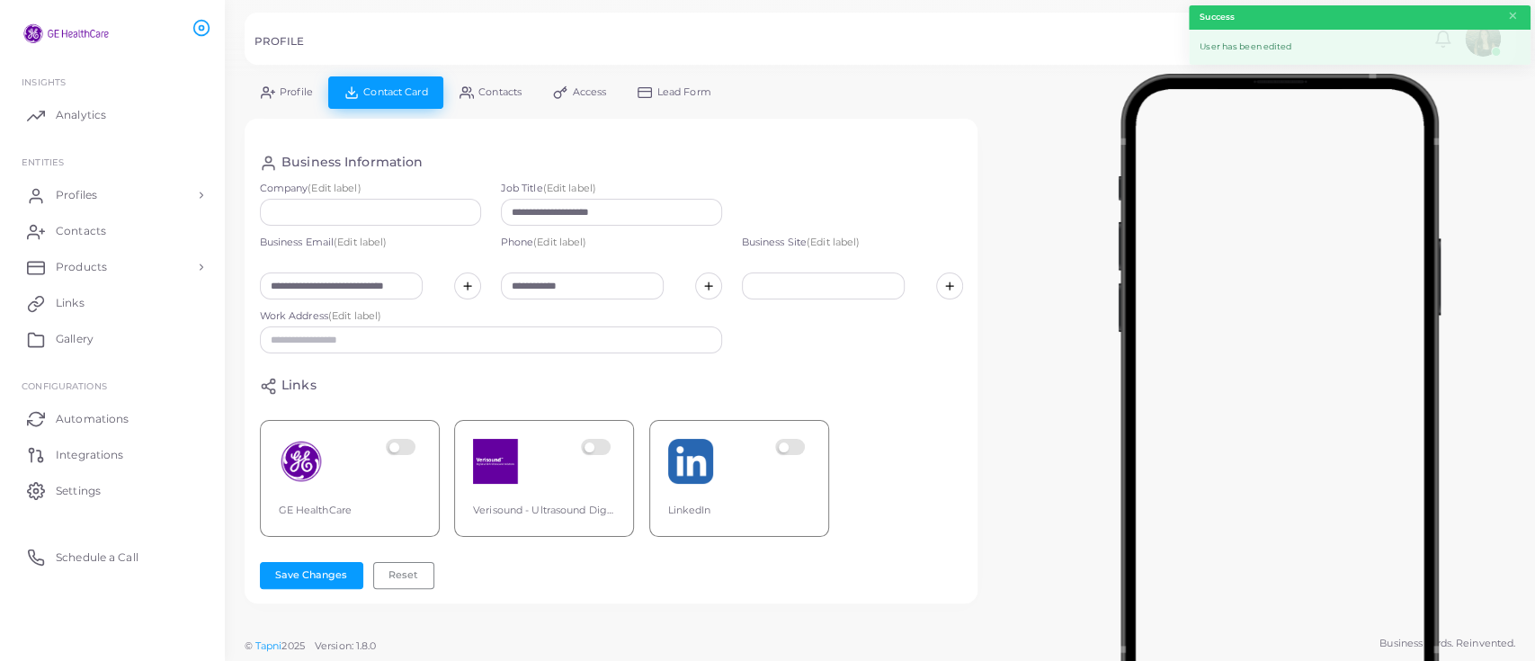
click at [479, 107] on link "Contacts" at bounding box center [490, 91] width 94 height 31
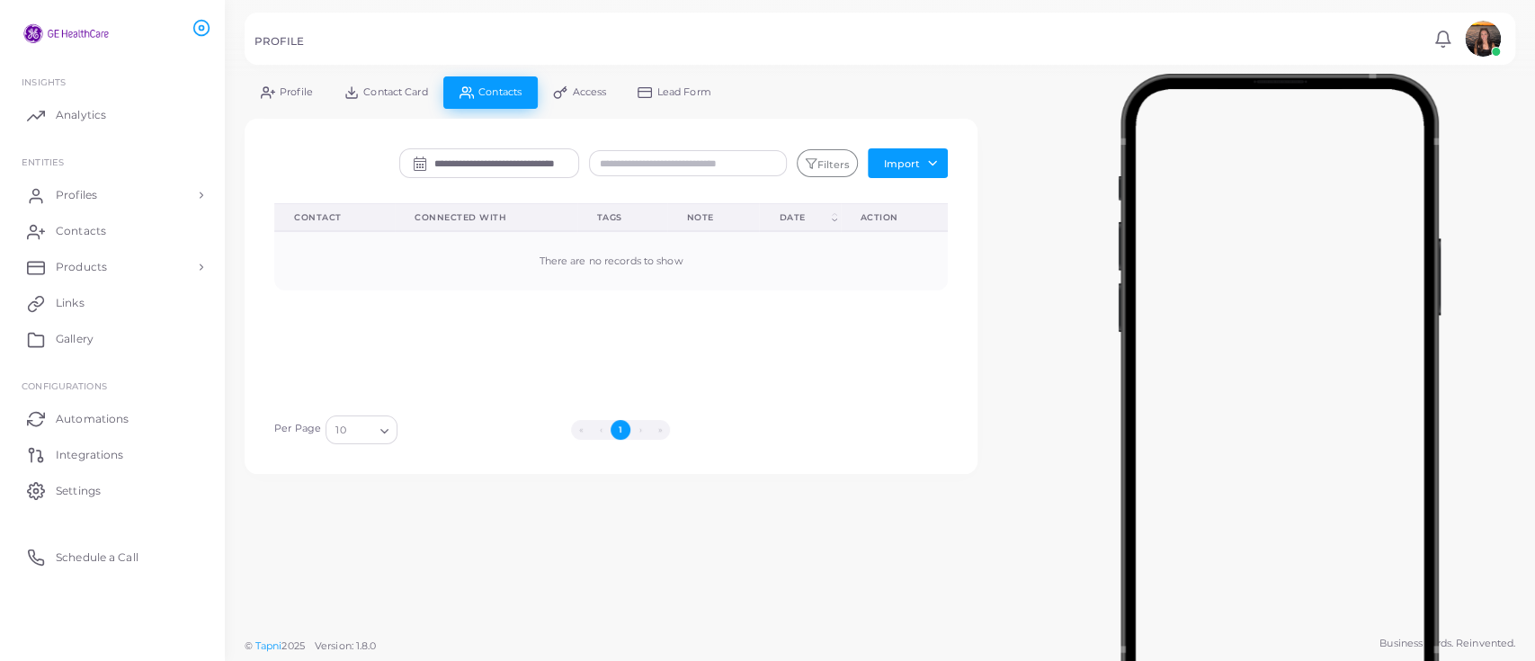
click at [277, 95] on link "Profile" at bounding box center [287, 91] width 84 height 31
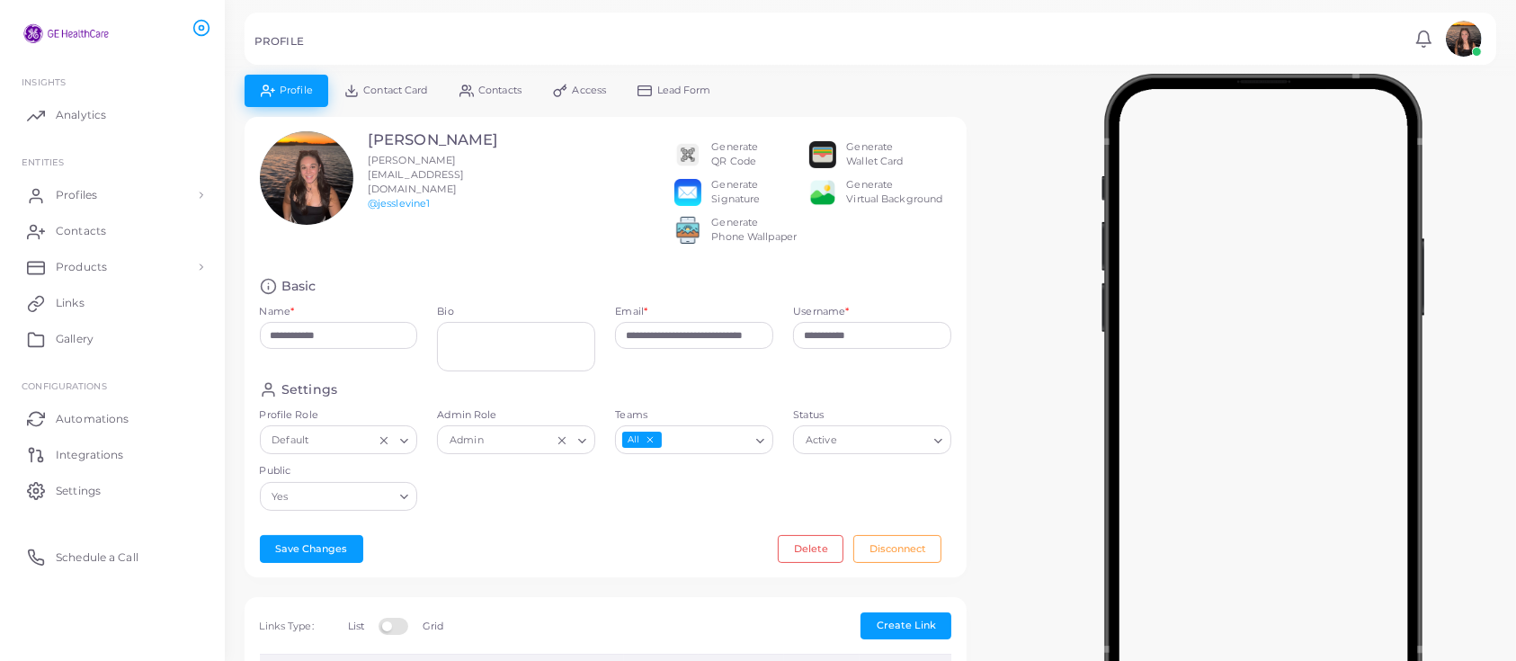
scroll to position [1, 0]
click at [798, 296] on div "Basic" at bounding box center [606, 287] width 692 height 17
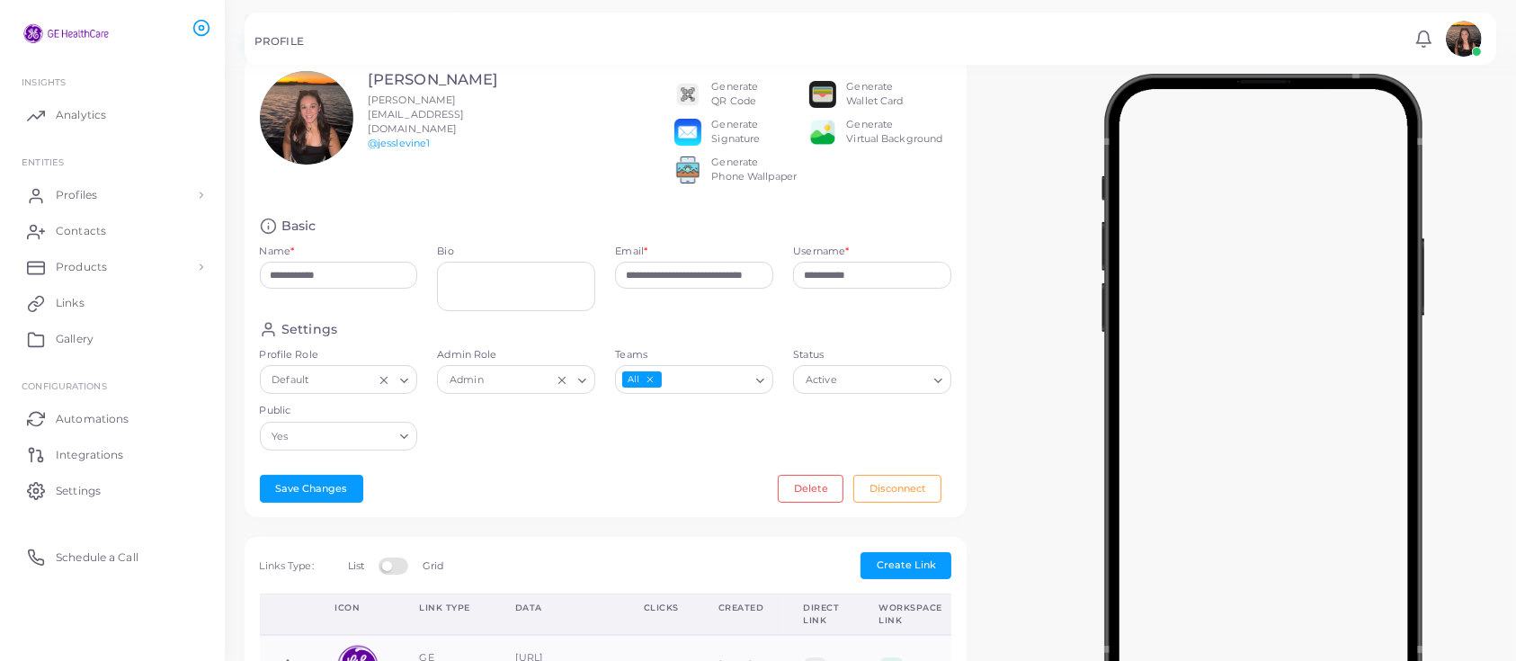
scroll to position [43, 0]
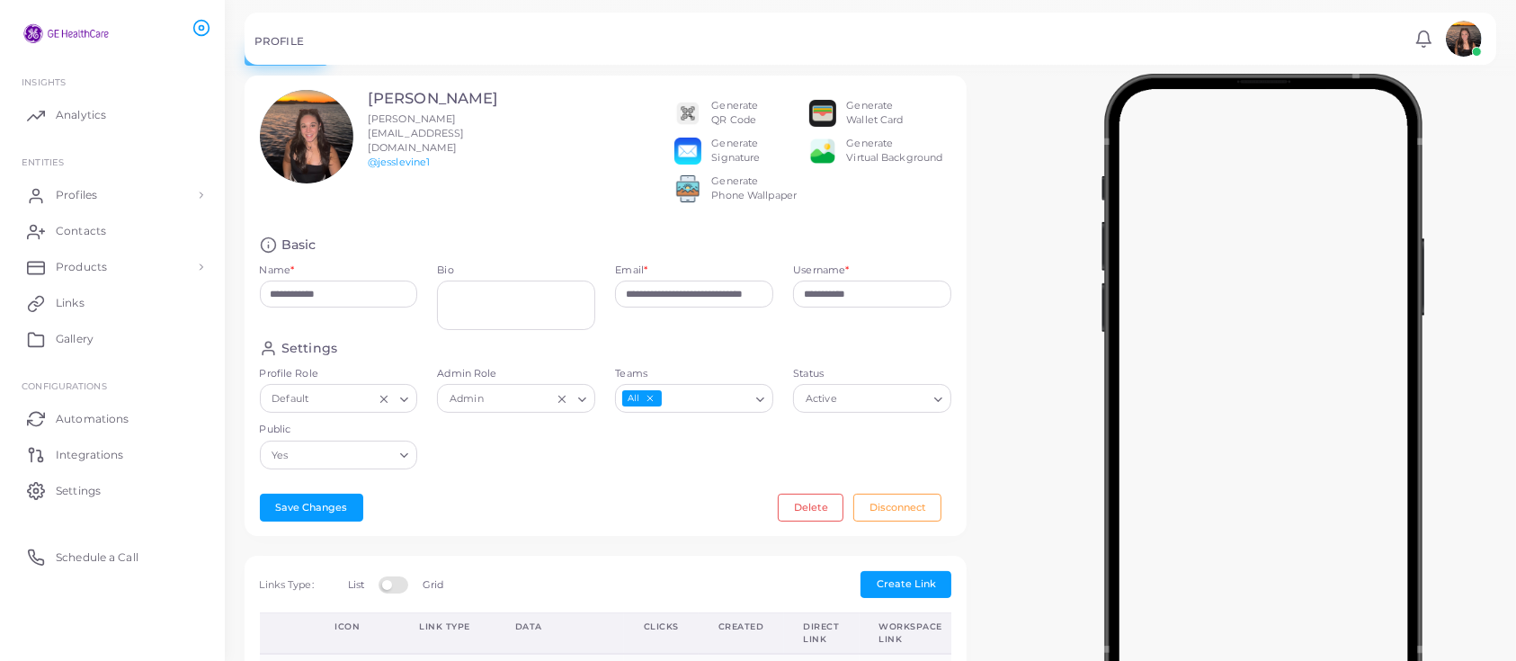
click at [844, 165] on div "Generate Virtual Background" at bounding box center [876, 151] width 135 height 29
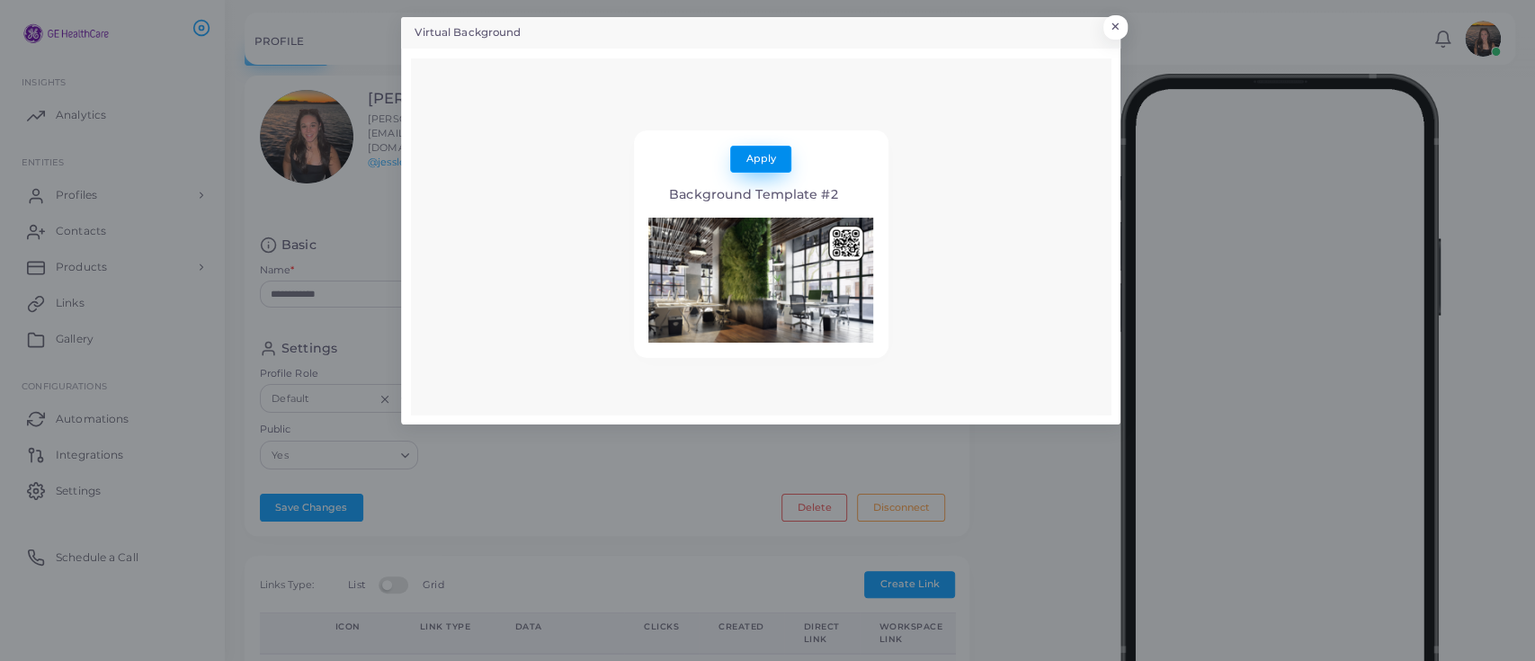
click at [741, 147] on button "Apply" at bounding box center [760, 159] width 61 height 27
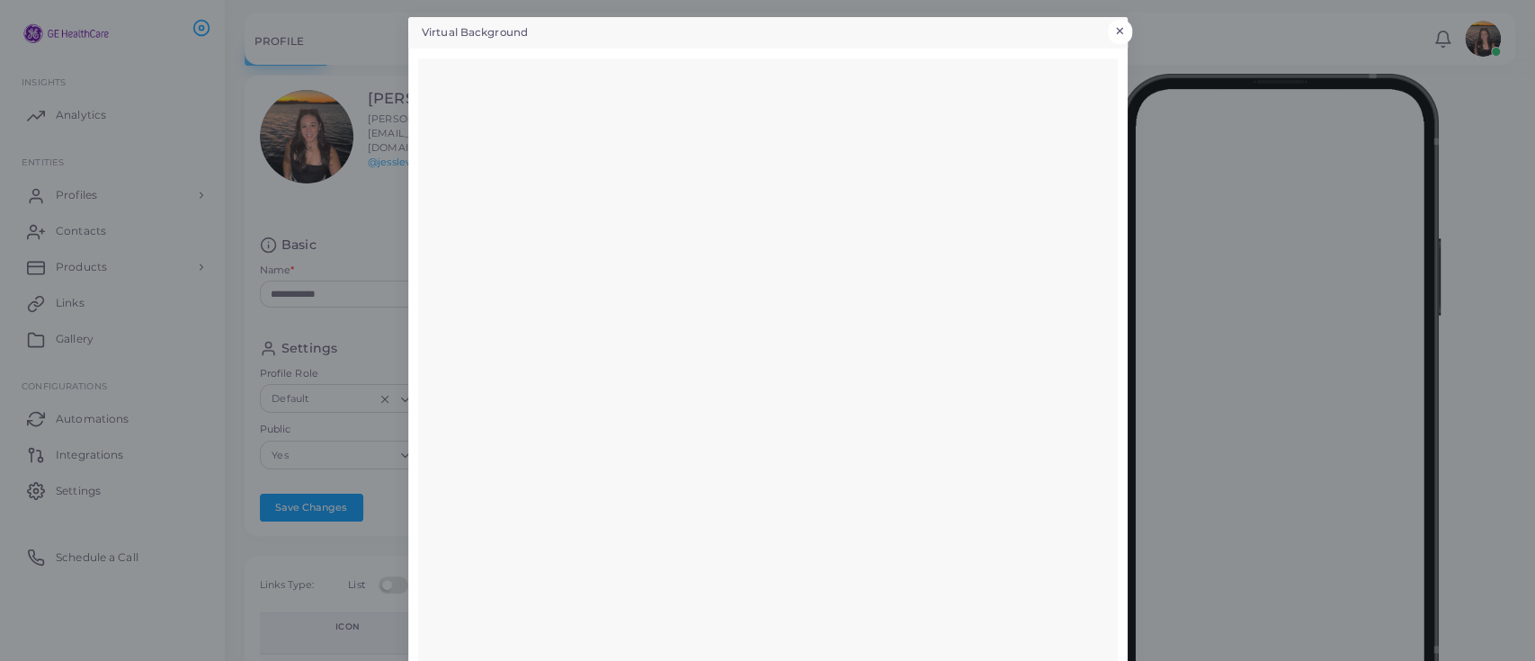
click at [1111, 22] on button "×" at bounding box center [1120, 31] width 24 height 23
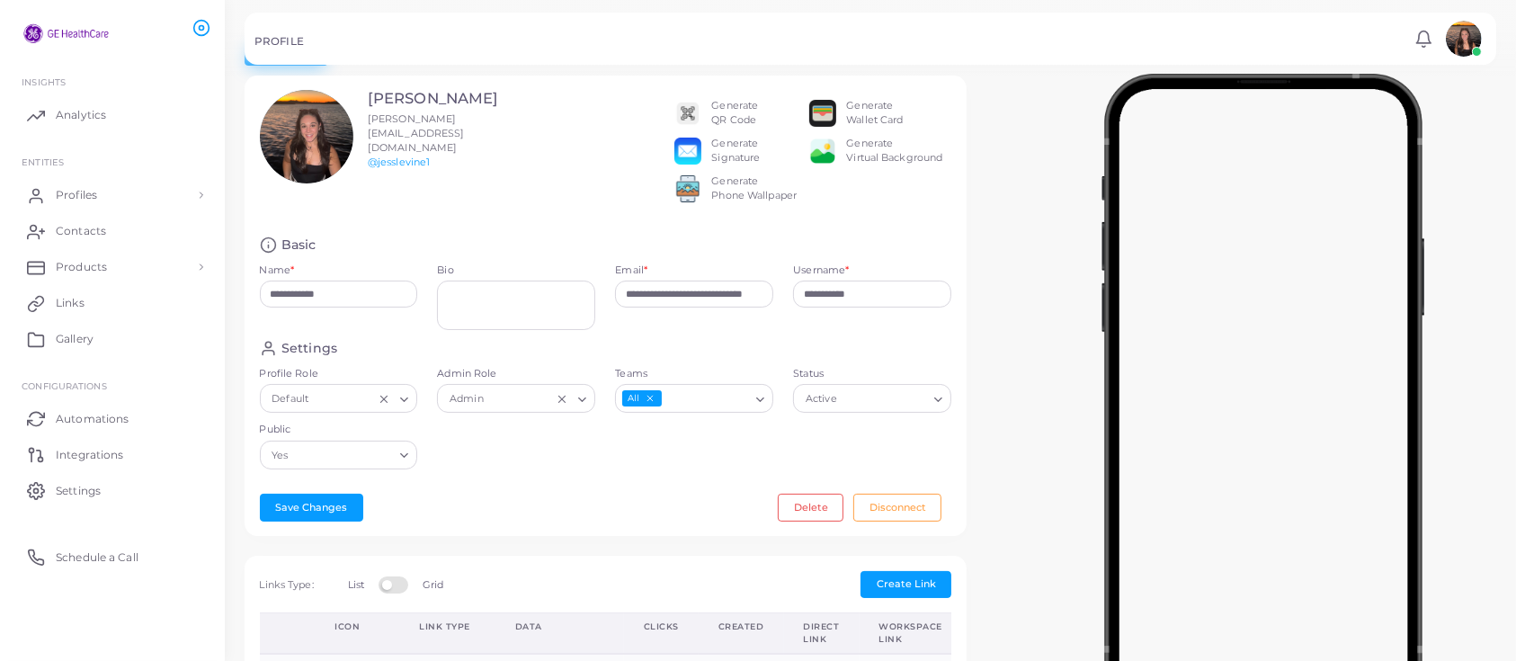
click at [859, 106] on div "Generate Wallet Card" at bounding box center [874, 113] width 57 height 29
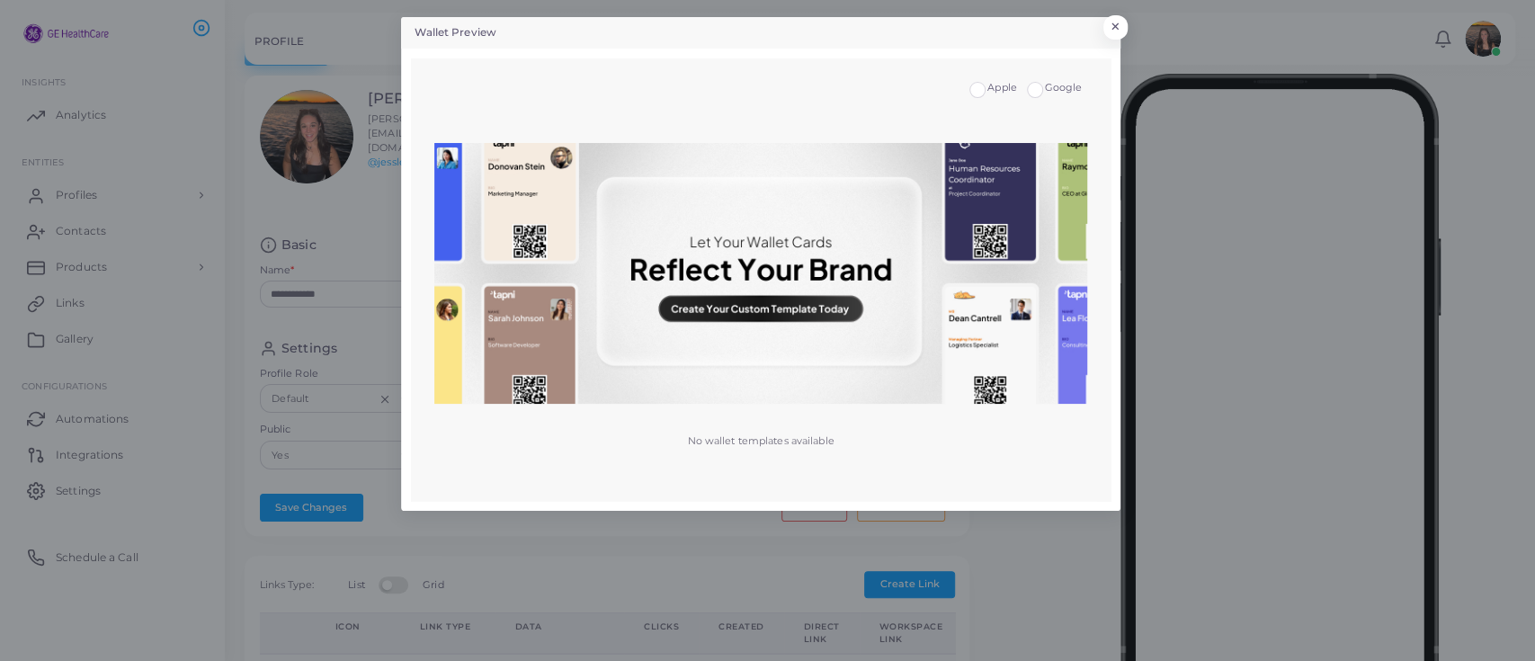
click at [822, 303] on img at bounding box center [760, 273] width 652 height 261
click at [786, 434] on p "No wallet templates available" at bounding box center [760, 440] width 147 height 15
click at [1115, 31] on button "×" at bounding box center [1113, 31] width 24 height 23
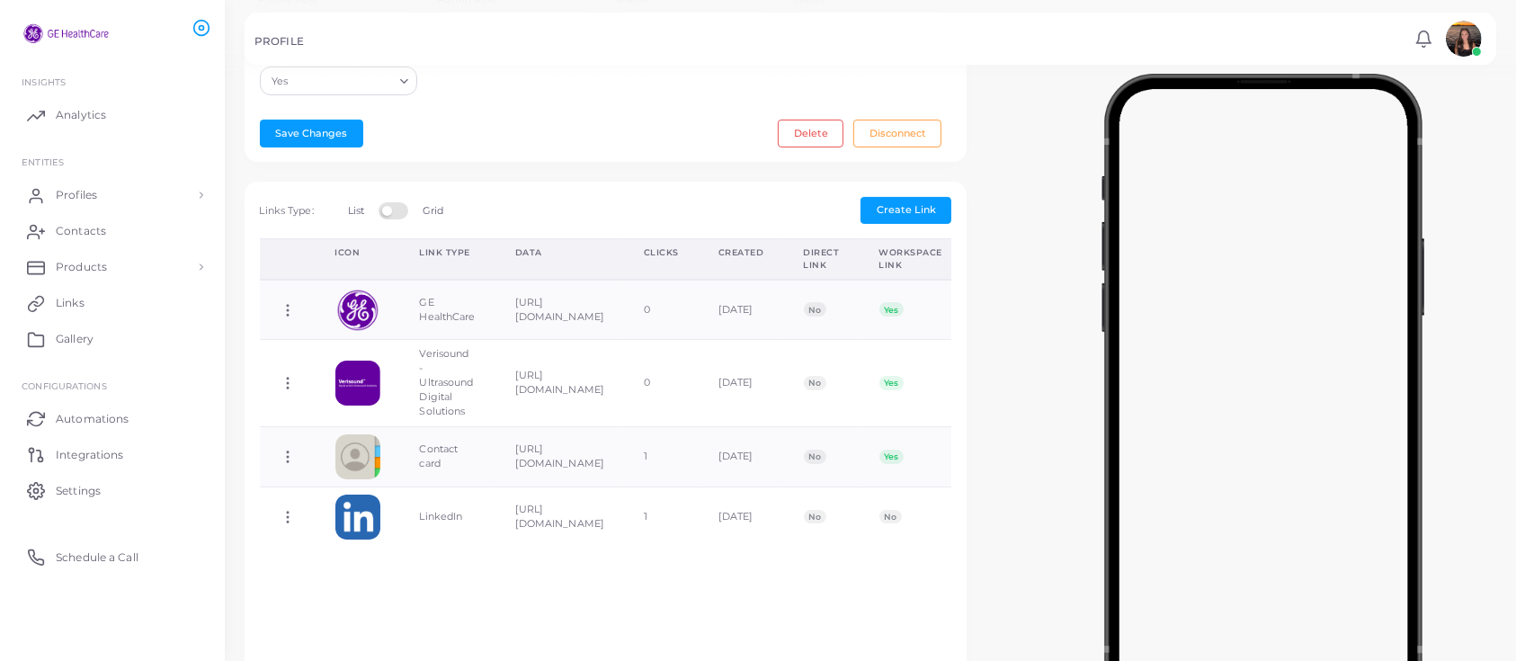
scroll to position [0, 0]
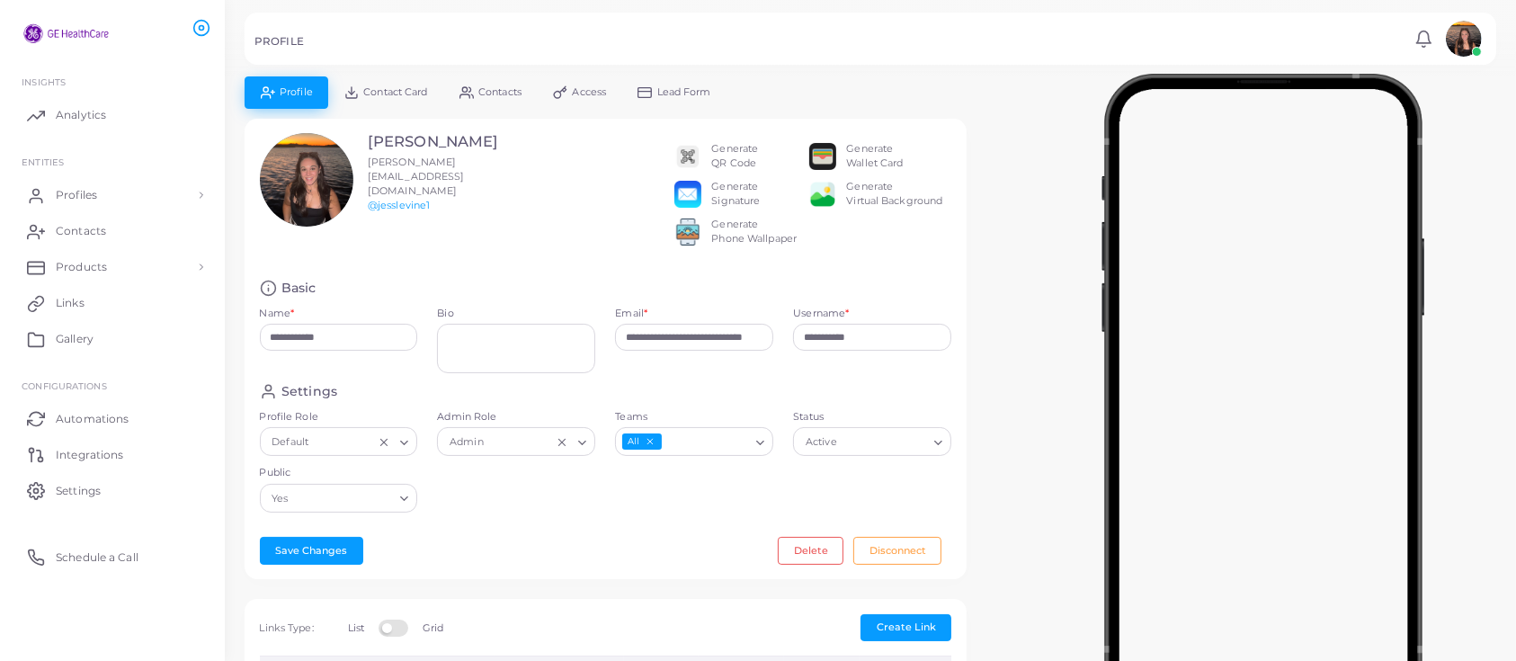
click at [411, 87] on span "Contact Card" at bounding box center [395, 92] width 64 height 10
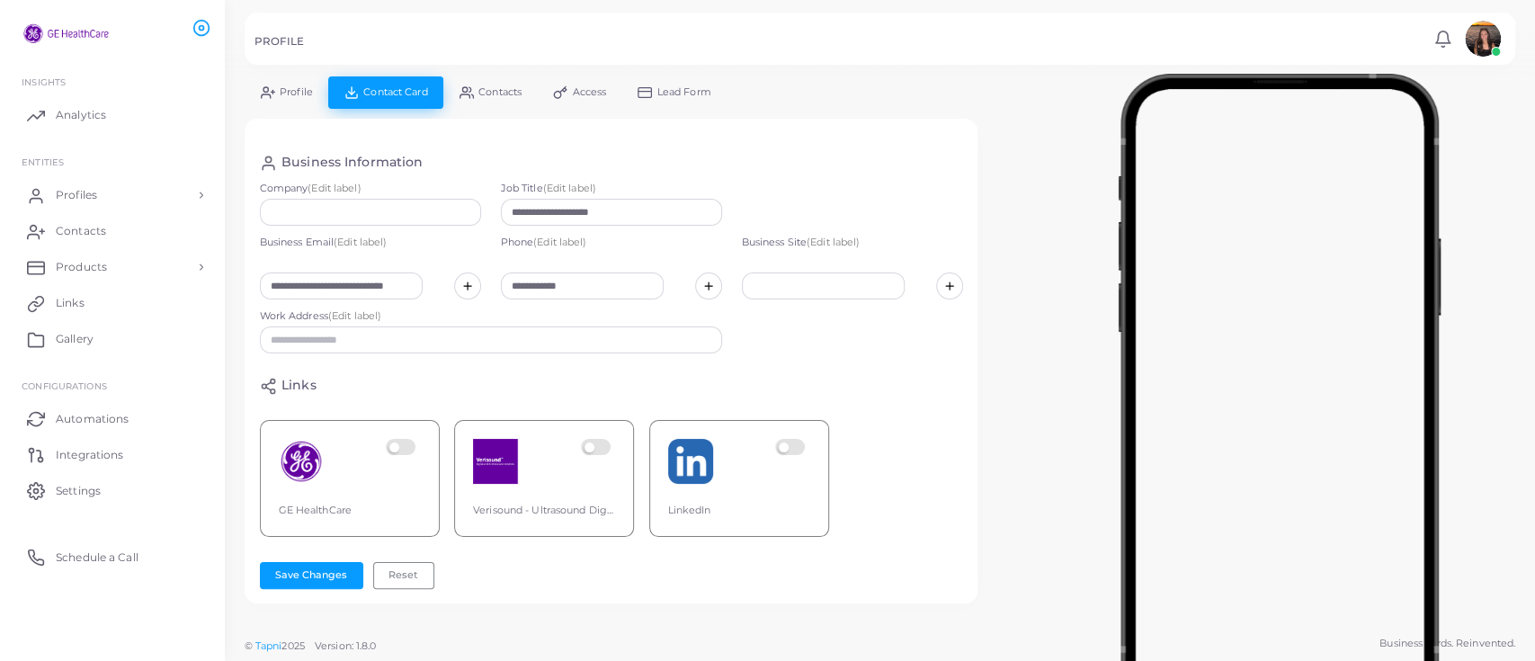
click at [480, 80] on link "Contacts" at bounding box center [490, 91] width 94 height 31
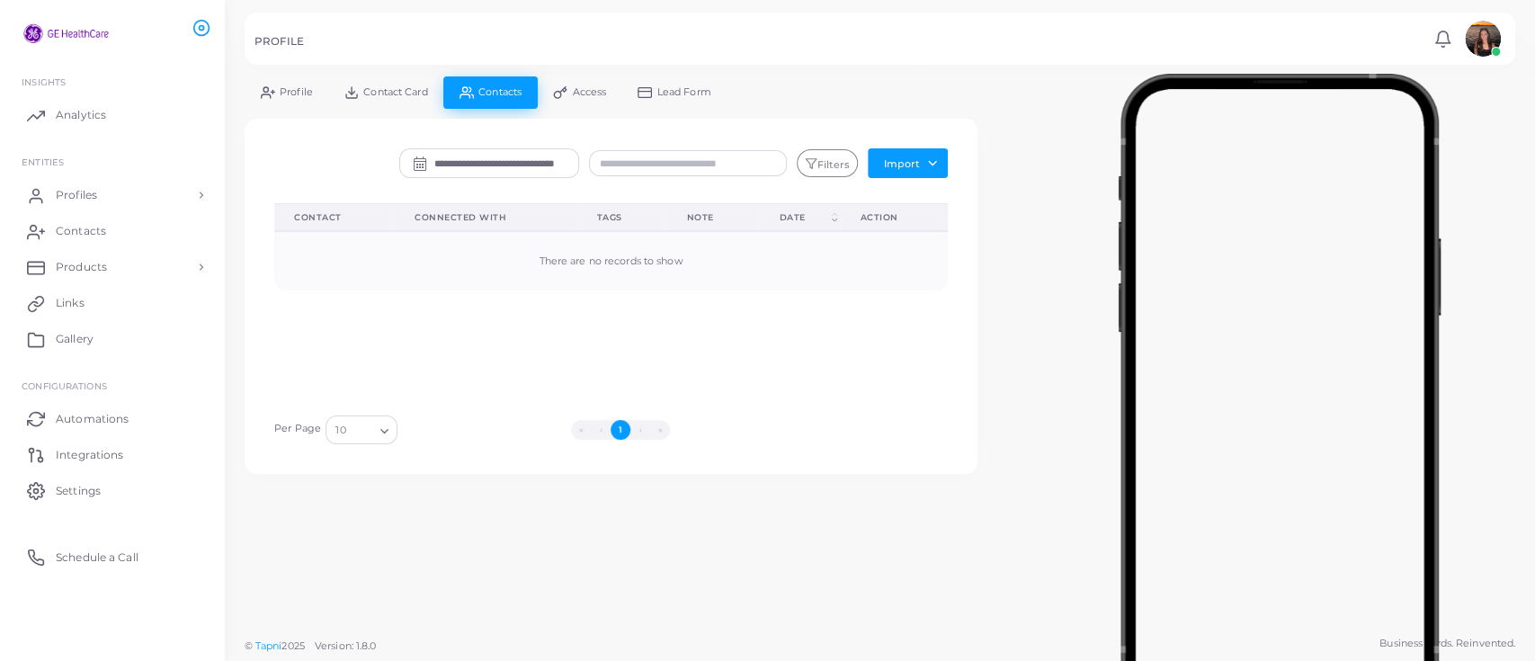
click at [563, 76] on div at bounding box center [767, 38] width 1535 height 76
click at [567, 83] on link "Access" at bounding box center [580, 91] width 85 height 31
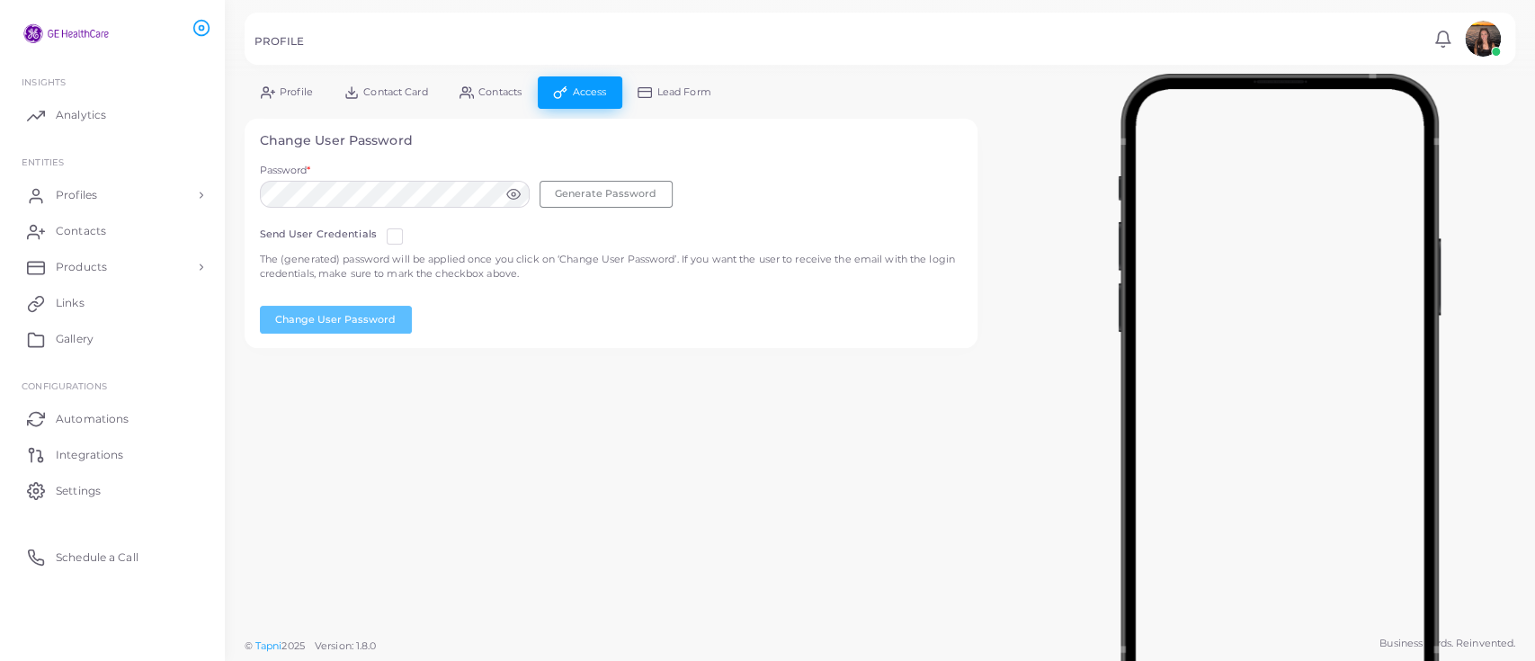
click at [649, 88] on icon at bounding box center [645, 92] width 14 height 14
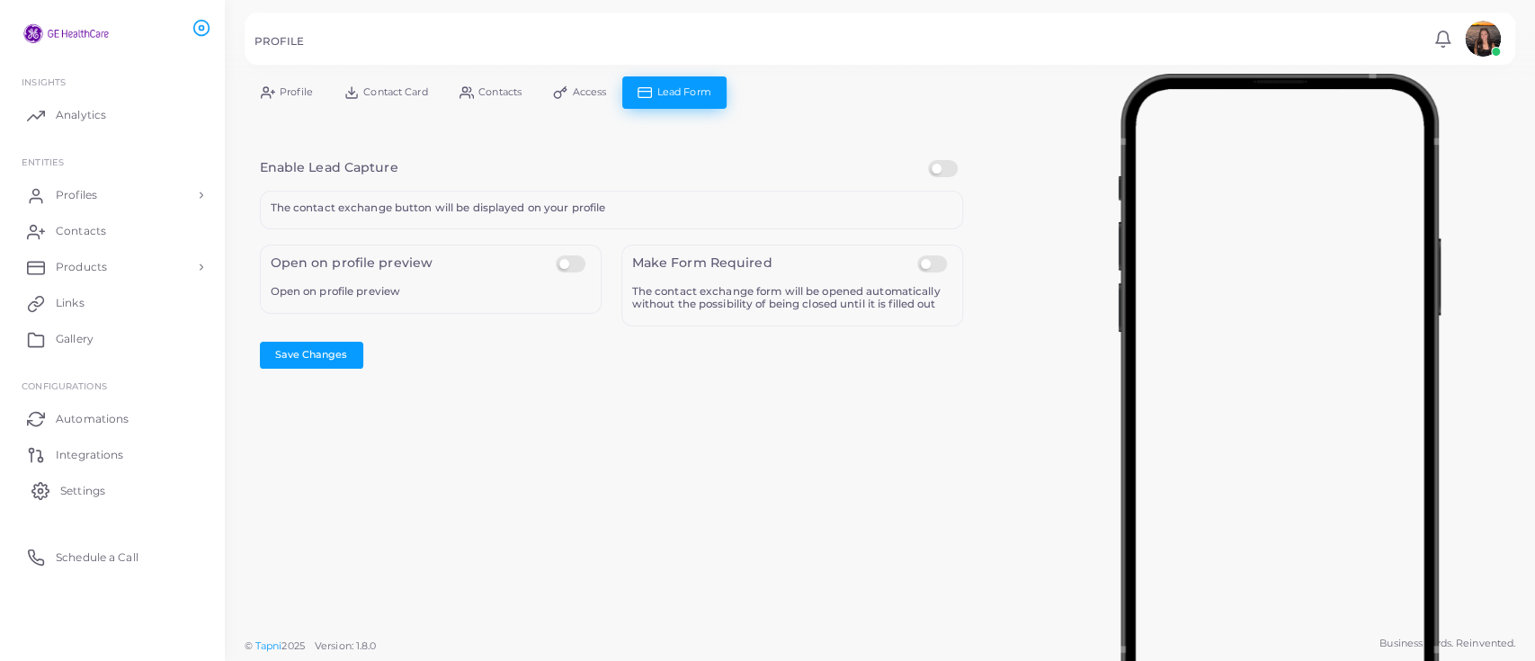
click at [79, 485] on span "Settings" at bounding box center [82, 491] width 45 height 16
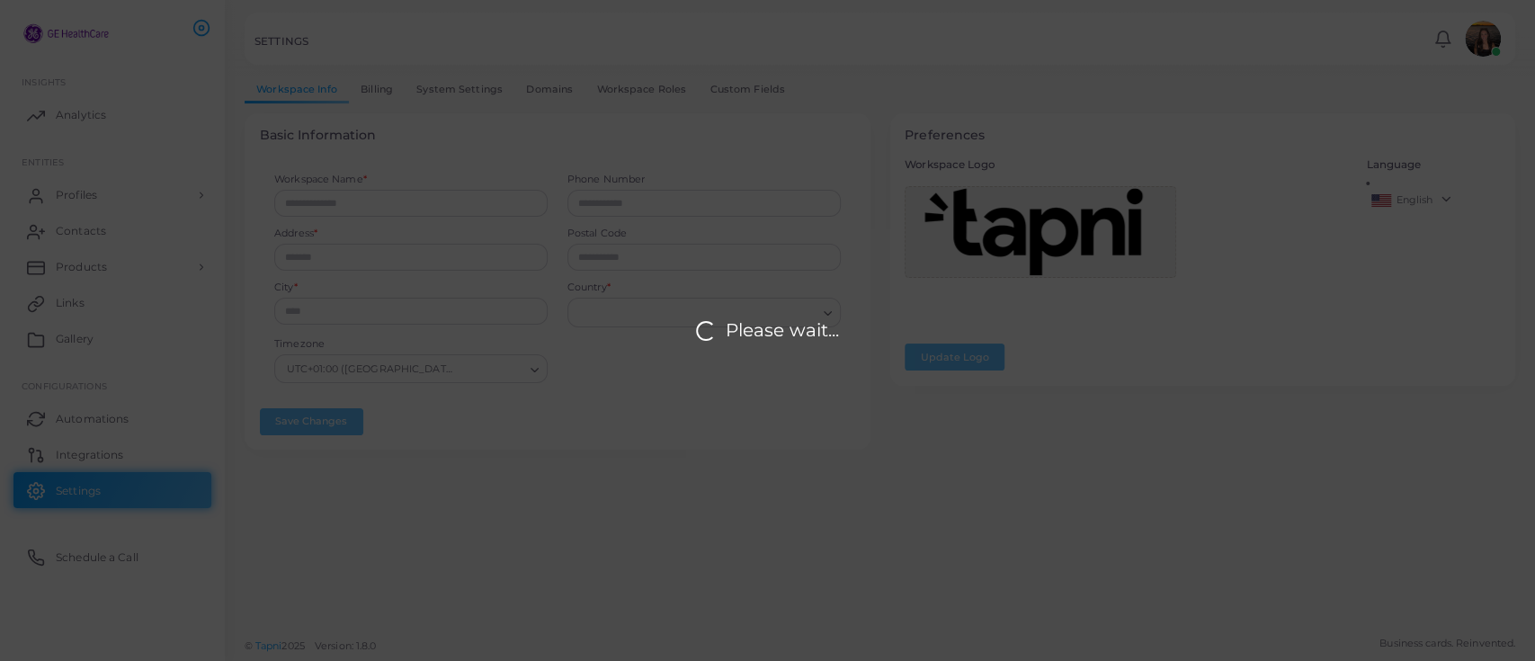
type input "**********"
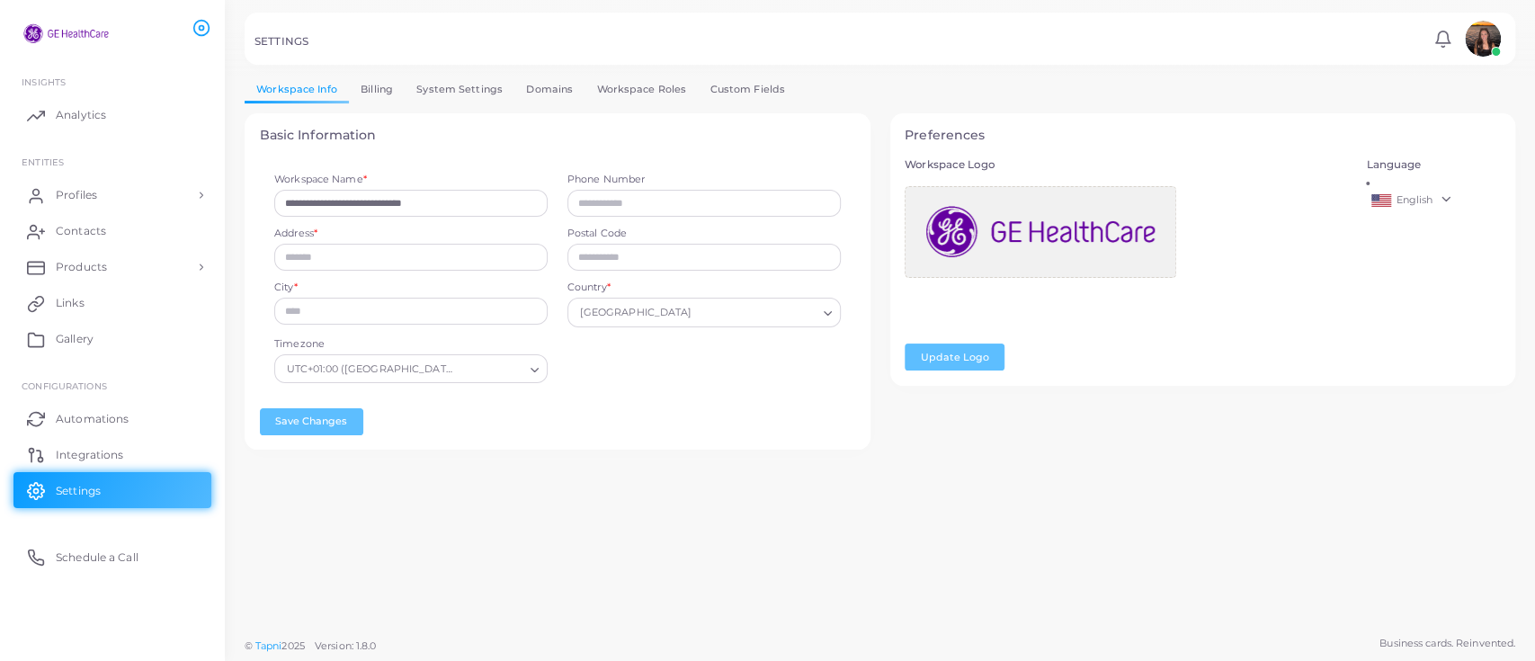
click at [386, 92] on link "Billing" at bounding box center [377, 89] width 56 height 26
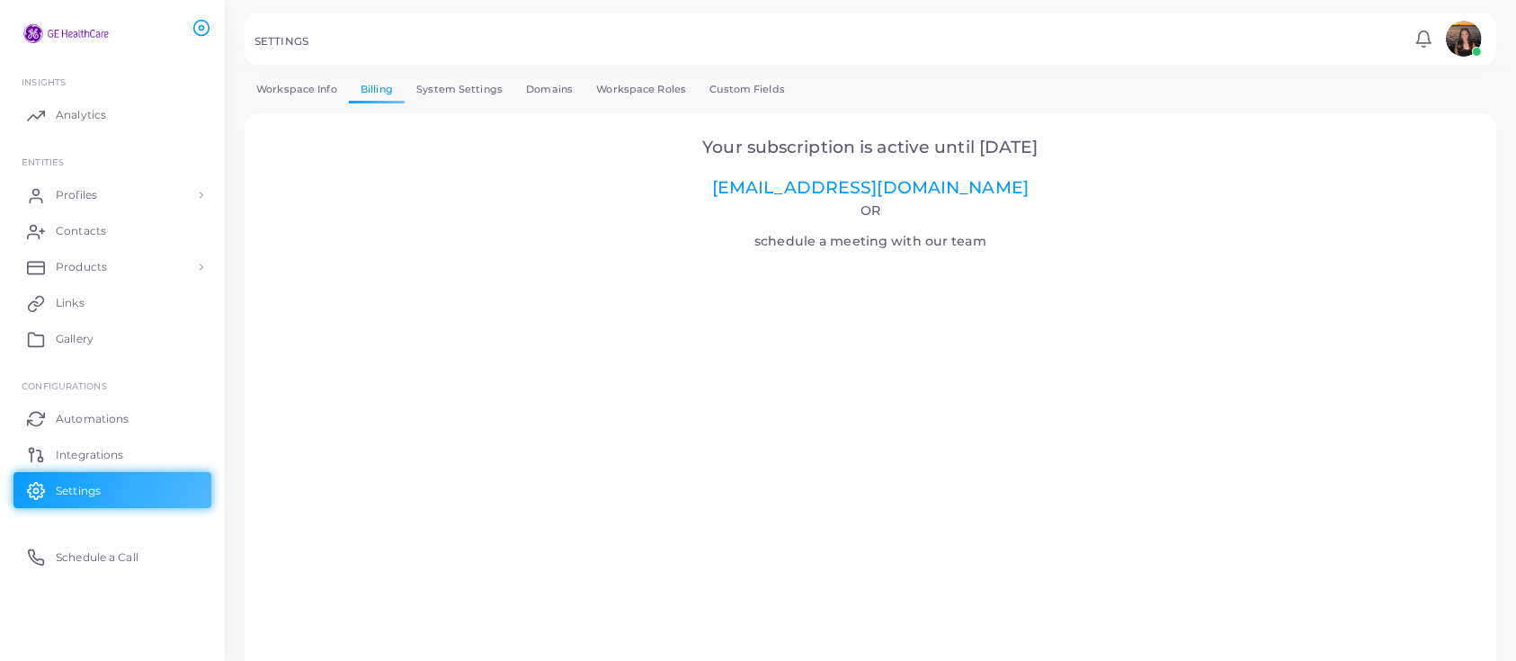
click at [433, 83] on link "System Settings" at bounding box center [460, 89] width 110 height 26
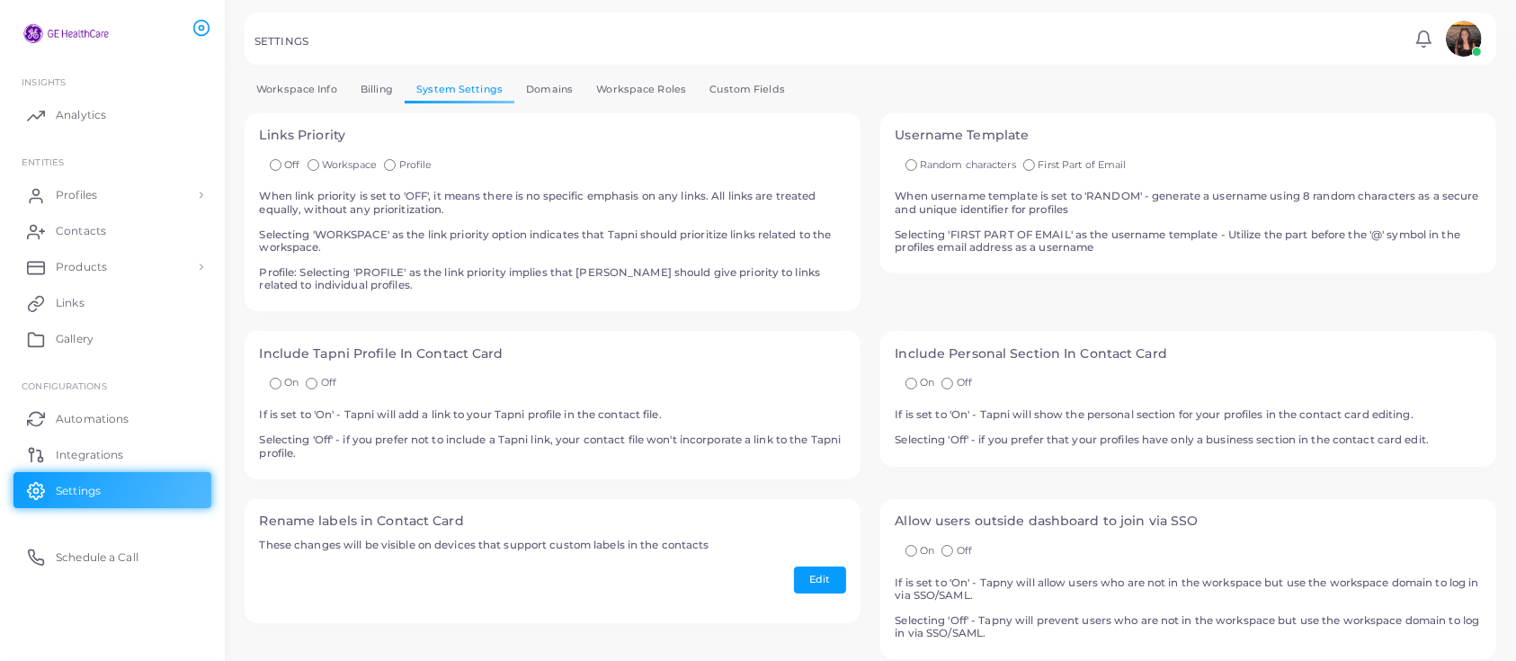
click at [549, 109] on div "**********" at bounding box center [871, 463] width 1252 height 774
click at [545, 91] on link "Domains" at bounding box center [549, 89] width 70 height 26
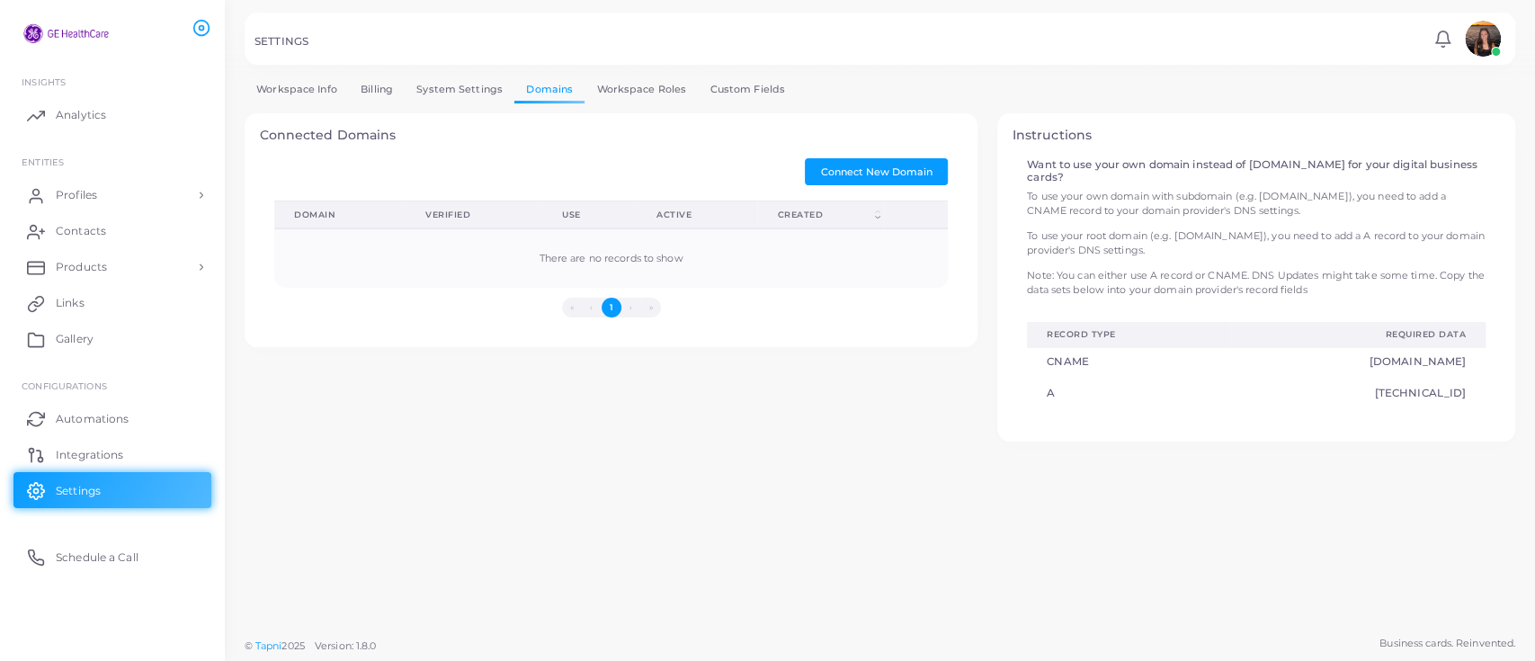
click at [618, 76] on div at bounding box center [767, 38] width 1535 height 76
click at [620, 85] on link "Workspace Roles" at bounding box center [641, 89] width 113 height 26
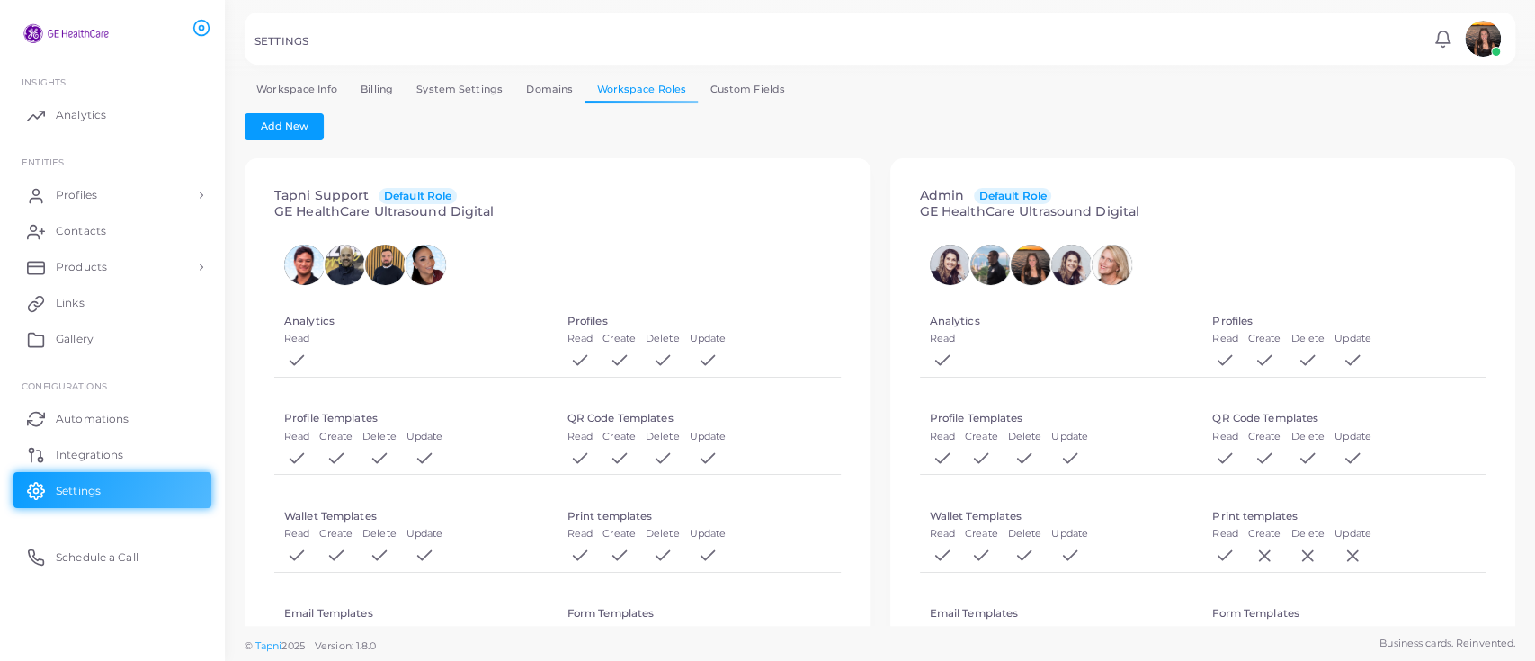
click at [716, 91] on link "Custom Fields" at bounding box center [747, 89] width 99 height 26
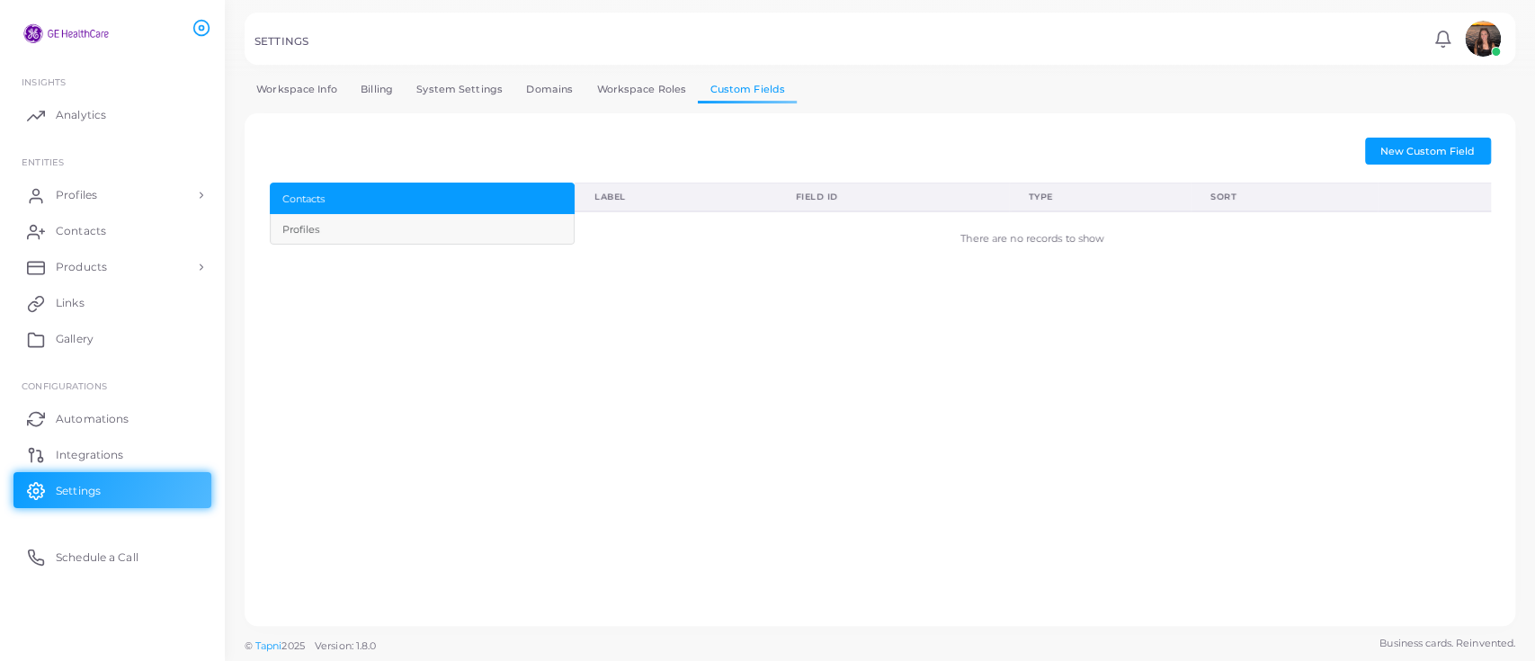
click at [448, 229] on div "Profiles" at bounding box center [421, 229] width 279 height 15
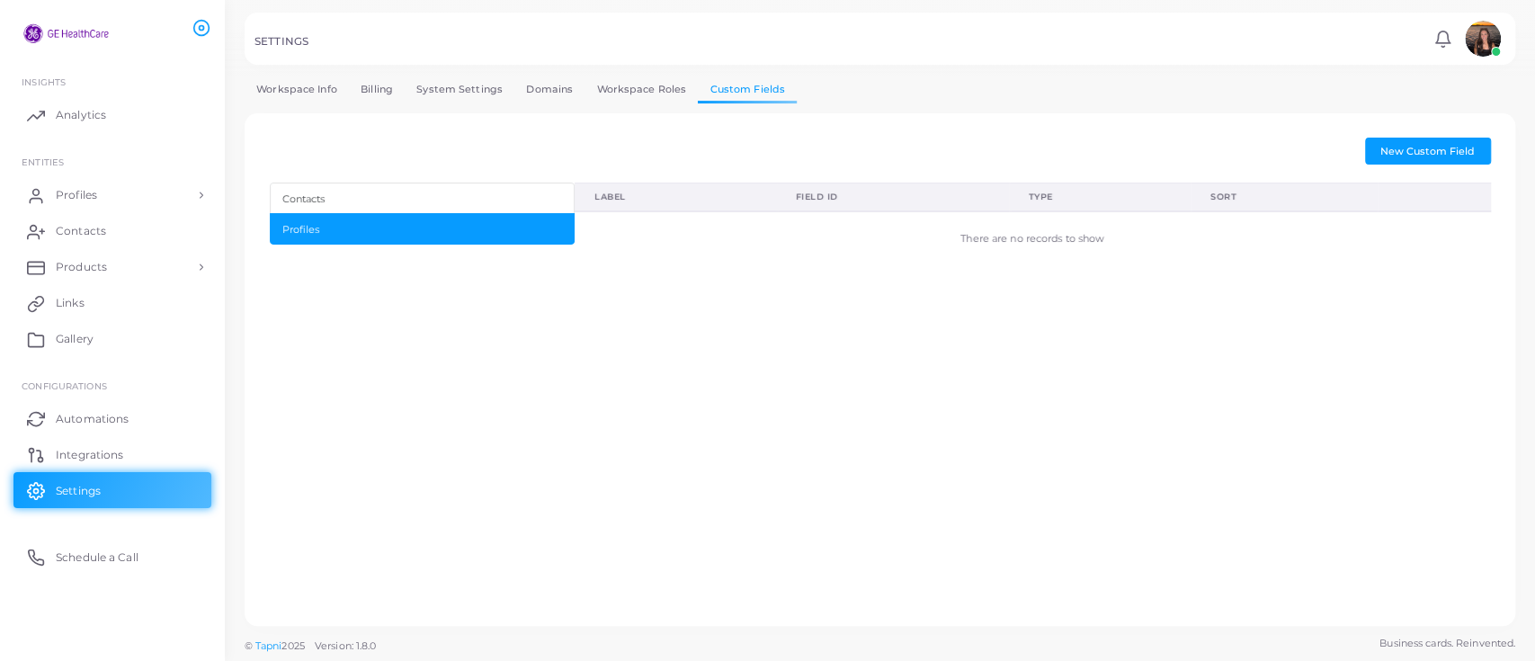
click at [611, 79] on link "Workspace Roles" at bounding box center [641, 89] width 113 height 26
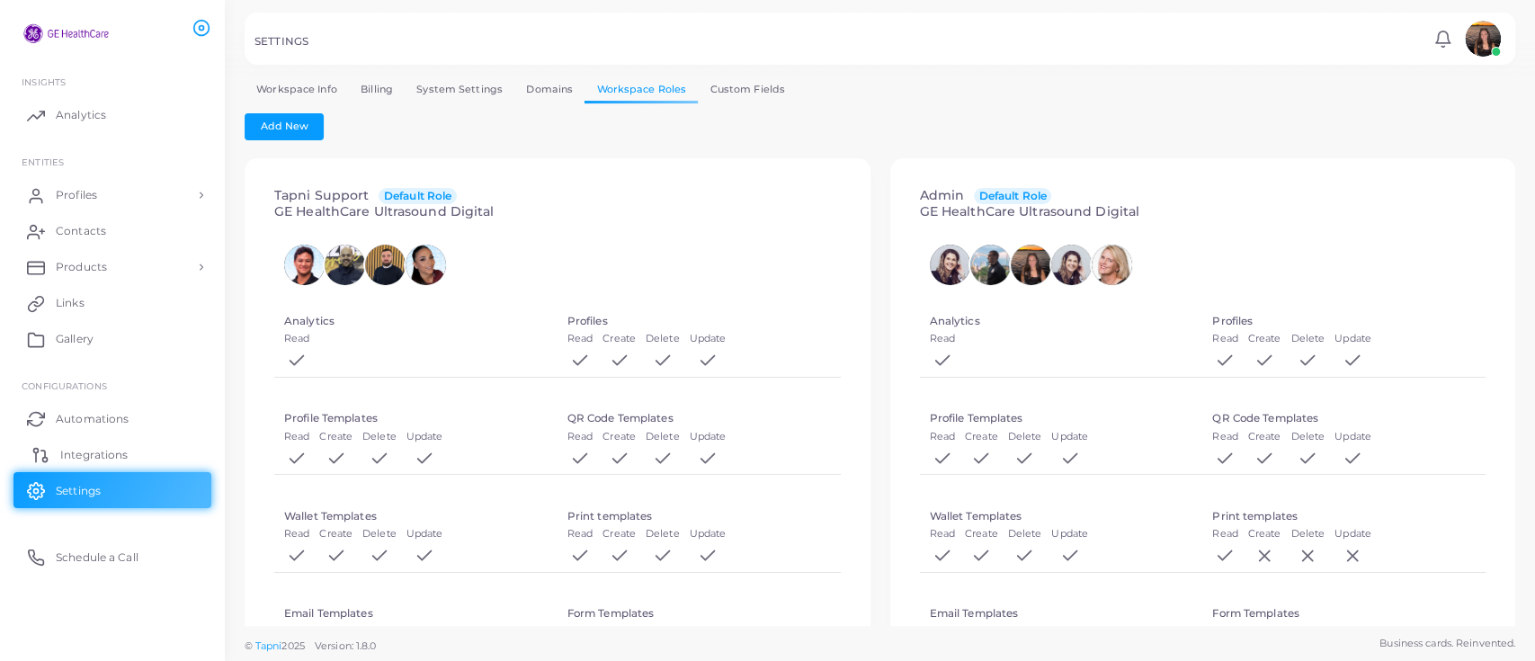
click at [79, 469] on link "Integrations" at bounding box center [112, 454] width 198 height 36
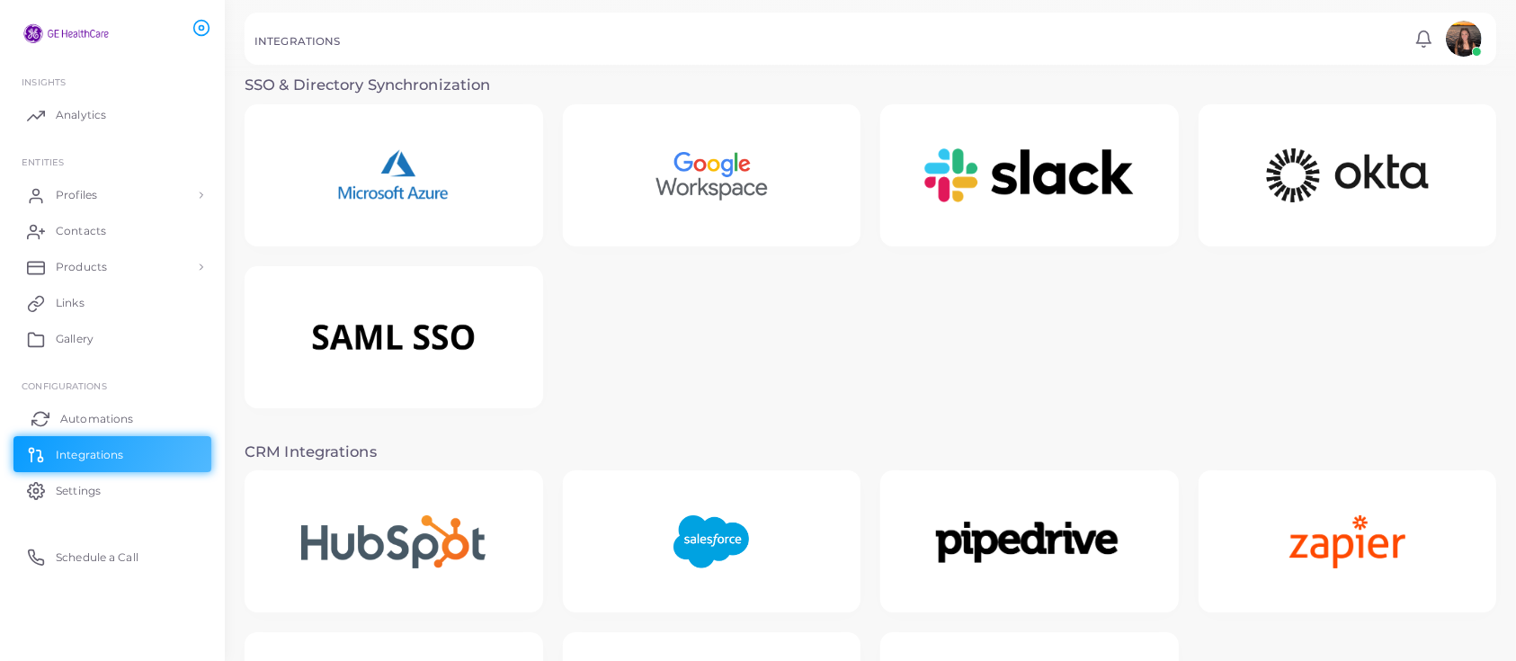
click at [130, 416] on span "Automations" at bounding box center [96, 419] width 73 height 16
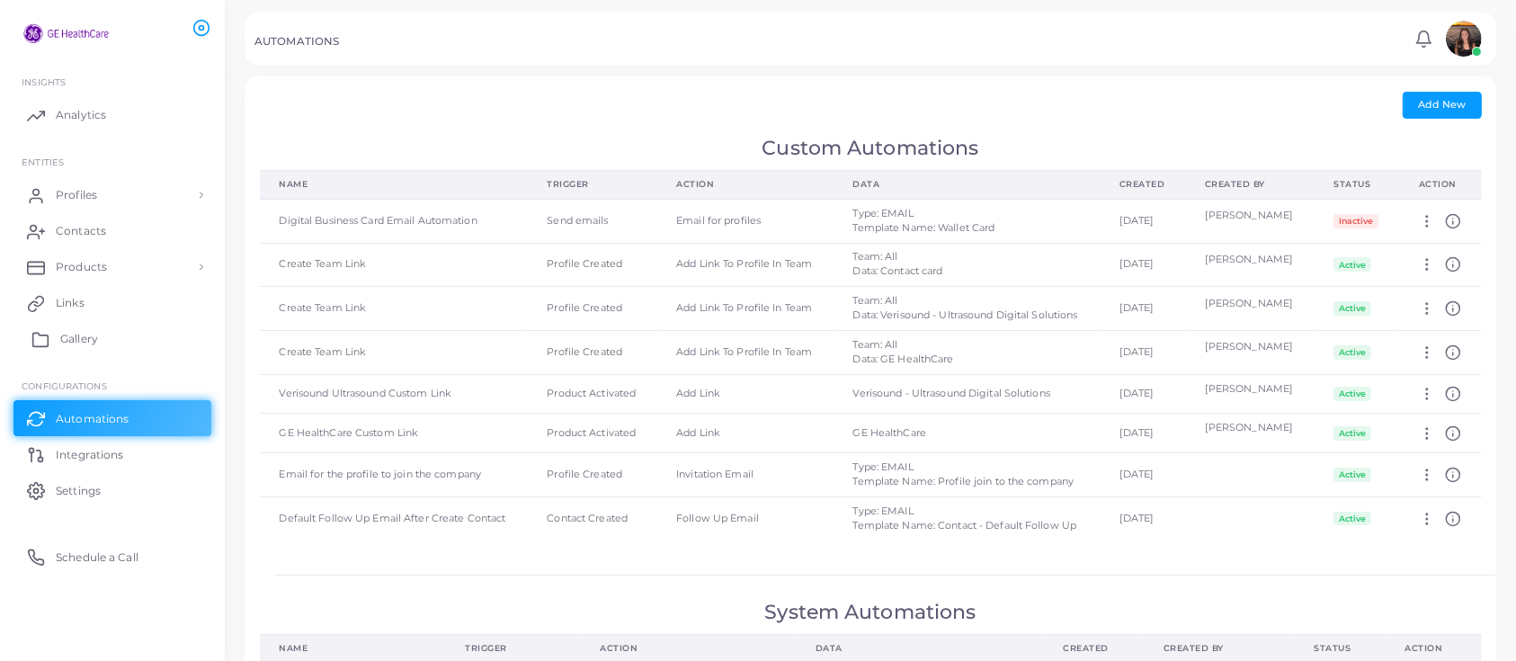
click at [67, 334] on span "Gallery" at bounding box center [79, 339] width 38 height 16
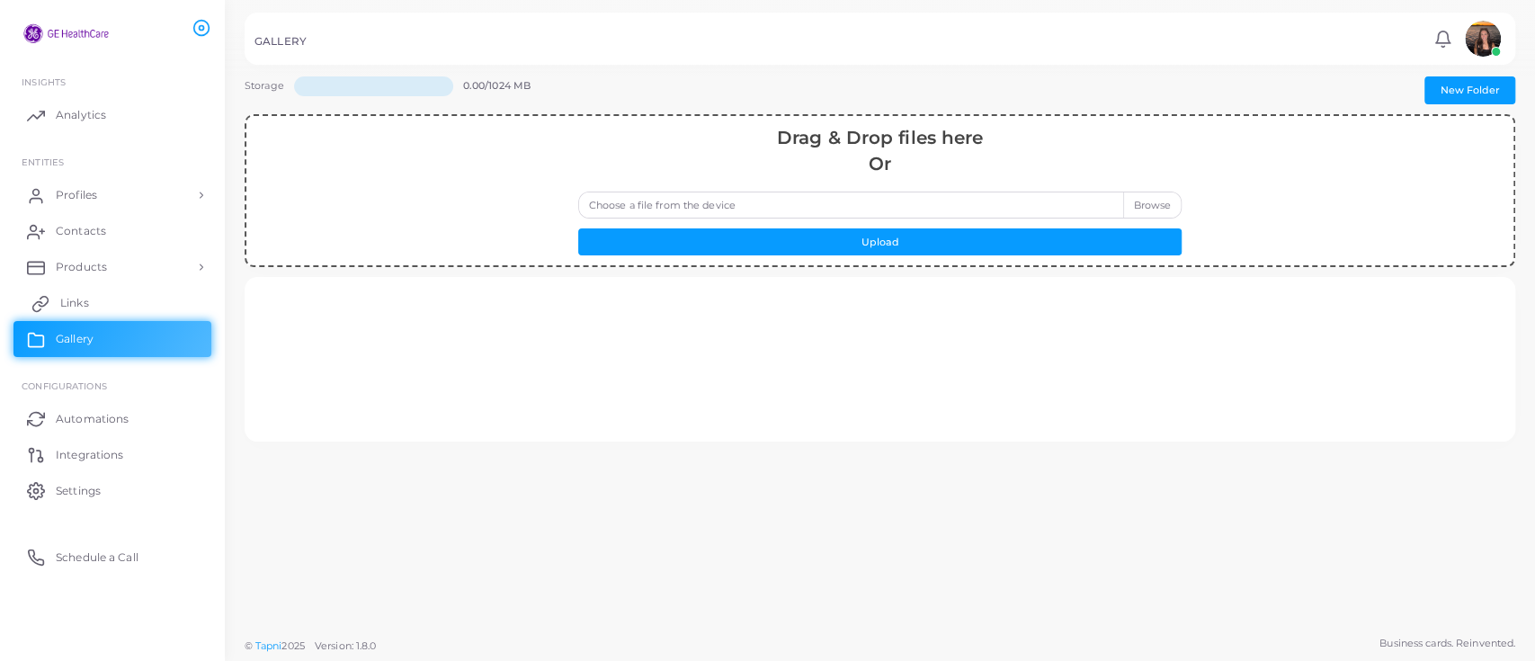
click at [84, 306] on span "Links" at bounding box center [74, 303] width 29 height 16
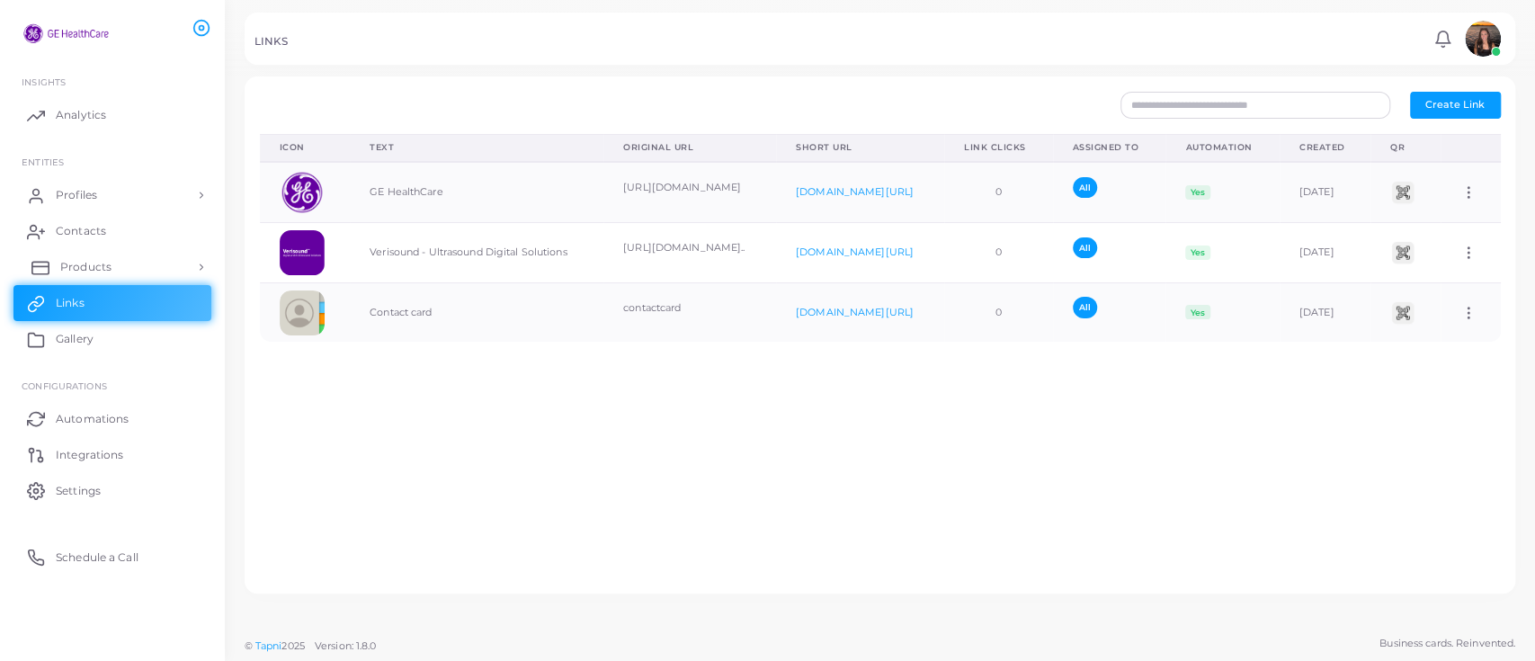
click at [75, 266] on span "Products" at bounding box center [85, 267] width 51 height 16
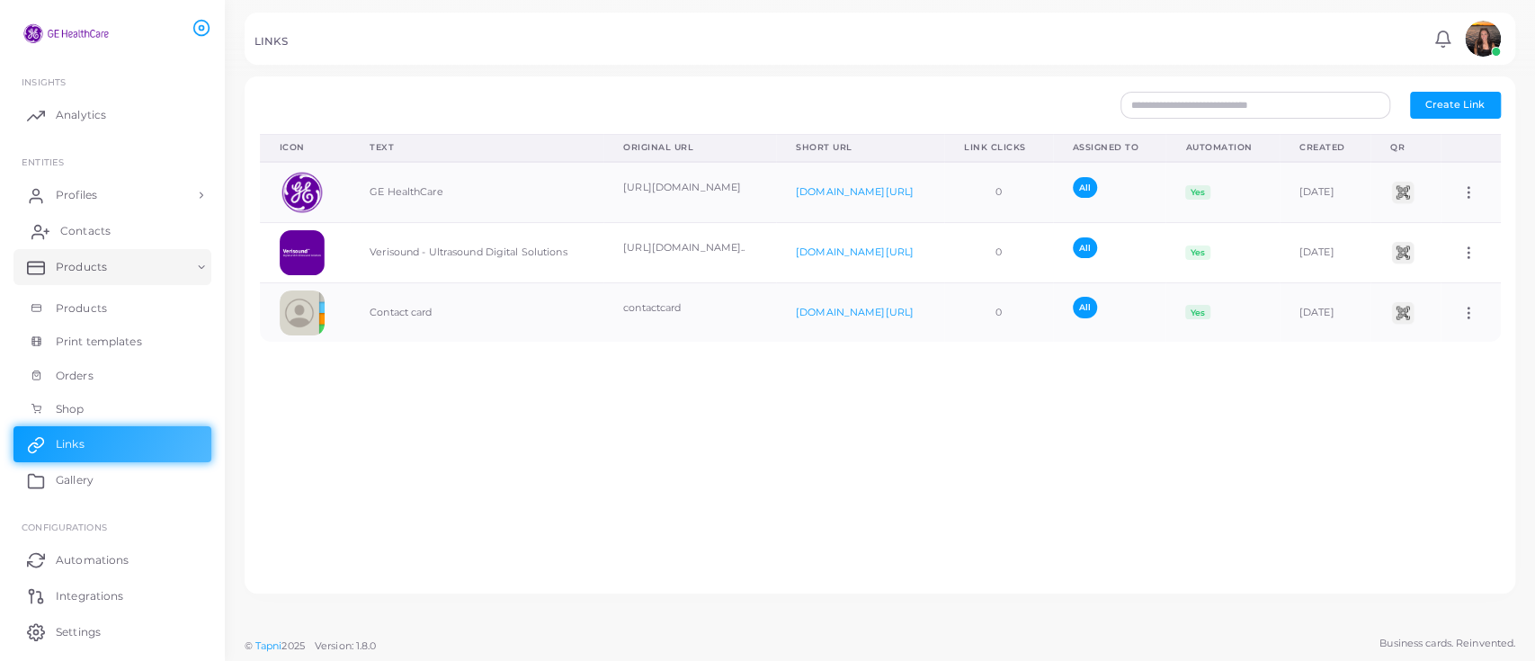
click at [96, 236] on span "Contacts" at bounding box center [85, 231] width 50 height 16
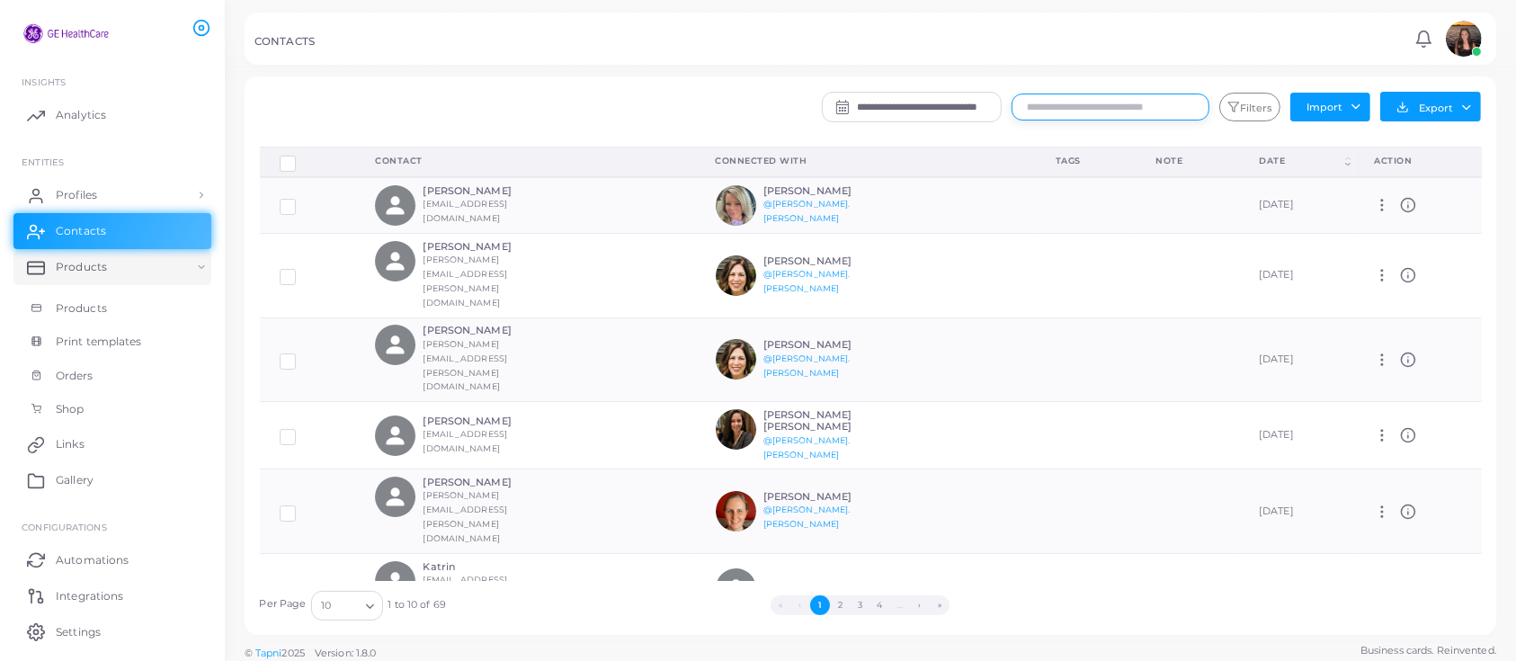
click at [1040, 99] on input "text" at bounding box center [1111, 107] width 198 height 27
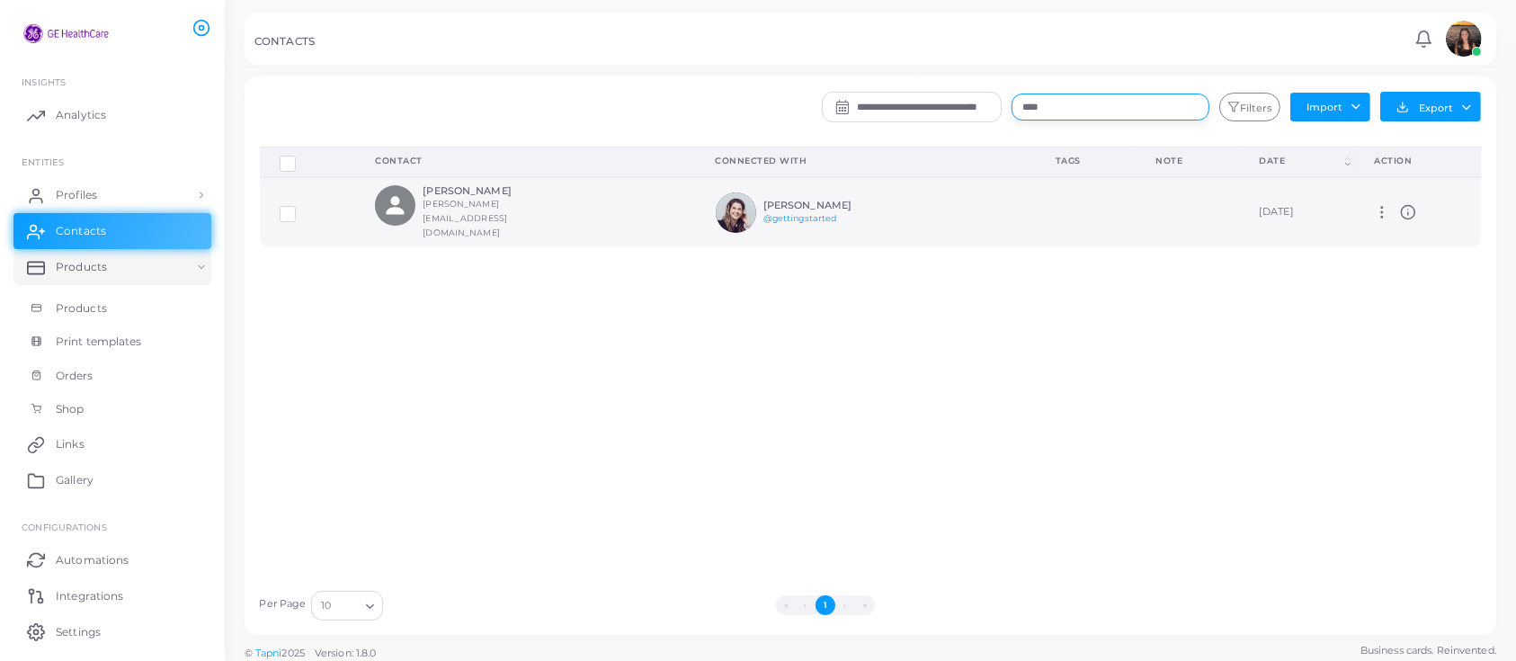
type input "****"
click at [1374, 192] on td "Manage Delete" at bounding box center [1417, 212] width 127 height 70
click at [1379, 204] on icon at bounding box center [1382, 212] width 16 height 16
click at [1406, 223] on icon at bounding box center [1402, 226] width 14 height 14
type input "**********"
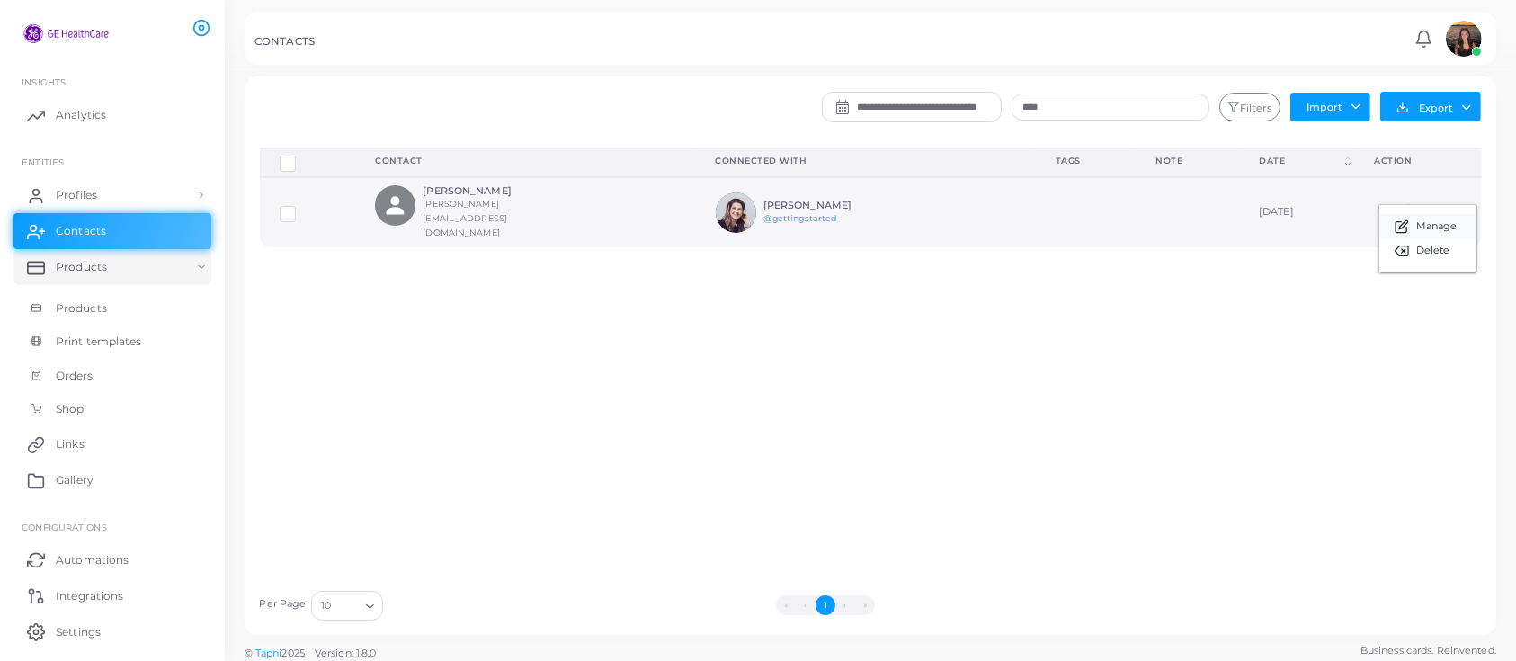
type input "**********"
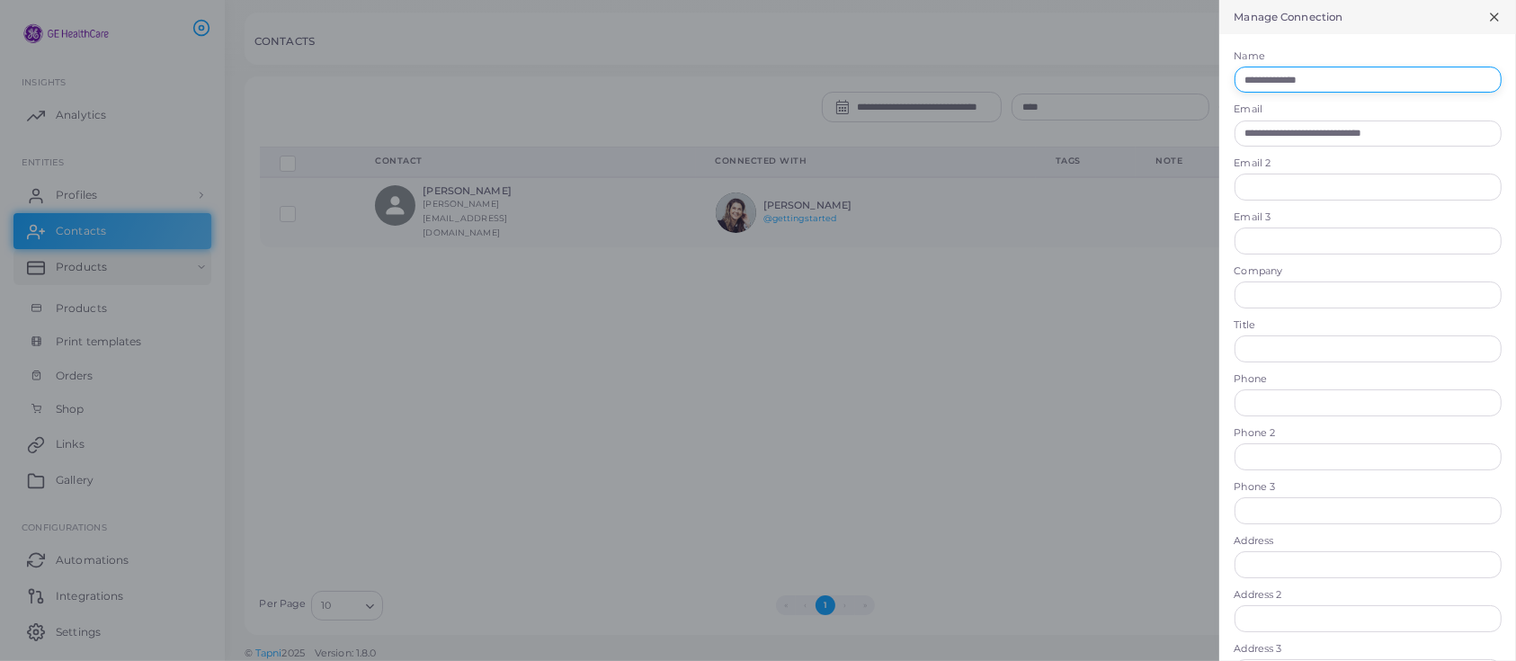
click at [1368, 85] on input "**********" at bounding box center [1368, 80] width 267 height 27
type input "**********"
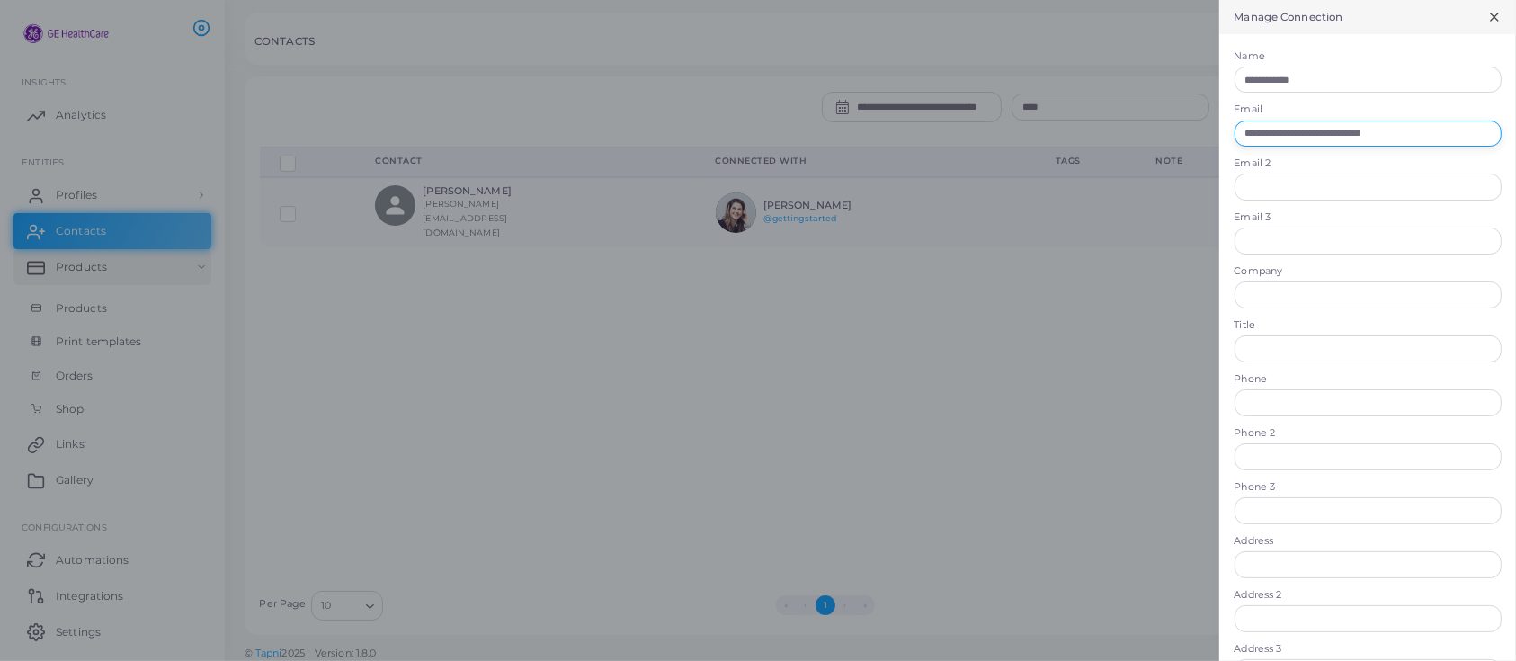
click at [1407, 126] on input "**********" at bounding box center [1368, 134] width 267 height 27
click at [1315, 132] on input "**********" at bounding box center [1368, 134] width 267 height 27
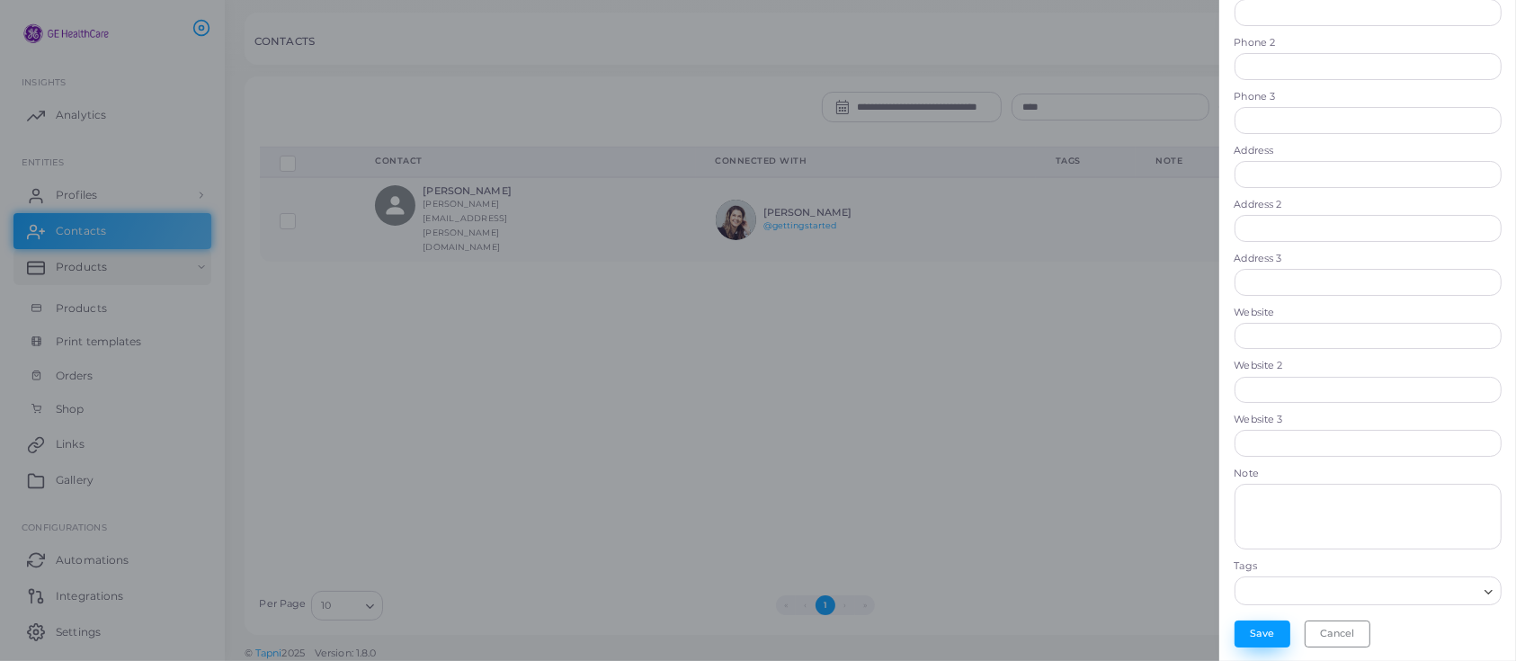
type input "**********"
click at [1240, 625] on button "Save" at bounding box center [1263, 633] width 56 height 27
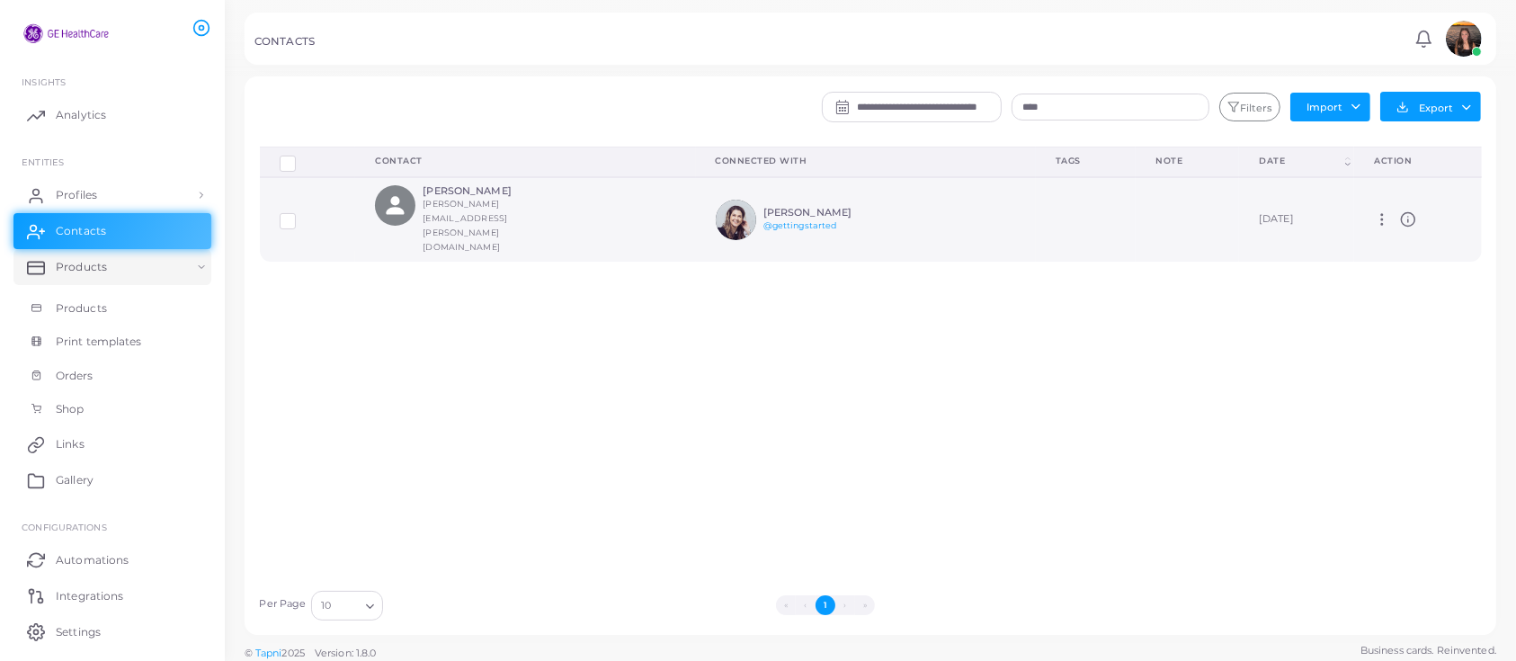
click at [1374, 211] on icon at bounding box center [1382, 219] width 16 height 16
click at [1310, 318] on div "Delete Connections Manage Connections Show Selections Contact Connected With Ta…" at bounding box center [871, 364] width 1242 height 434
click at [1413, 211] on div "Manage Delete" at bounding box center [1417, 219] width 87 height 16
click at [1400, 211] on icon at bounding box center [1408, 219] width 16 height 16
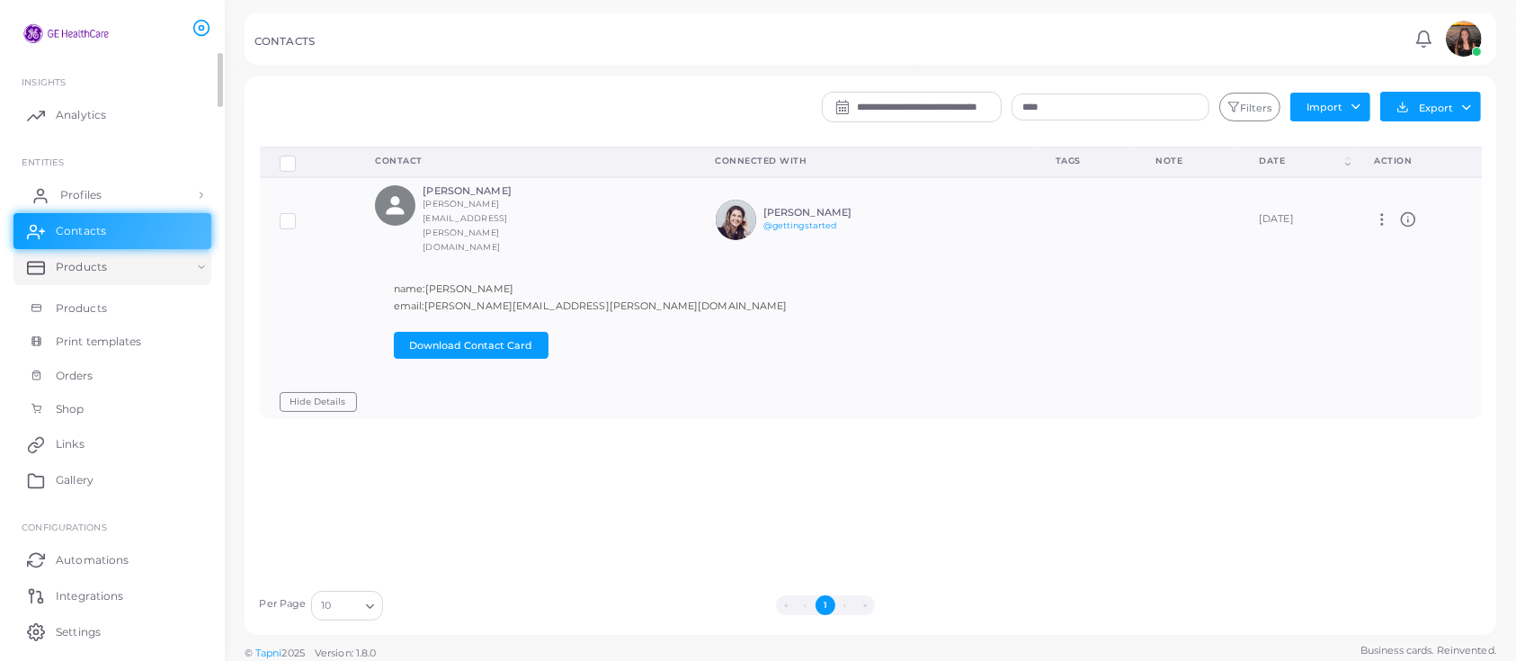
click at [108, 196] on link "Profiles" at bounding box center [112, 195] width 198 height 36
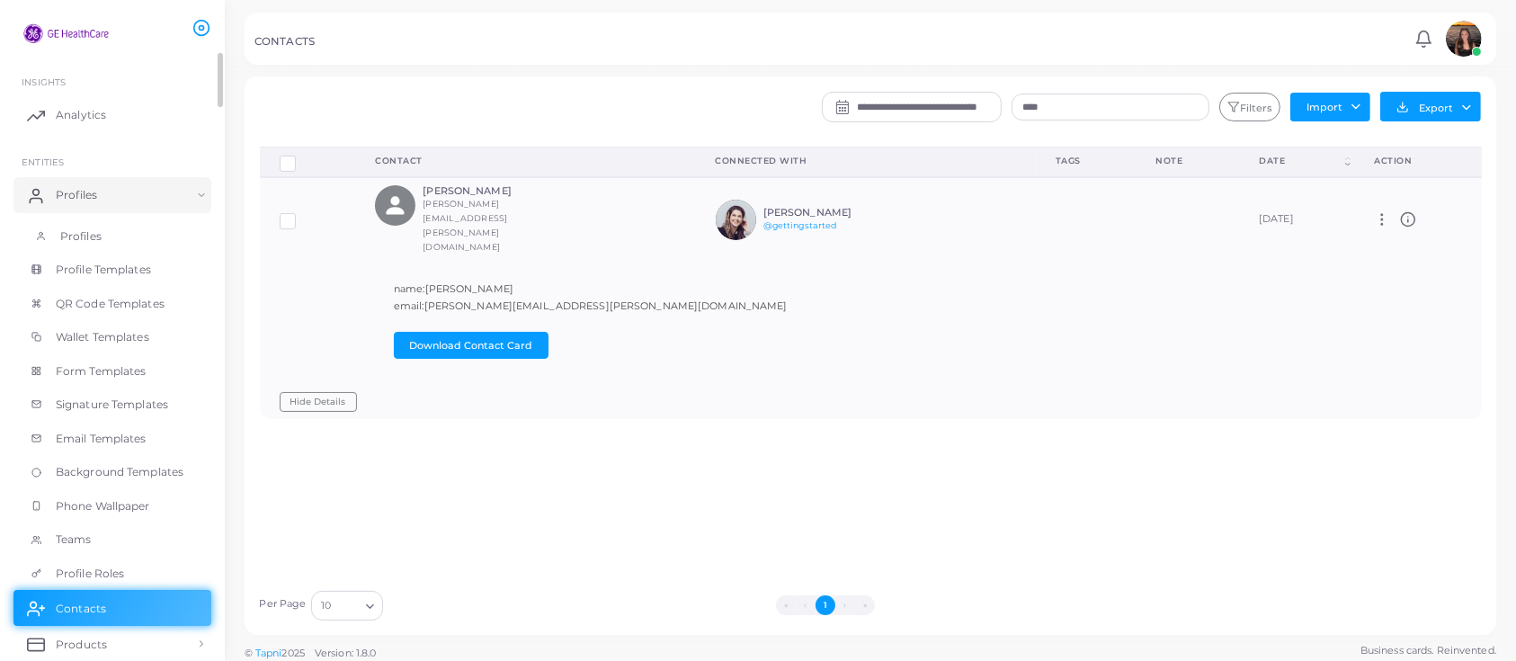
click at [101, 234] on link "Profiles" at bounding box center [112, 236] width 198 height 34
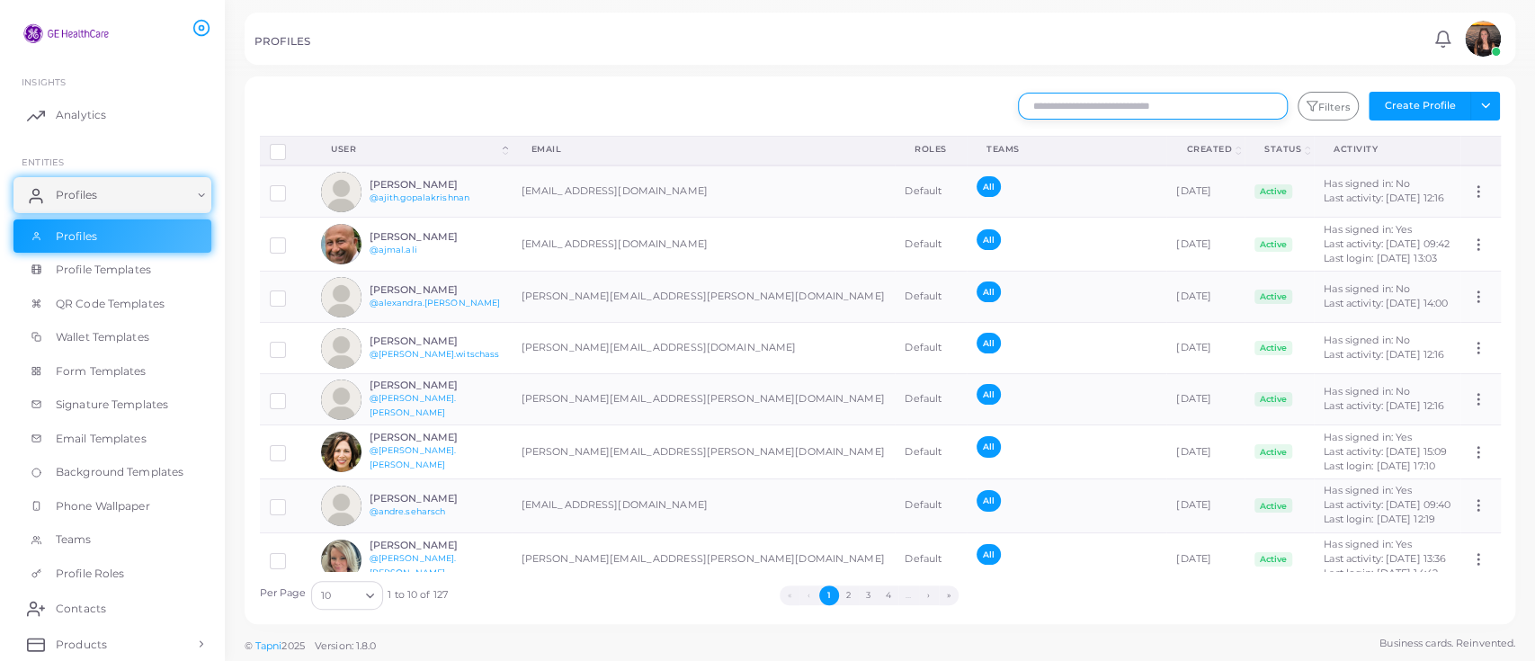
click at [1043, 107] on input "text" at bounding box center [1153, 106] width 270 height 27
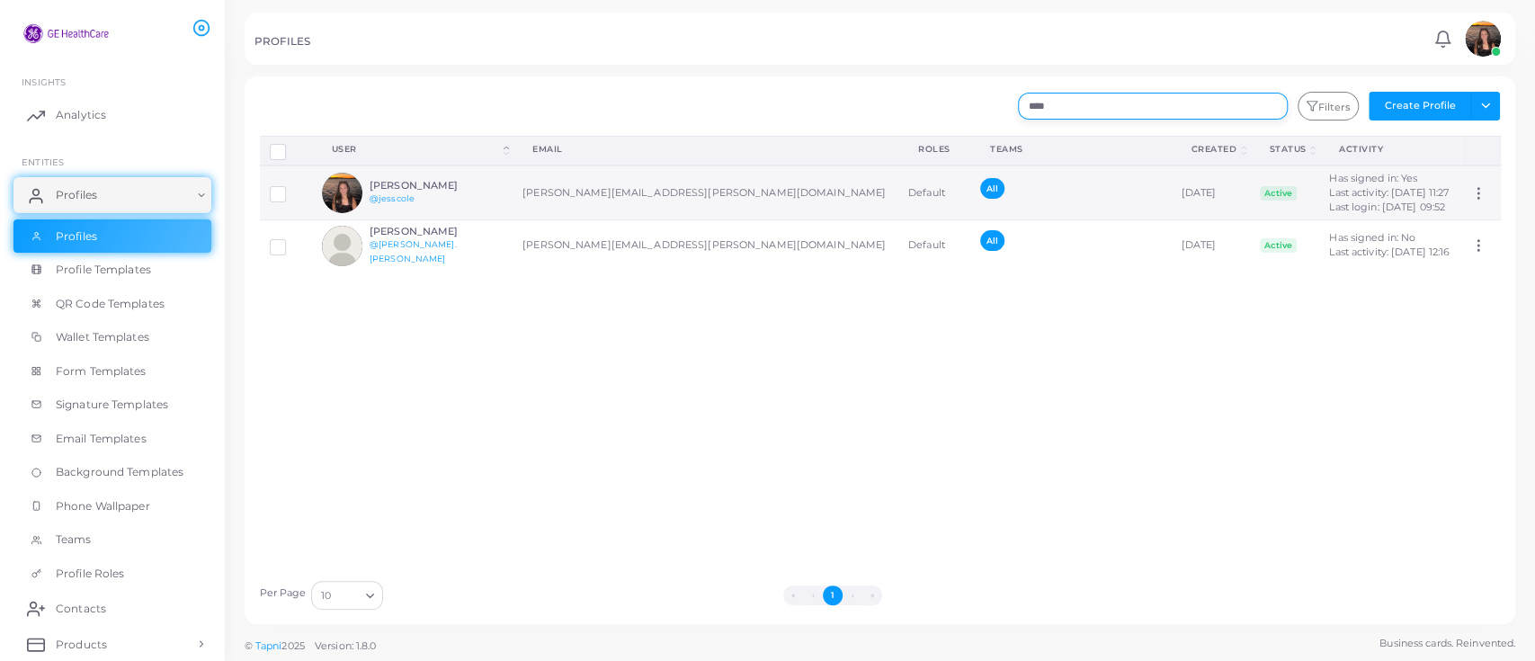
type input "****"
click at [1470, 187] on icon at bounding box center [1478, 193] width 16 height 16
click at [379, 180] on h6 "[PERSON_NAME]" at bounding box center [436, 186] width 132 height 12
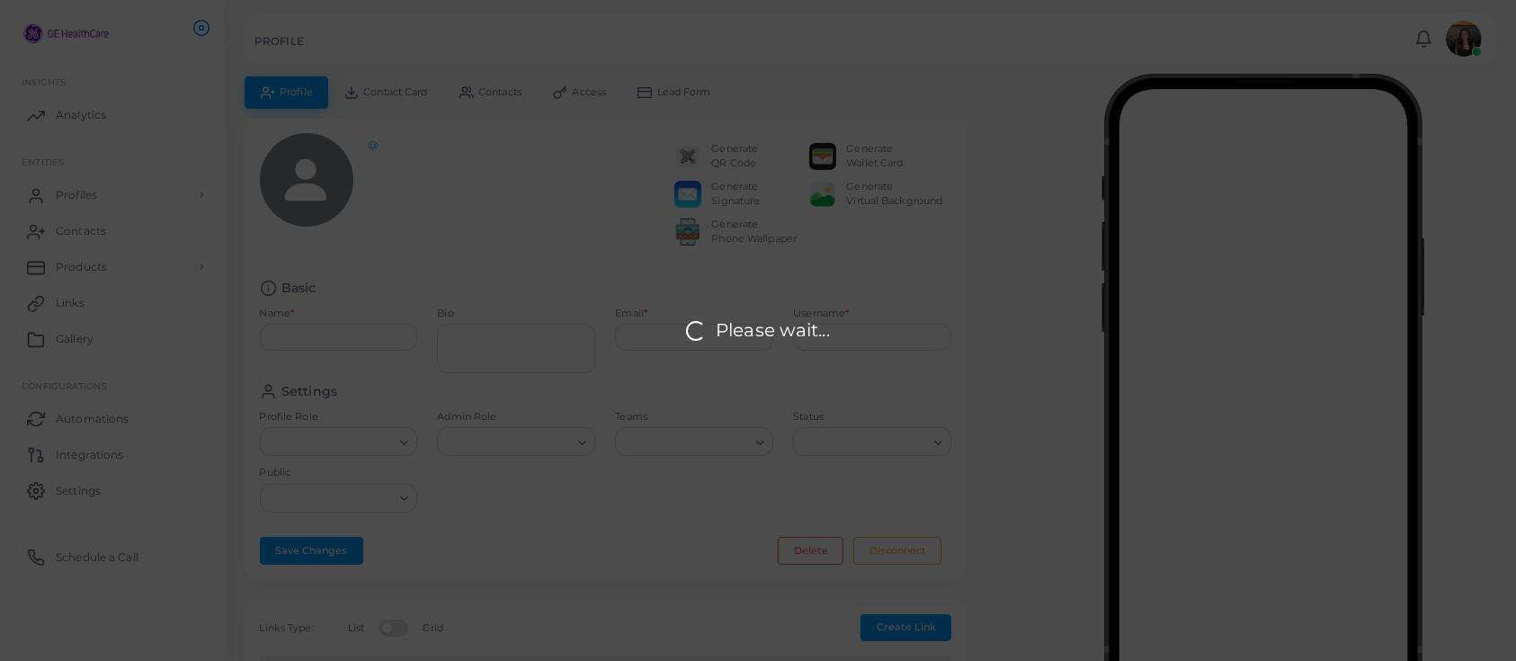
type input "**********"
type input "********"
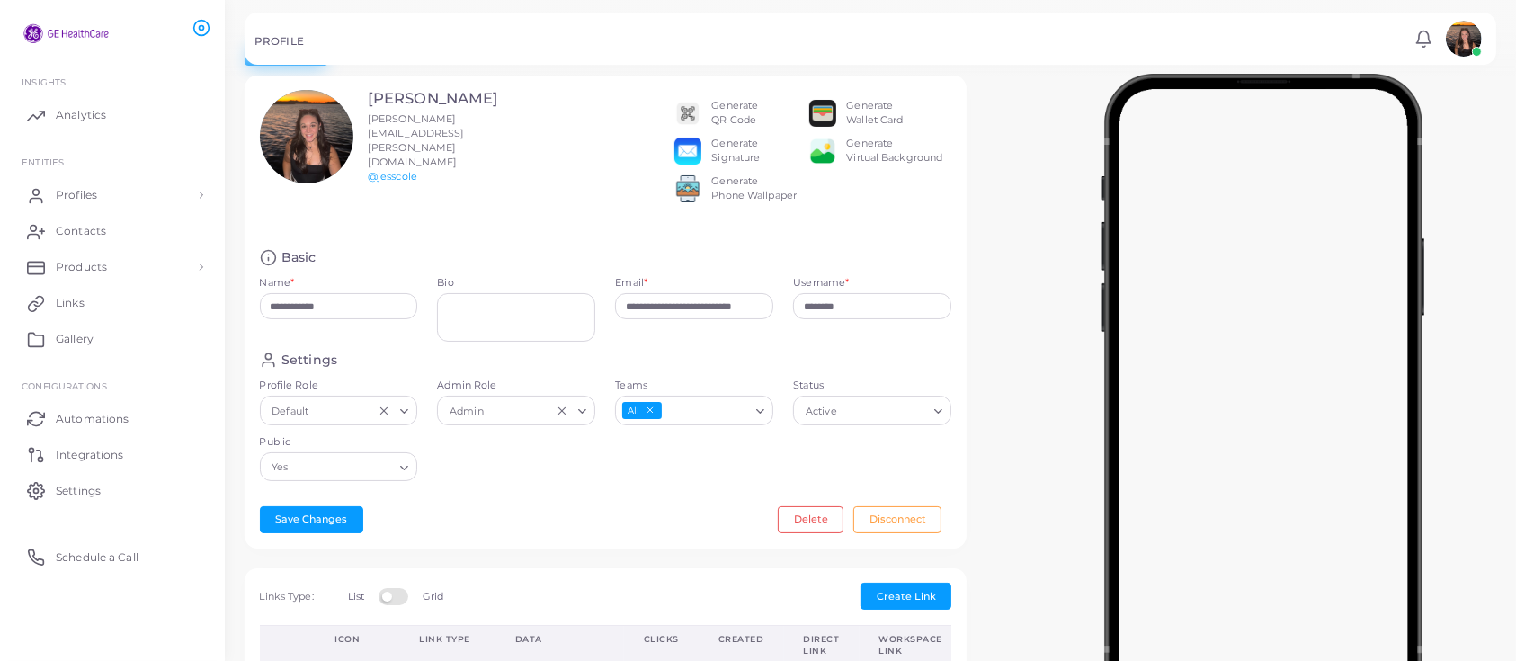
scroll to position [43, 0]
click at [912, 312] on input "********" at bounding box center [872, 306] width 158 height 27
click at [945, 415] on div "Loading..." at bounding box center [940, 408] width 22 height 23
click at [945, 338] on div "Username * ********" at bounding box center [872, 314] width 178 height 76
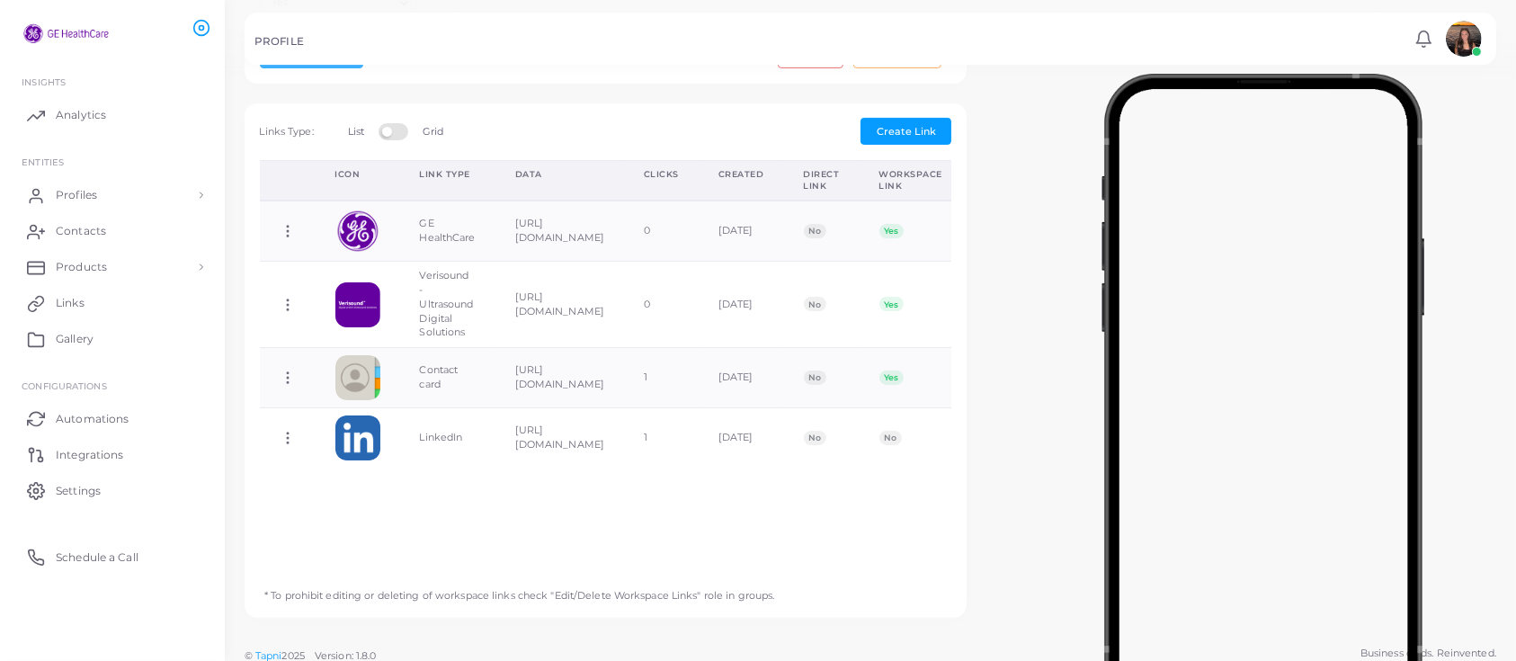
scroll to position [518, 0]
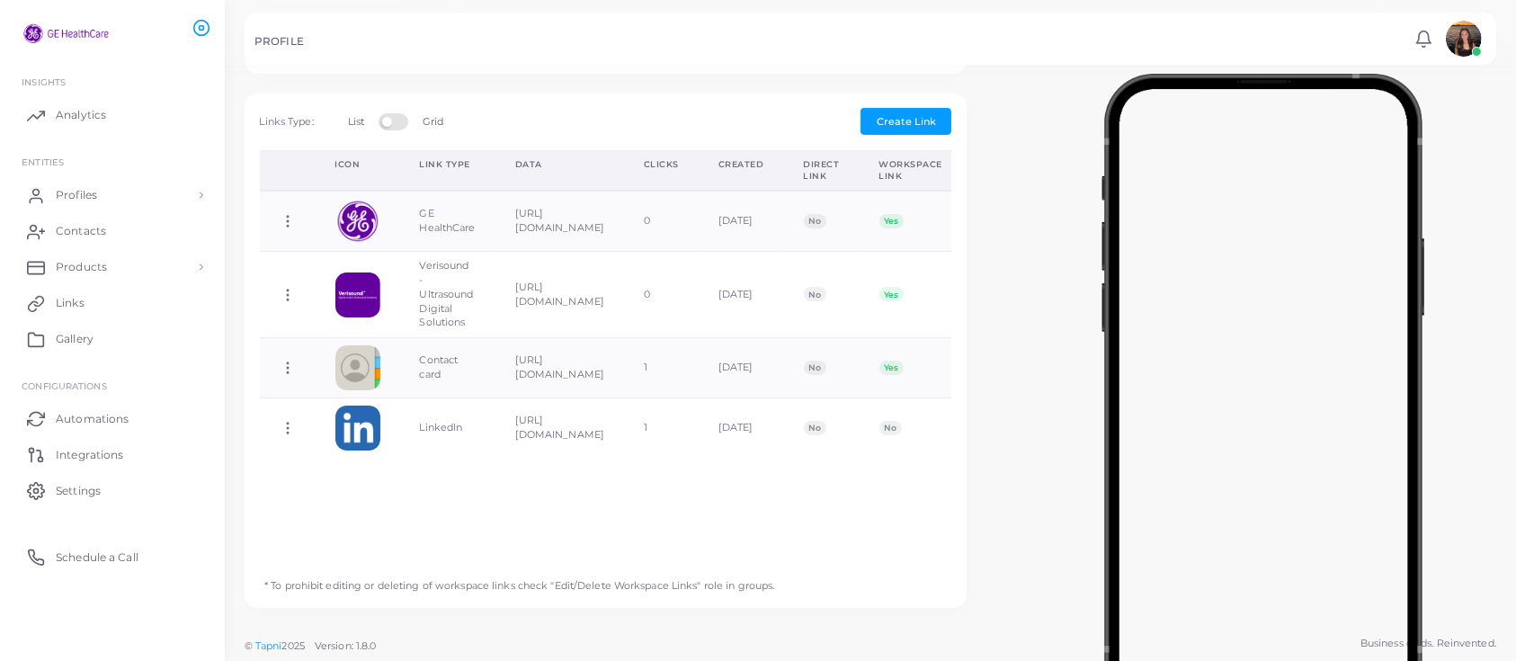
click at [394, 119] on label at bounding box center [396, 120] width 35 height 14
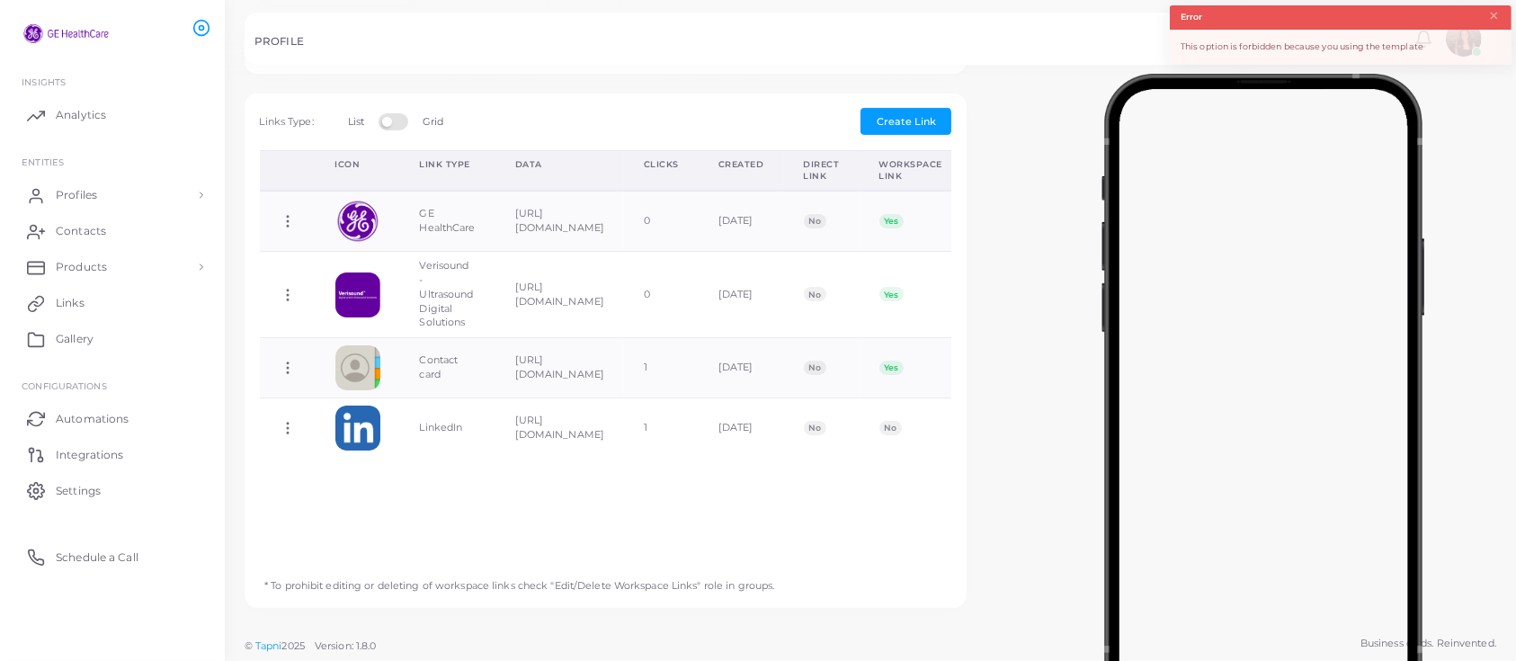
click at [400, 123] on label at bounding box center [396, 120] width 35 height 14
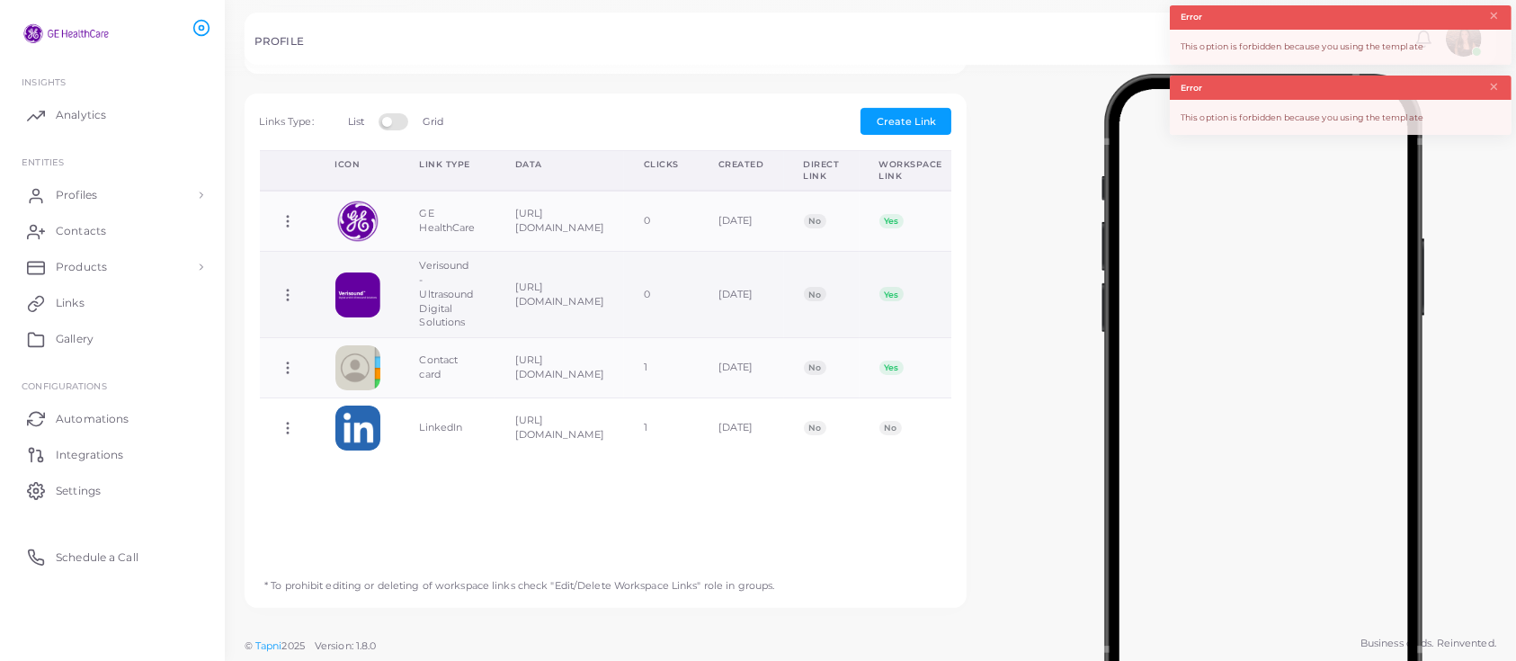
scroll to position [0, 0]
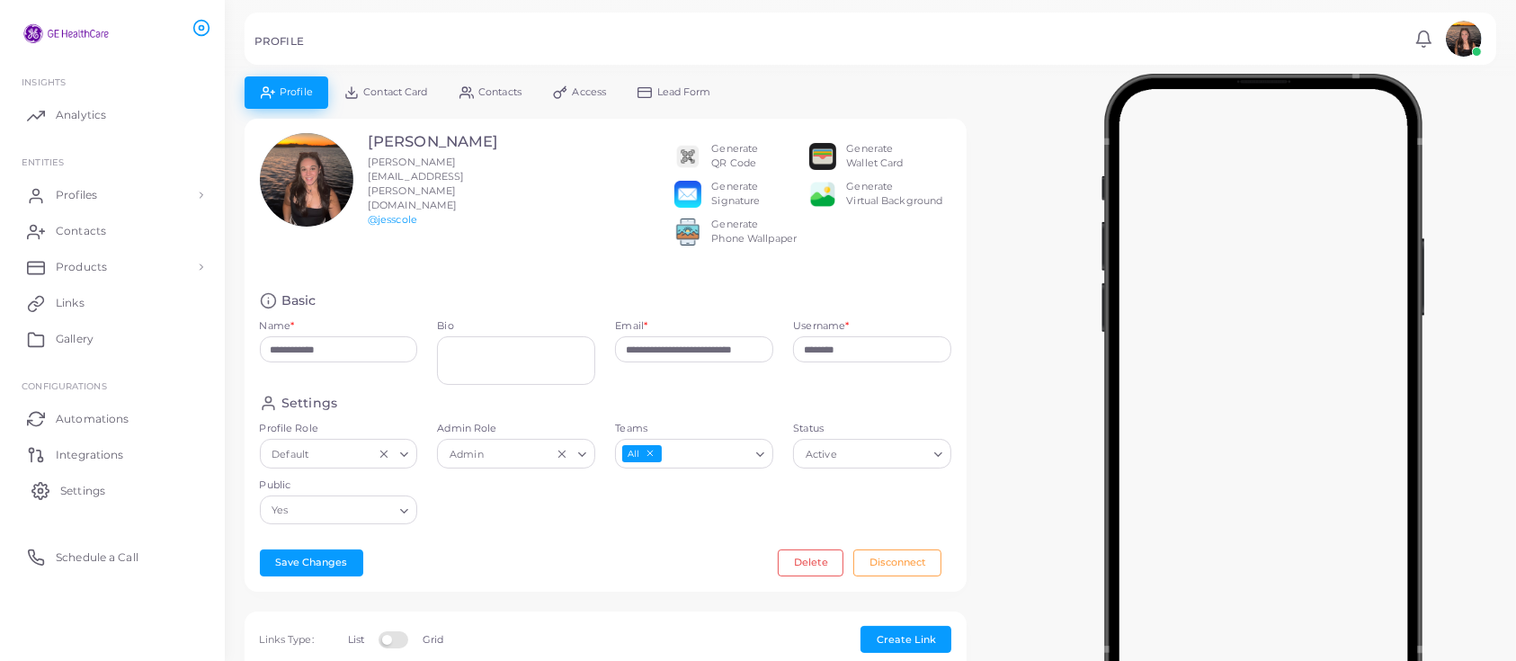
click at [42, 491] on circle at bounding box center [41, 491] width 4 height 4
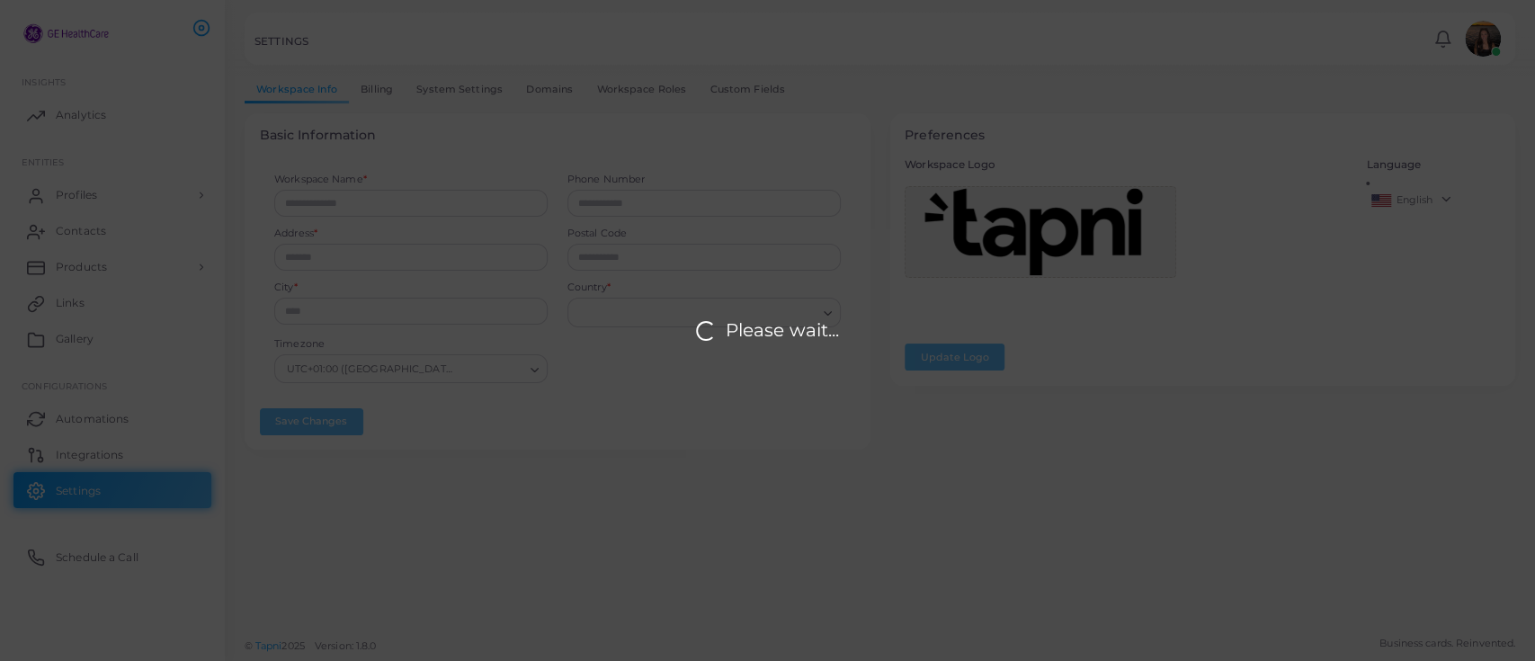
type input "**********"
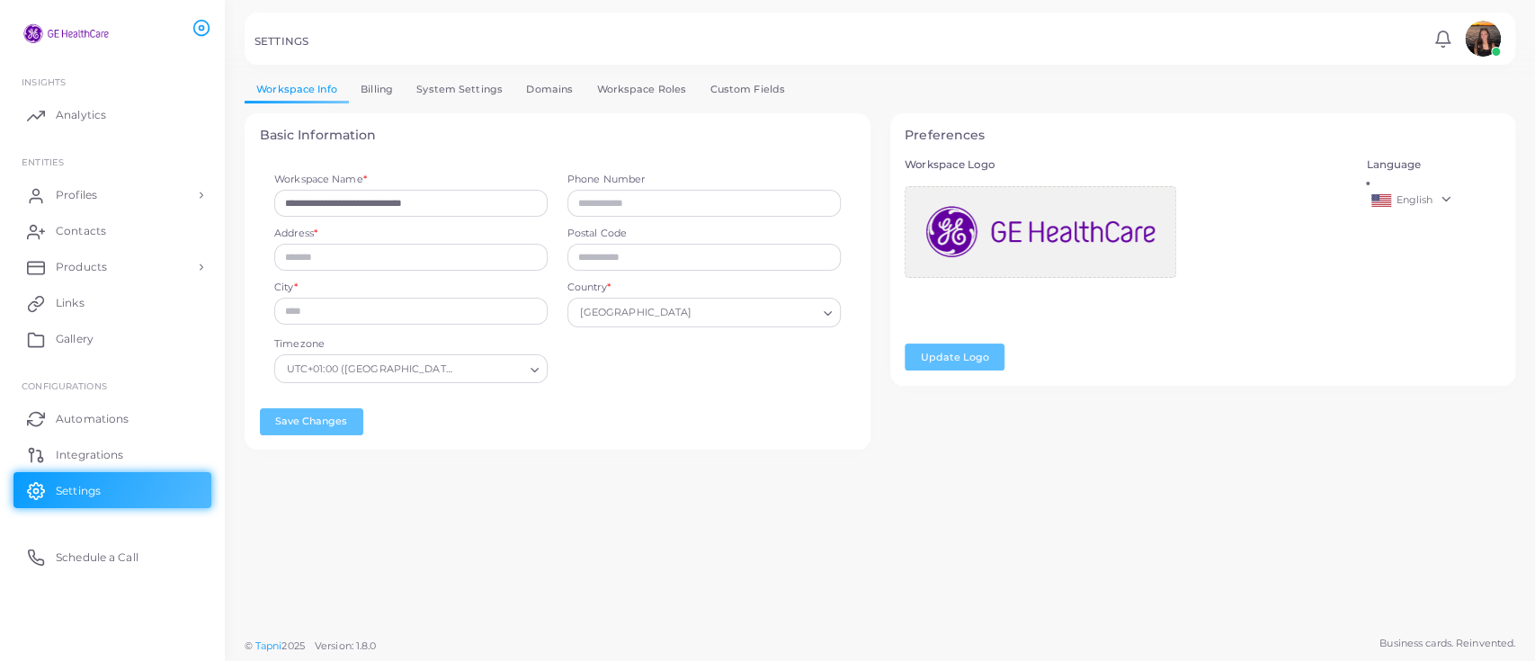
click at [389, 90] on link "Billing" at bounding box center [377, 89] width 56 height 26
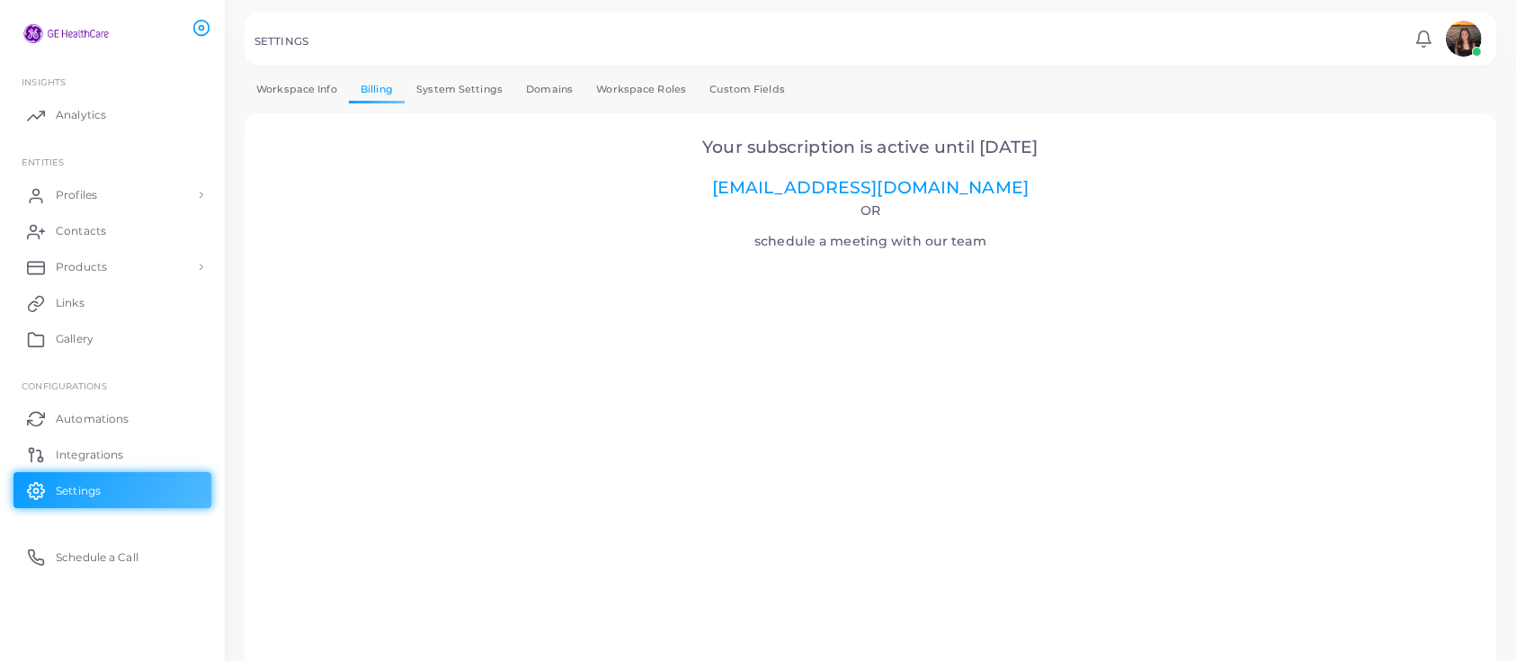
click at [489, 95] on link "System Settings" at bounding box center [460, 89] width 110 height 26
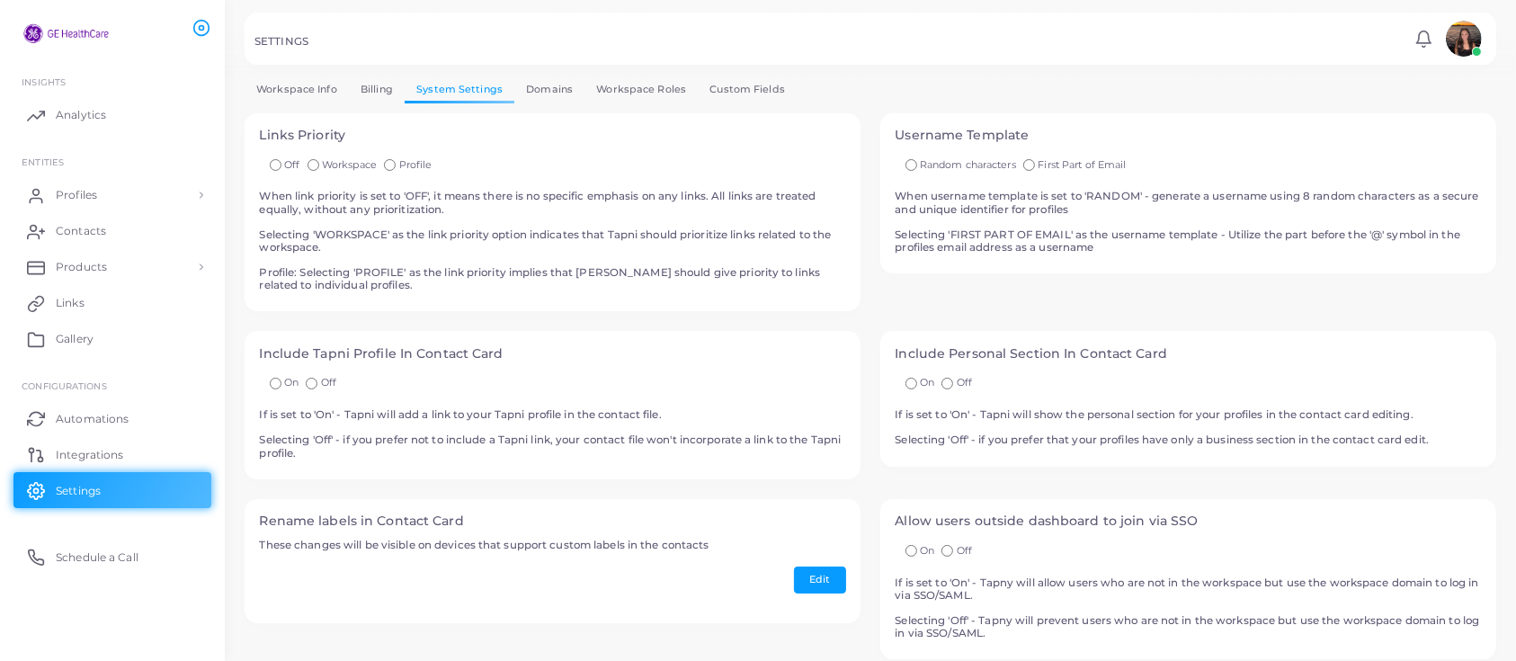
click at [561, 85] on link "Domains" at bounding box center [549, 89] width 70 height 26
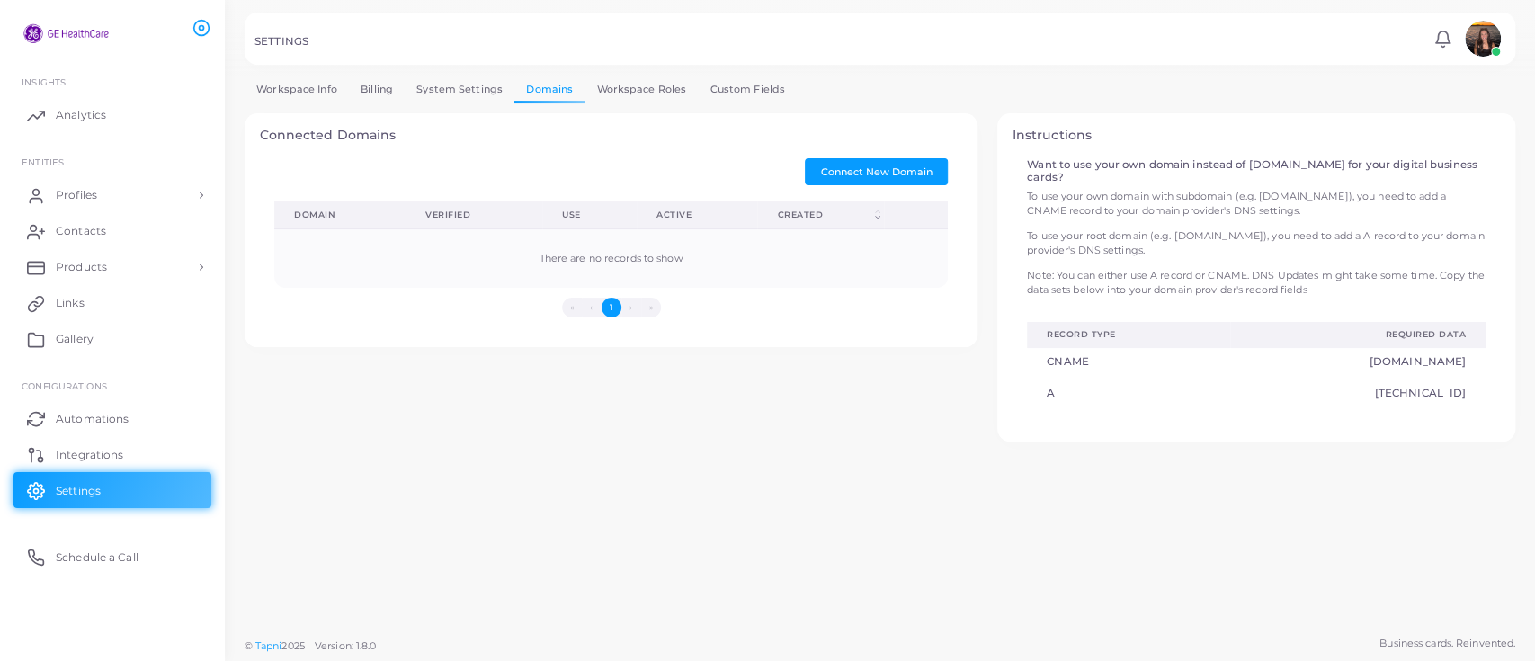
click at [615, 83] on link "Workspace Roles" at bounding box center [641, 89] width 113 height 26
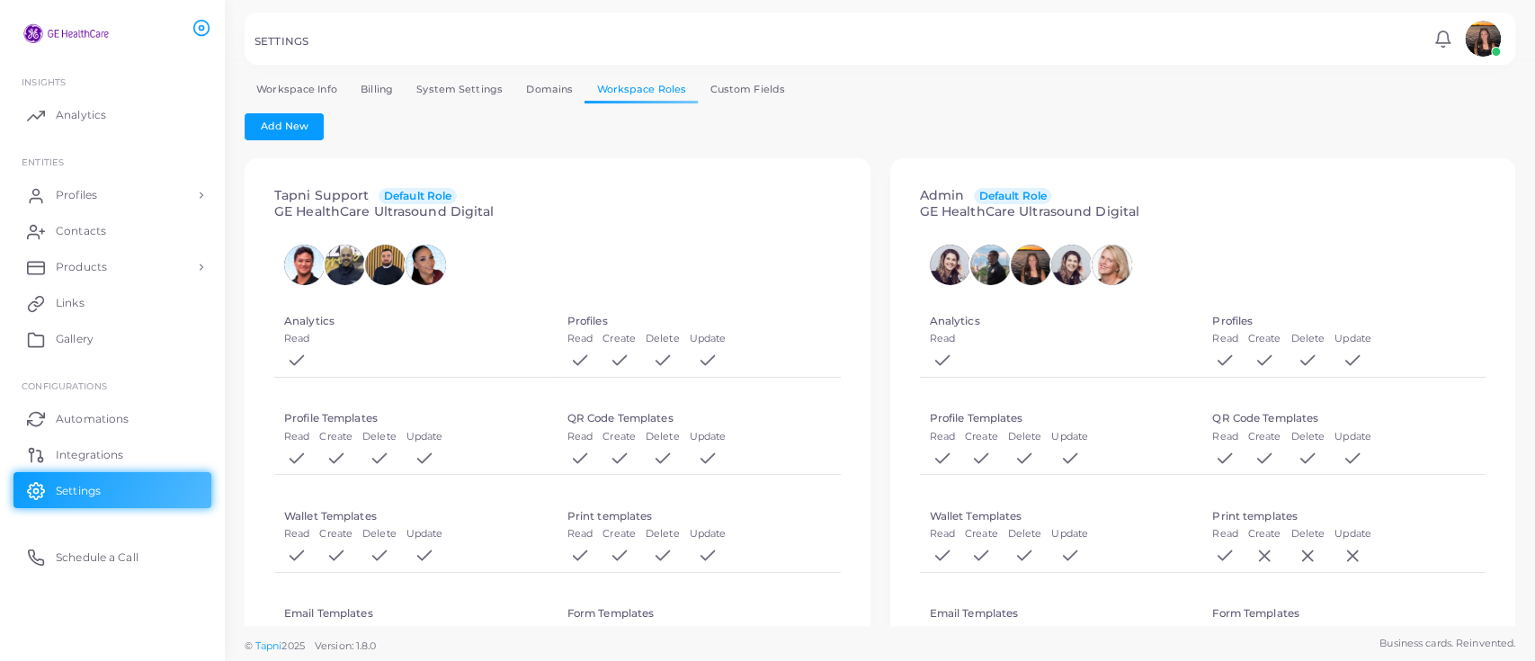
click at [739, 83] on link "Custom Fields" at bounding box center [747, 89] width 99 height 26
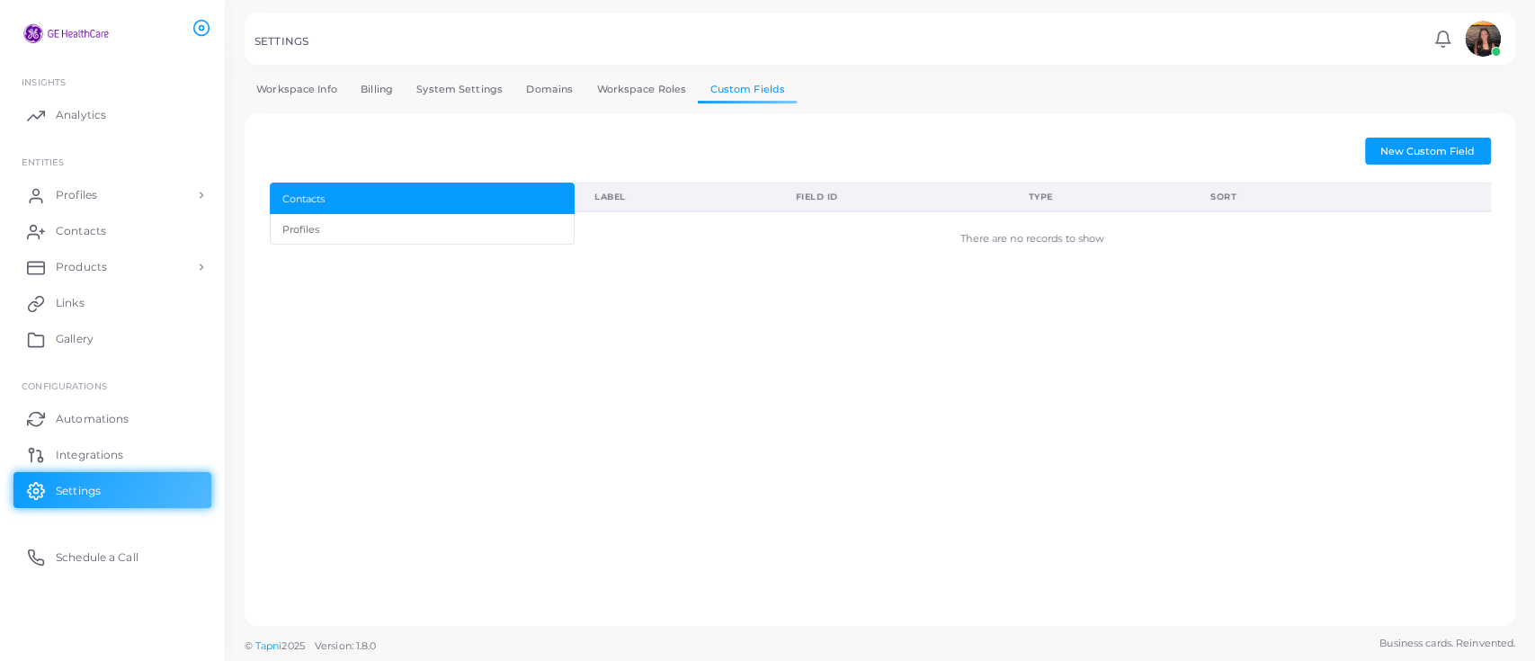
click at [377, 76] on div at bounding box center [767, 38] width 1535 height 76
click at [374, 90] on link "Billing" at bounding box center [377, 89] width 56 height 26
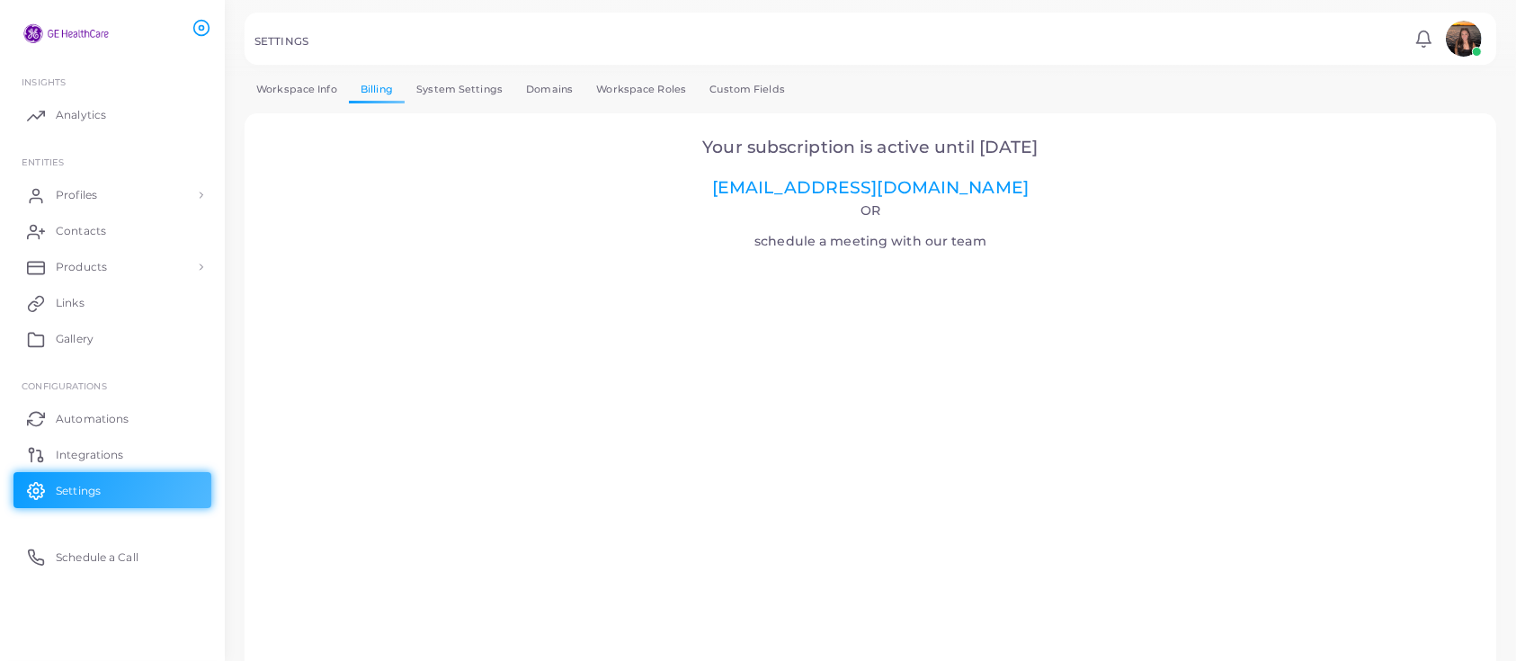
click at [284, 87] on link "Workspace Info" at bounding box center [297, 89] width 104 height 26
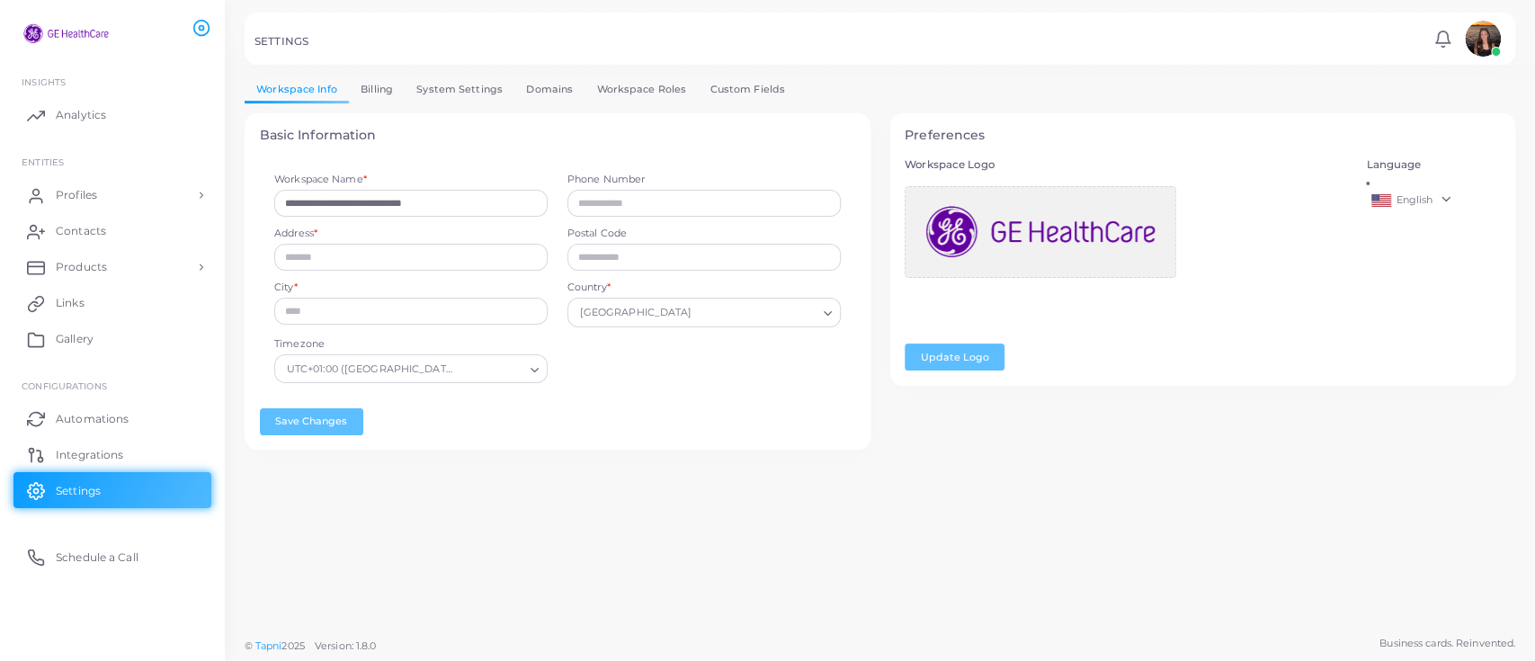
click at [1467, 41] on img at bounding box center [1483, 39] width 36 height 36
click at [1451, 104] on li "[PERSON_NAME] ([PERSON_NAME][EMAIL_ADDRESS][DOMAIN_NAME])" at bounding box center [1431, 115] width 147 height 72
click at [1295, 86] on ul "Workspace Info Billing System Settings Domains Workspace Roles Custom Fields" at bounding box center [880, 89] width 1271 height 26
click at [1475, 32] on img at bounding box center [1483, 39] width 36 height 36
click at [160, 437] on link "Integrations" at bounding box center [112, 454] width 198 height 36
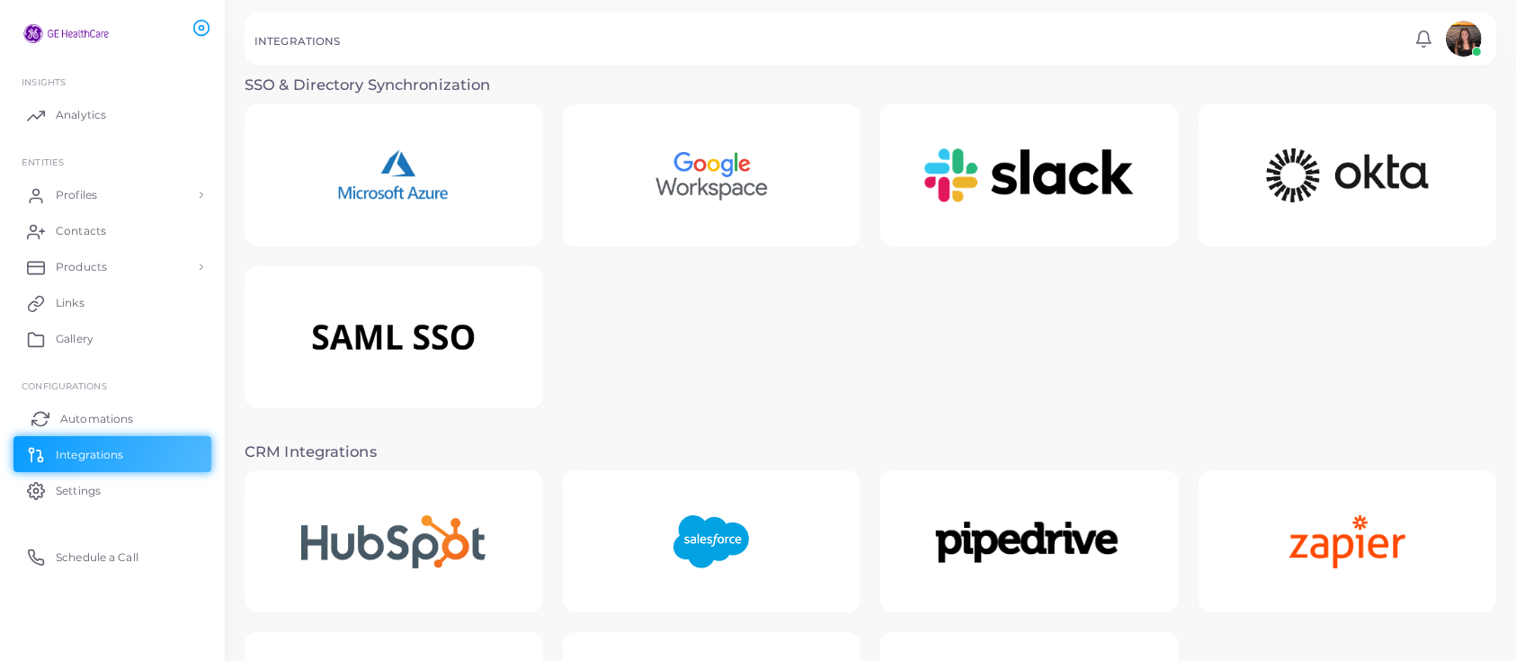
click at [120, 417] on span "Automations" at bounding box center [96, 419] width 73 height 16
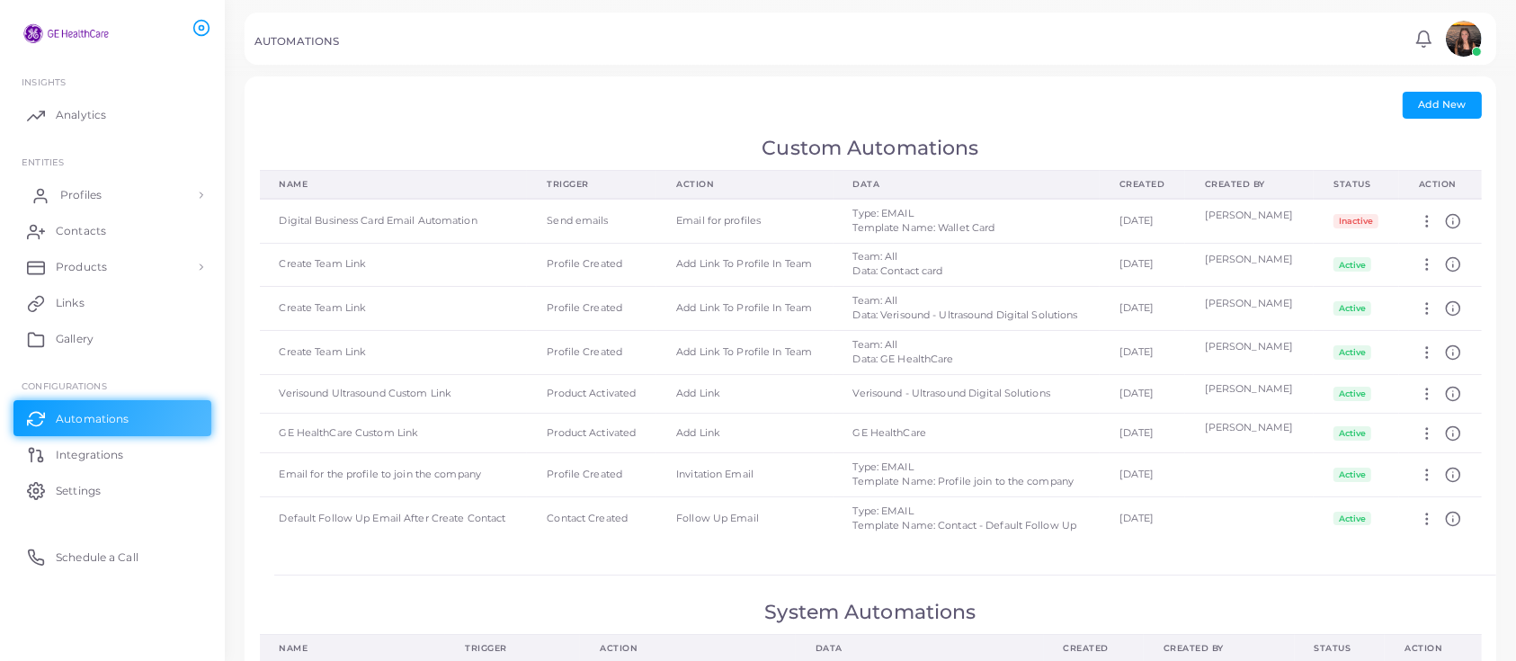
click at [65, 200] on span "Profiles" at bounding box center [80, 195] width 41 height 16
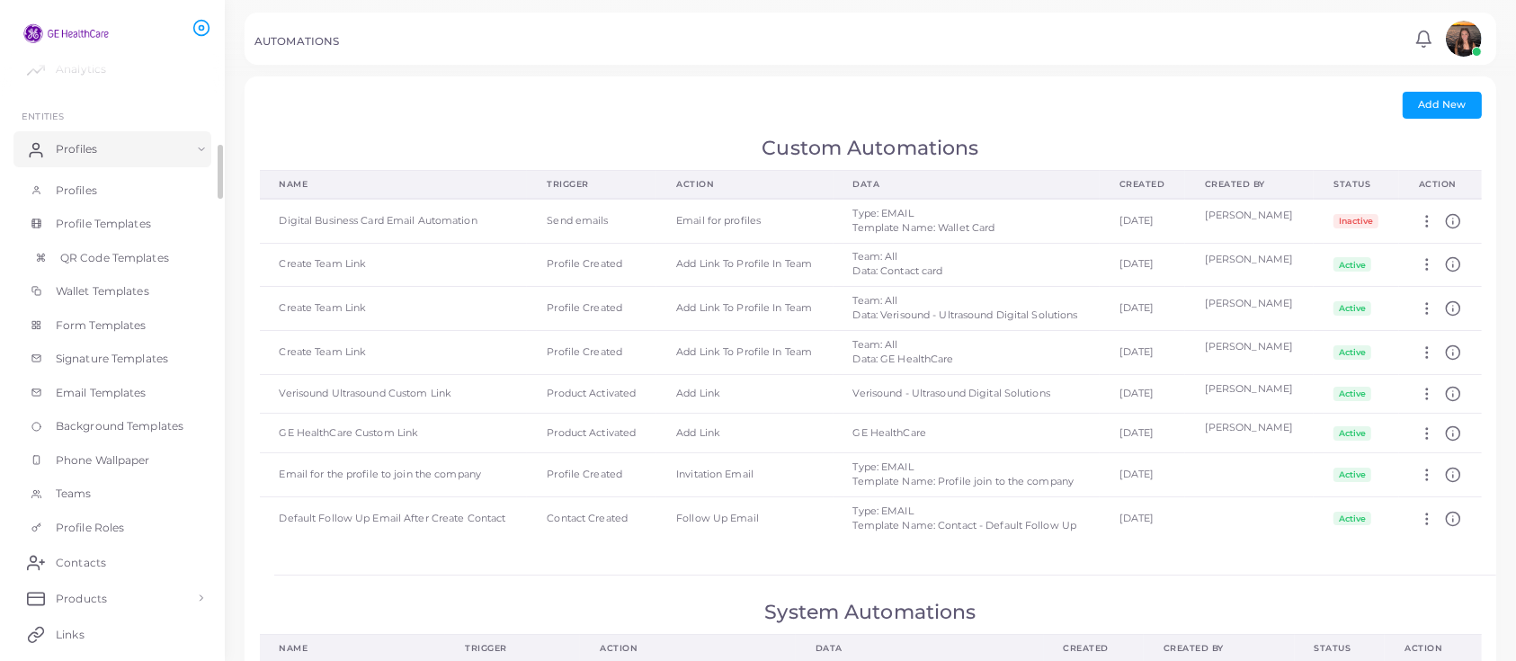
scroll to position [46, 0]
click at [75, 188] on span "Profiles" at bounding box center [80, 191] width 41 height 16
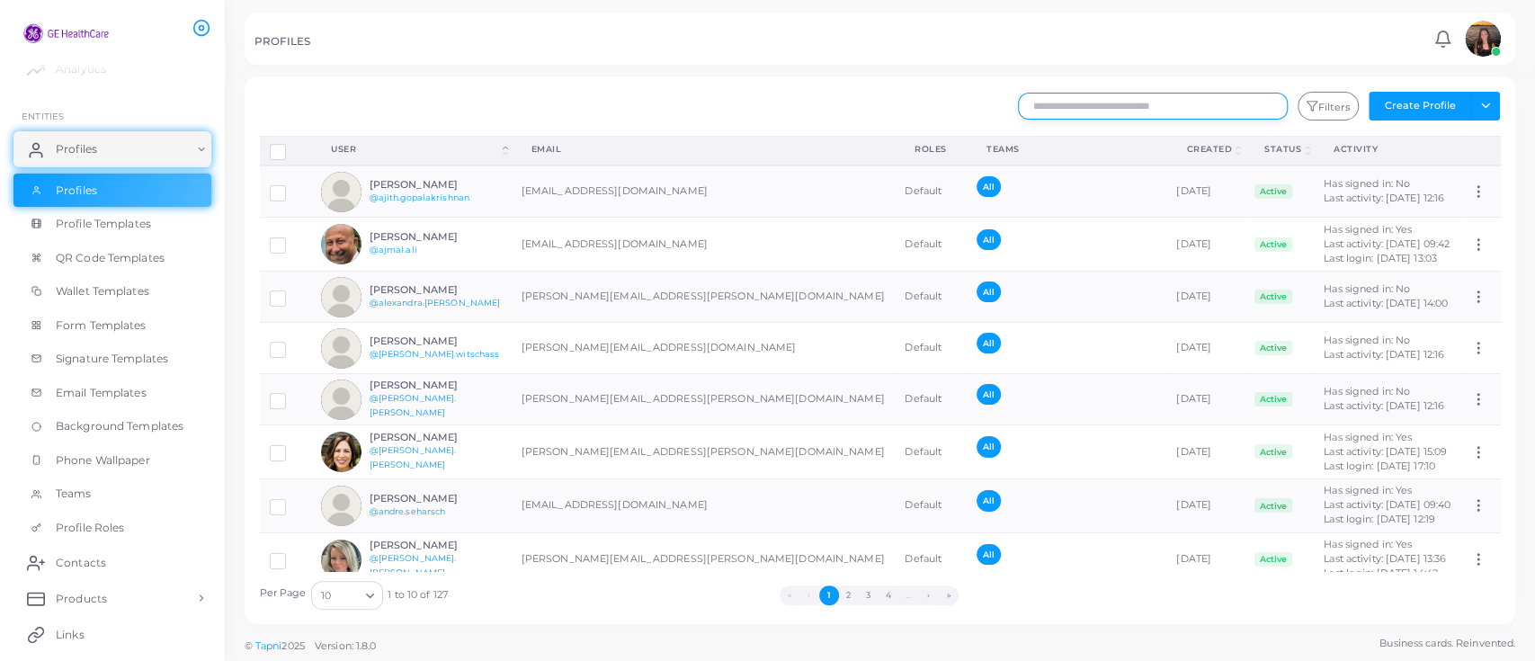
click at [1085, 109] on input "text" at bounding box center [1153, 106] width 270 height 27
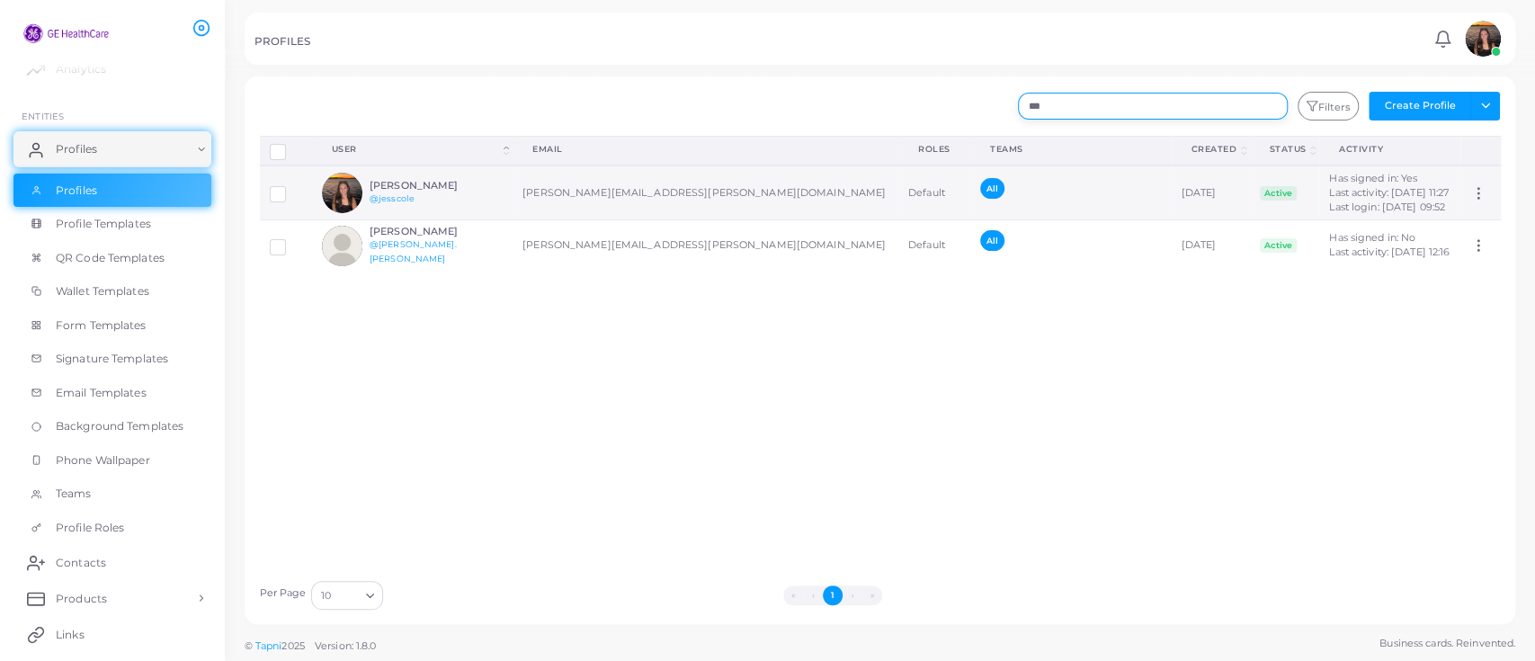
type input "***"
click at [1260, 189] on span "Active" at bounding box center [1279, 193] width 38 height 14
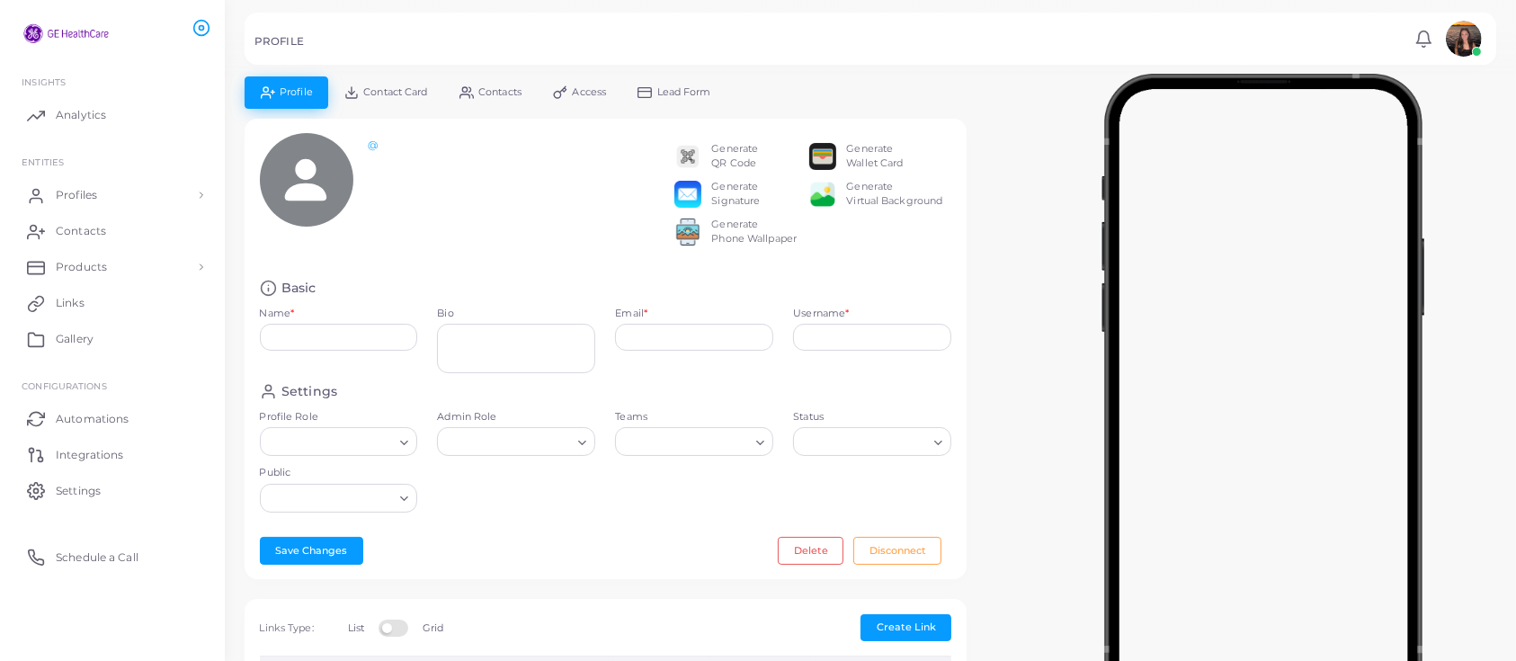
type input "**********"
type input "********"
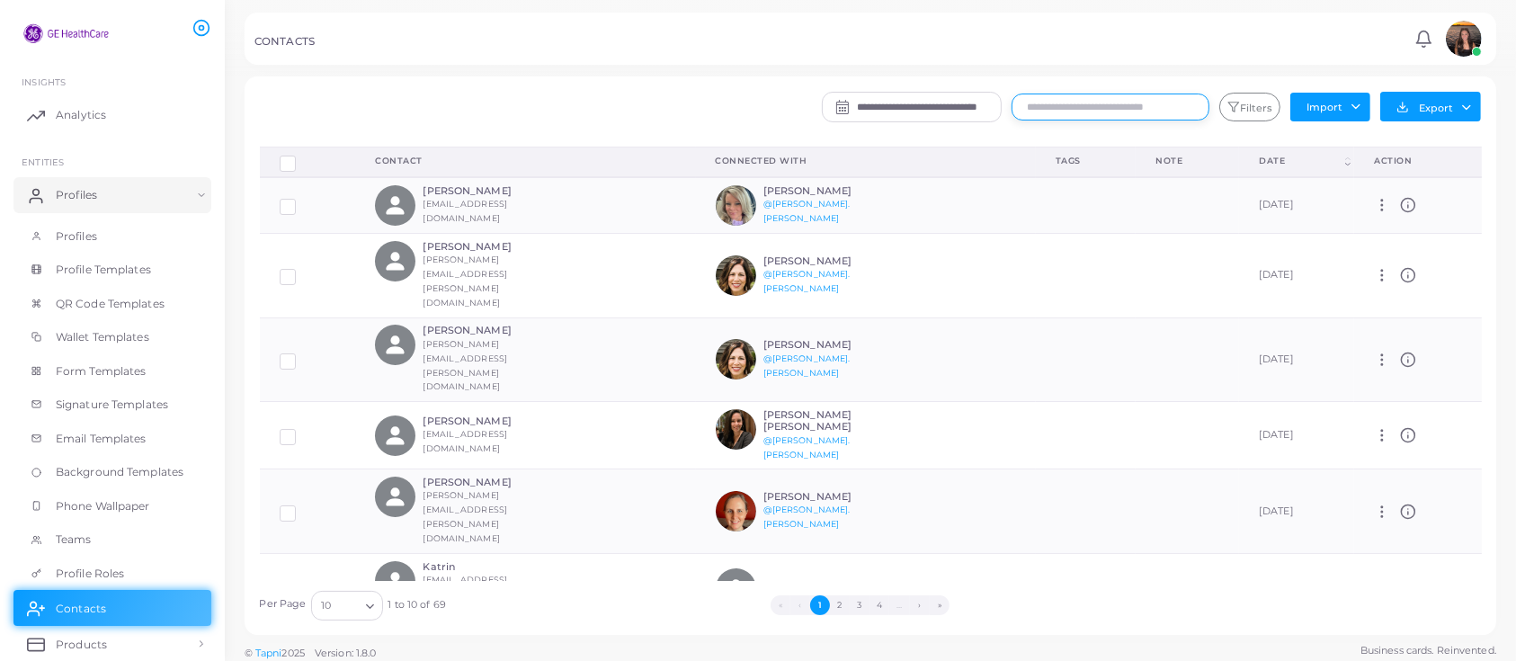
click at [1032, 103] on input "text" at bounding box center [1111, 107] width 198 height 27
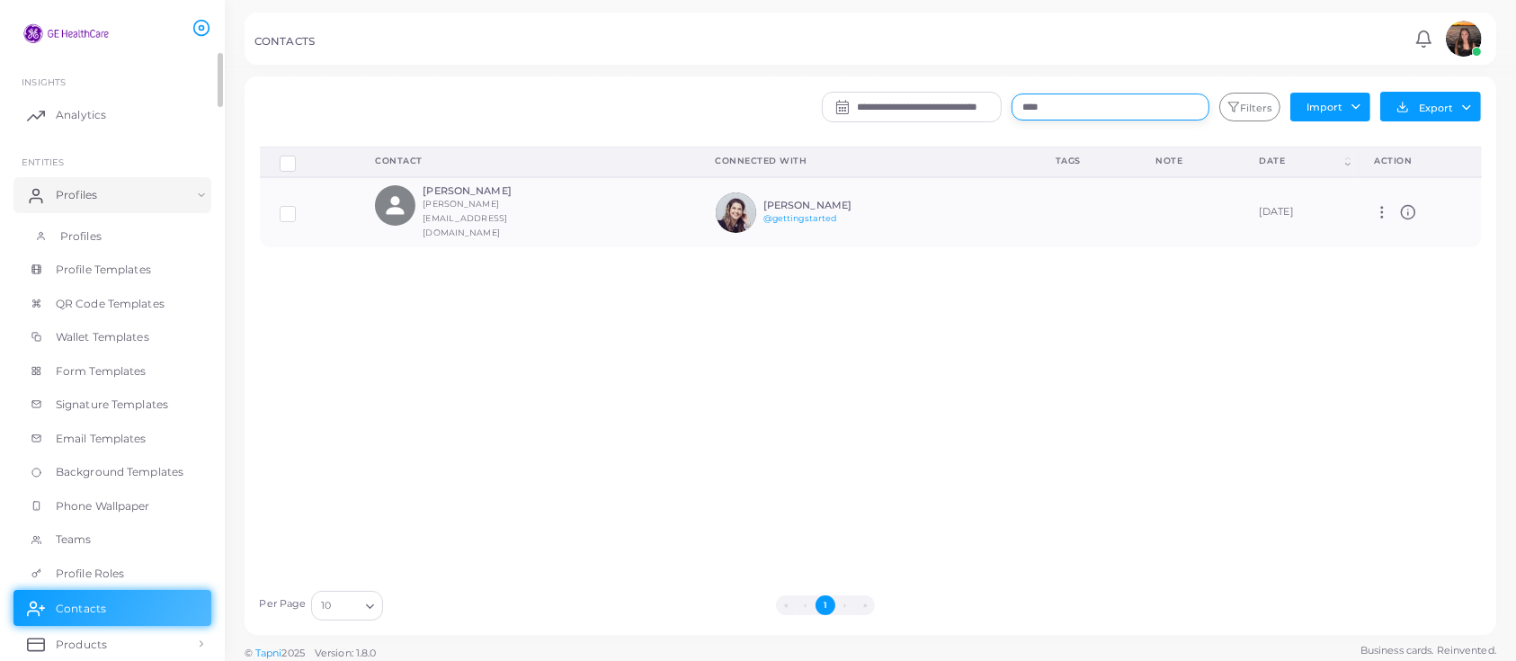
type input "****"
click at [65, 222] on link "Profiles" at bounding box center [112, 236] width 198 height 34
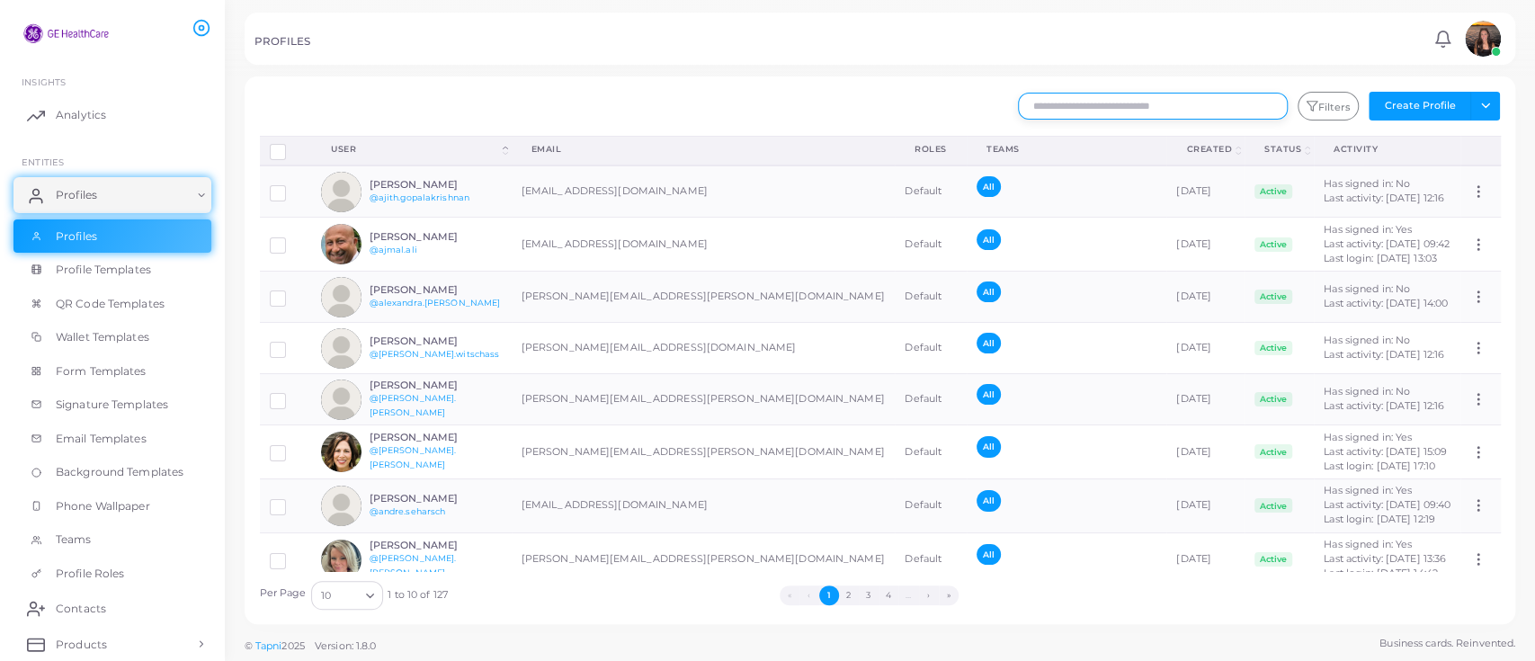
click at [1086, 103] on input "text" at bounding box center [1153, 106] width 270 height 27
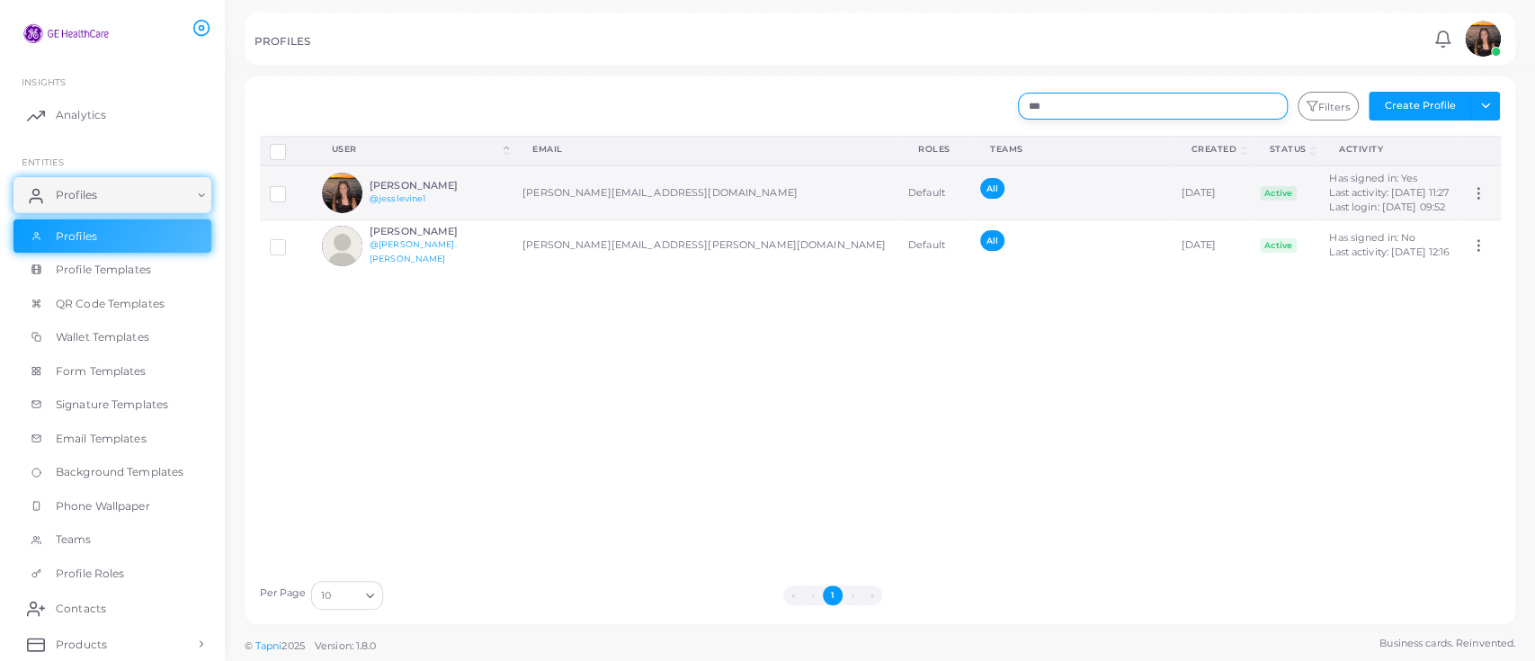
type input "***"
click at [980, 190] on span "All" at bounding box center [992, 188] width 24 height 21
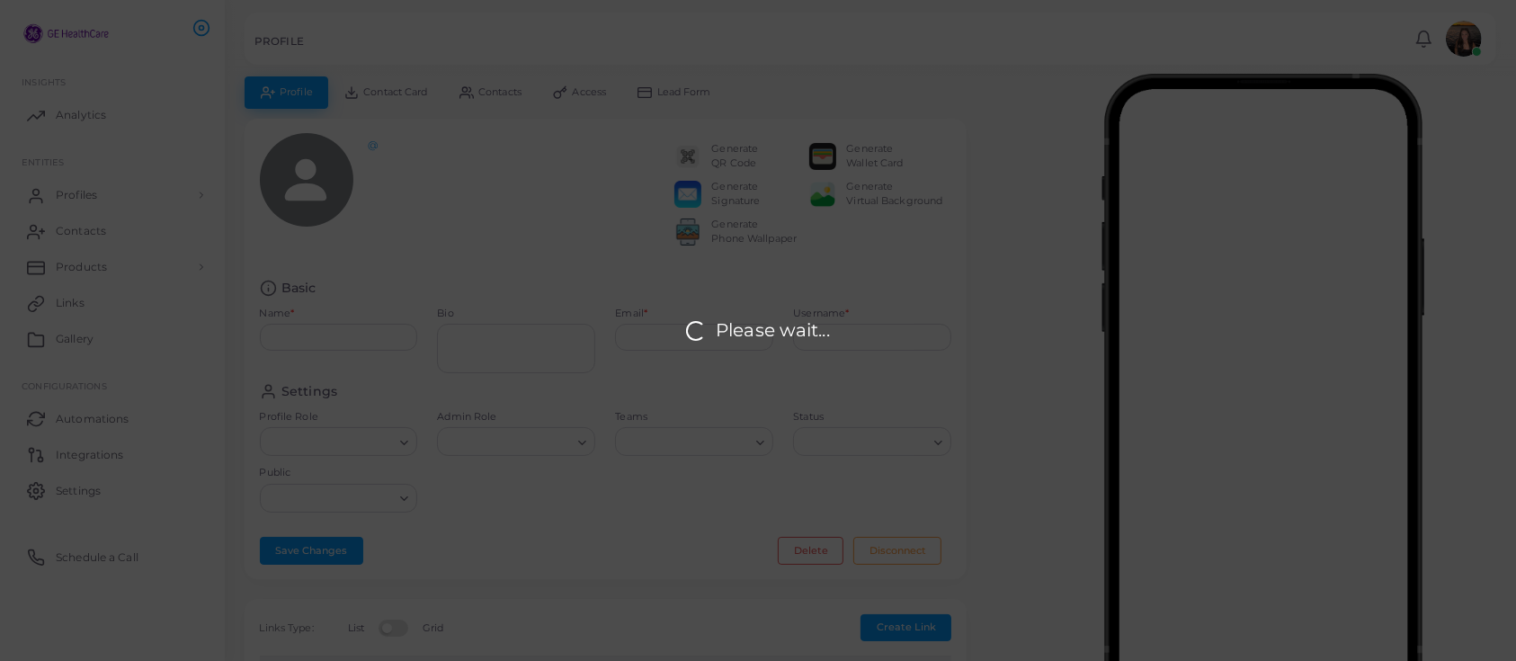
type input "**********"
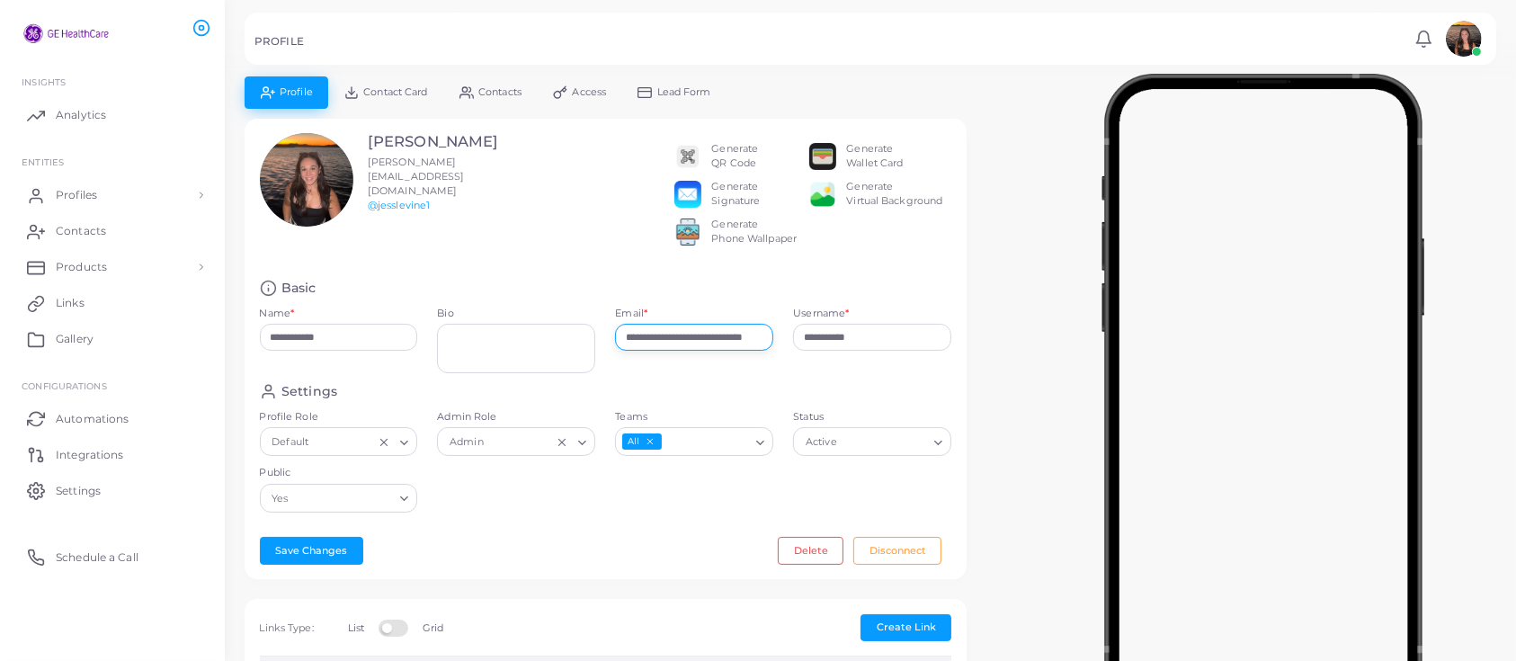
scroll to position [0, 30]
drag, startPoint x: 620, startPoint y: 348, endPoint x: 881, endPoint y: 284, distance: 268.5
click at [881, 284] on div "**********" at bounding box center [606, 349] width 722 height 461
type input "**********"
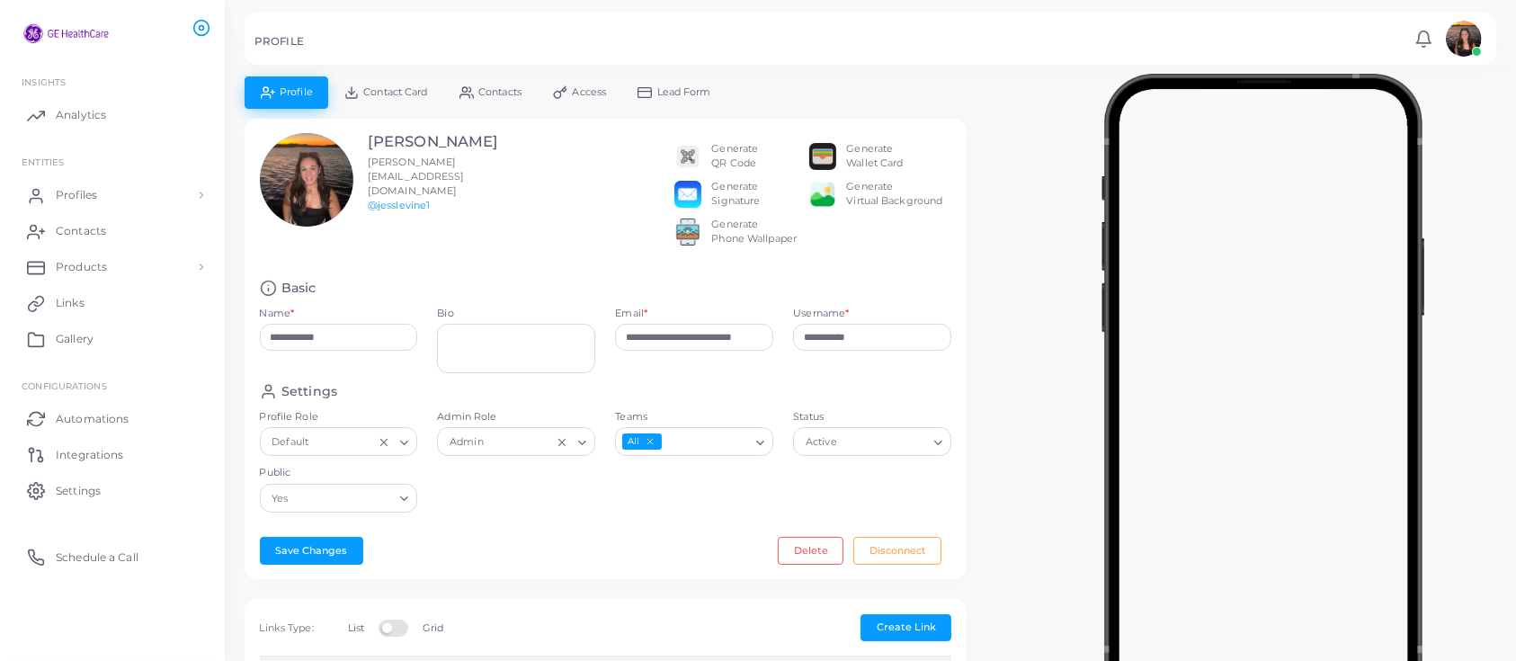
scroll to position [0, 0]
click at [698, 522] on div "Settings Profile Role Default Loading... Admin Role Admin Loading... Teams All …" at bounding box center [606, 452] width 712 height 139
click at [324, 561] on button "Save Changes" at bounding box center [311, 550] width 103 height 27
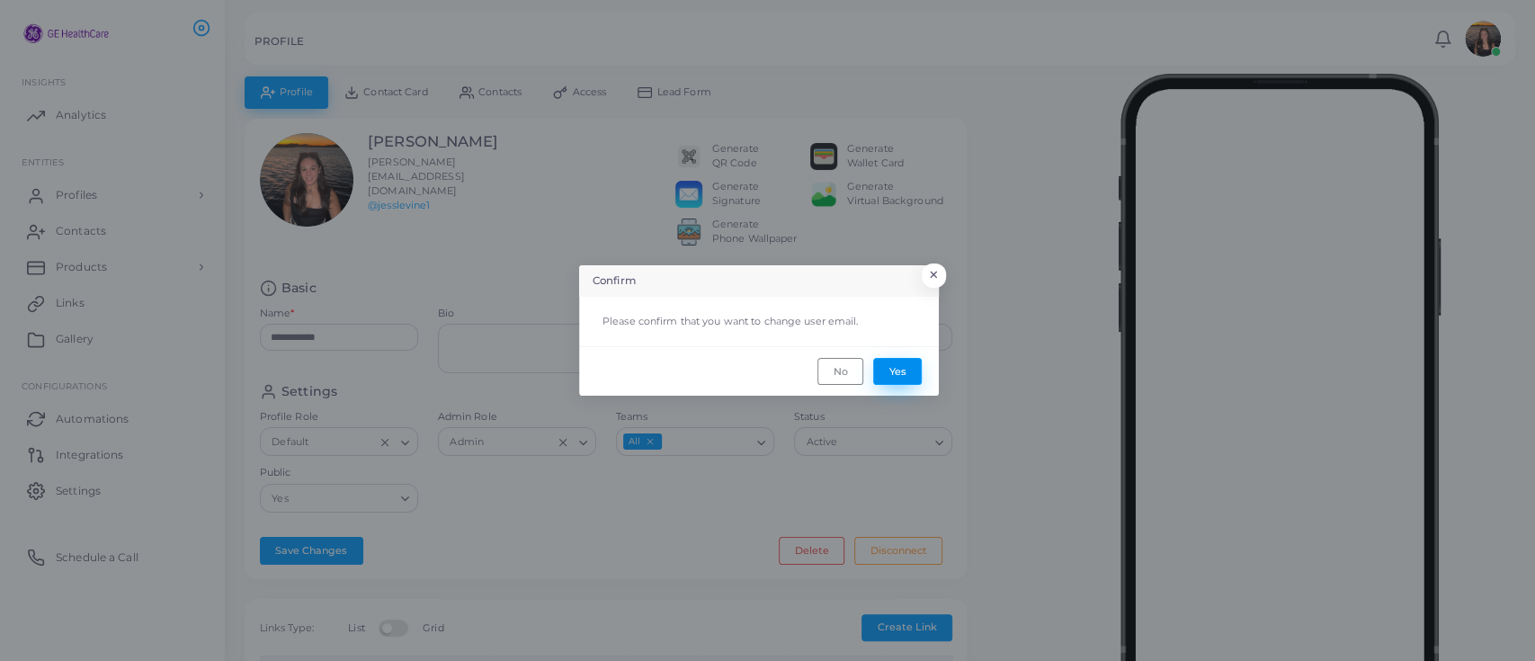
click at [893, 363] on button "Yes" at bounding box center [897, 371] width 49 height 27
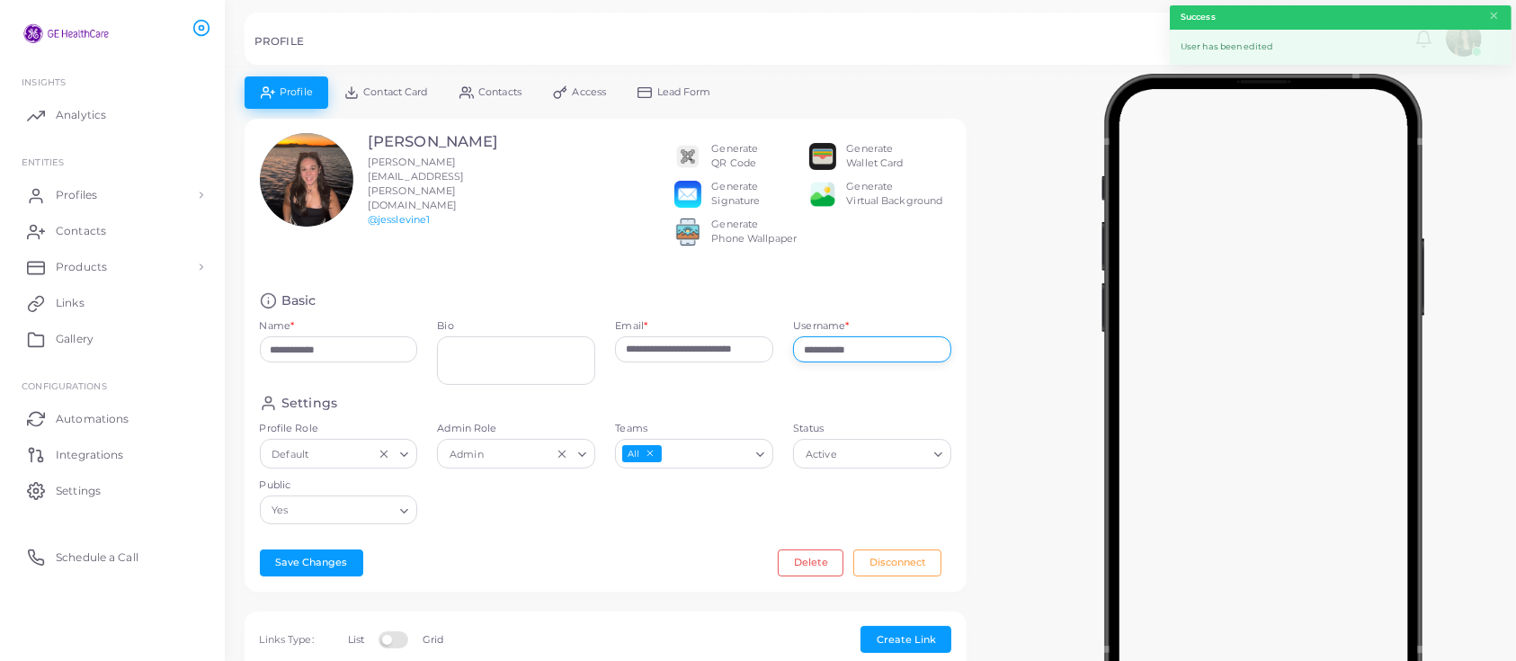
click at [891, 358] on input "**********" at bounding box center [872, 349] width 158 height 27
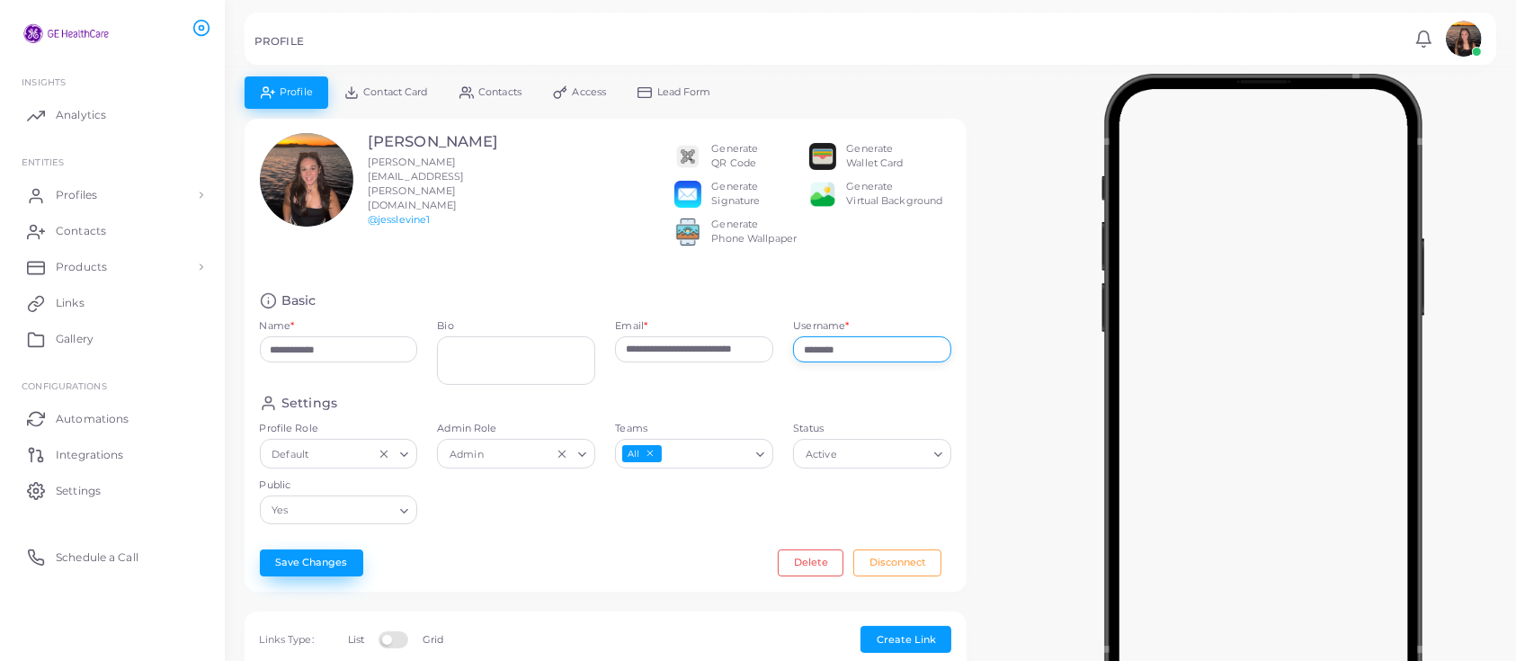
type input "********"
click at [310, 557] on button "Save Changes" at bounding box center [311, 562] width 103 height 27
